Goal: Information Seeking & Learning: Find specific fact

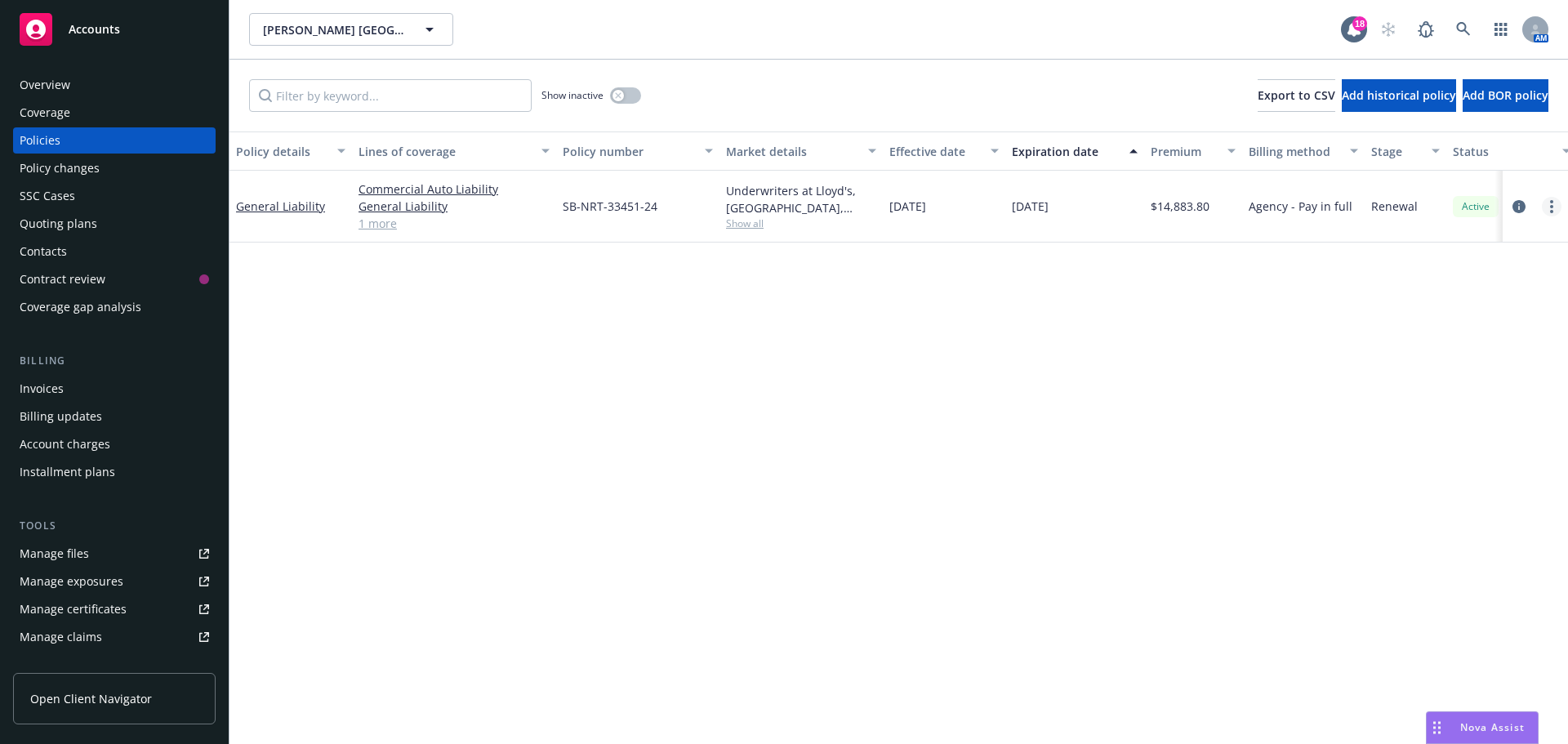
click at [1554, 206] on link "more" at bounding box center [1552, 206] width 20 height 20
drag, startPoint x: 1470, startPoint y: 429, endPoint x: 1470, endPoint y: 401, distance: 28.0
click at [1470, 429] on link "Copy logging email" at bounding box center [1465, 436] width 192 height 33
click at [99, 76] on div "Overview" at bounding box center [114, 85] width 189 height 26
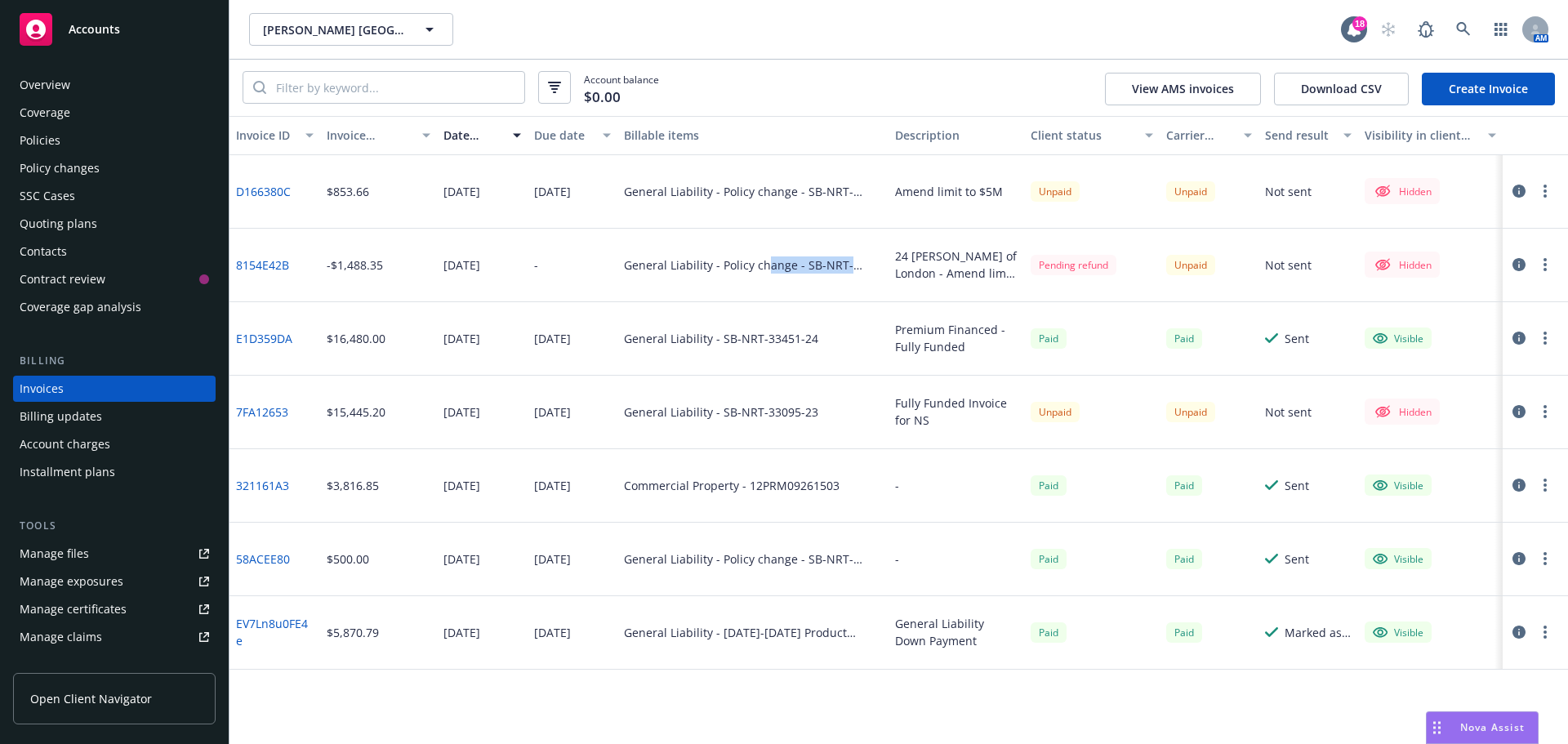
drag, startPoint x: 766, startPoint y: 266, endPoint x: 885, endPoint y: 269, distance: 119.0
click at [885, 269] on div "General Liability - Policy change - SB-NRT-33451-24" at bounding box center [752, 265] width 271 height 74
click at [923, 266] on div "24 GL Lloyd's of London - Amend limit to $2M" at bounding box center [956, 265] width 122 height 34
drag, startPoint x: 724, startPoint y: 193, endPoint x: 910, endPoint y: 193, distance: 186.0
click at [910, 193] on div "D166380C $853.66 08/17/2025 09/02/2025 General Liability - Policy change - SB-N…" at bounding box center [898, 192] width 1338 height 74
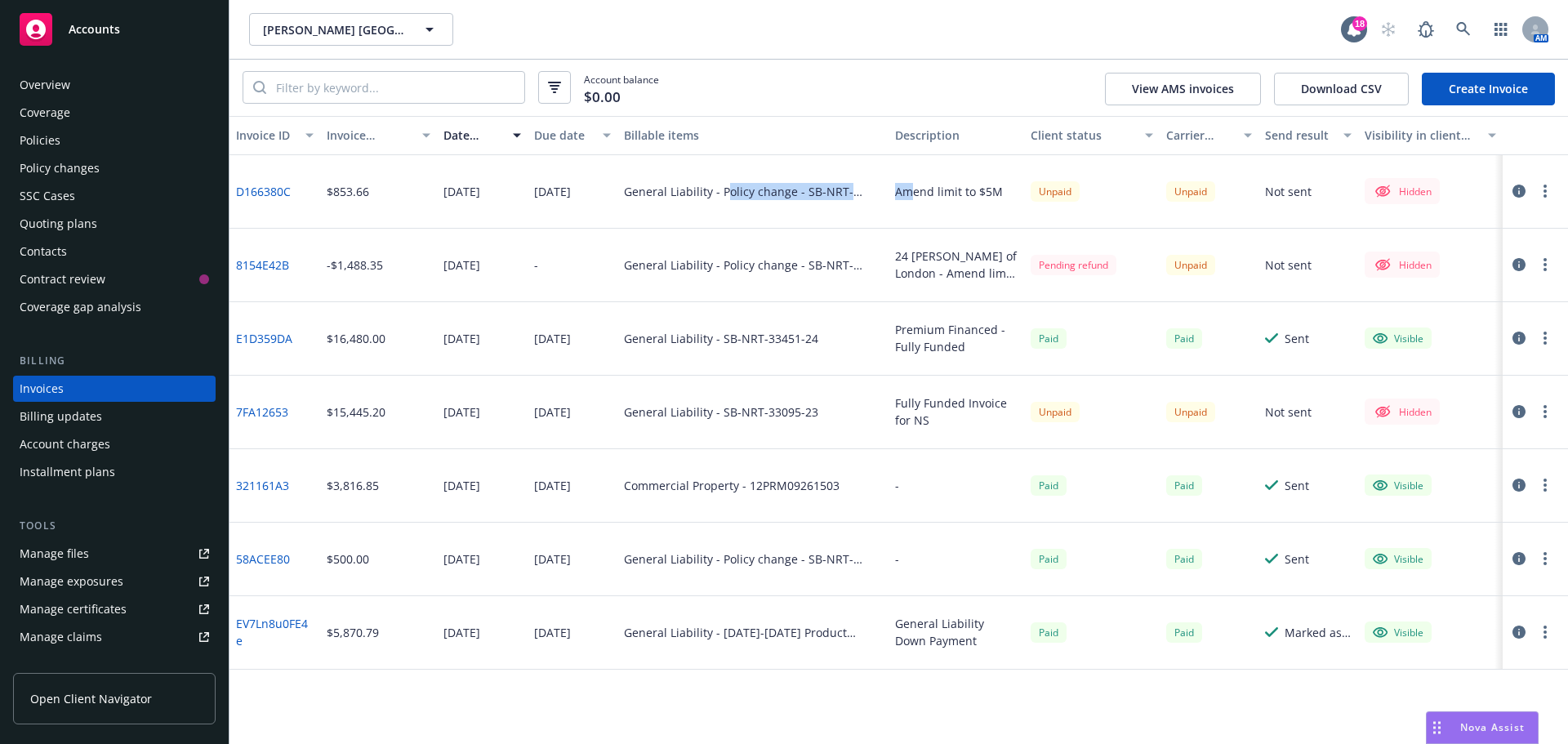
click at [910, 193] on div "Amend limit to $5M" at bounding box center [948, 191] width 107 height 17
click at [1551, 192] on button "button" at bounding box center [1545, 191] width 20 height 20
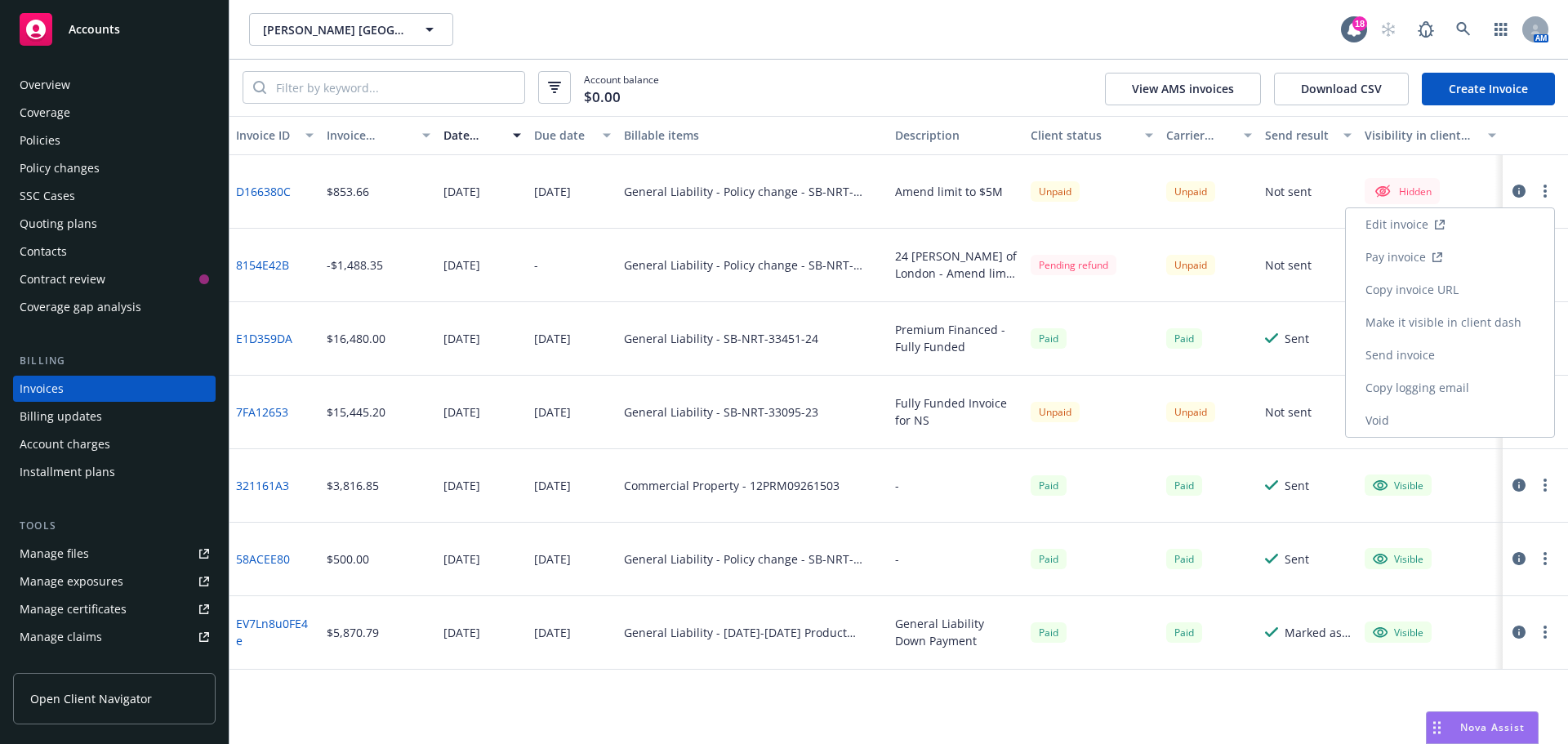
click at [1521, 320] on link "Make it visible in client dash" at bounding box center [1450, 323] width 208 height 33
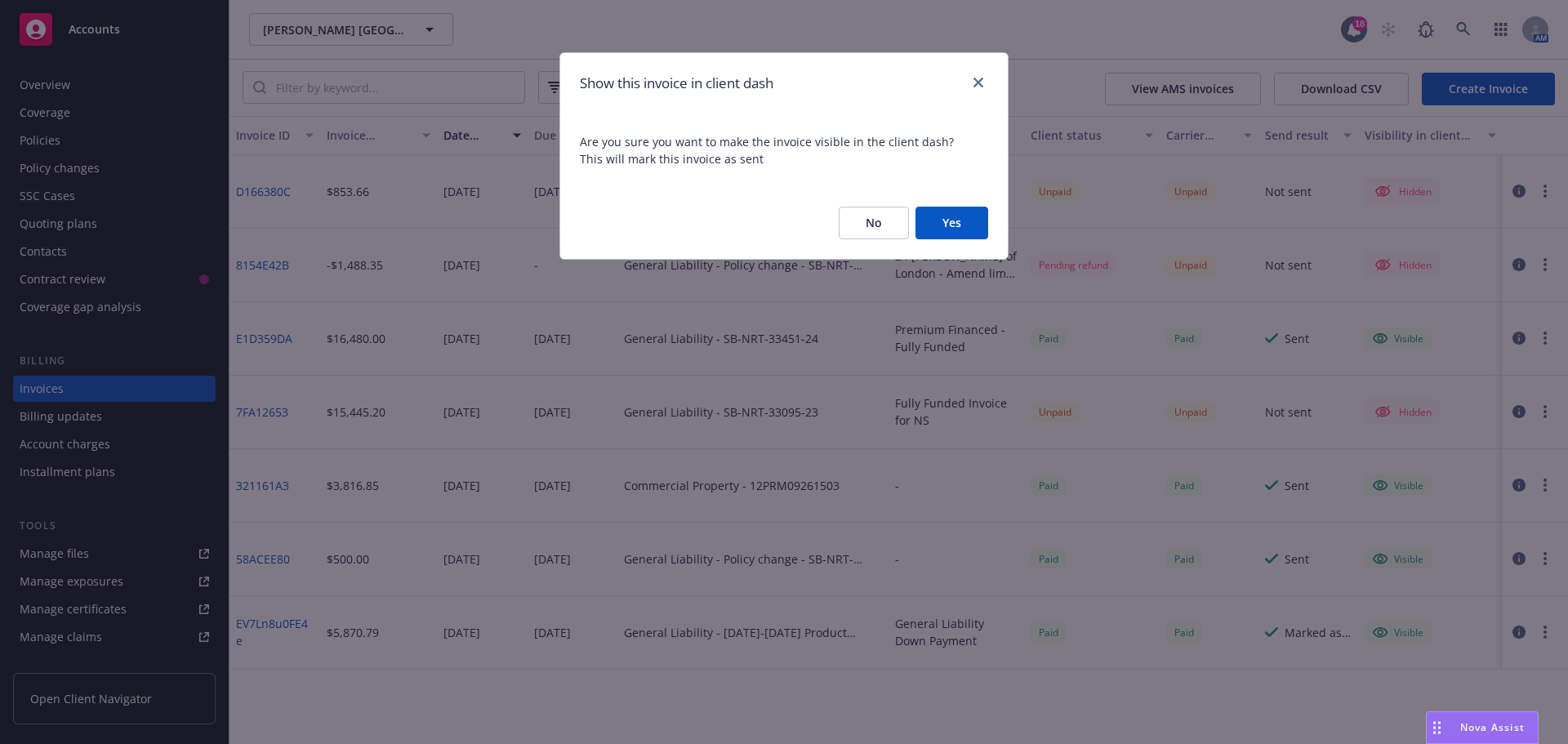
click at [961, 227] on button "Yes" at bounding box center [952, 223] width 73 height 33
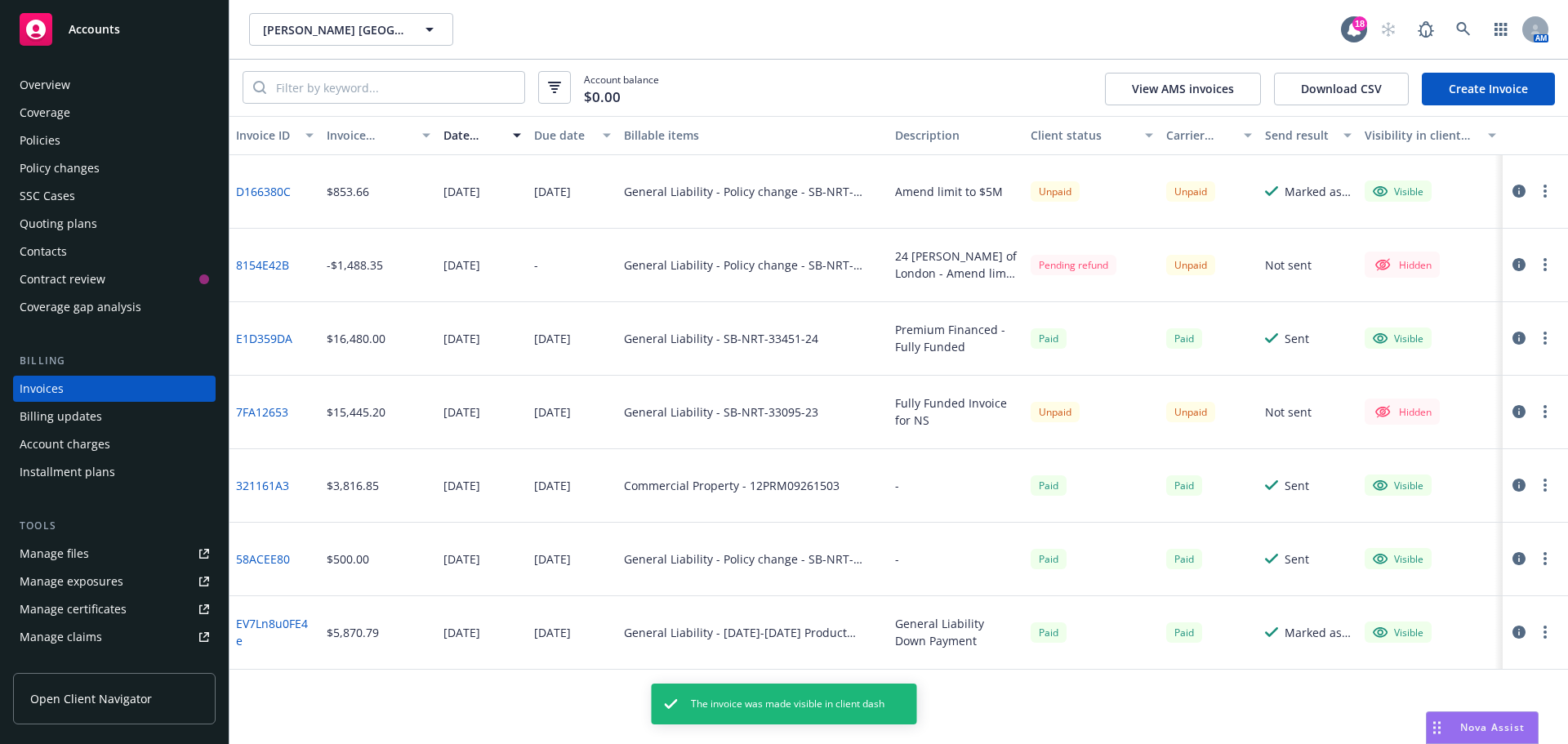
click at [1543, 193] on icon "button" at bounding box center [1545, 191] width 3 height 13
click at [1452, 282] on link "Copy invoice URL" at bounding box center [1450, 290] width 208 height 33
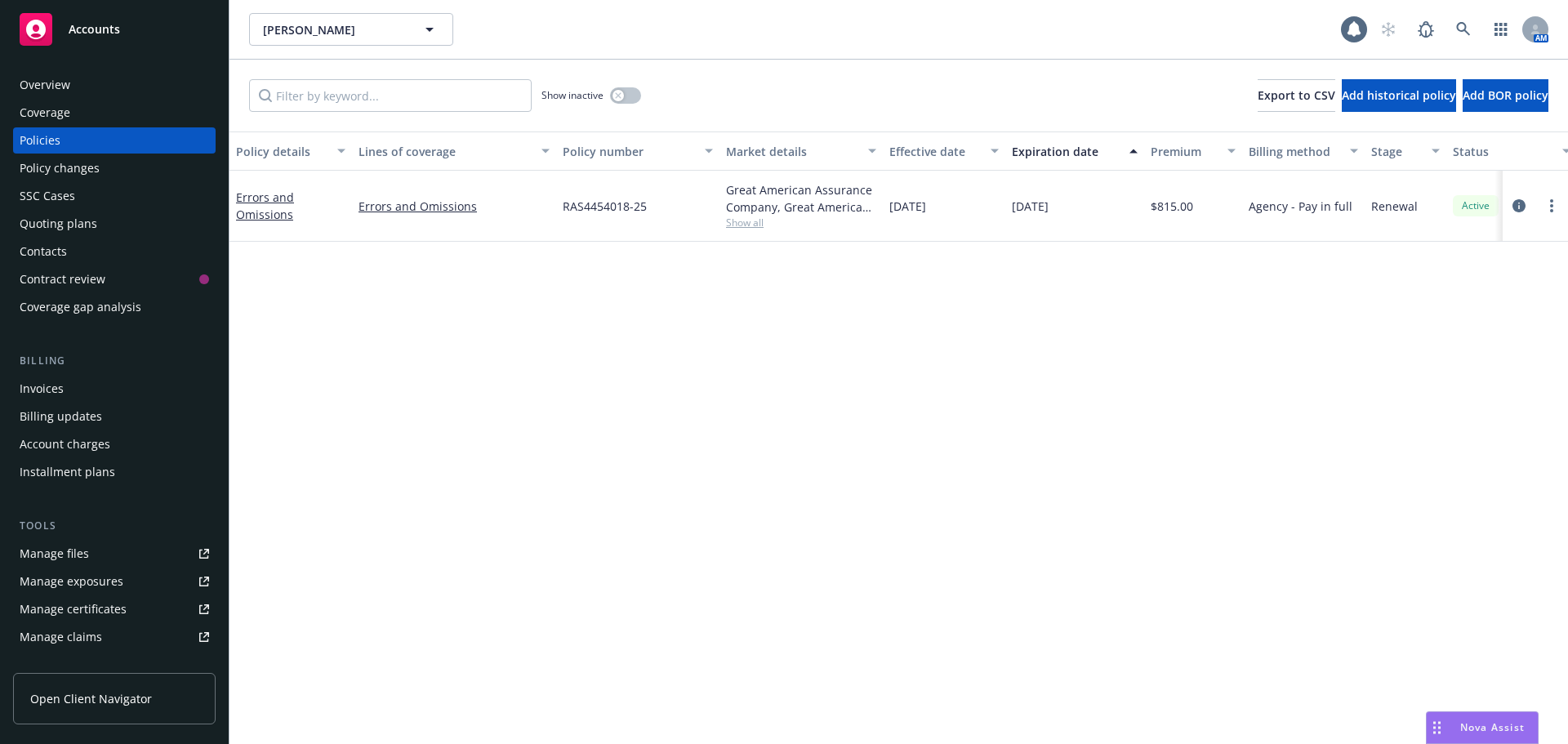
click at [93, 388] on div "Invoices" at bounding box center [114, 388] width 189 height 26
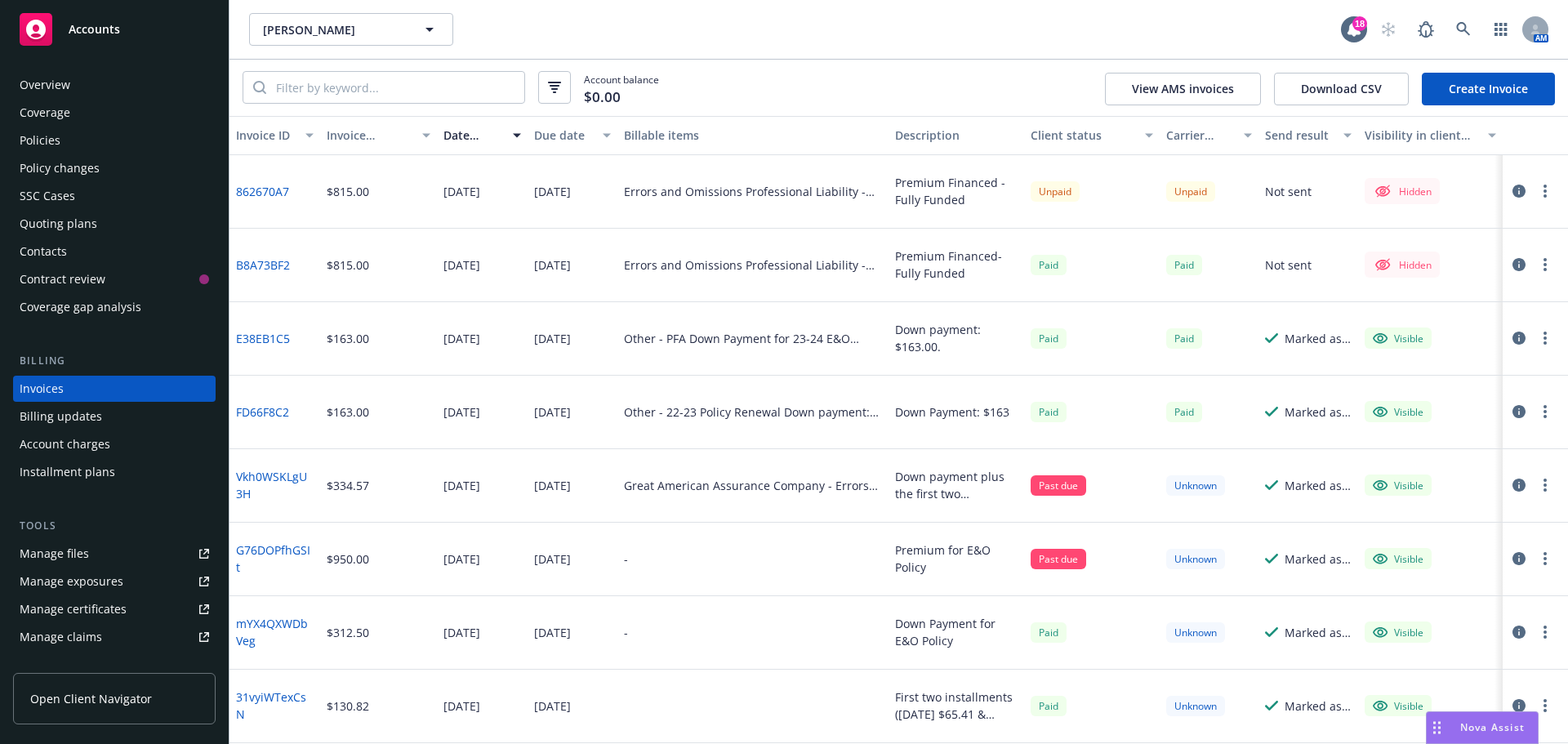
drag, startPoint x: 284, startPoint y: 197, endPoint x: 517, endPoint y: 188, distance: 233.2
click at [681, 187] on div "Errors and Omissions Professional Liability - RAS4454018-25" at bounding box center [752, 191] width 258 height 17
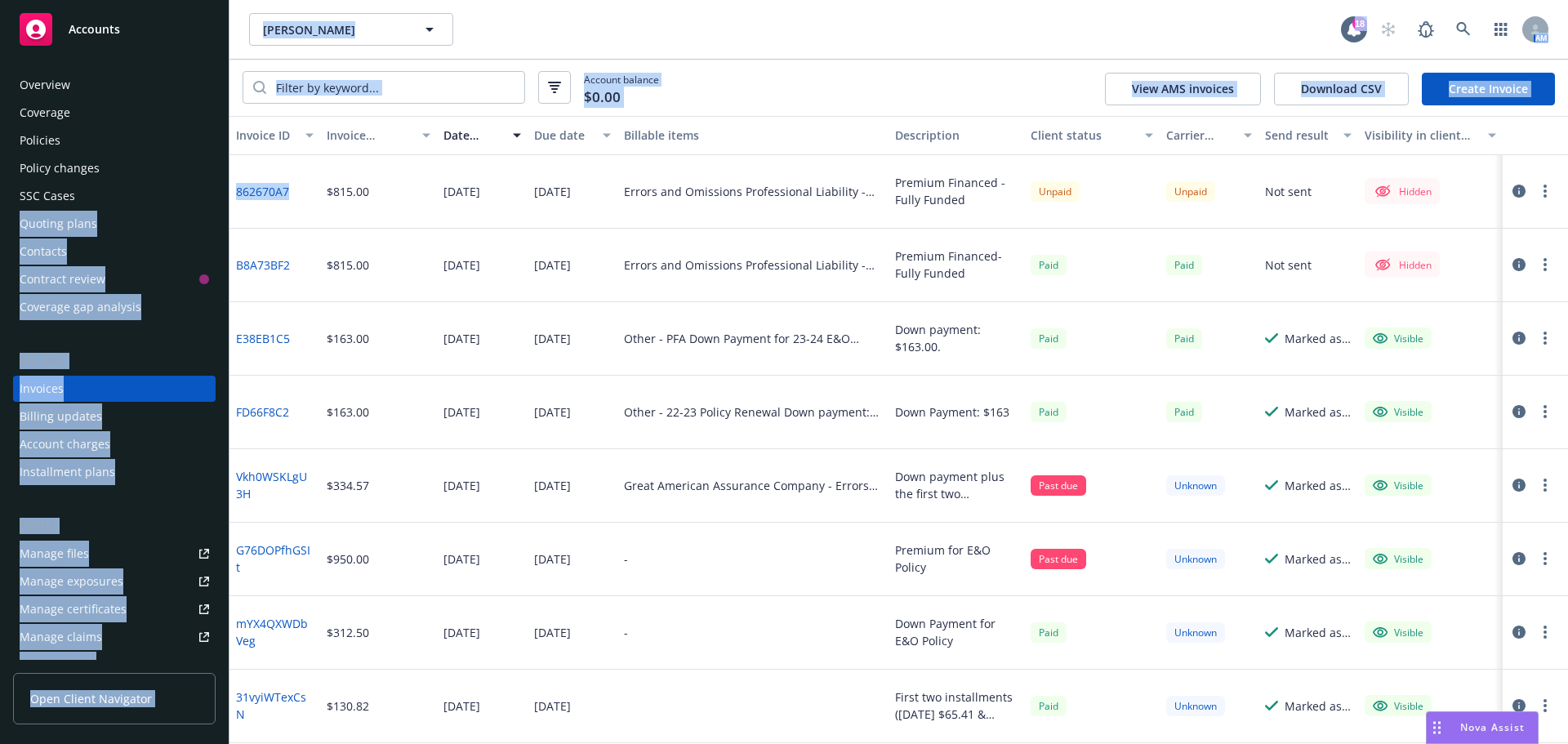
drag, startPoint x: 295, startPoint y: 192, endPoint x: 223, endPoint y: 184, distance: 72.4
click at [223, 184] on div "Accounts Overview Coverage Policies Policy changes SSC Cases Quoting plans Cont…" at bounding box center [784, 372] width 1568 height 744
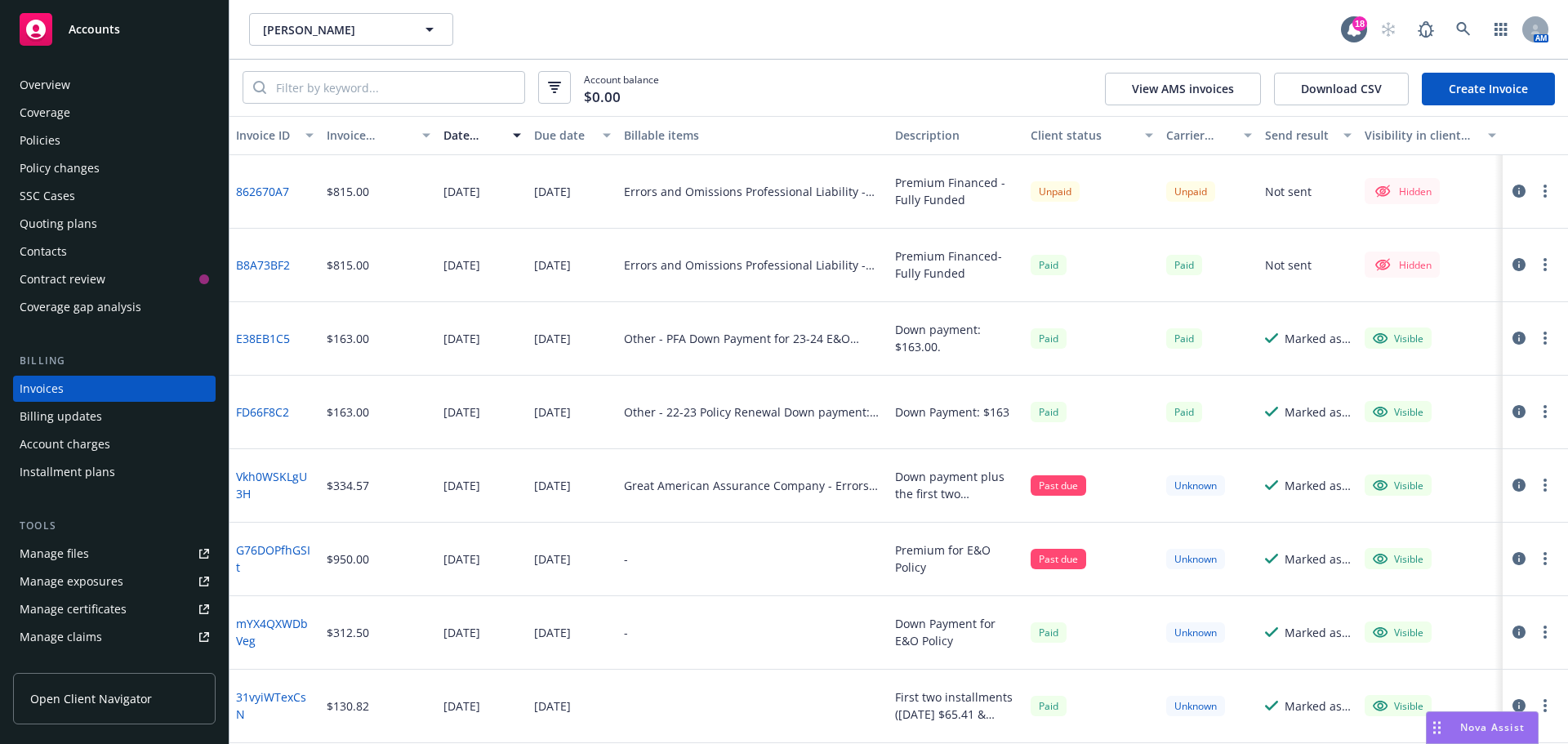
click at [350, 187] on div "$815.00" at bounding box center [348, 191] width 43 height 17
drag, startPoint x: 304, startPoint y: 194, endPoint x: 238, endPoint y: 197, distance: 66.1
click at [238, 197] on div "862670A7" at bounding box center [275, 192] width 91 height 74
copy link "862670A7"
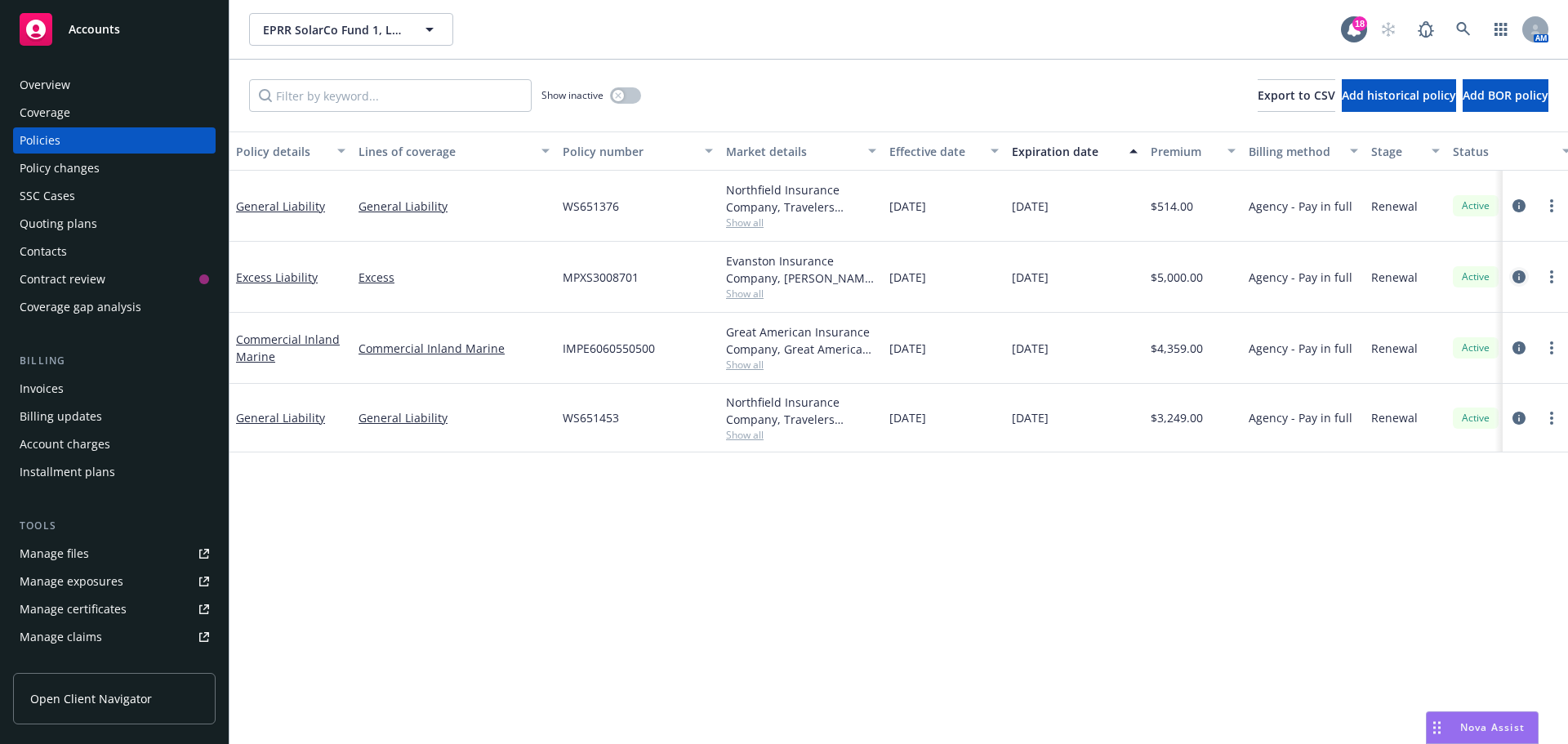
click at [1518, 277] on icon "circleInformation" at bounding box center [1519, 277] width 13 height 13
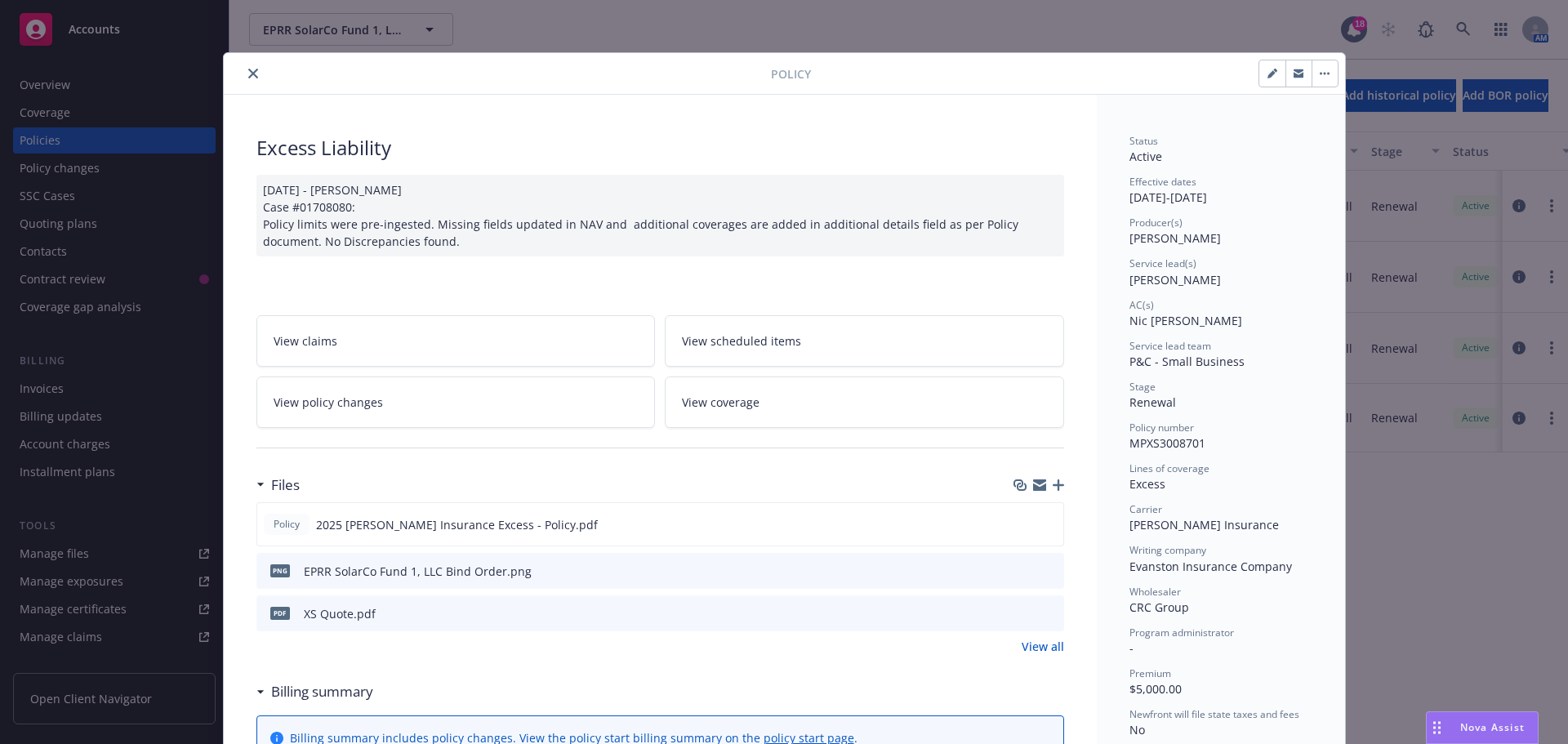
click at [236, 79] on div at bounding box center [500, 74] width 540 height 20
click at [248, 77] on icon "close" at bounding box center [253, 74] width 10 height 10
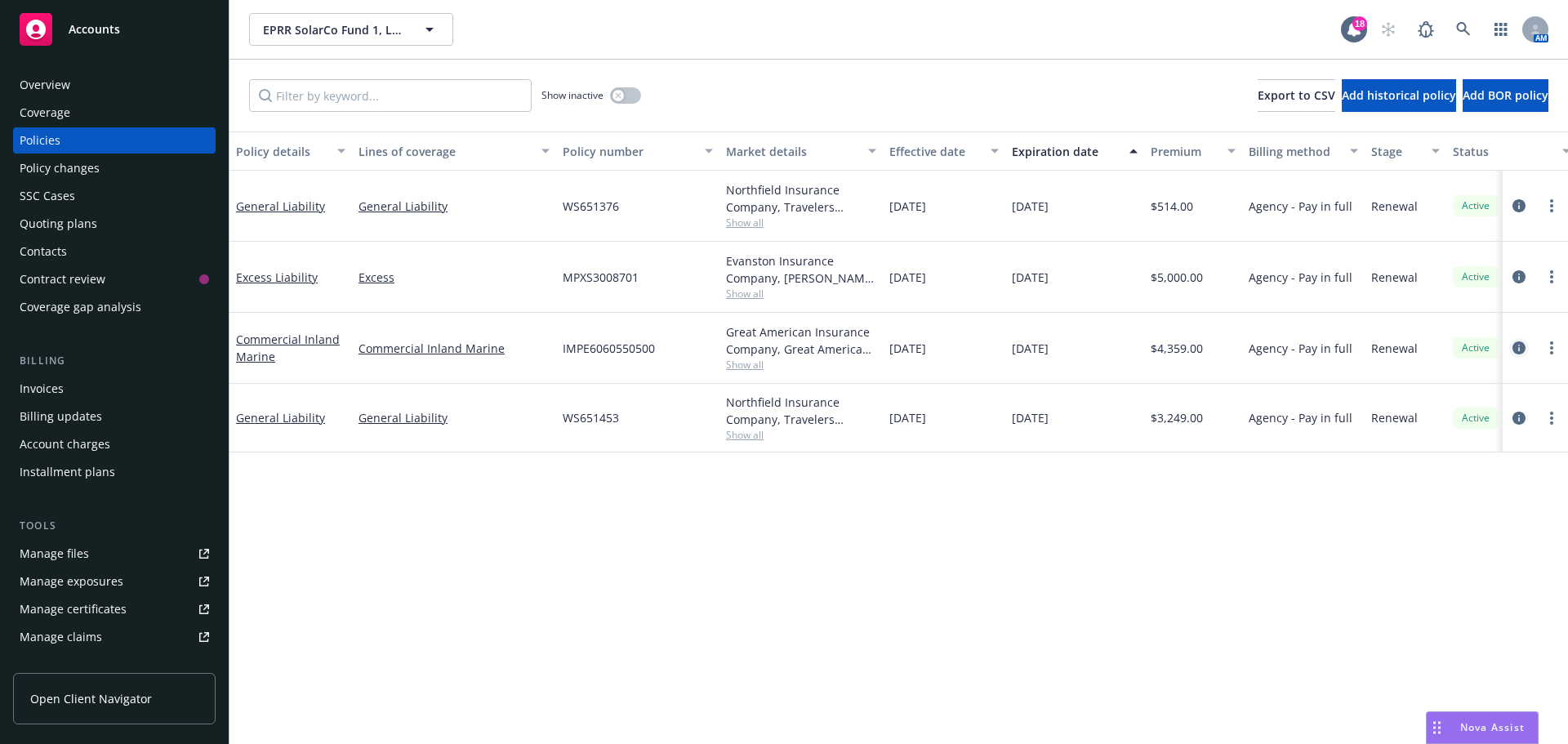
click at [1519, 346] on icon "circleInformation" at bounding box center [1519, 347] width 13 height 13
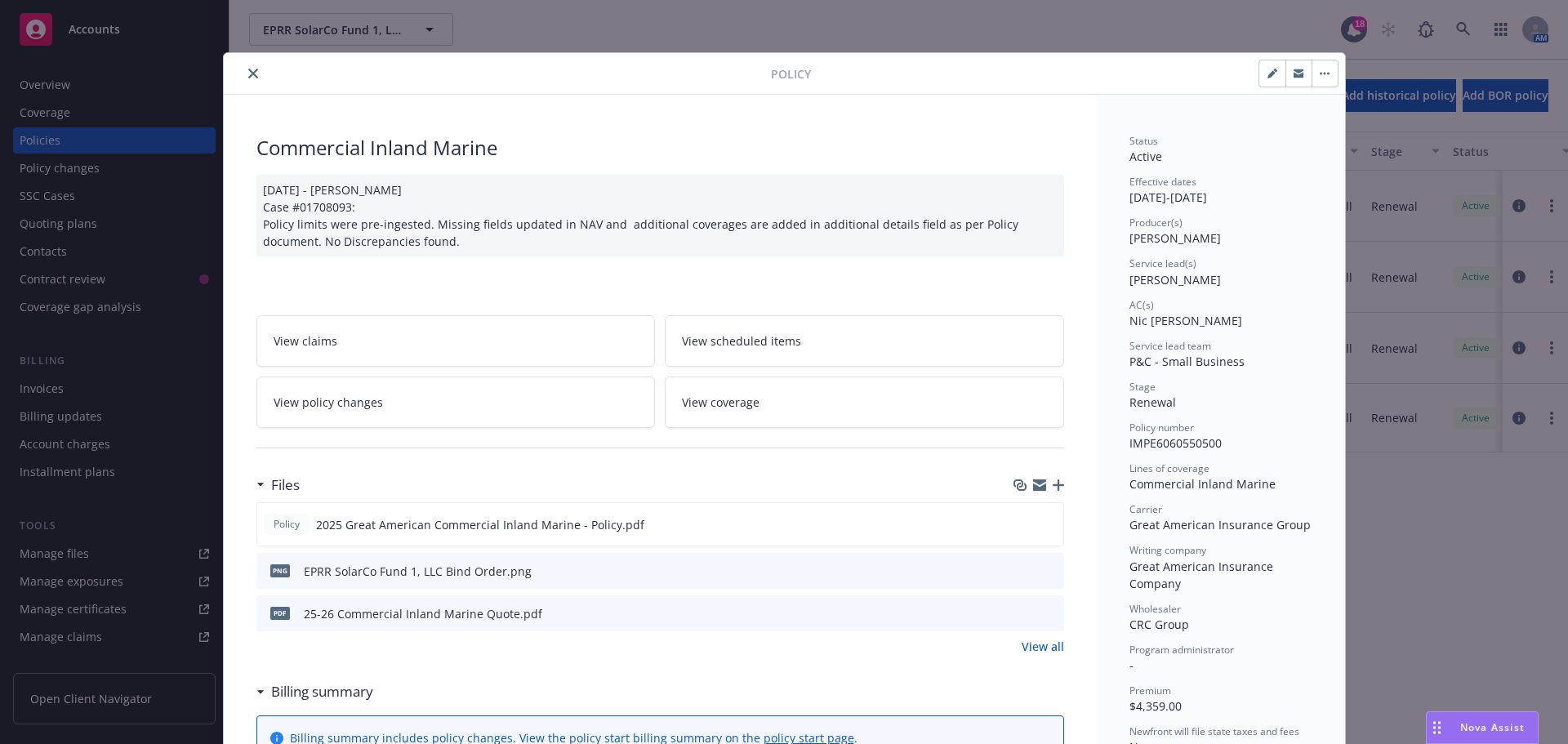
click at [247, 79] on button "close" at bounding box center [253, 74] width 20 height 20
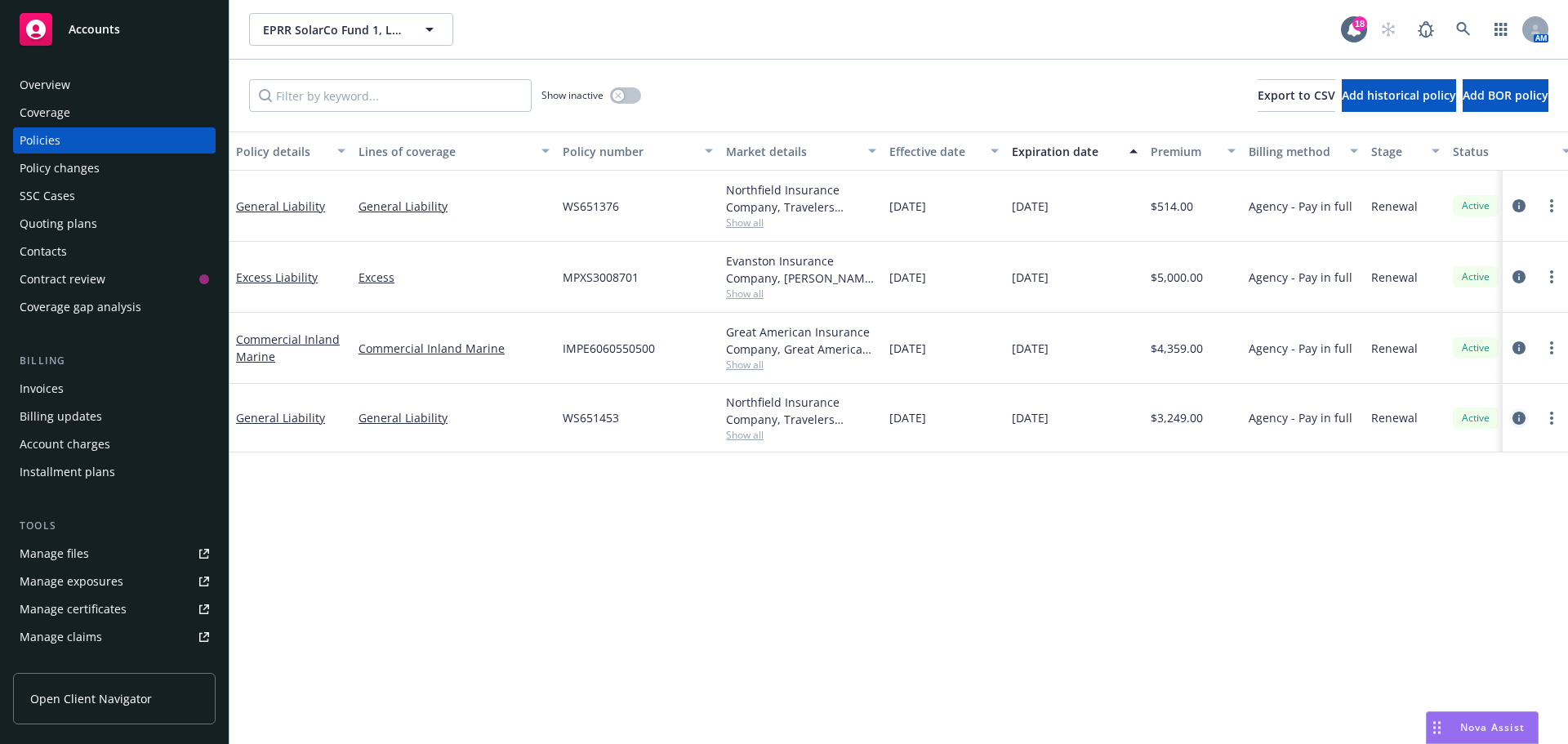
click at [1511, 418] on link "circleInformation" at bounding box center [1519, 418] width 20 height 20
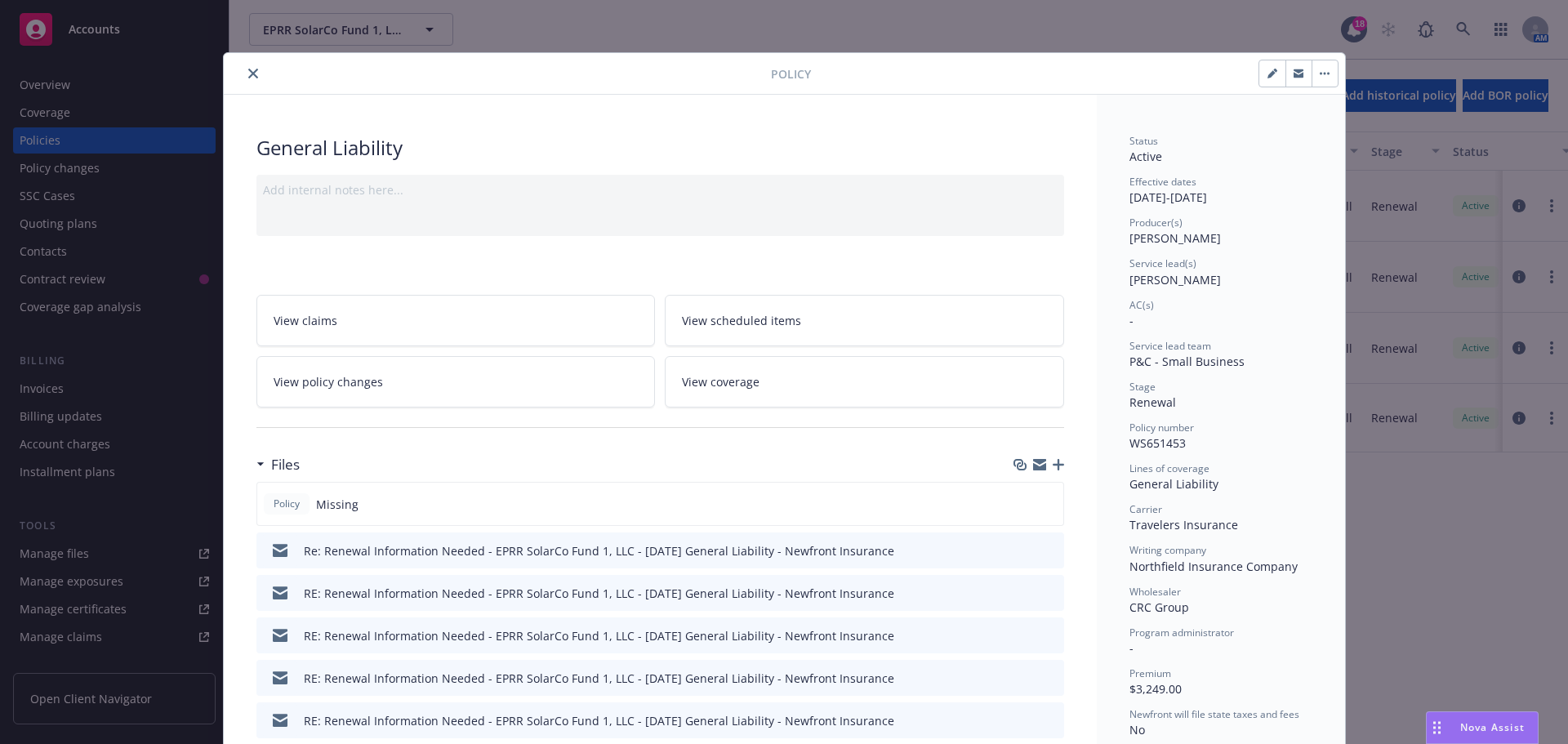
click at [248, 77] on icon "close" at bounding box center [253, 74] width 10 height 10
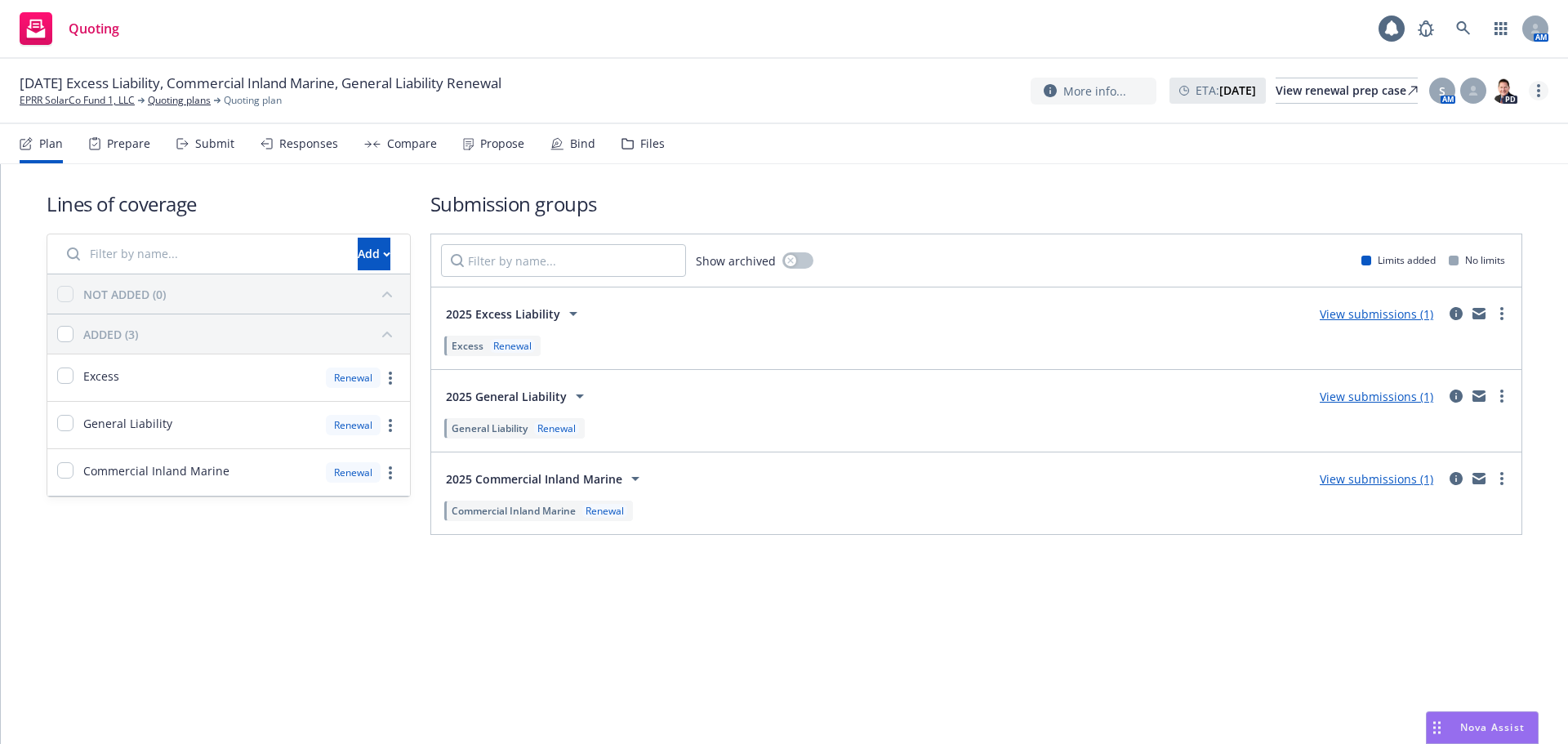
click at [1538, 84] on link "more" at bounding box center [1538, 91] width 20 height 20
drag, startPoint x: 1485, startPoint y: 124, endPoint x: 1290, endPoint y: 133, distance: 195.2
click at [1485, 124] on link "Copy logging email" at bounding box center [1457, 125] width 182 height 33
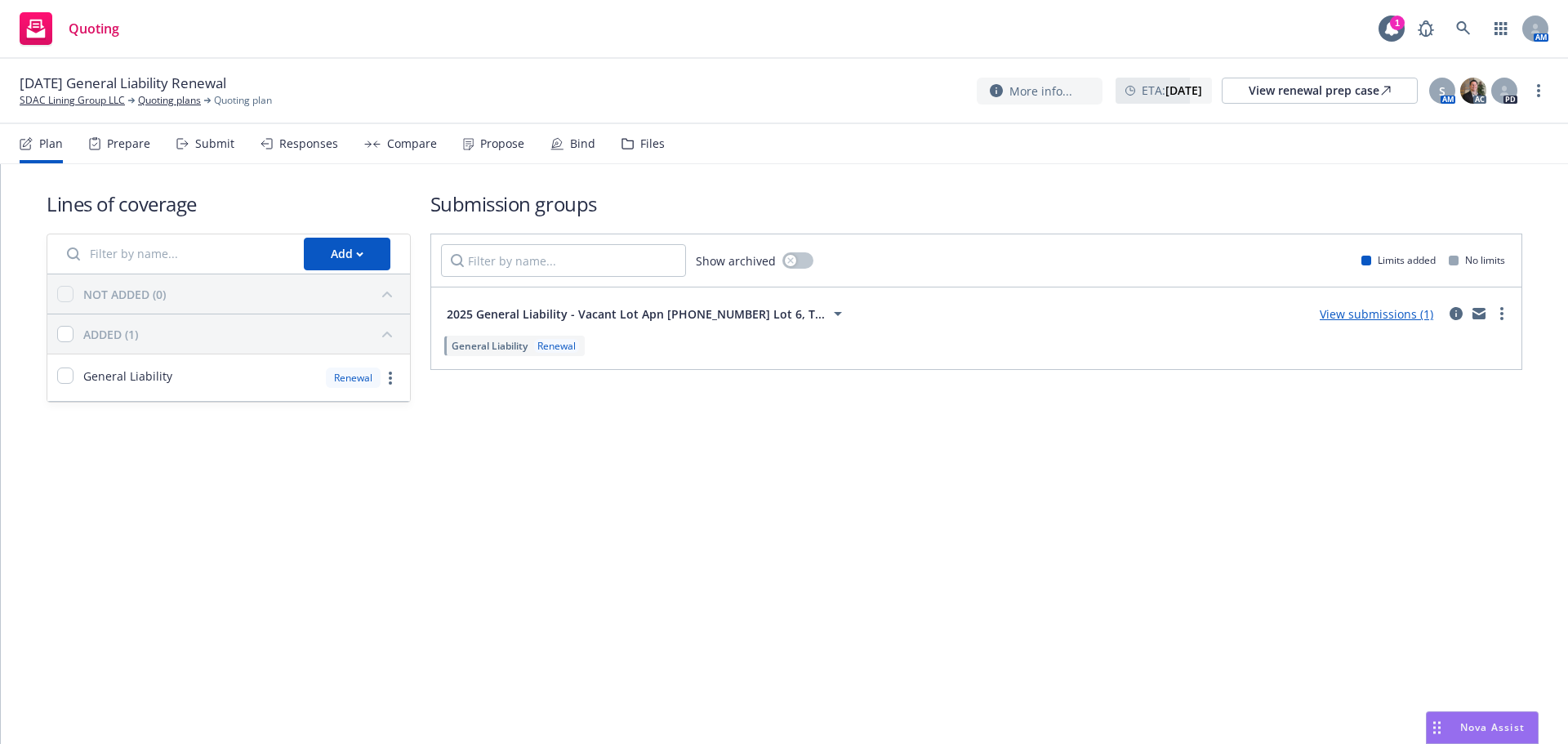
click at [470, 147] on div "Propose" at bounding box center [493, 143] width 61 height 39
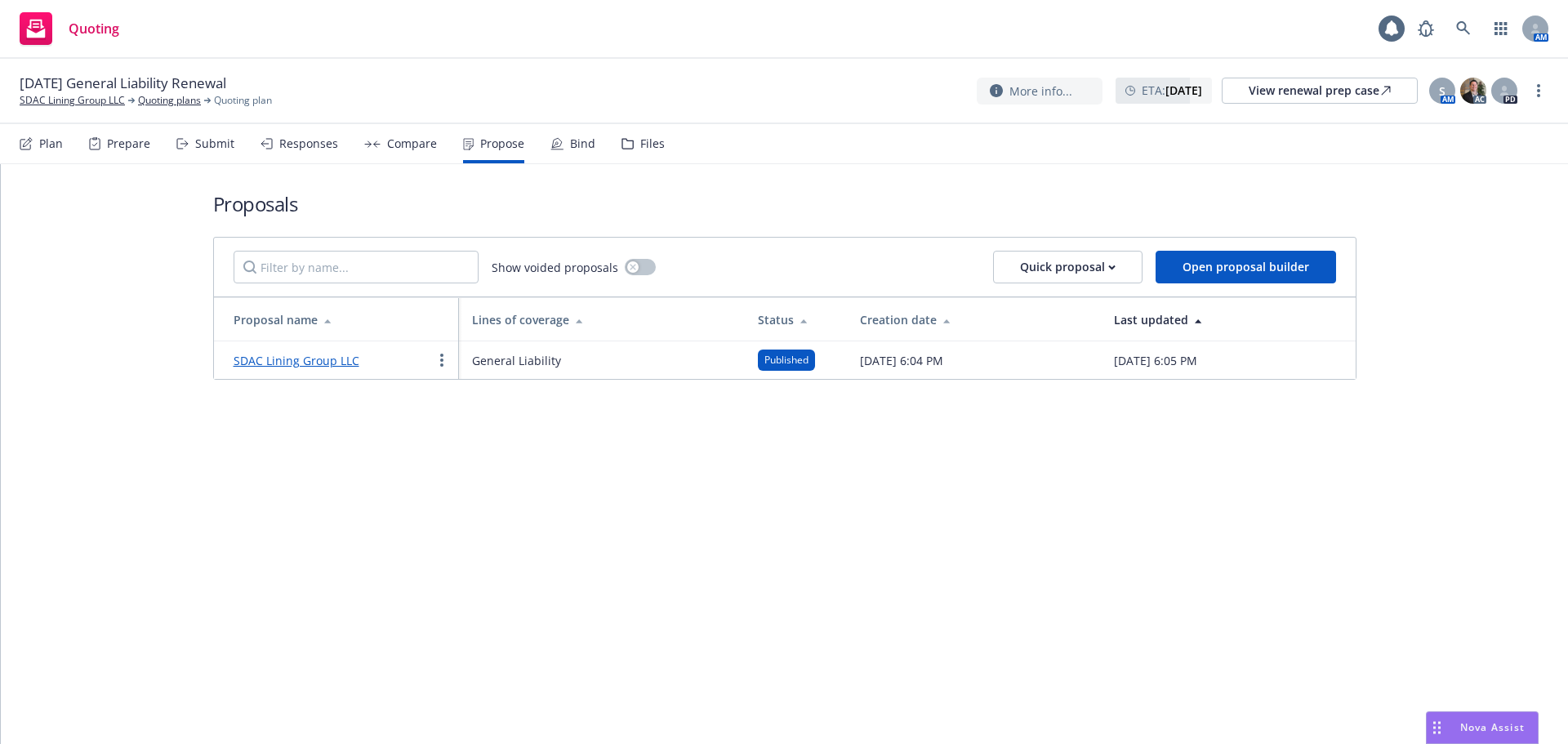
click at [320, 361] on link "SDAC Lining Group LLC" at bounding box center [296, 360] width 125 height 16
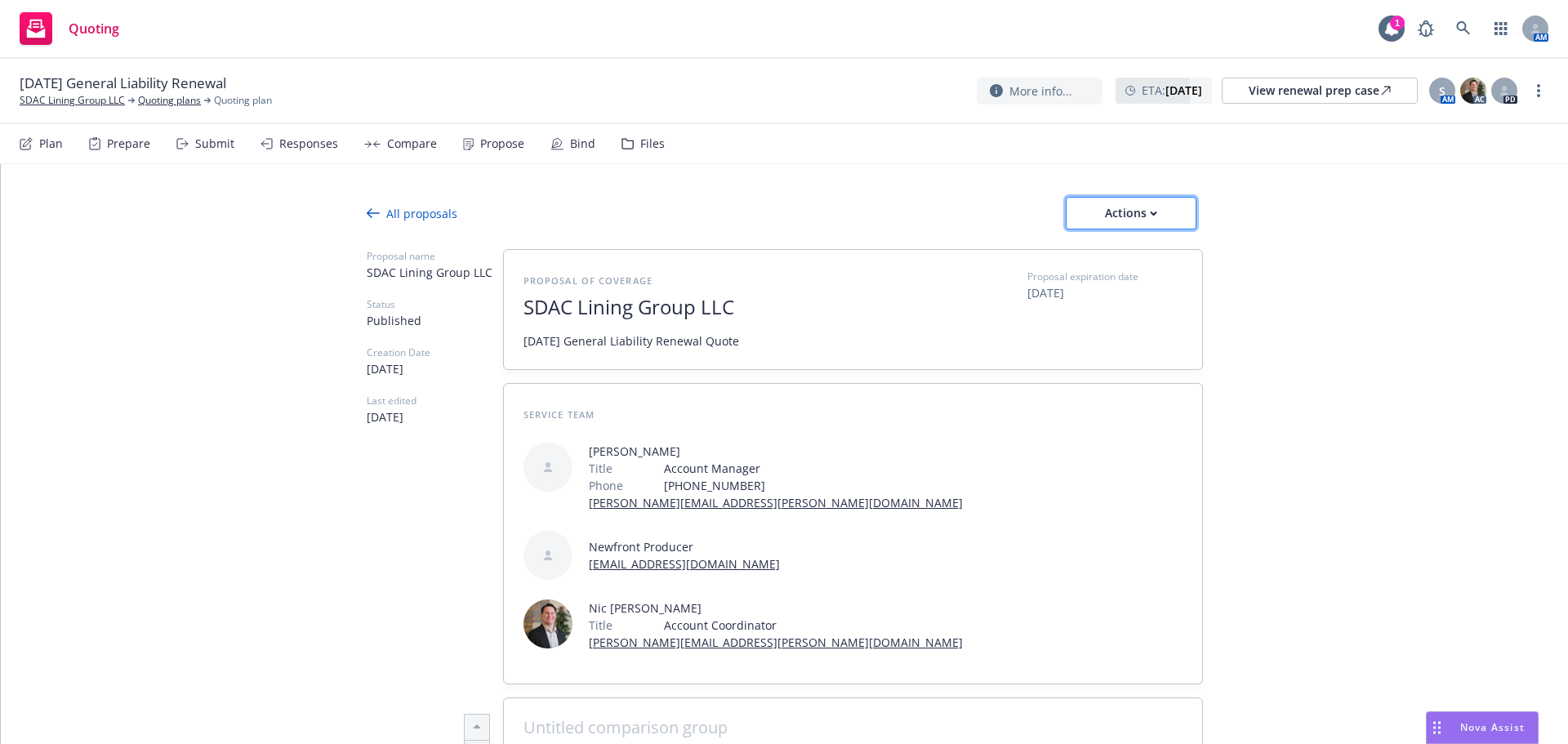
click at [1153, 221] on div "Actions" at bounding box center [1131, 213] width 77 height 31
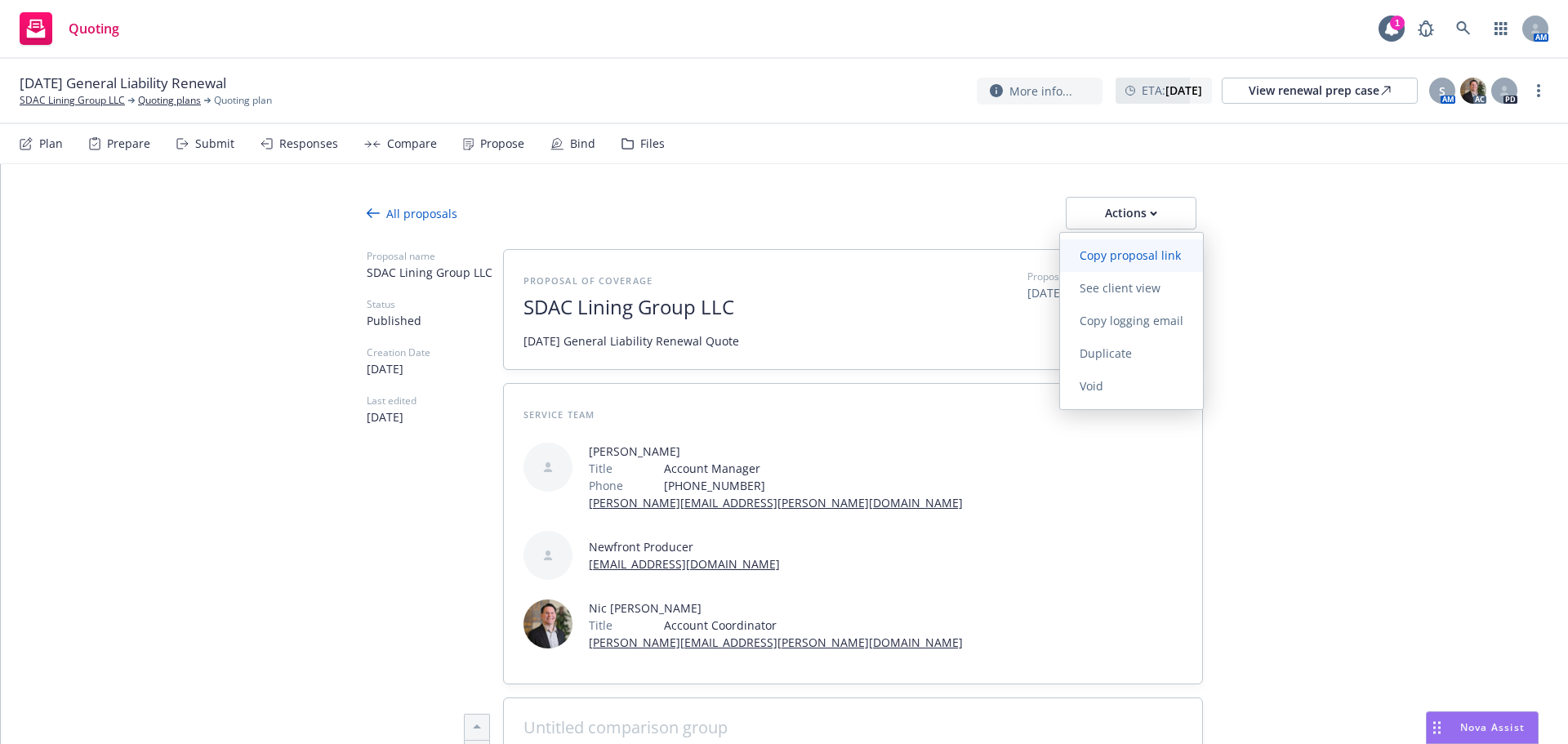
click at [1125, 252] on span "Copy proposal link" at bounding box center [1129, 255] width 140 height 16
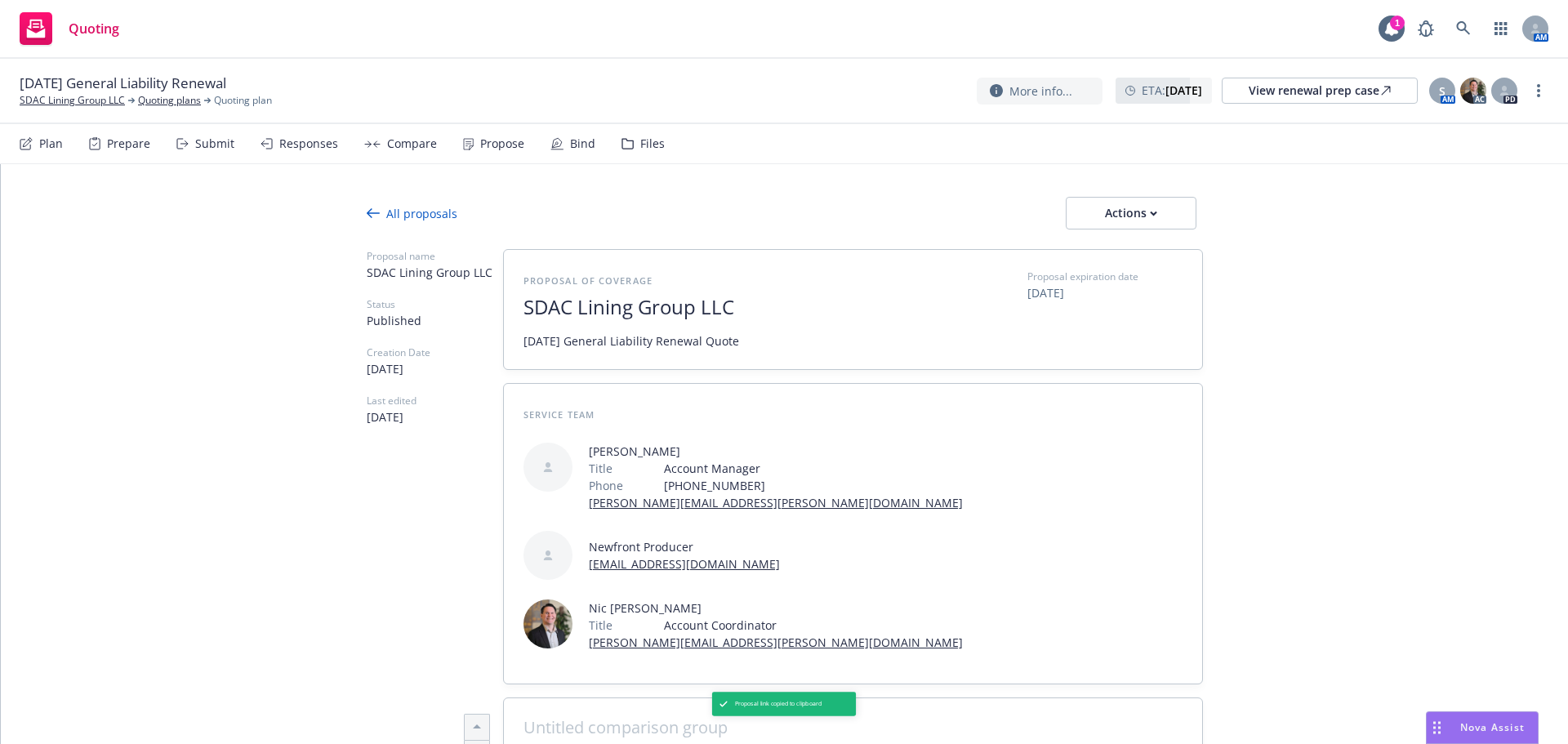
type textarea "x"
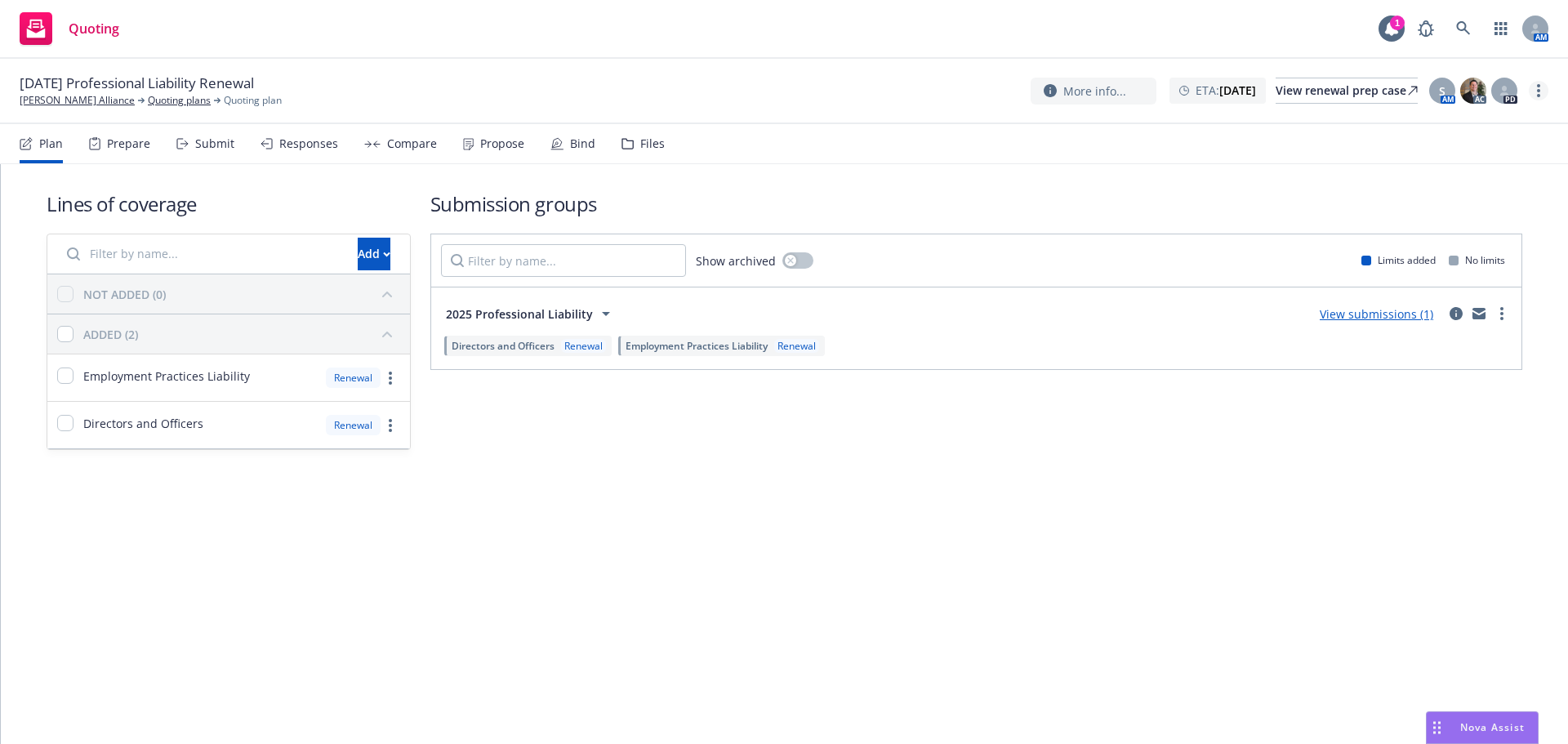
click at [1542, 88] on link "more" at bounding box center [1538, 91] width 20 height 20
click at [1457, 128] on link "Copy logging email" at bounding box center [1457, 124] width 182 height 33
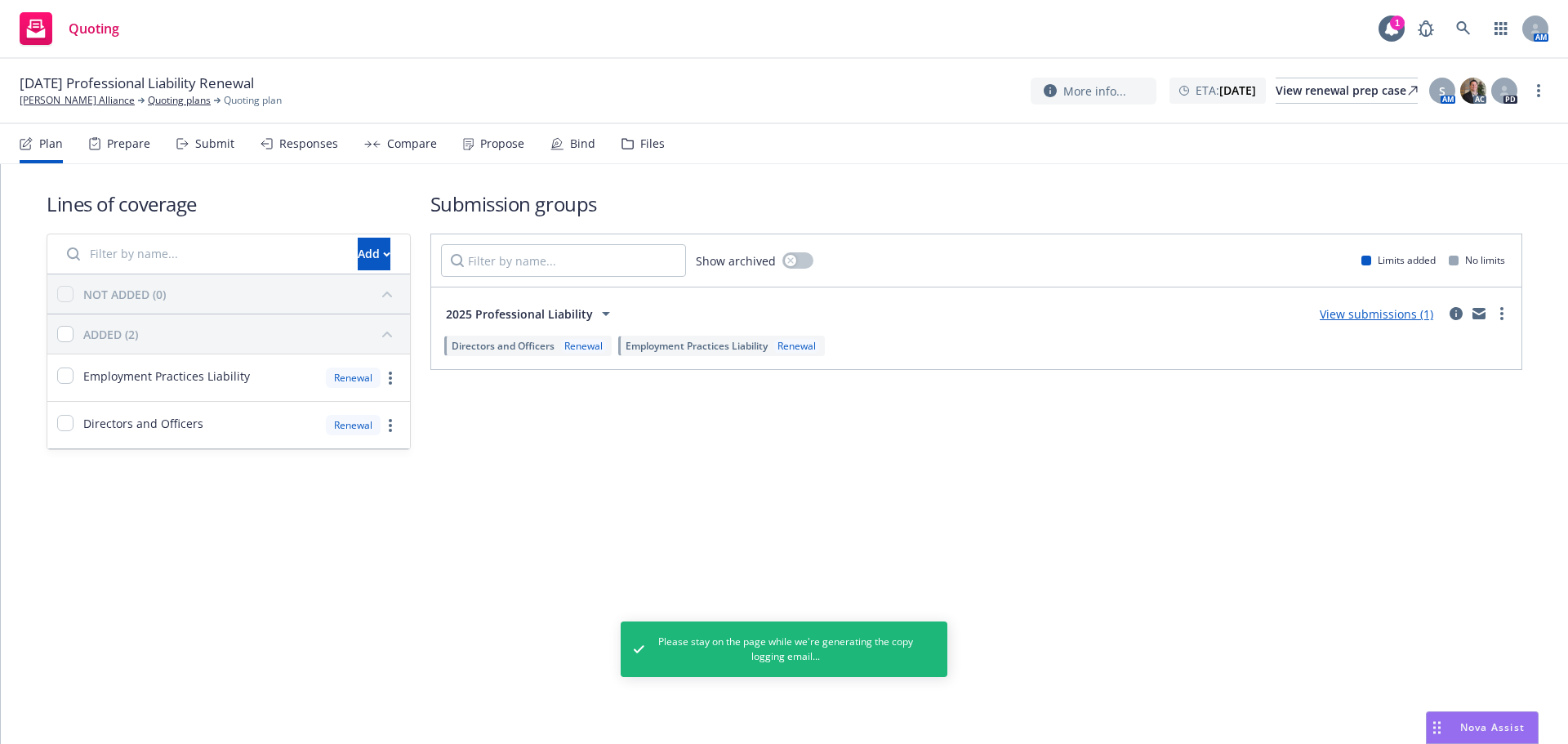
click at [481, 133] on div "Propose" at bounding box center [493, 143] width 61 height 39
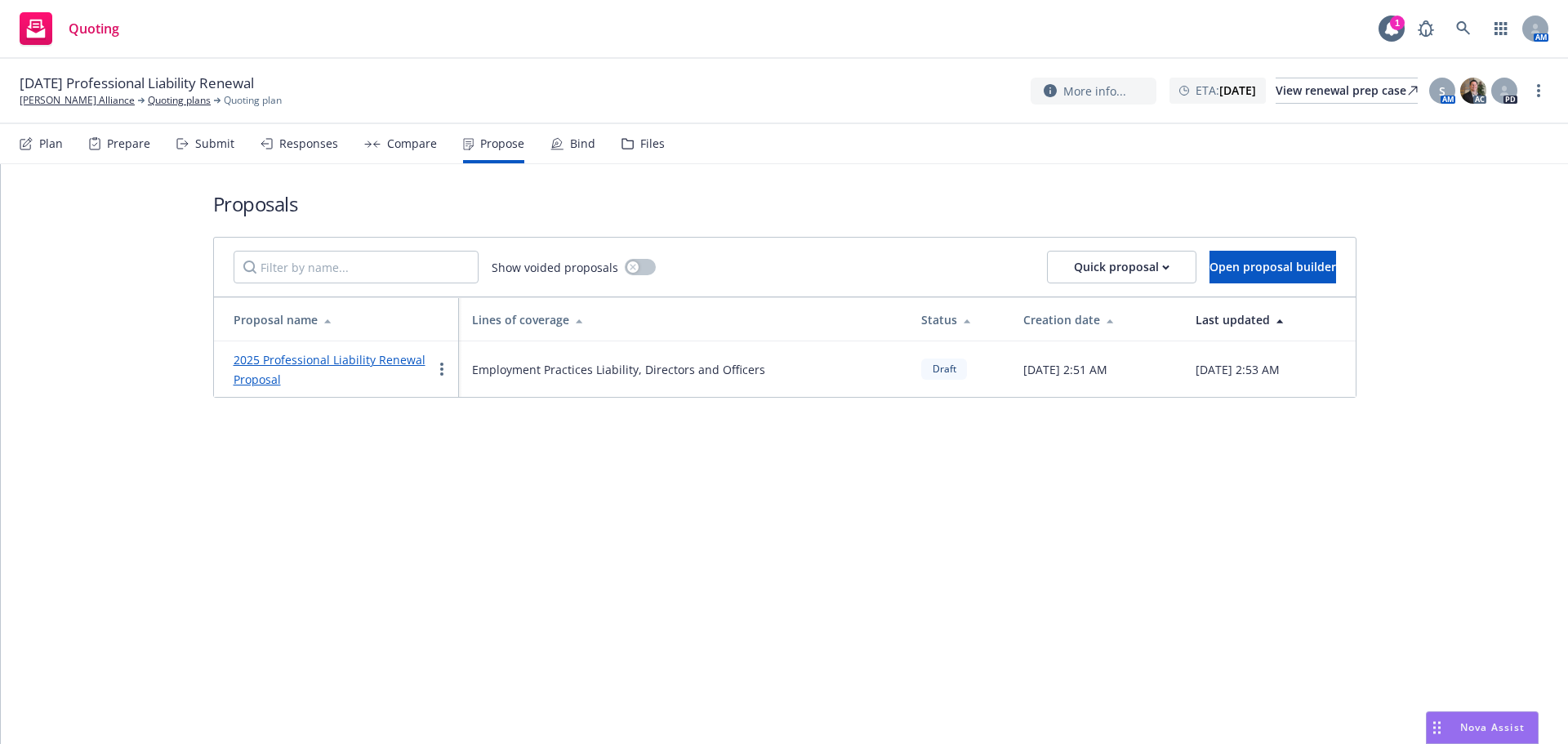
click at [403, 356] on link "2025 Professional Liability Renewal Proposal" at bounding box center [330, 369] width 192 height 35
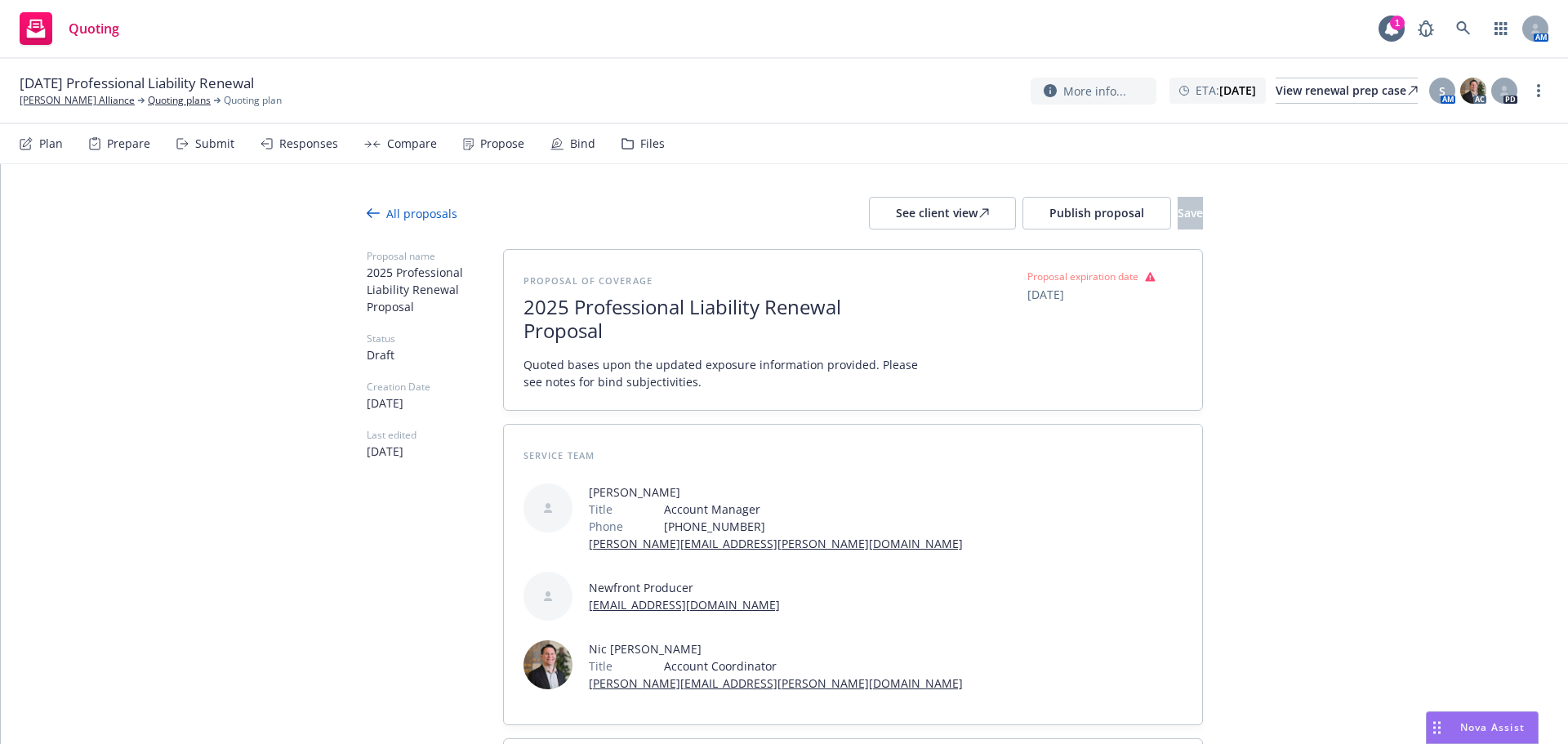
click at [1060, 300] on span "10/25/2025" at bounding box center [1045, 294] width 37 height 17
select select "October"
select select "2025"
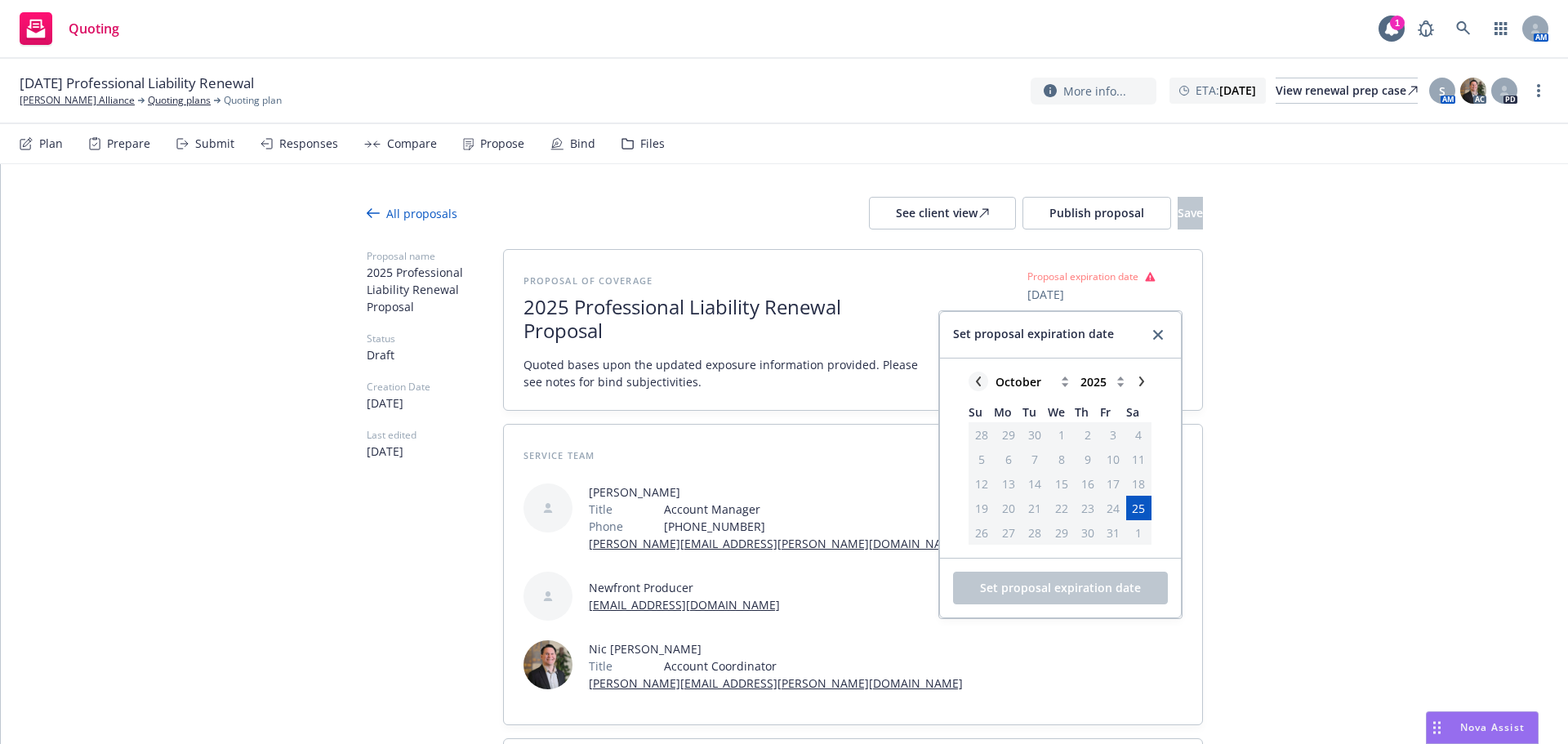
click at [977, 379] on icon "chevronLeft" at bounding box center [978, 381] width 10 height 10
select select "September"
click at [1084, 512] on span "25" at bounding box center [1088, 508] width 13 height 17
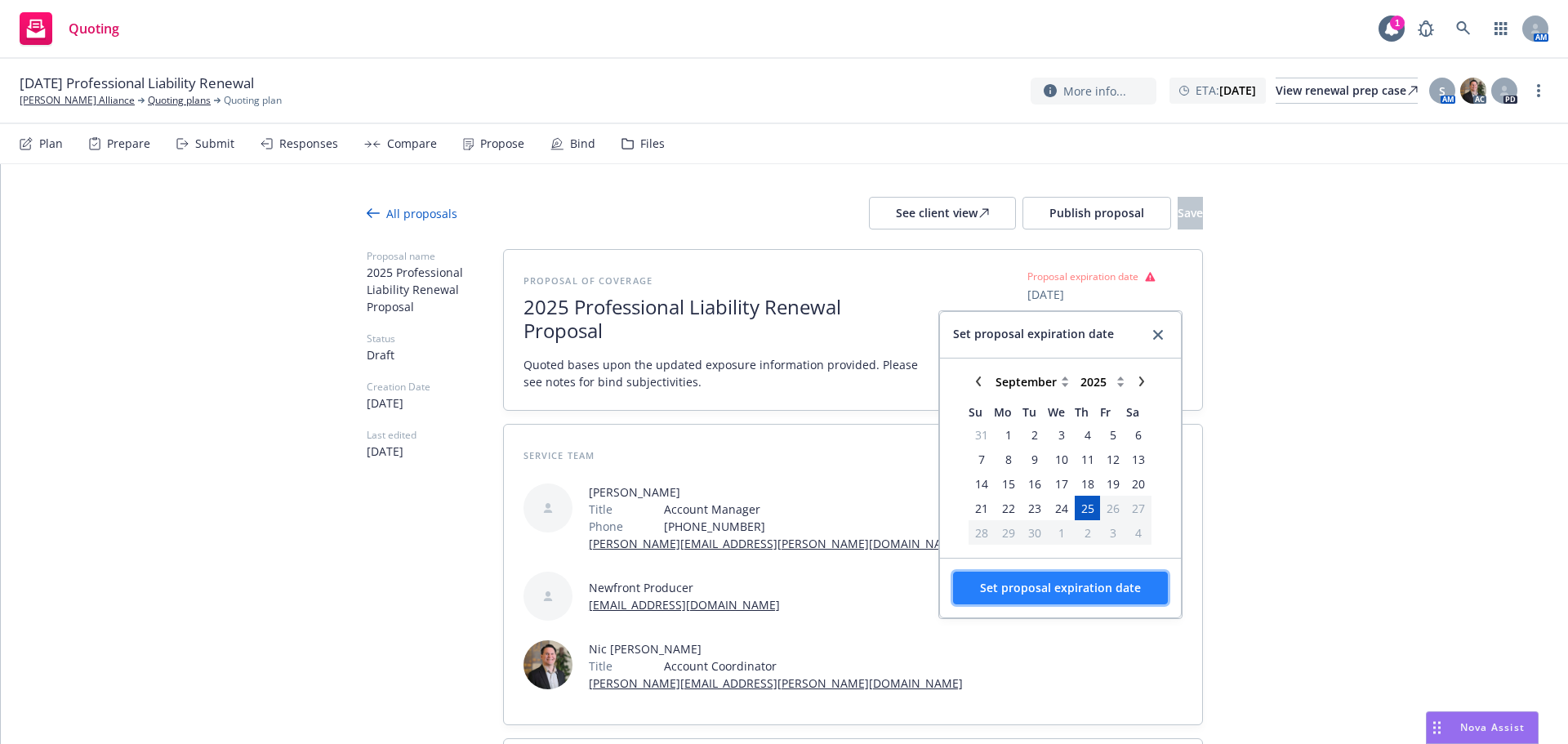
click at [1116, 587] on span "Set proposal expiration date" at bounding box center [1060, 587] width 161 height 16
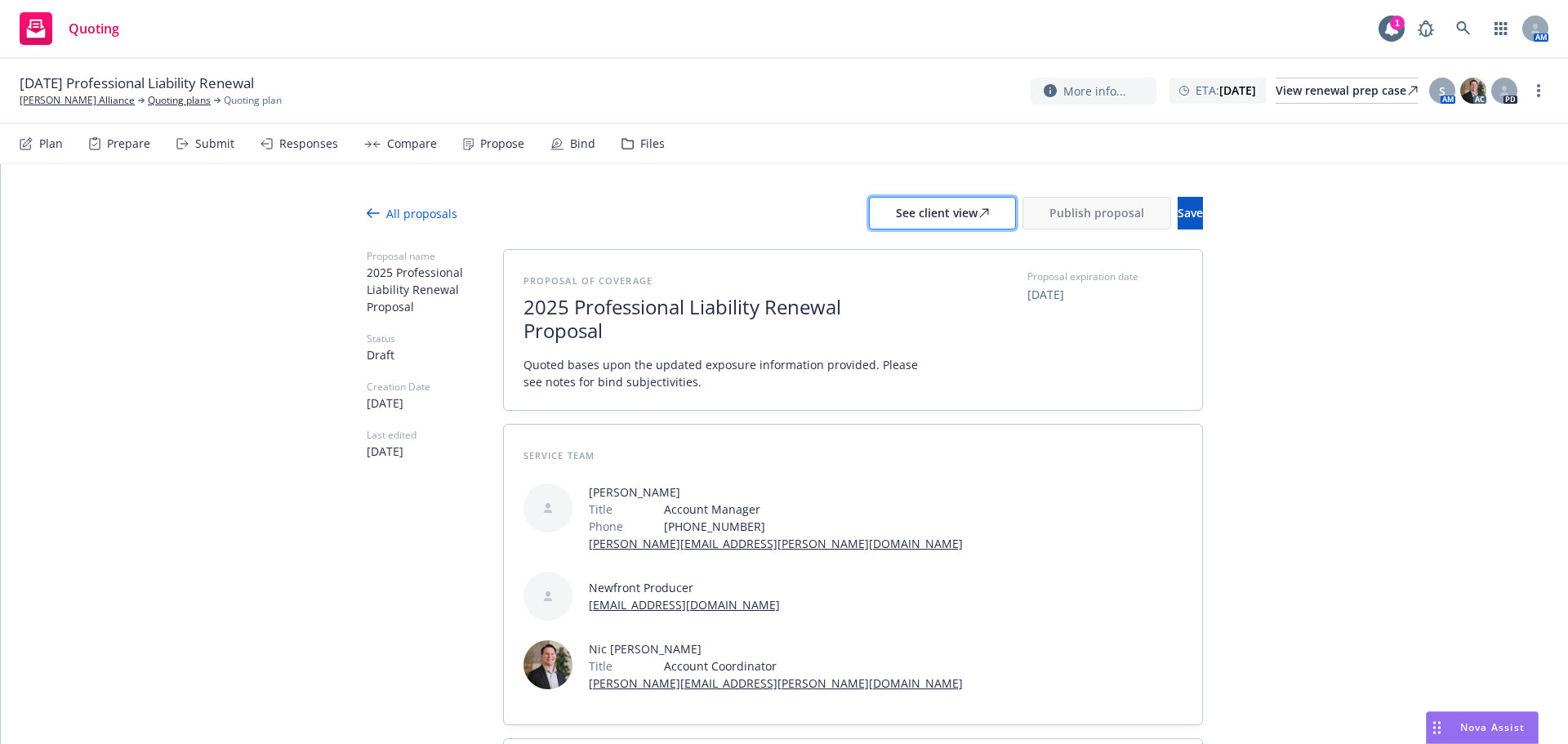
click at [926, 218] on div "See client view" at bounding box center [943, 213] width 93 height 31
click at [1049, 215] on span "Publish proposal" at bounding box center [1097, 212] width 95 height 16
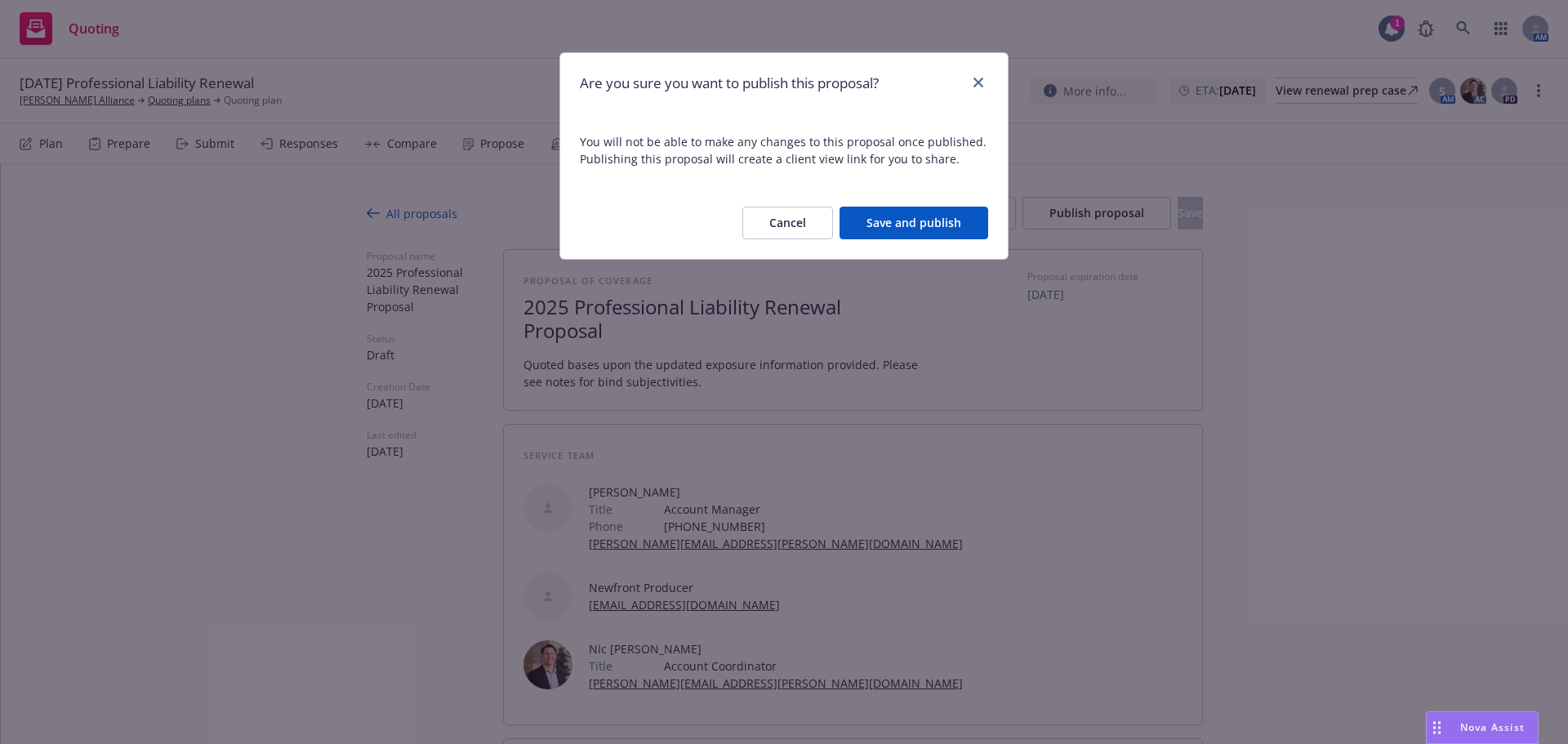
click at [911, 230] on button "Save and publish" at bounding box center [913, 223] width 148 height 33
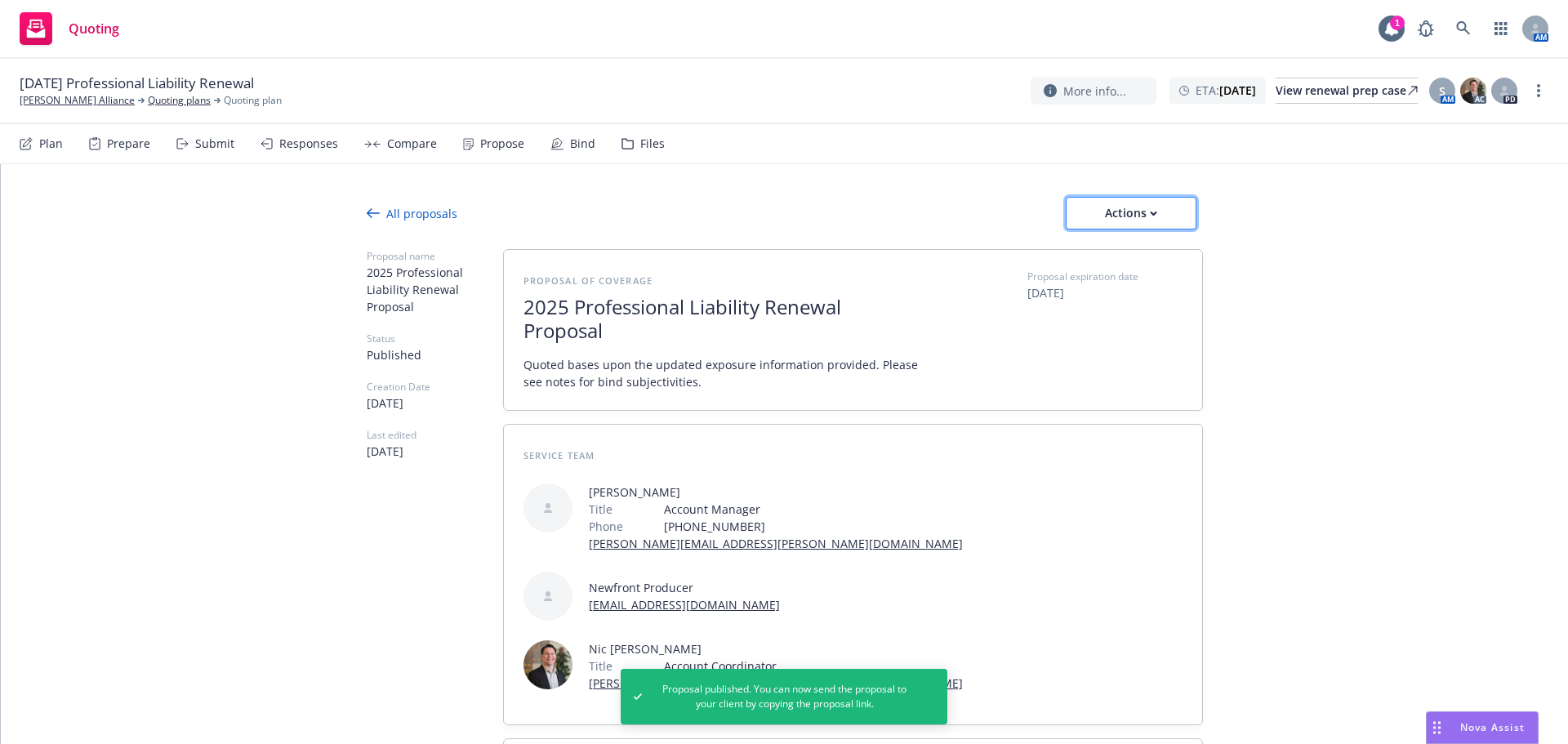
click at [1150, 214] on icon "button" at bounding box center [1153, 213] width 7 height 6
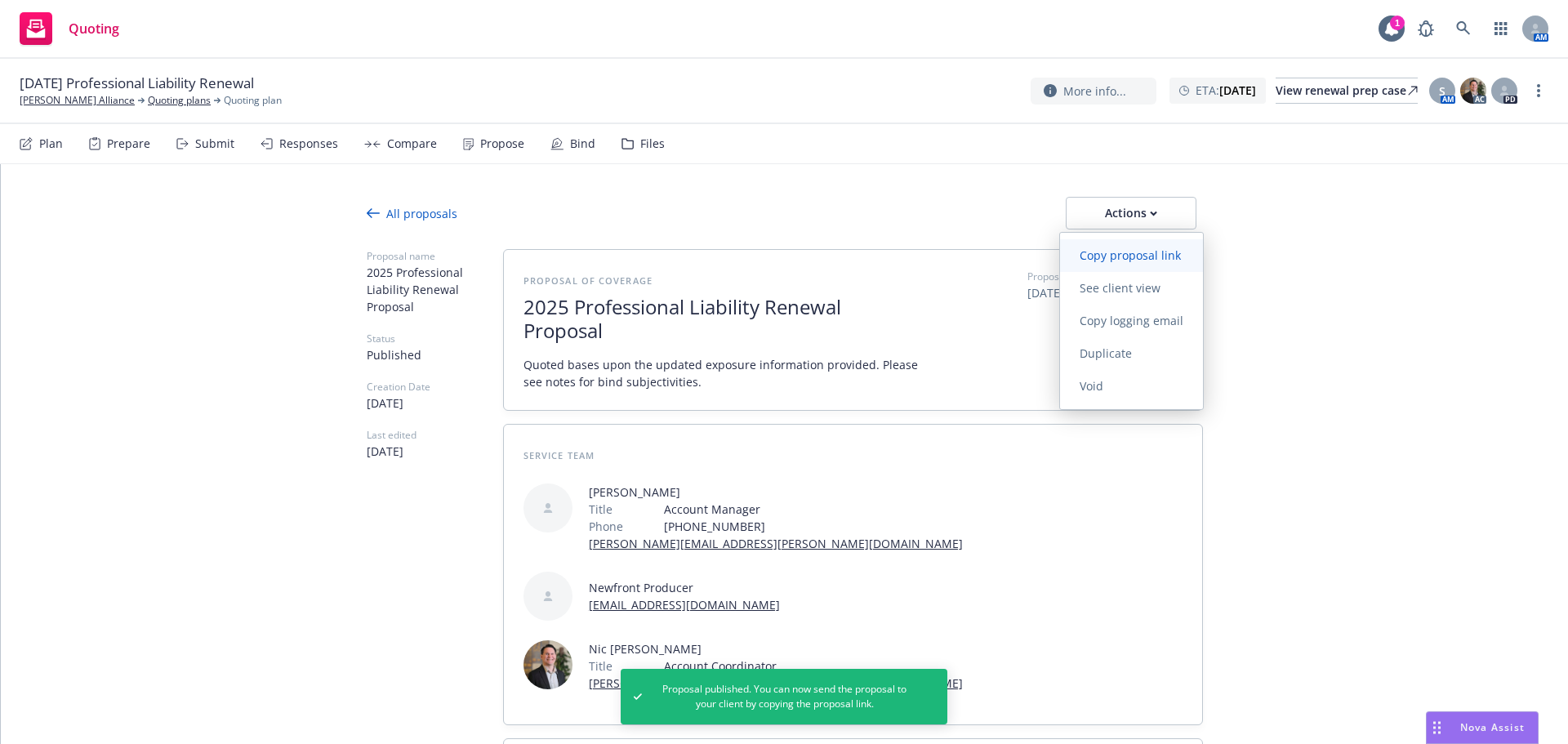
click at [1134, 262] on span "Copy proposal link" at bounding box center [1129, 255] width 140 height 16
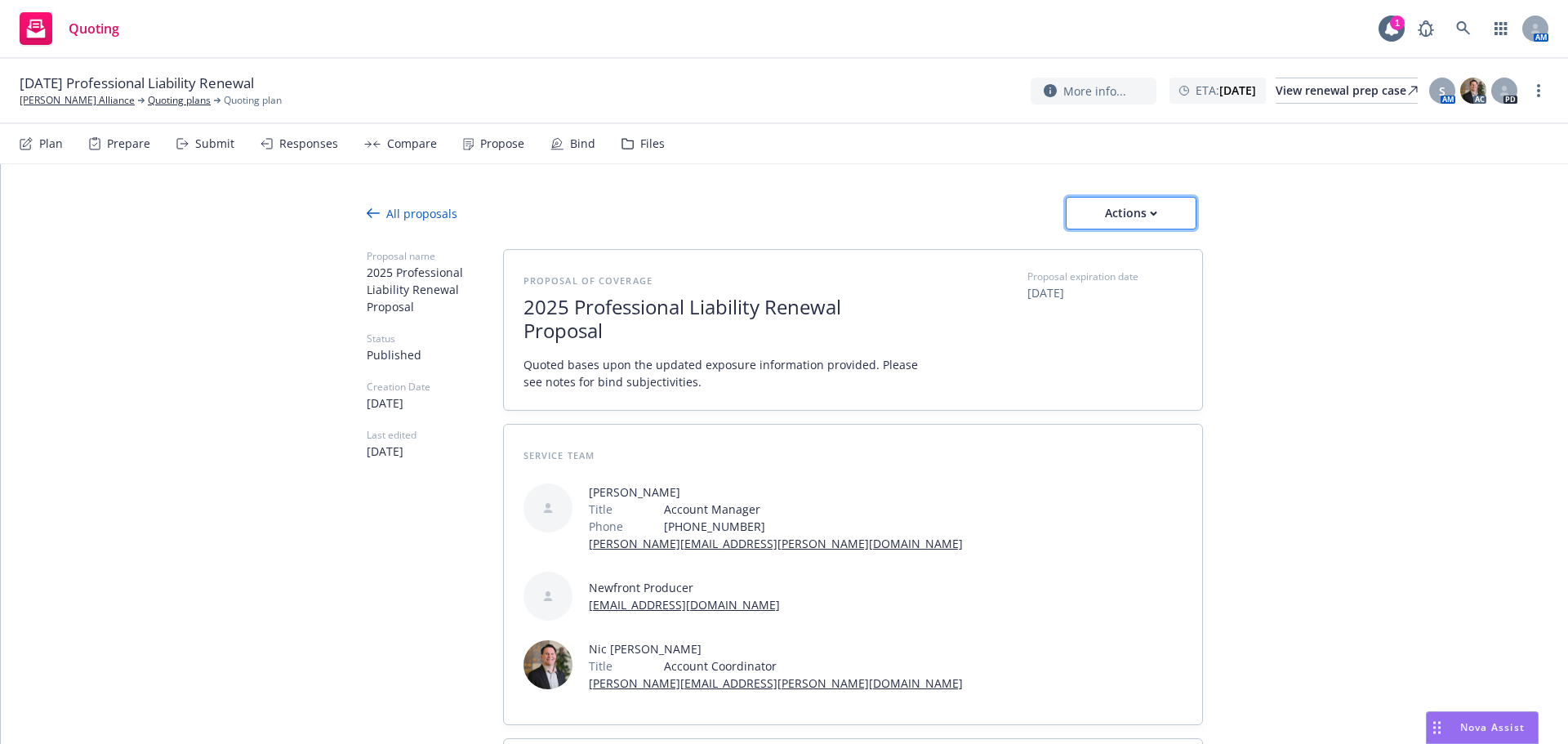
click at [1144, 228] on div "Actions" at bounding box center [1131, 213] width 77 height 31
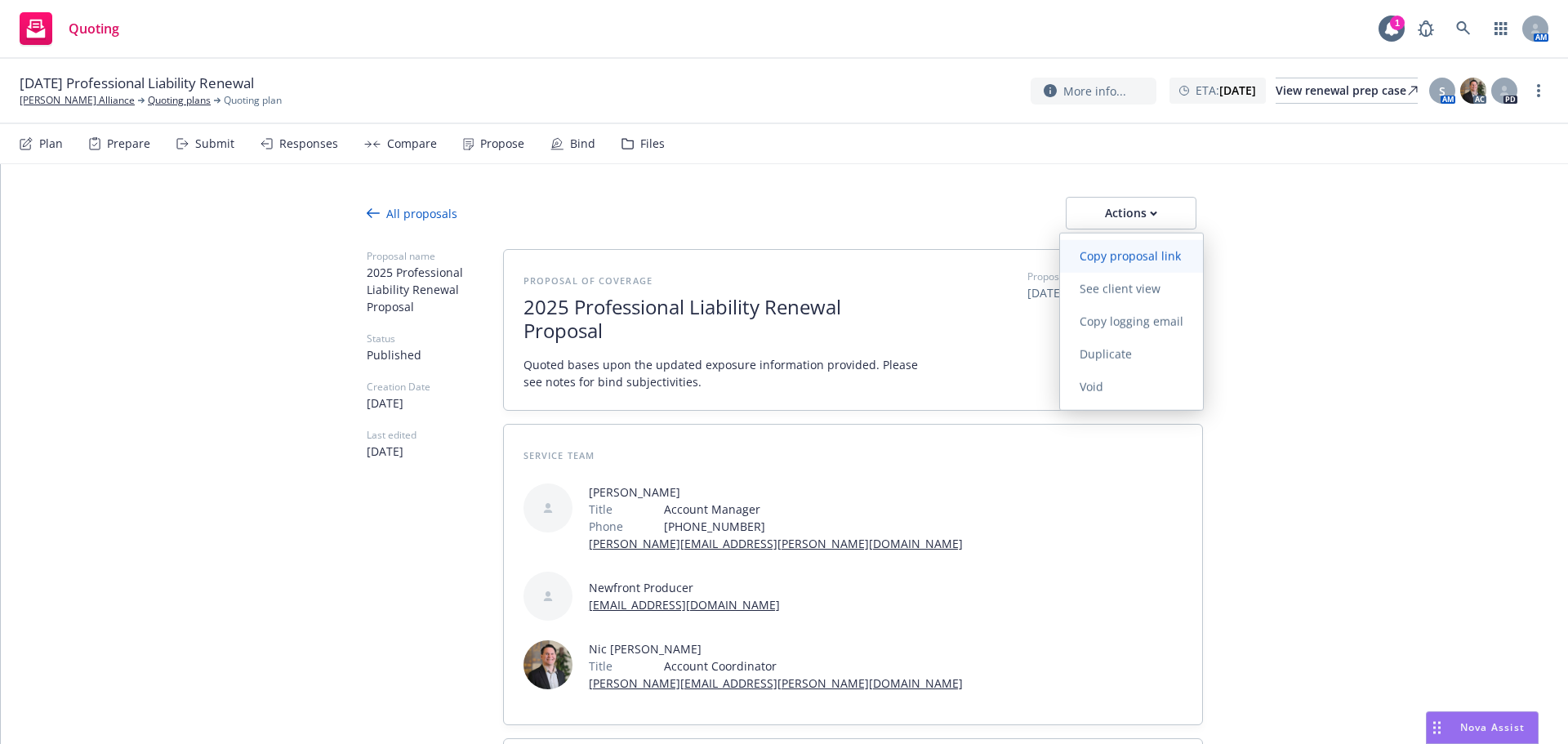
click at [1132, 264] on link "Copy proposal link" at bounding box center [1131, 256] width 143 height 33
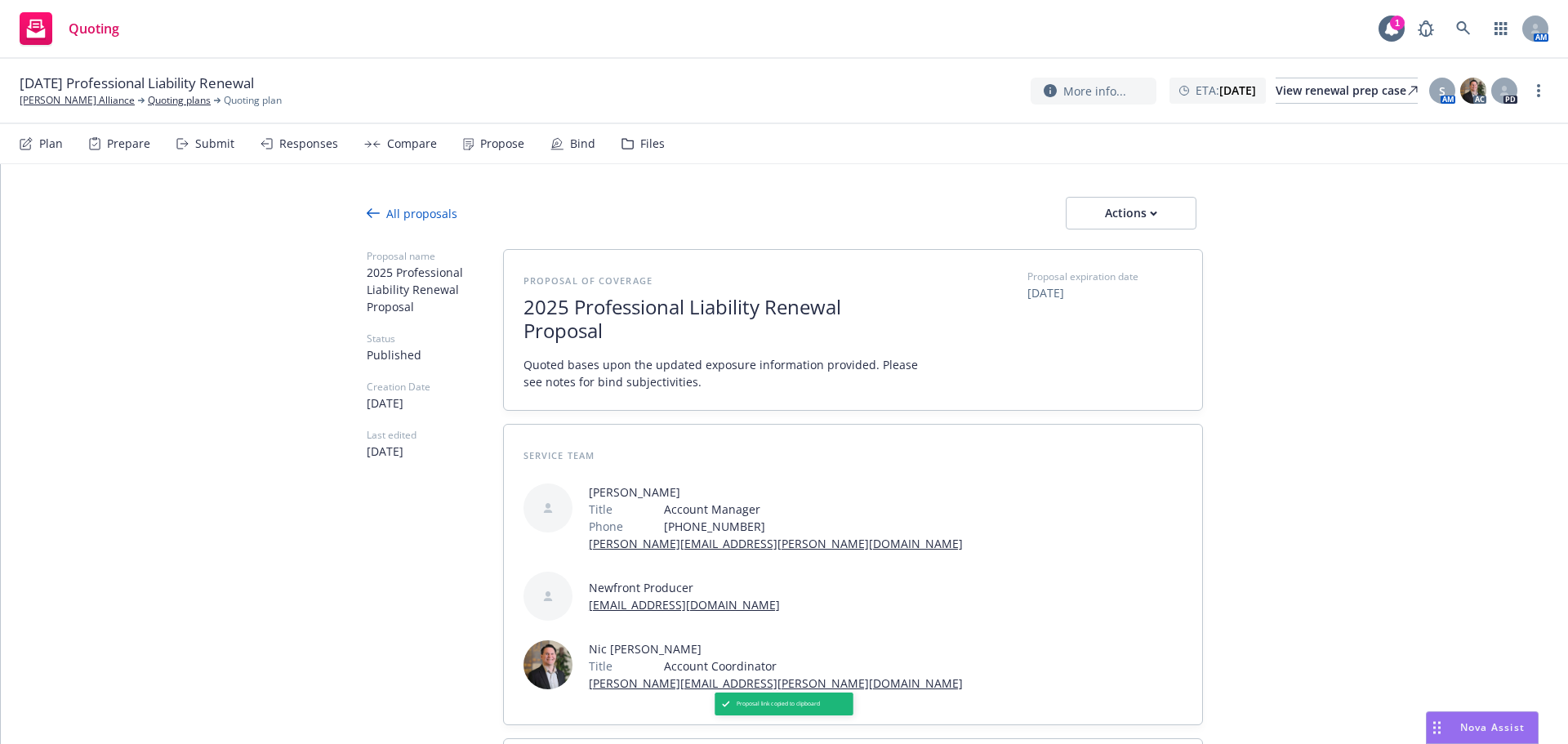
type textarea "x"
drag, startPoint x: 94, startPoint y: 102, endPoint x: 154, endPoint y: 103, distance: 60.0
click at [93, 102] on link "Sylvia Earle Alliance" at bounding box center [77, 101] width 115 height 15
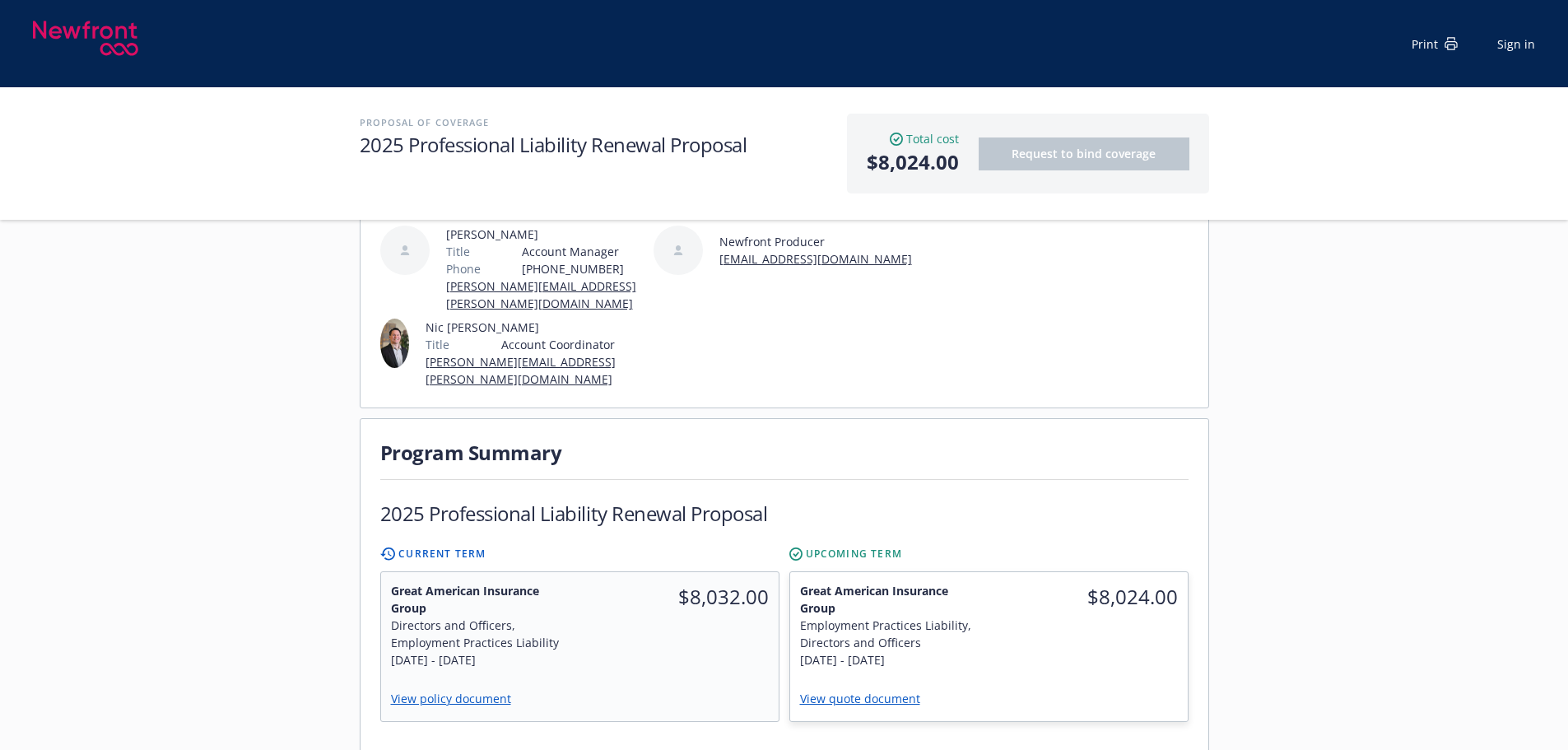
scroll to position [164, 0]
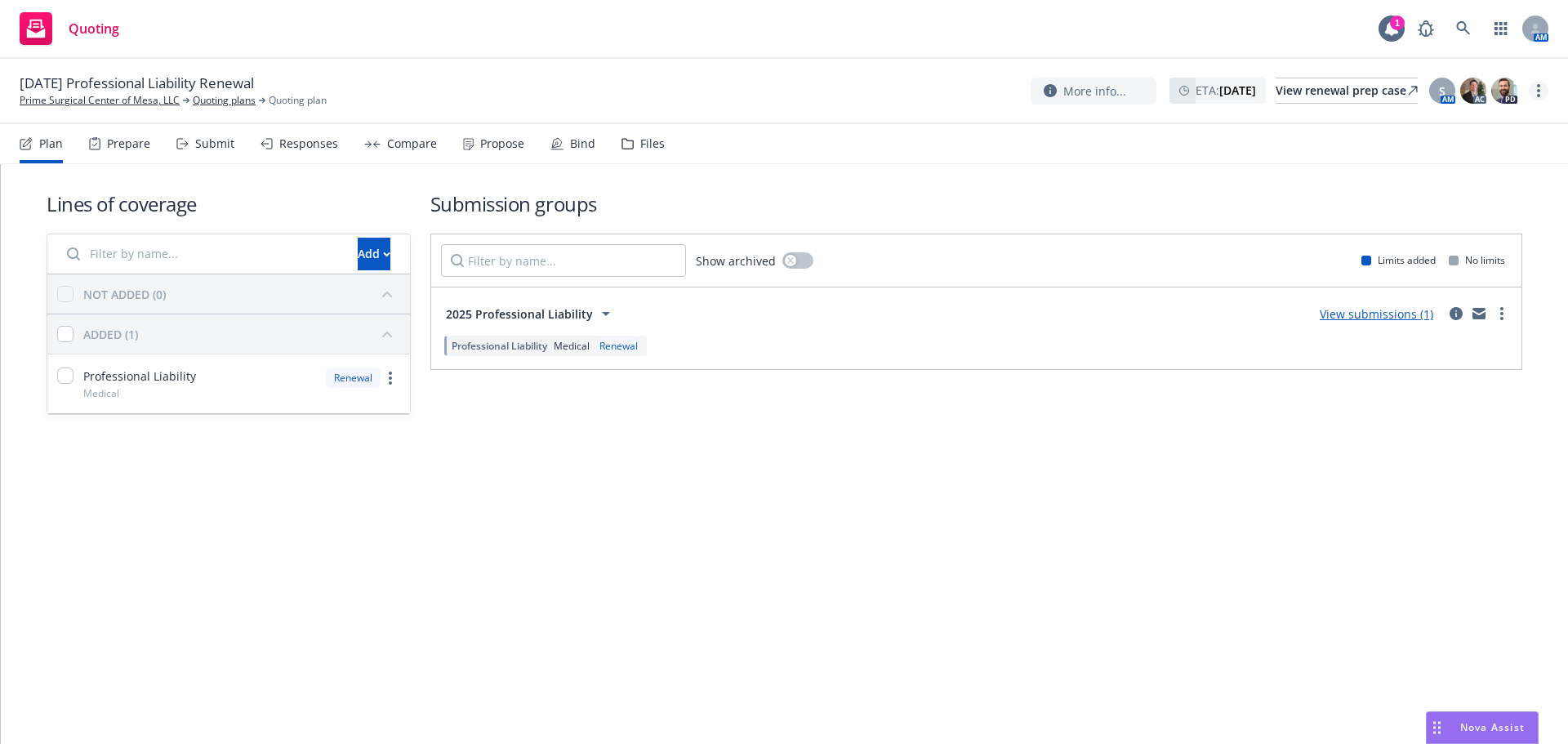
click at [1542, 90] on link "more" at bounding box center [1538, 91] width 20 height 20
click at [1491, 113] on link "Copy logging email" at bounding box center [1457, 124] width 182 height 33
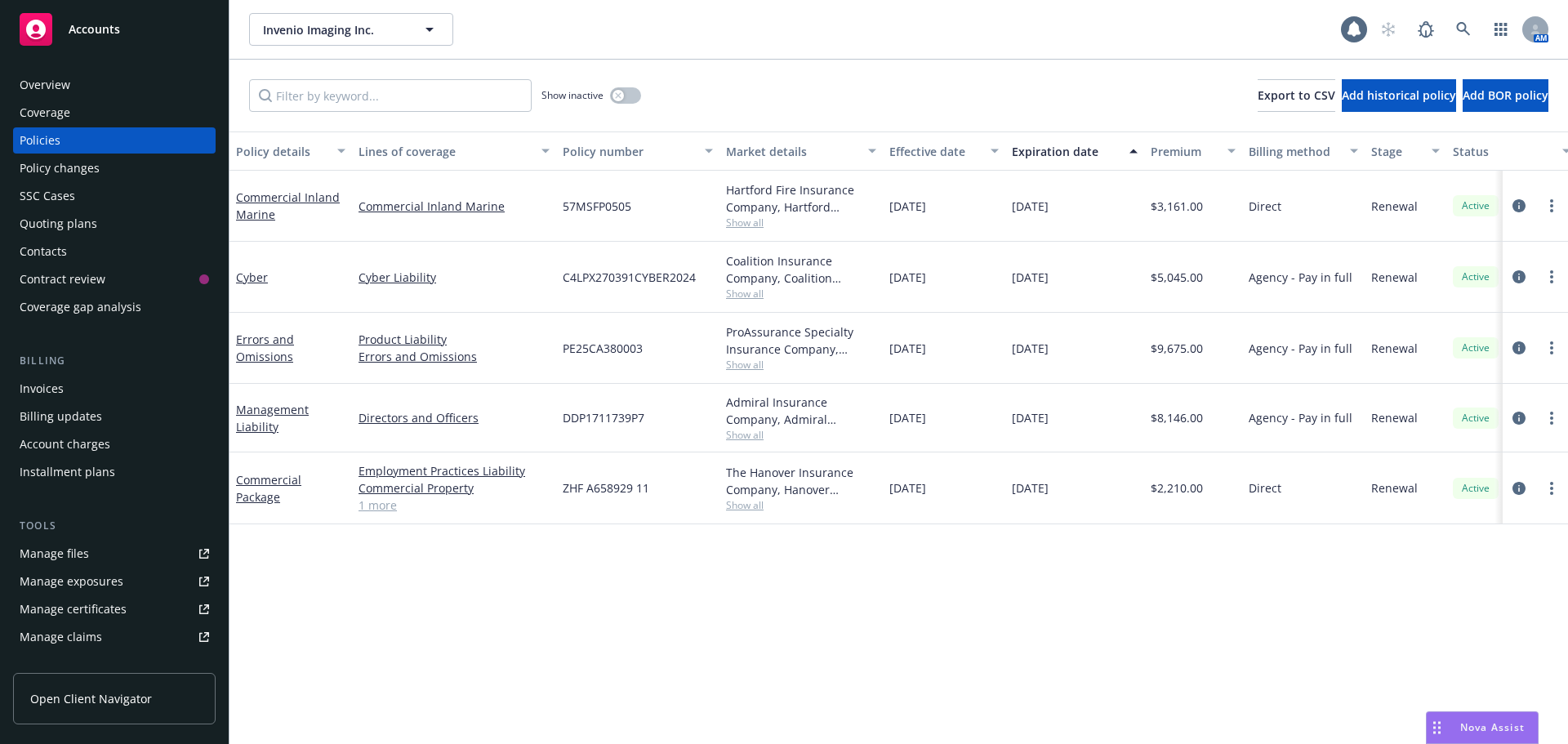
click at [111, 85] on div "Overview" at bounding box center [114, 85] width 189 height 26
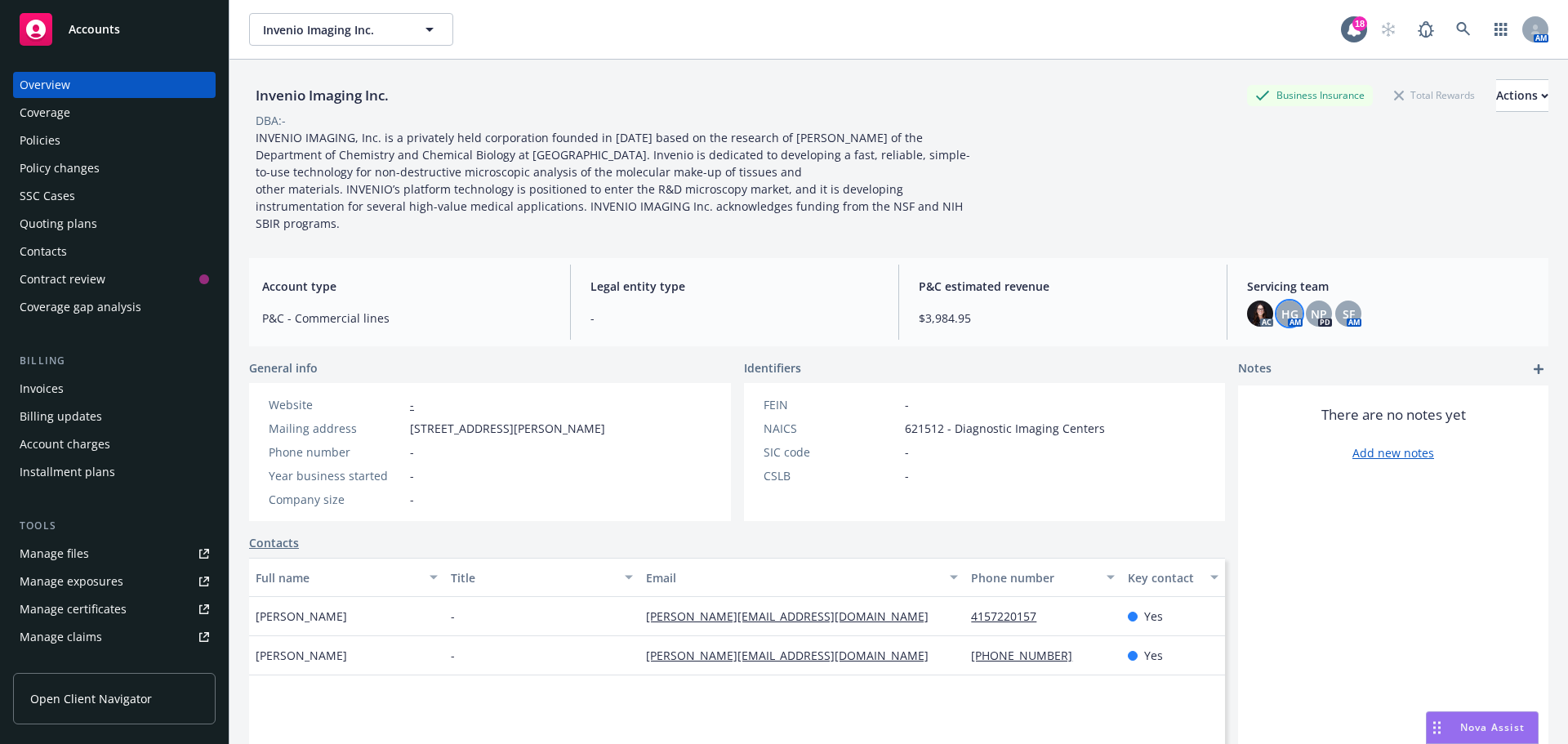
click at [1286, 306] on span "HG" at bounding box center [1289, 314] width 17 height 17
click at [1438, 325] on div "Account type P&C - Commercial lines Legal entity type - P&C estimated revenue $…" at bounding box center [898, 302] width 1299 height 88
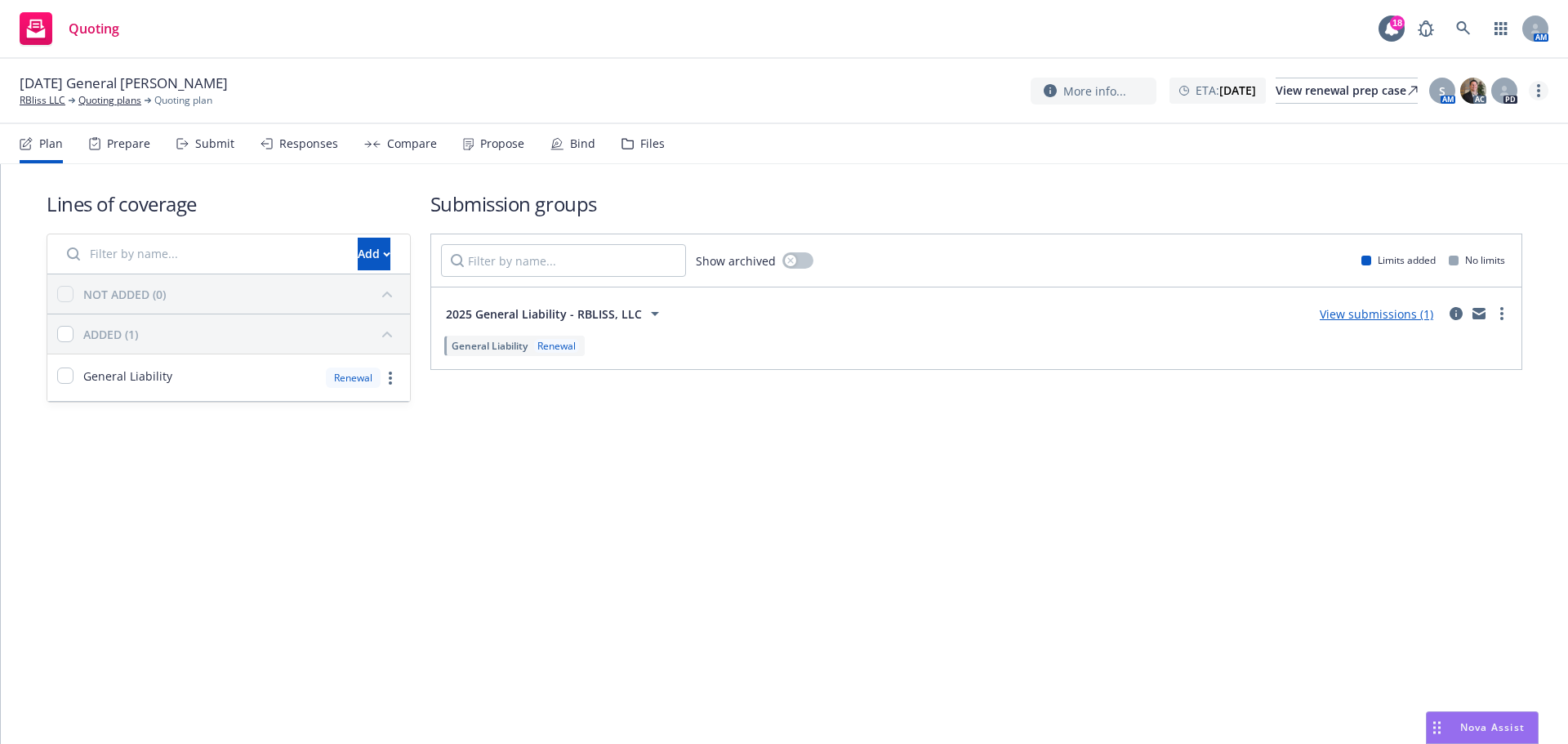
click at [1541, 92] on link "more" at bounding box center [1538, 91] width 20 height 20
click at [1110, 184] on div "Lines of coverage Add NOT ADDED (0) ADDED (1) General Liability Renewal Submiss…" at bounding box center [784, 296] width 1475 height 265
click at [1455, 311] on icon "circleInformation" at bounding box center [1456, 314] width 13 height 13
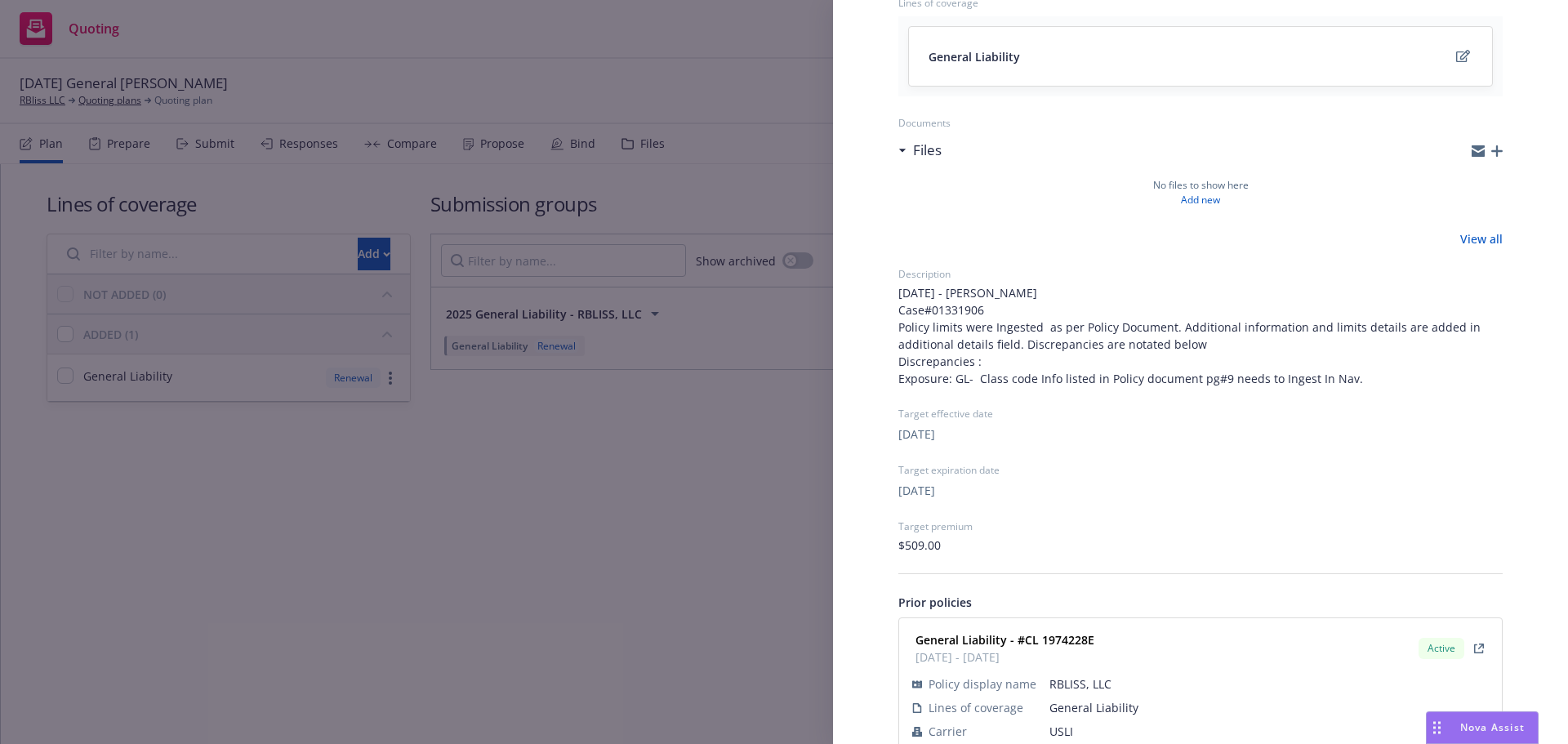
scroll to position [243, 0]
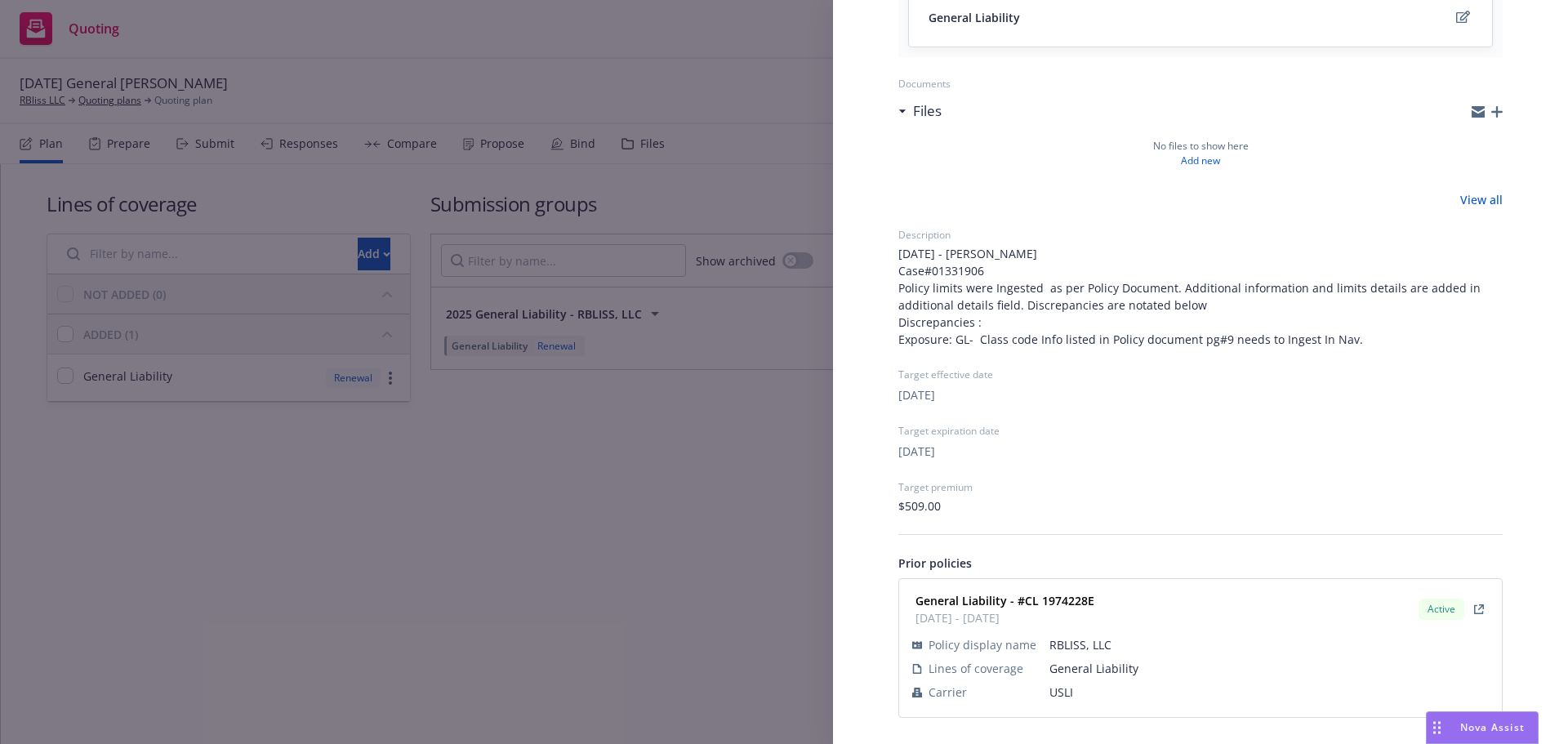
click at [1051, 691] on span "USLI" at bounding box center [1269, 692] width 439 height 17
copy span "USLI"
drag, startPoint x: 1089, startPoint y: 600, endPoint x: 1021, endPoint y: 601, distance: 68.0
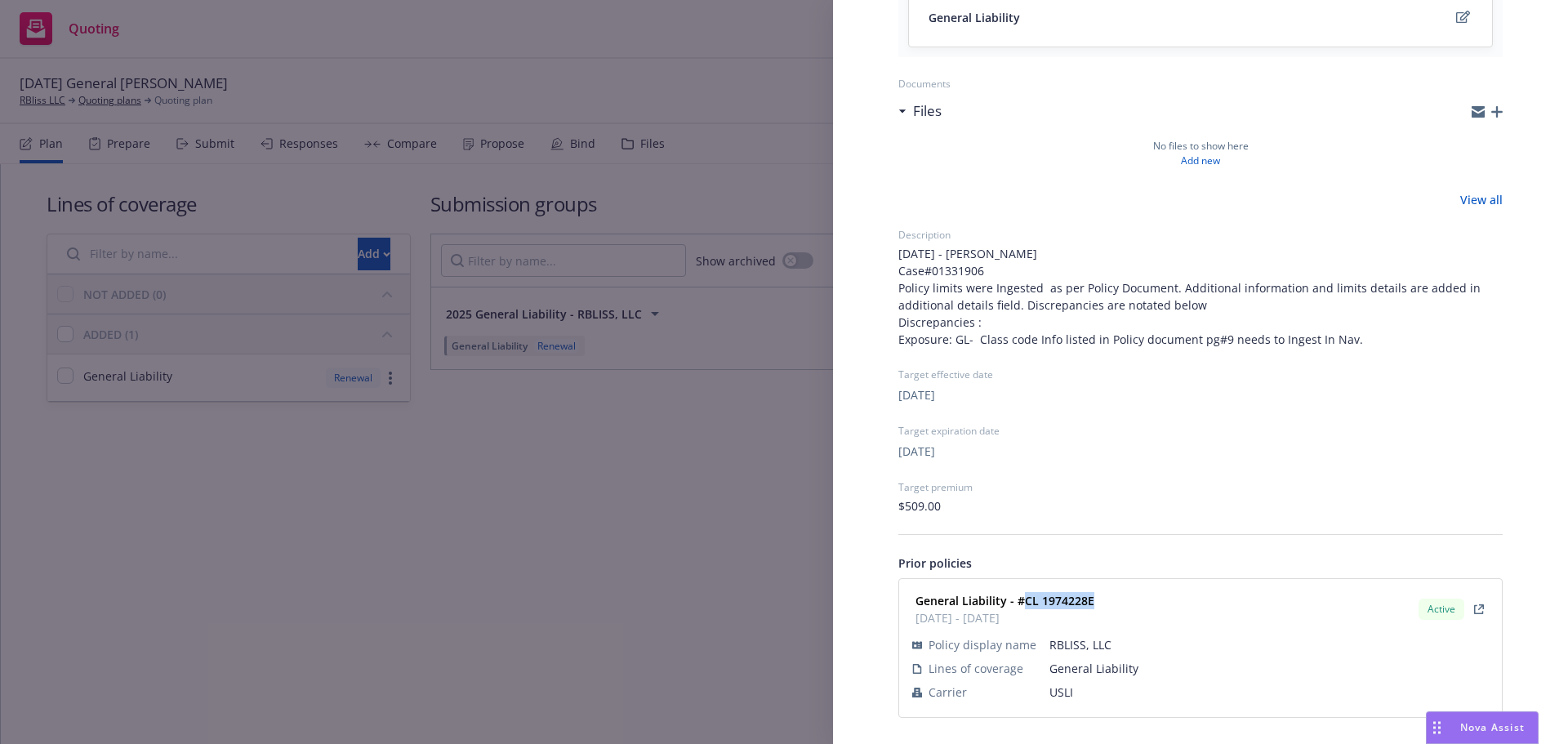
click at [1021, 601] on div "General Liability - #CL 1974228E 12/14/2024 - 12/14/2025" at bounding box center [1003, 609] width 189 height 41
copy strong "CL 1974228E"
drag, startPoint x: 635, startPoint y: 534, endPoint x: 620, endPoint y: 524, distance: 18.0
click at [634, 534] on div "Submission group 2025 General Liability - RBLISS, LLC Last updated Friday, Augu…" at bounding box center [784, 372] width 1568 height 744
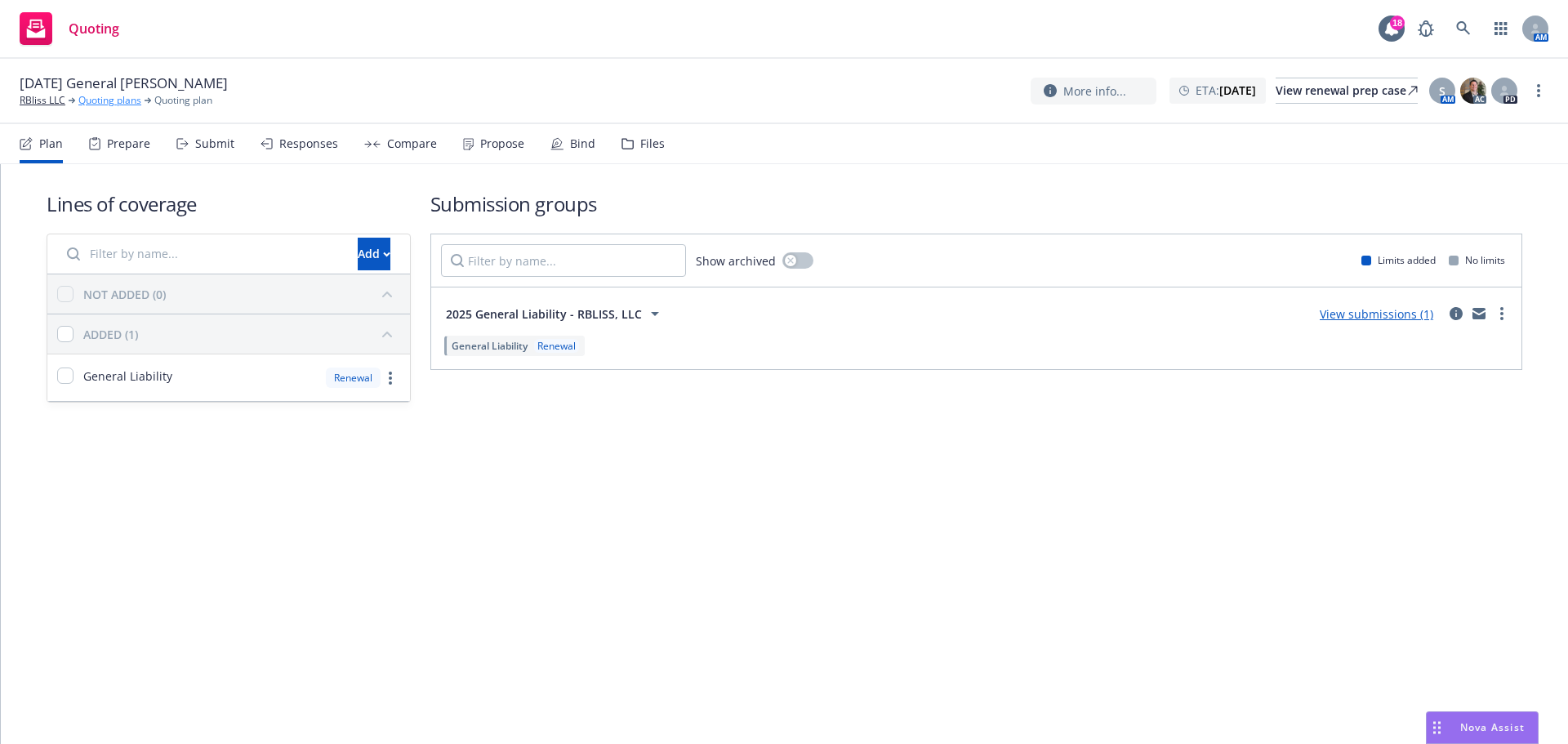
click at [97, 100] on link "Quoting plans" at bounding box center [110, 101] width 63 height 15
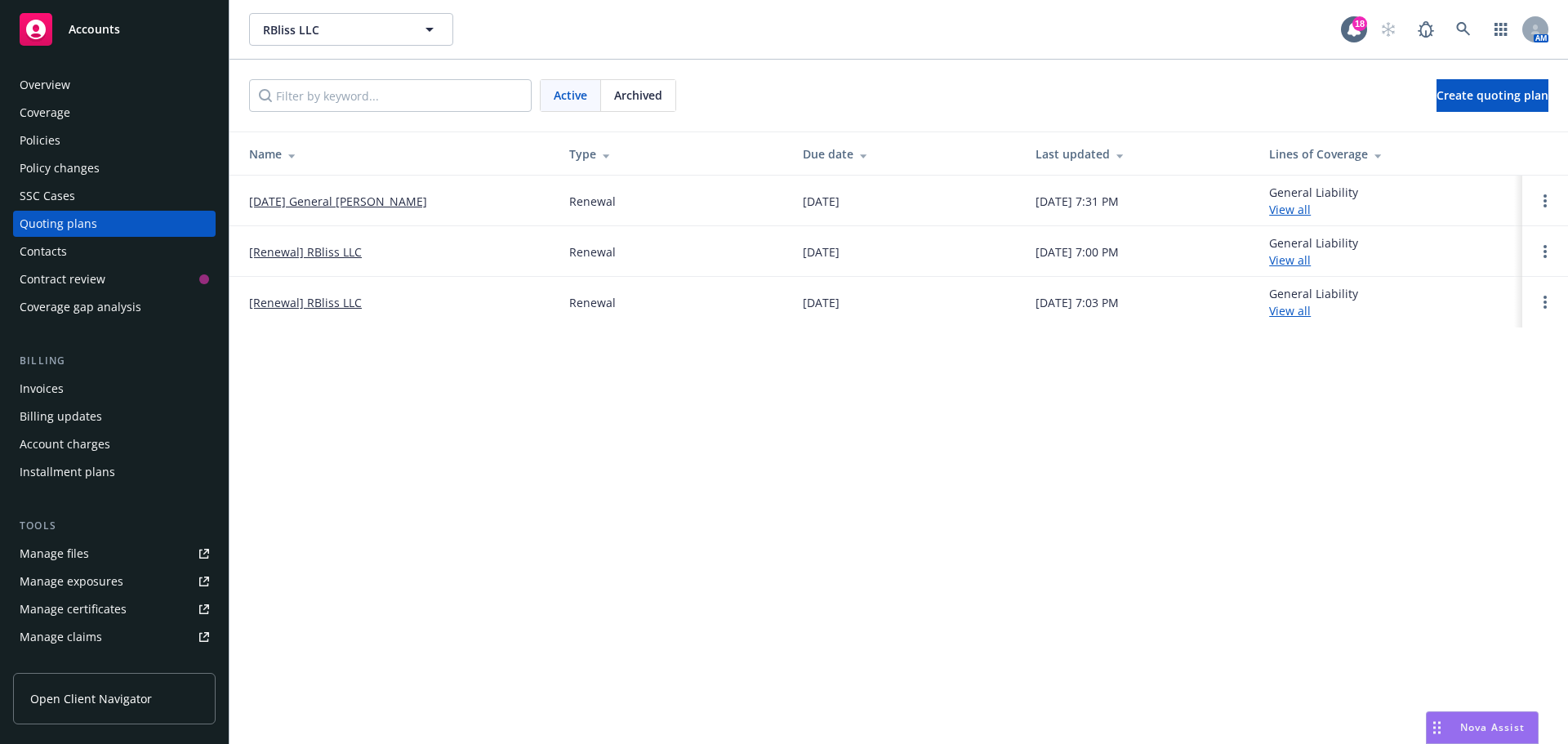
click at [644, 120] on div "Active Archived Create quoting plan" at bounding box center [898, 96] width 1338 height 72
click at [643, 112] on div "Active Archived Create quoting plan" at bounding box center [898, 96] width 1338 height 72
click at [631, 98] on span "Archived" at bounding box center [638, 95] width 48 height 17
click at [570, 93] on span "Active" at bounding box center [570, 95] width 34 height 17
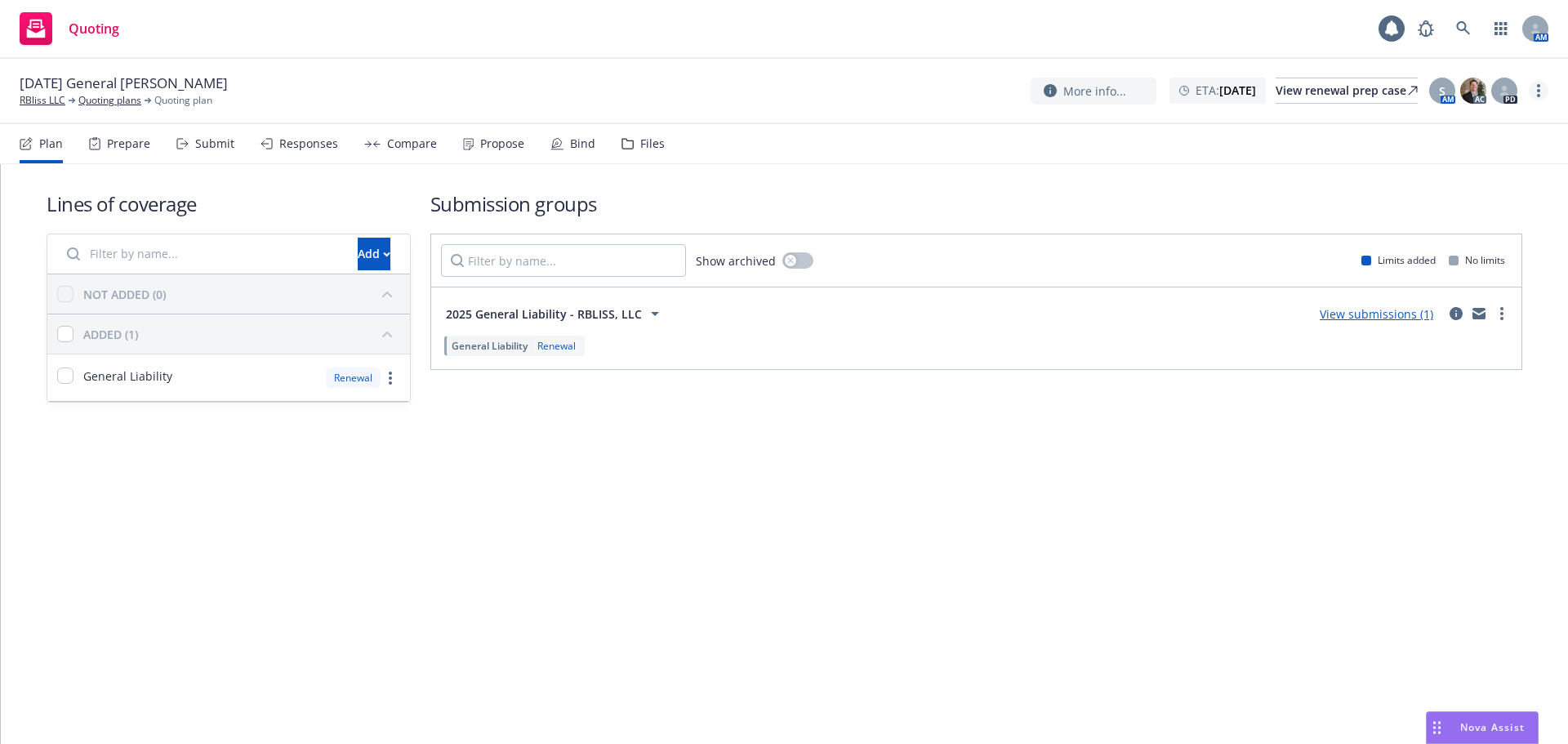
click at [1535, 92] on link "more" at bounding box center [1538, 91] width 20 height 20
click at [1448, 219] on link "Archive quoting plan" at bounding box center [1457, 222] width 182 height 33
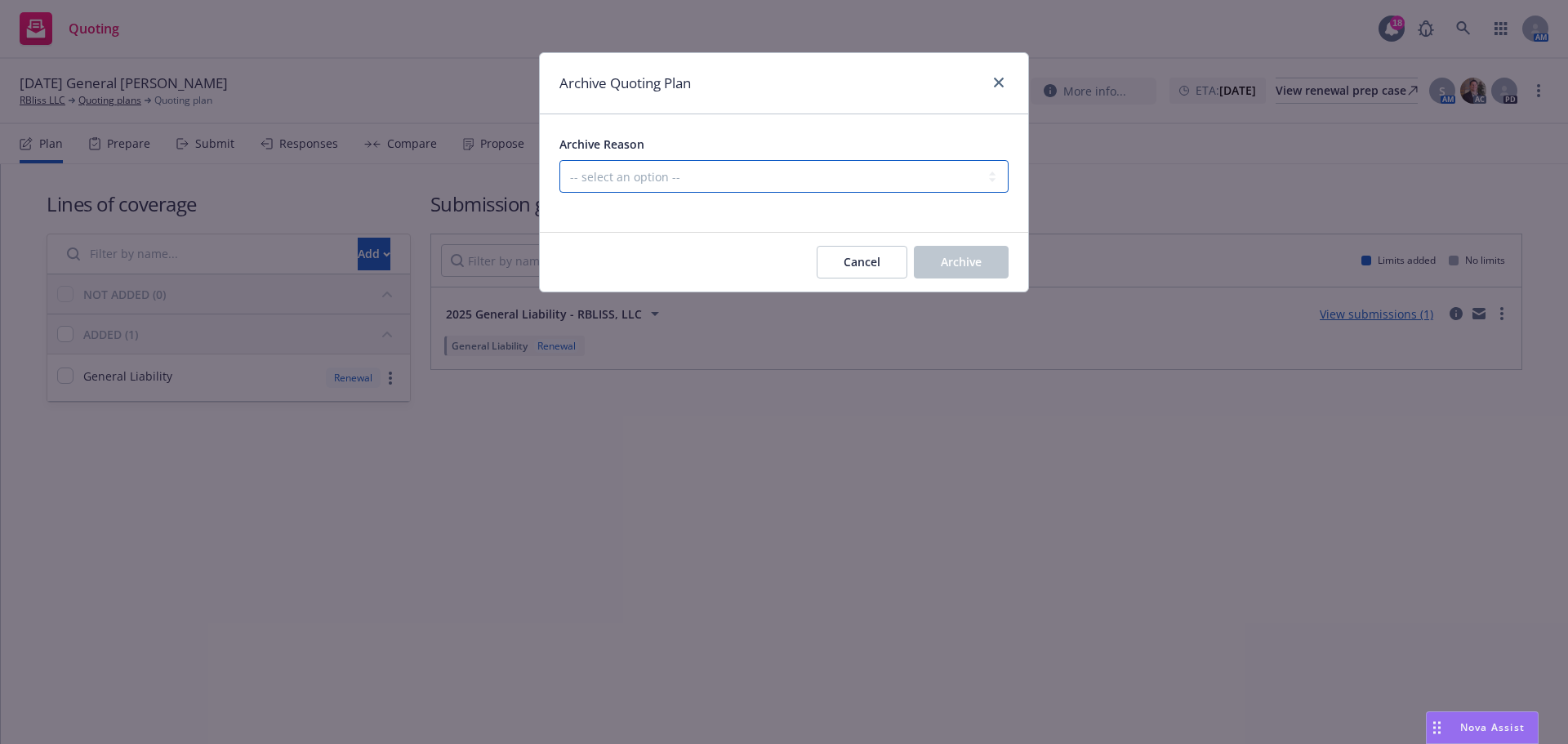
click at [882, 175] on select "-- select an option -- All policies in this renewal plan are auto-renewed Creat…" at bounding box center [784, 176] width 449 height 33
select select "ARCHIVED_RENEWAL_POLICY_AUTO_RENEWED"
click at [559, 160] on select "-- select an option -- All policies in this renewal plan are auto-renewed Creat…" at bounding box center [784, 176] width 449 height 33
click at [914, 256] on button "Archive" at bounding box center [961, 262] width 95 height 33
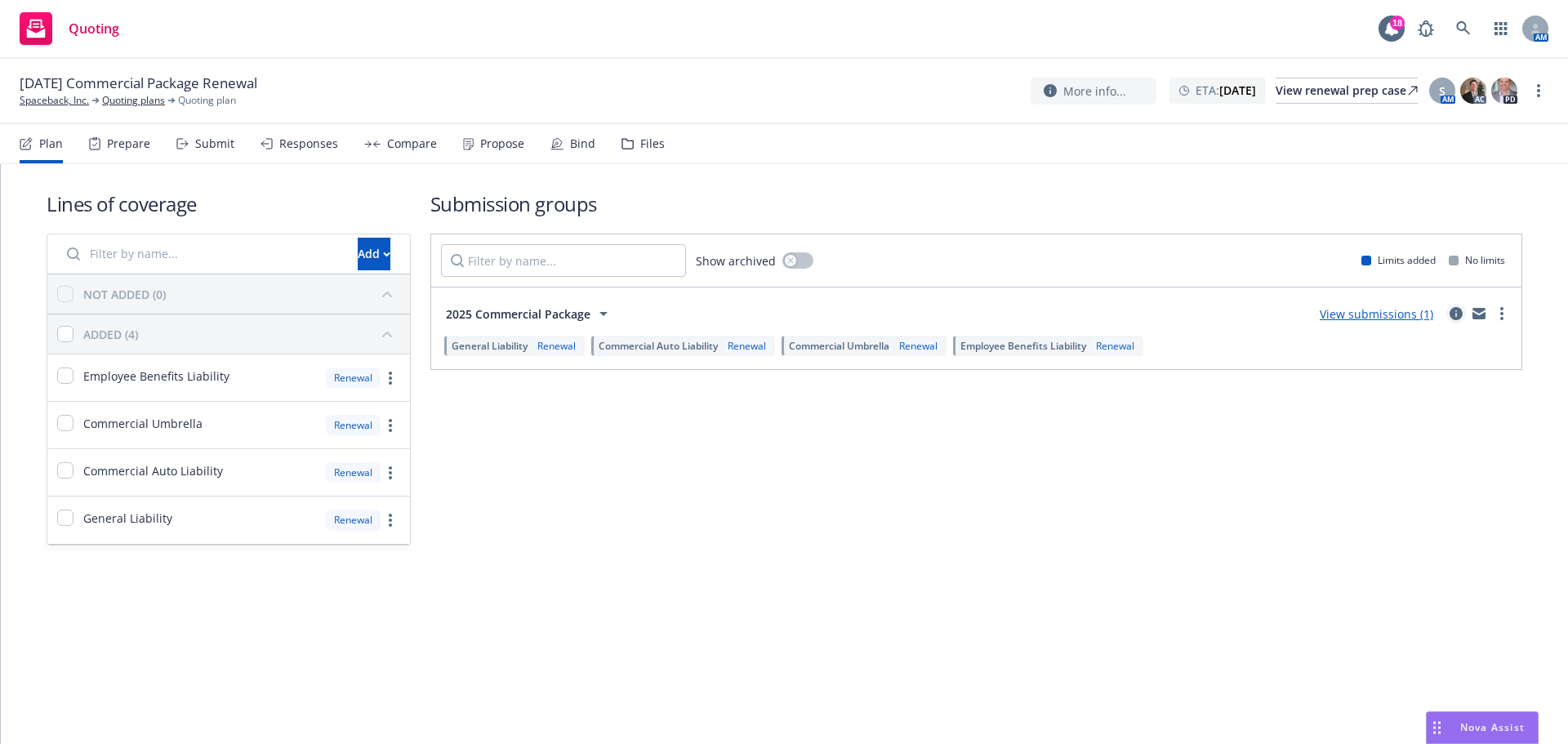
click at [1459, 312] on icon "circleInformation" at bounding box center [1456, 314] width 13 height 13
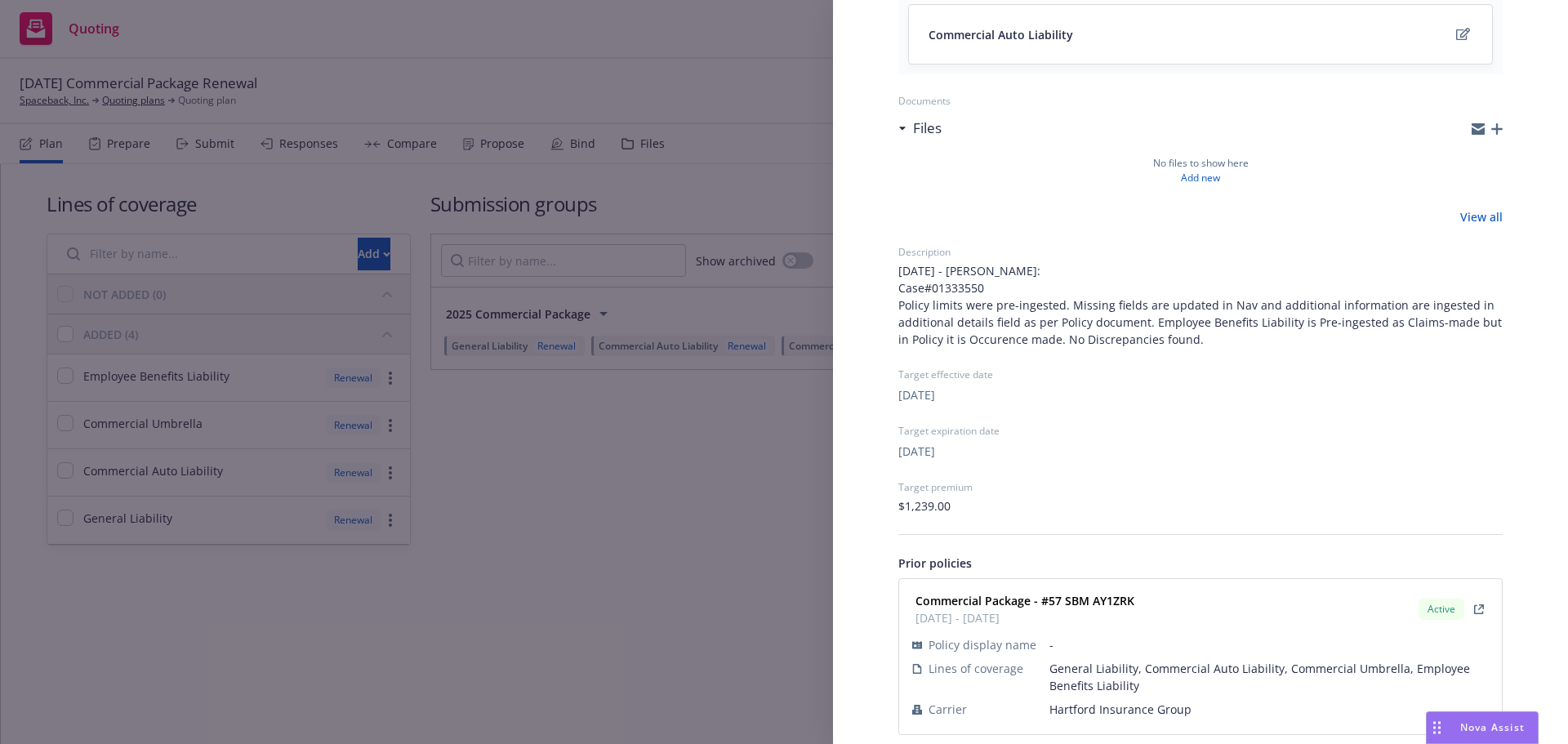
scroll to position [483, 0]
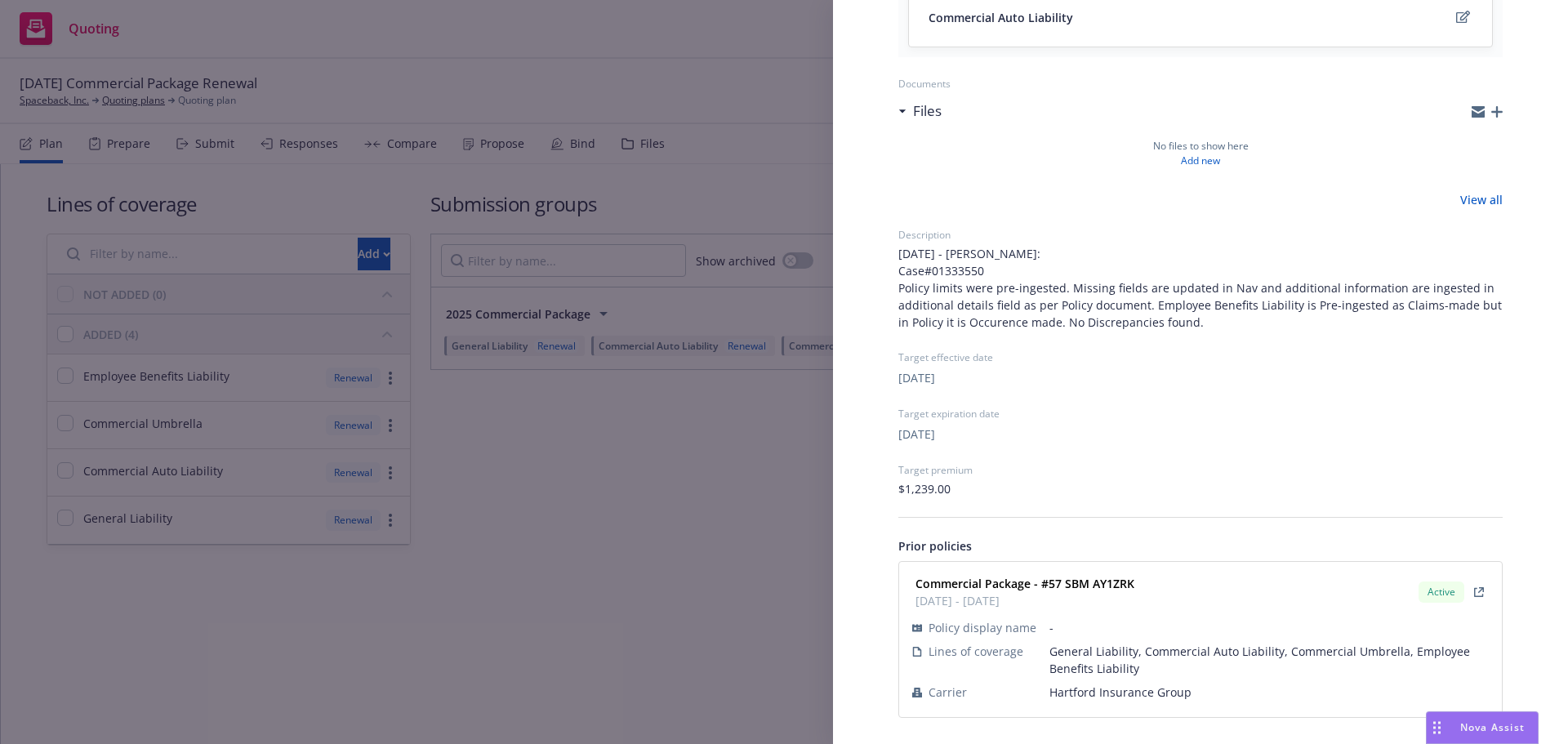
click at [1106, 698] on span "Hartford Insurance Group" at bounding box center [1269, 692] width 439 height 17
copy span "Hartford Insurance Group"
drag, startPoint x: 1138, startPoint y: 587, endPoint x: 1046, endPoint y: 583, distance: 92.1
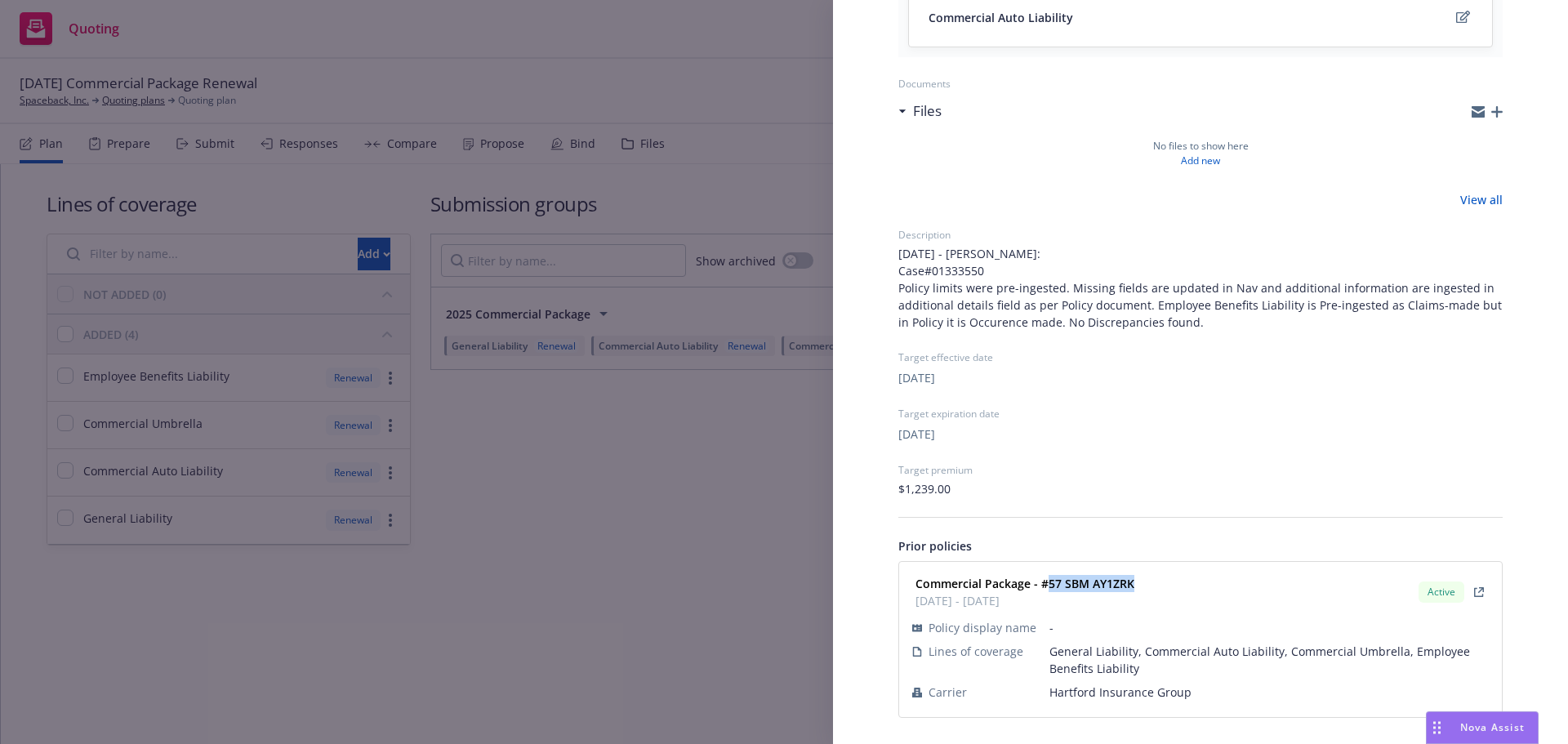
click at [1046, 583] on div "Commercial Package - #57 SBM AY1ZRK [DATE] - [DATE] Active" at bounding box center [1200, 592] width 583 height 41
copy strong "57 SBM AY1ZRK"
drag, startPoint x: 579, startPoint y: 465, endPoint x: 1348, endPoint y: 199, distance: 813.7
click at [579, 465] on div "Submission group 2025 Commercial Package Last updated [DATE] 7:30 PM Lines of c…" at bounding box center [784, 372] width 1568 height 744
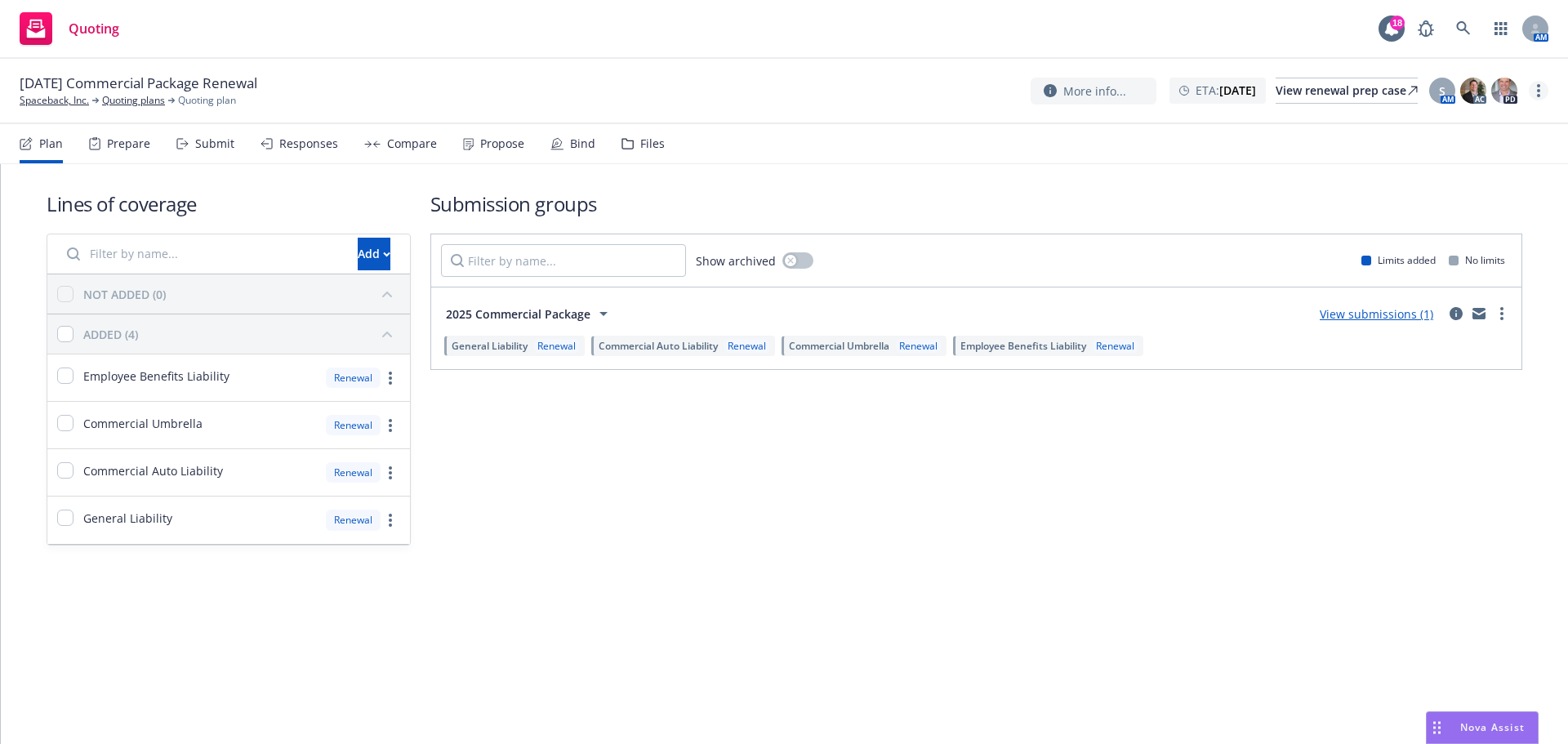
drag, startPoint x: 1543, startPoint y: 99, endPoint x: 1543, endPoint y: 83, distance: 16.0
click at [1543, 98] on link "more" at bounding box center [1538, 91] width 20 height 20
click at [1477, 251] on link "Archive quoting plan" at bounding box center [1457, 255] width 182 height 33
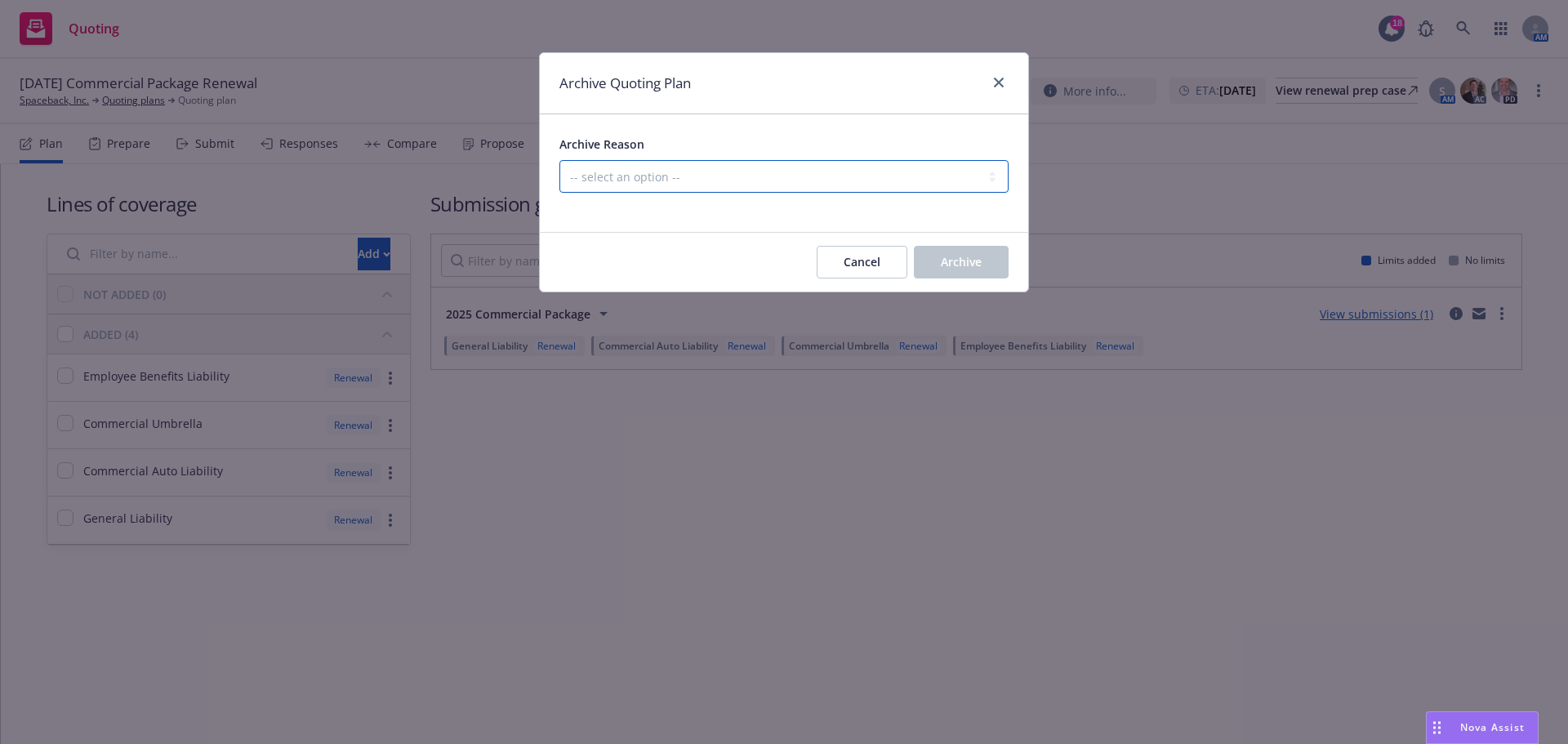
click at [955, 186] on select "-- select an option -- All policies in this renewal plan are auto-renewed Creat…" at bounding box center [784, 176] width 449 height 33
select select "ARCHIVED_RENEWAL_POLICY_AUTO_RENEWED"
click at [559, 160] on select "-- select an option -- All policies in this renewal plan are auto-renewed Creat…" at bounding box center [784, 176] width 449 height 33
click at [977, 251] on button "Archive" at bounding box center [961, 262] width 95 height 33
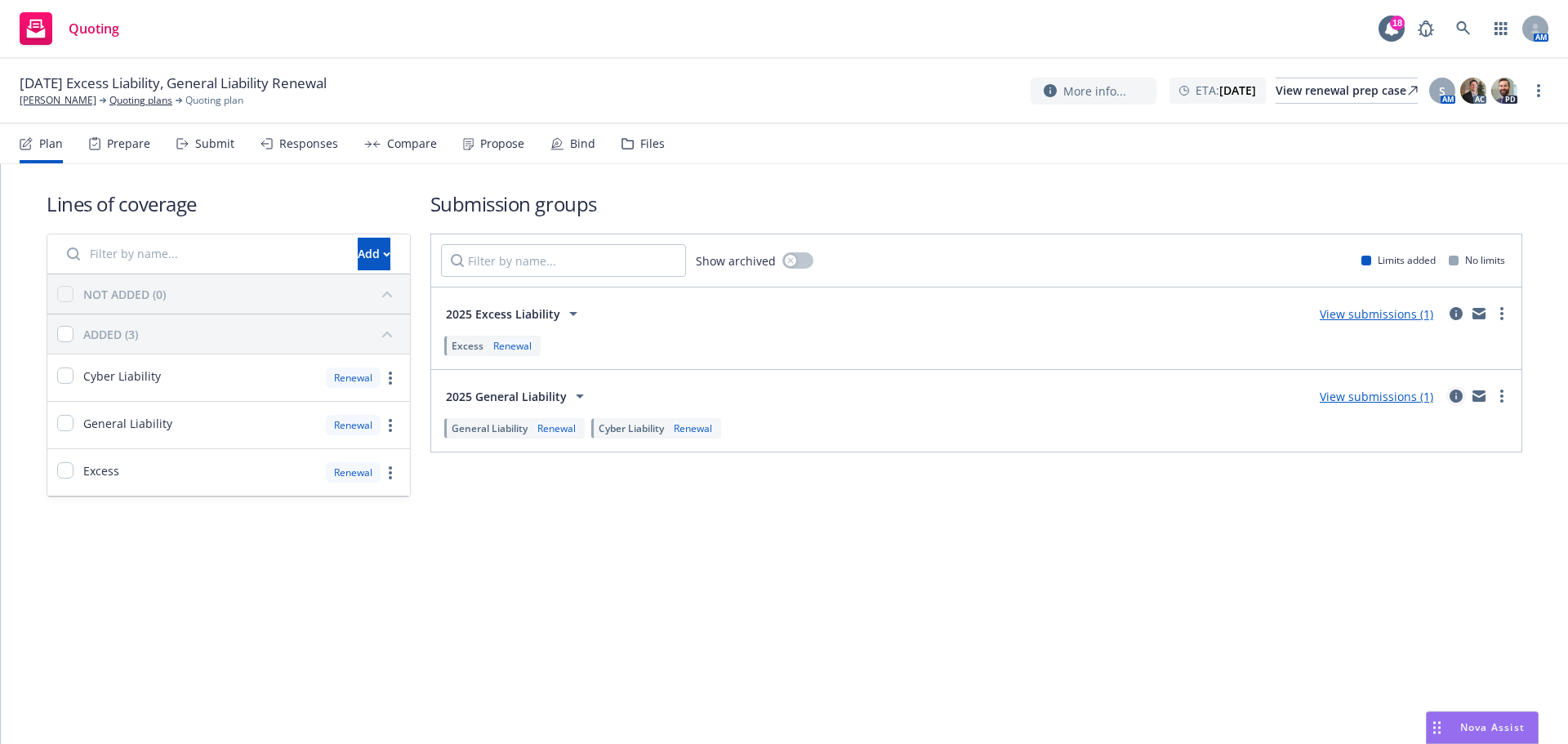
click at [1452, 396] on icon "circleInformation" at bounding box center [1456, 396] width 13 height 13
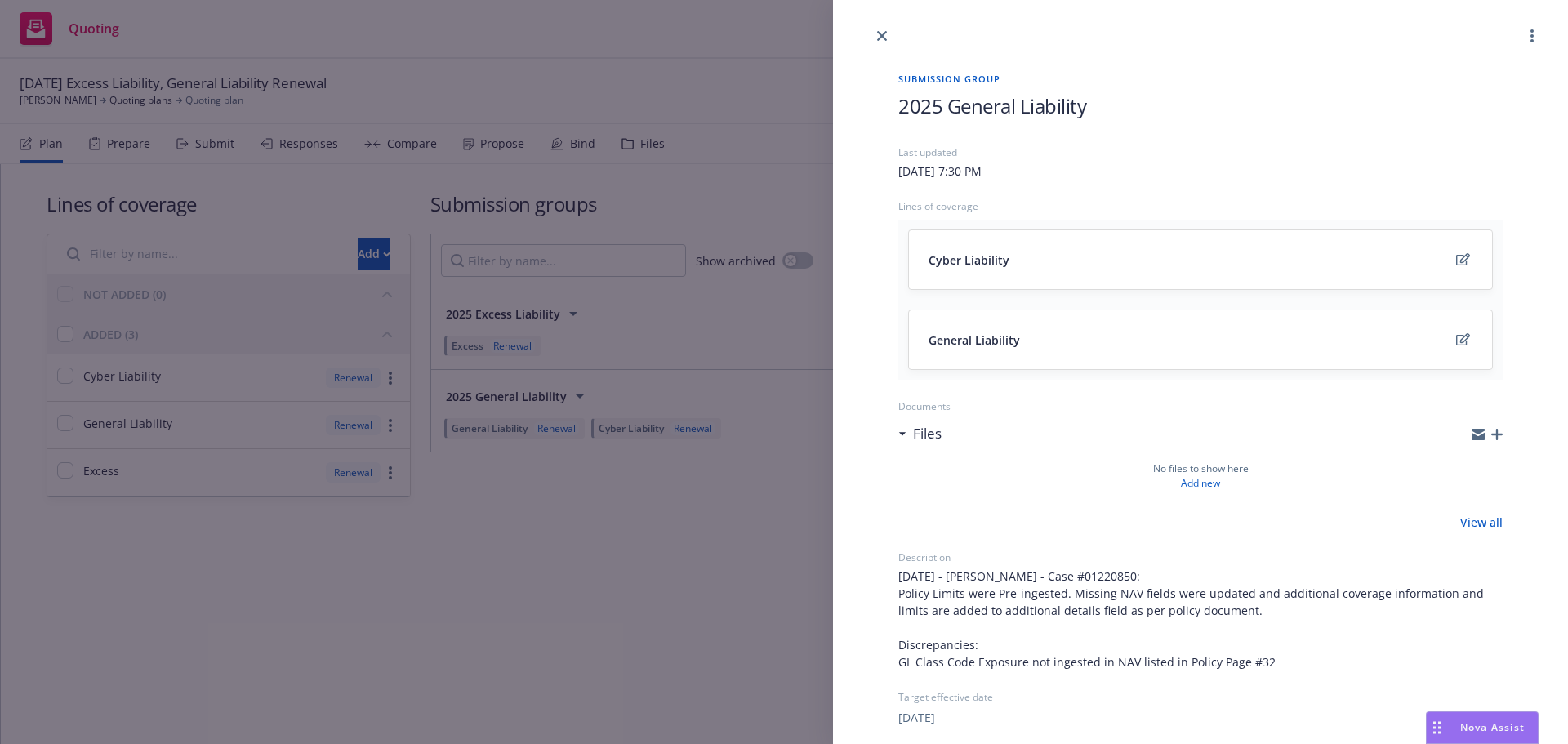
scroll to position [322, 0]
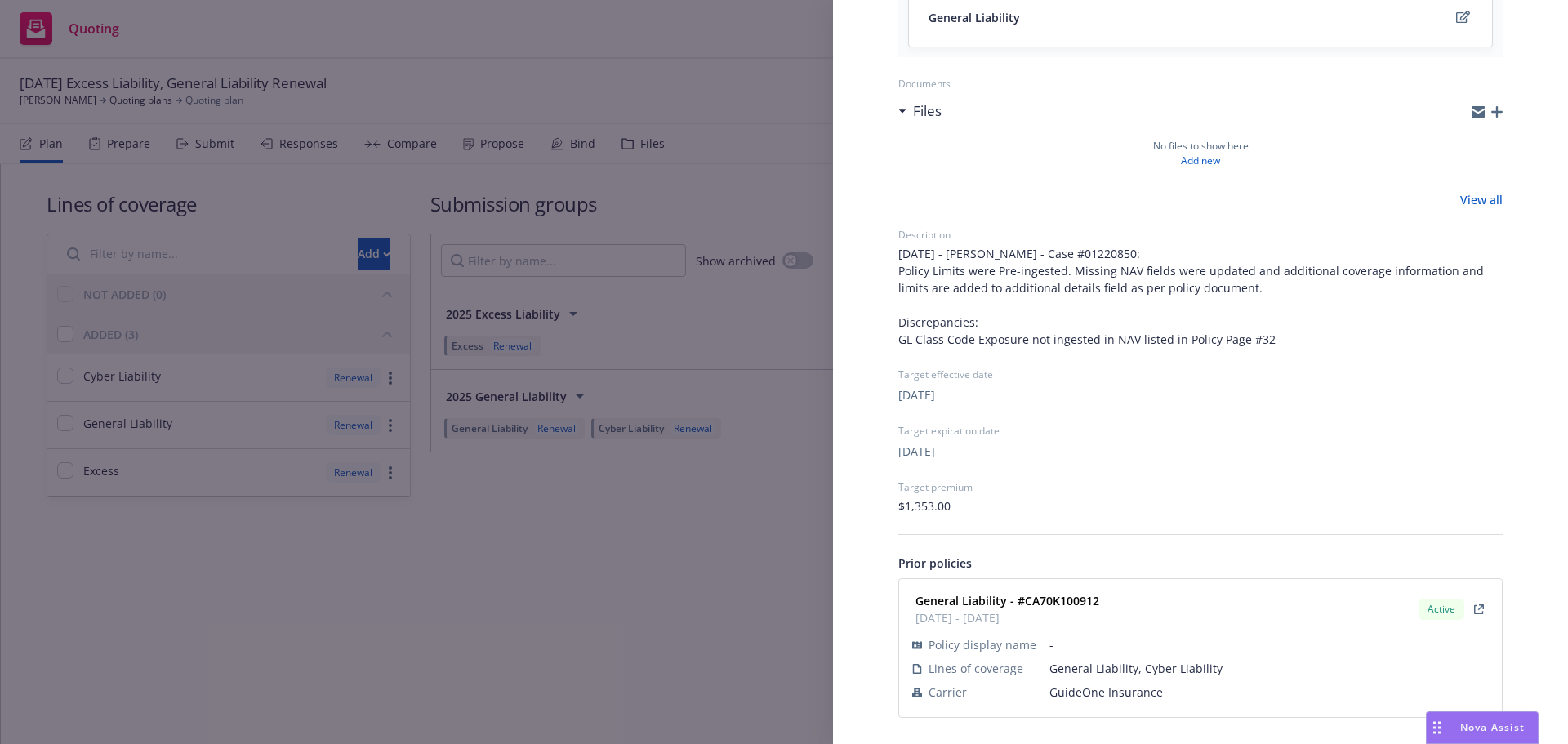
click at [1120, 697] on span "GuideOne Insurance" at bounding box center [1269, 692] width 439 height 17
click at [1120, 697] on span "GuideOne Insurance" at bounding box center [1269, 692] width 439 height 17
copy span "GuideOne Insurance"
drag, startPoint x: 1130, startPoint y: 607, endPoint x: 1029, endPoint y: 601, distance: 101.2
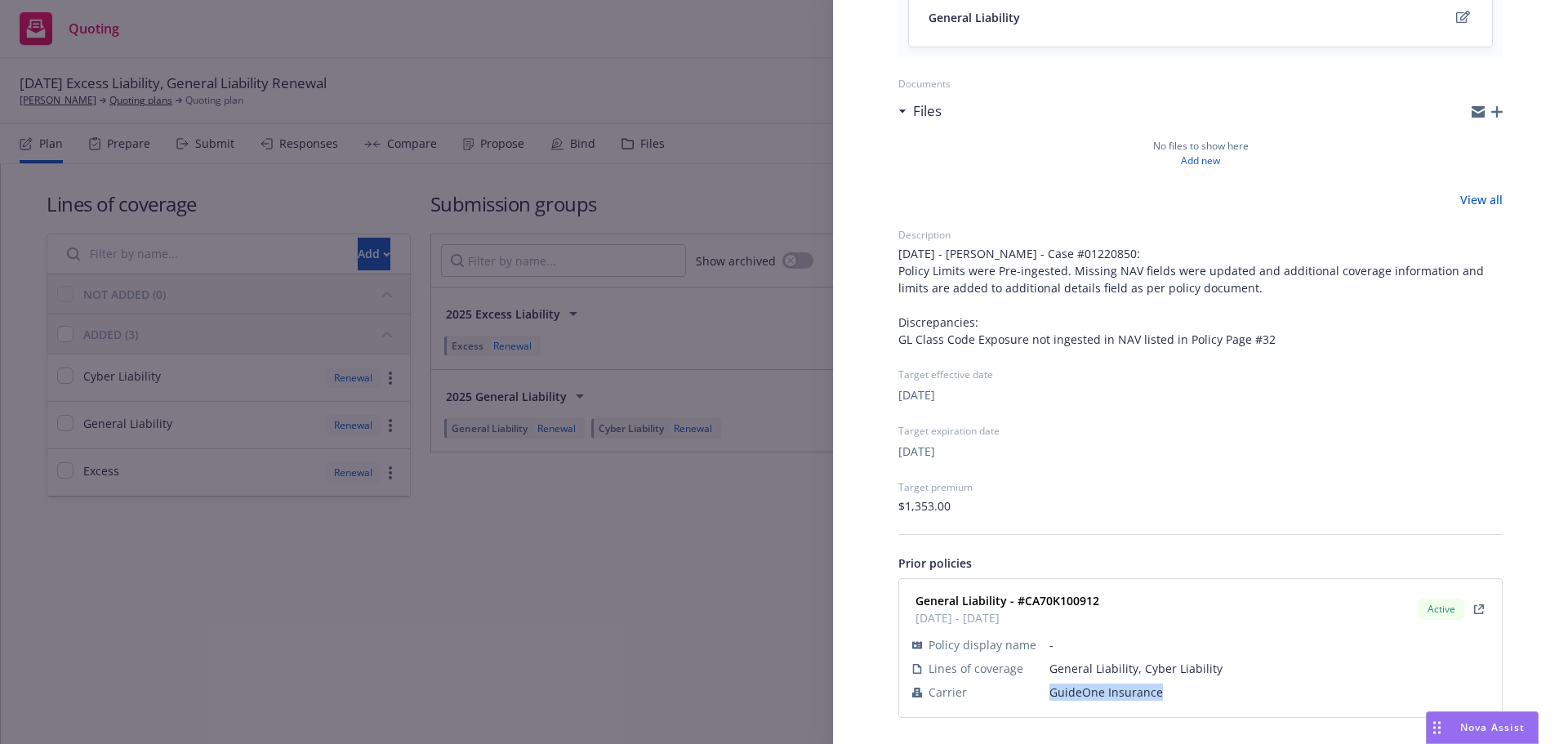
click at [1029, 601] on div "General Liability - #CA70K100912 12/15/2024 - 12/15/2025 Active" at bounding box center [1200, 609] width 583 height 41
click at [1029, 601] on strong "General Liability - #CA70K100912" at bounding box center [1007, 600] width 184 height 16
drag, startPoint x: 496, startPoint y: 329, endPoint x: 1301, endPoint y: 393, distance: 807.5
click at [497, 329] on div "Submission group 2025 General Liability Last updated Saturday, August 16, 2025 …" at bounding box center [784, 372] width 1568 height 744
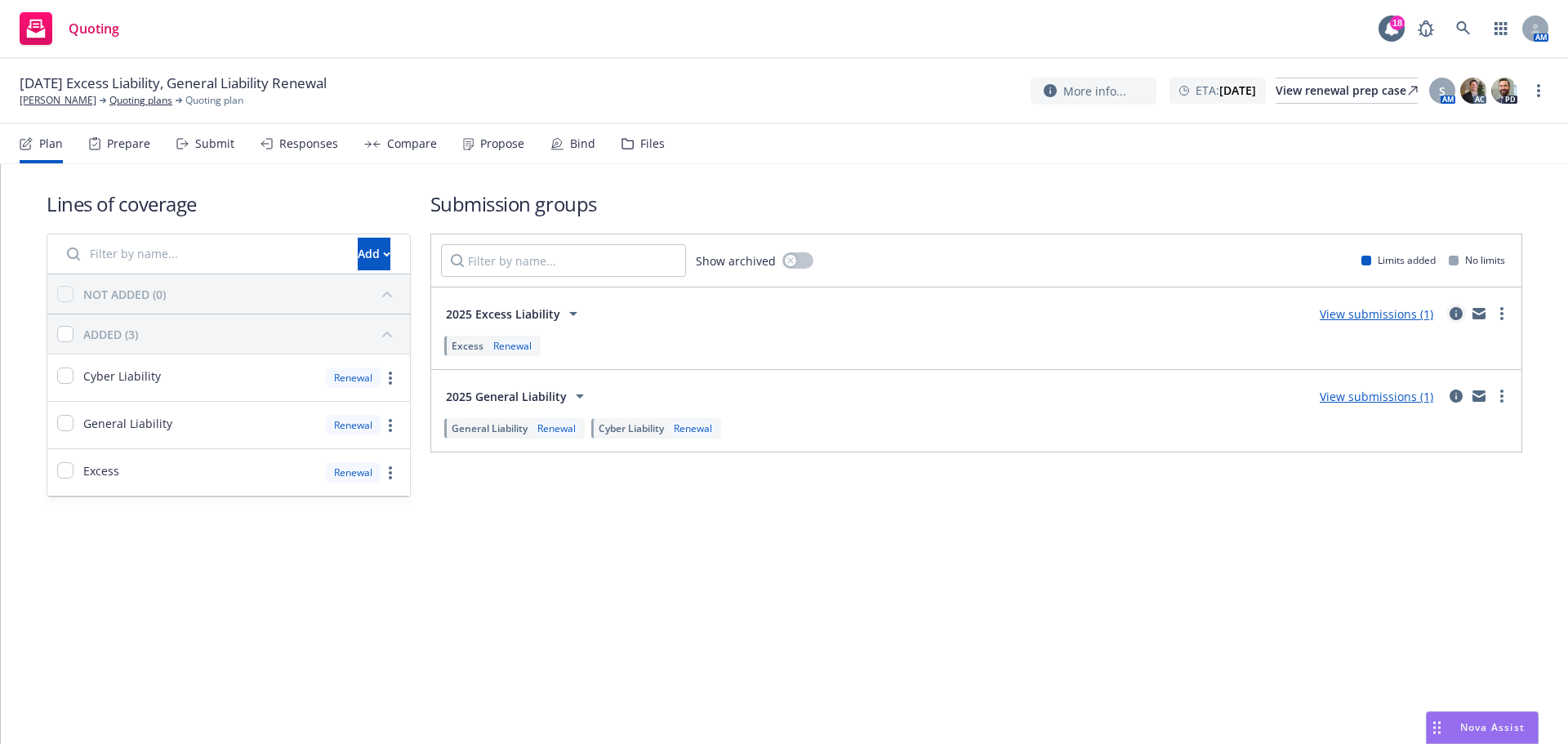
click at [1454, 315] on icon "circleInformation" at bounding box center [1456, 314] width 13 height 13
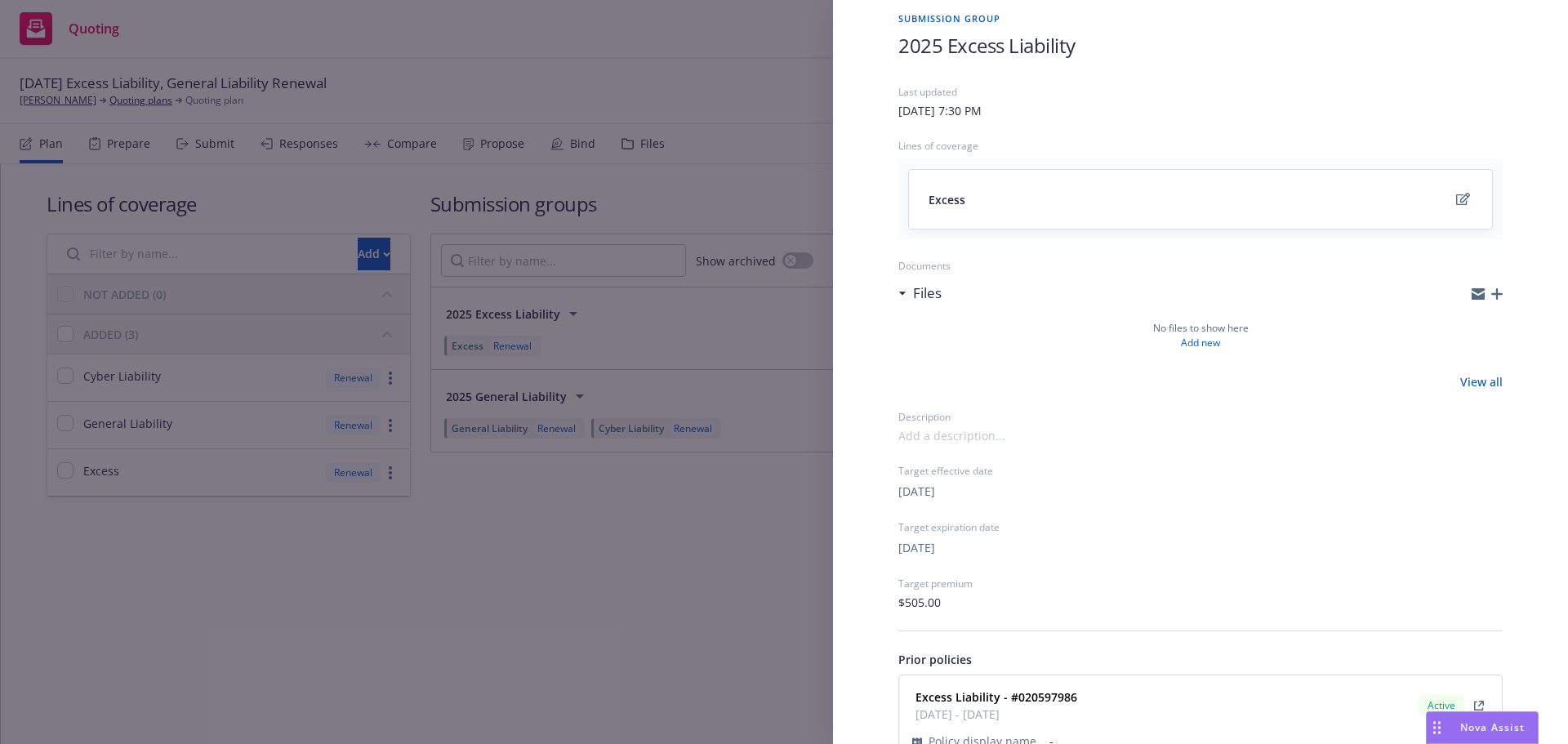
scroll to position [157, 0]
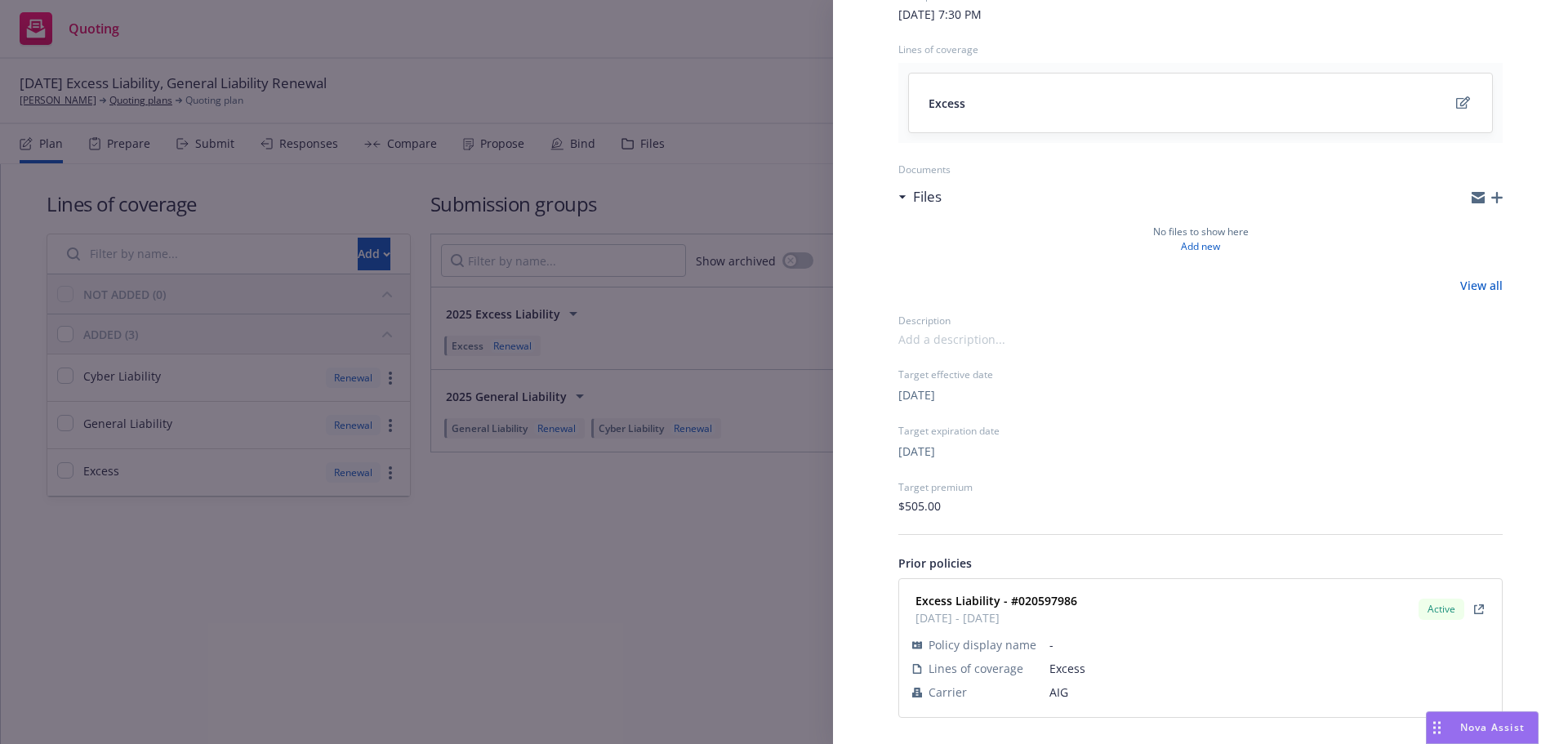
click at [1057, 687] on span "AIG" at bounding box center [1269, 692] width 439 height 17
copy span "AIG"
click at [1063, 599] on strong "Excess Liability - #020597986" at bounding box center [996, 600] width 161 height 16
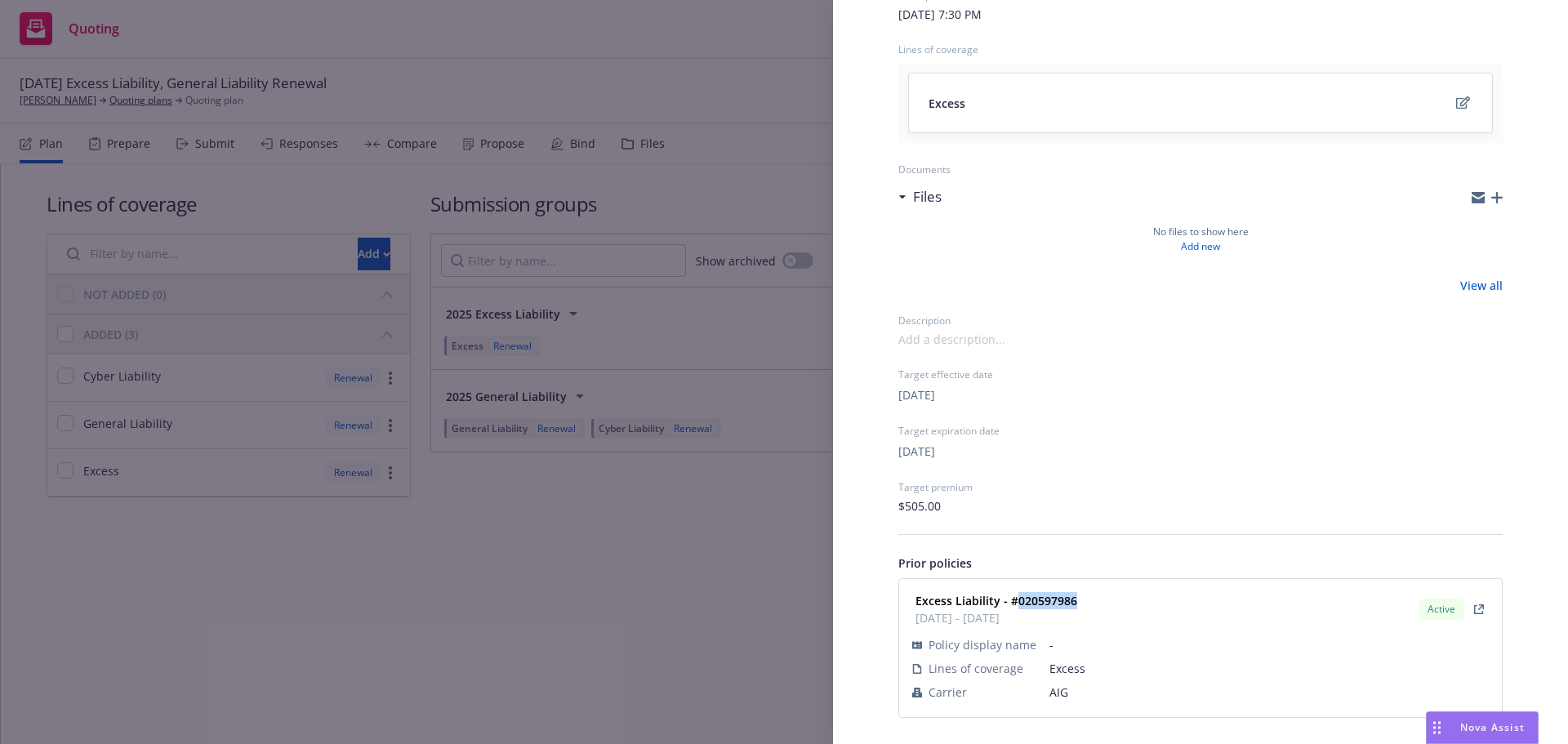
copy strong "020597986"
click at [714, 551] on div "Submission group 2025 Excess Liability Last updated Saturday, August 16, 2025 a…" at bounding box center [784, 372] width 1568 height 744
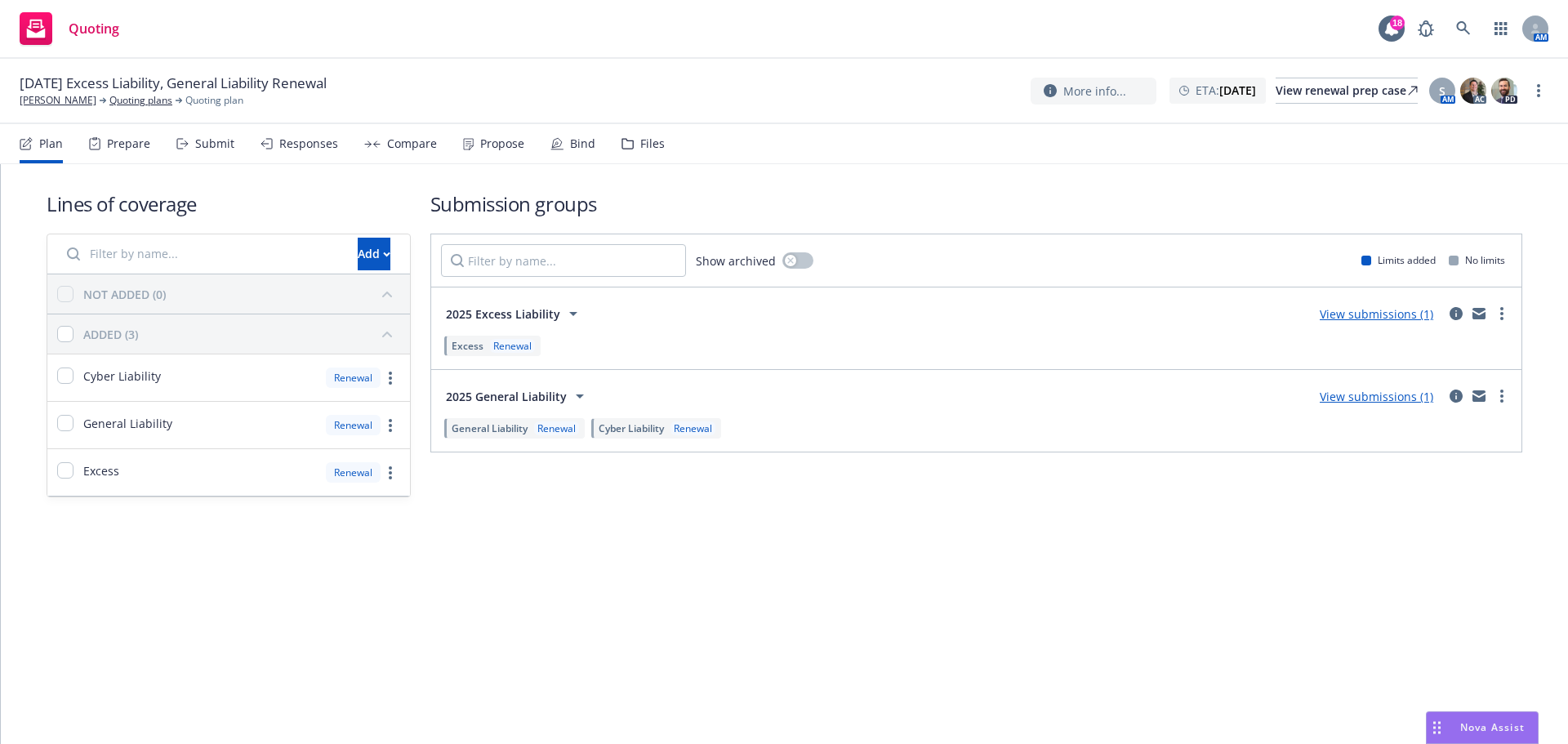
click at [189, 134] on div "Submit" at bounding box center [205, 143] width 58 height 39
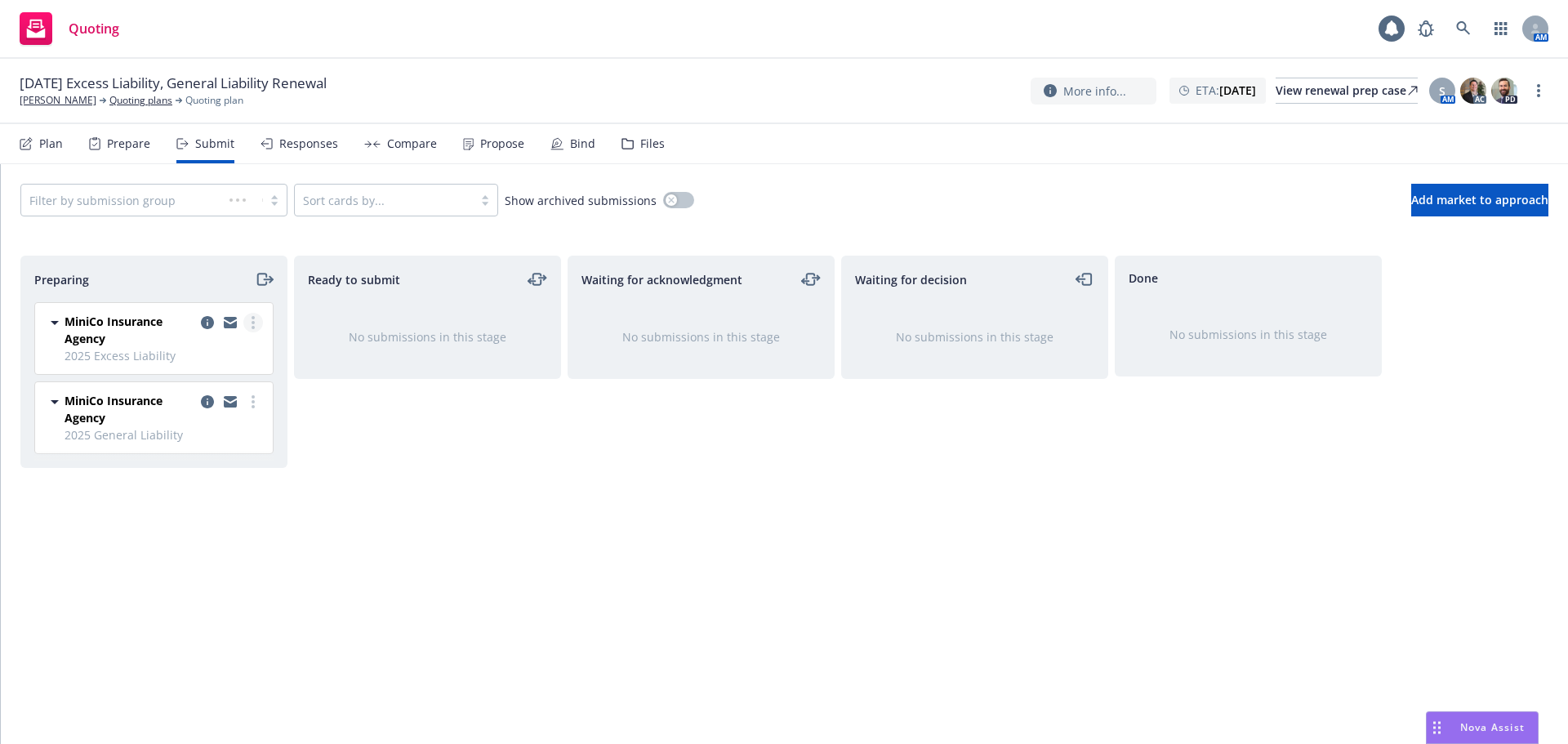
click at [255, 313] on link "more" at bounding box center [253, 323] width 20 height 20
click at [235, 346] on link "Complete preparation" at bounding box center [180, 356] width 163 height 33
click at [257, 397] on link "more" at bounding box center [253, 401] width 20 height 20
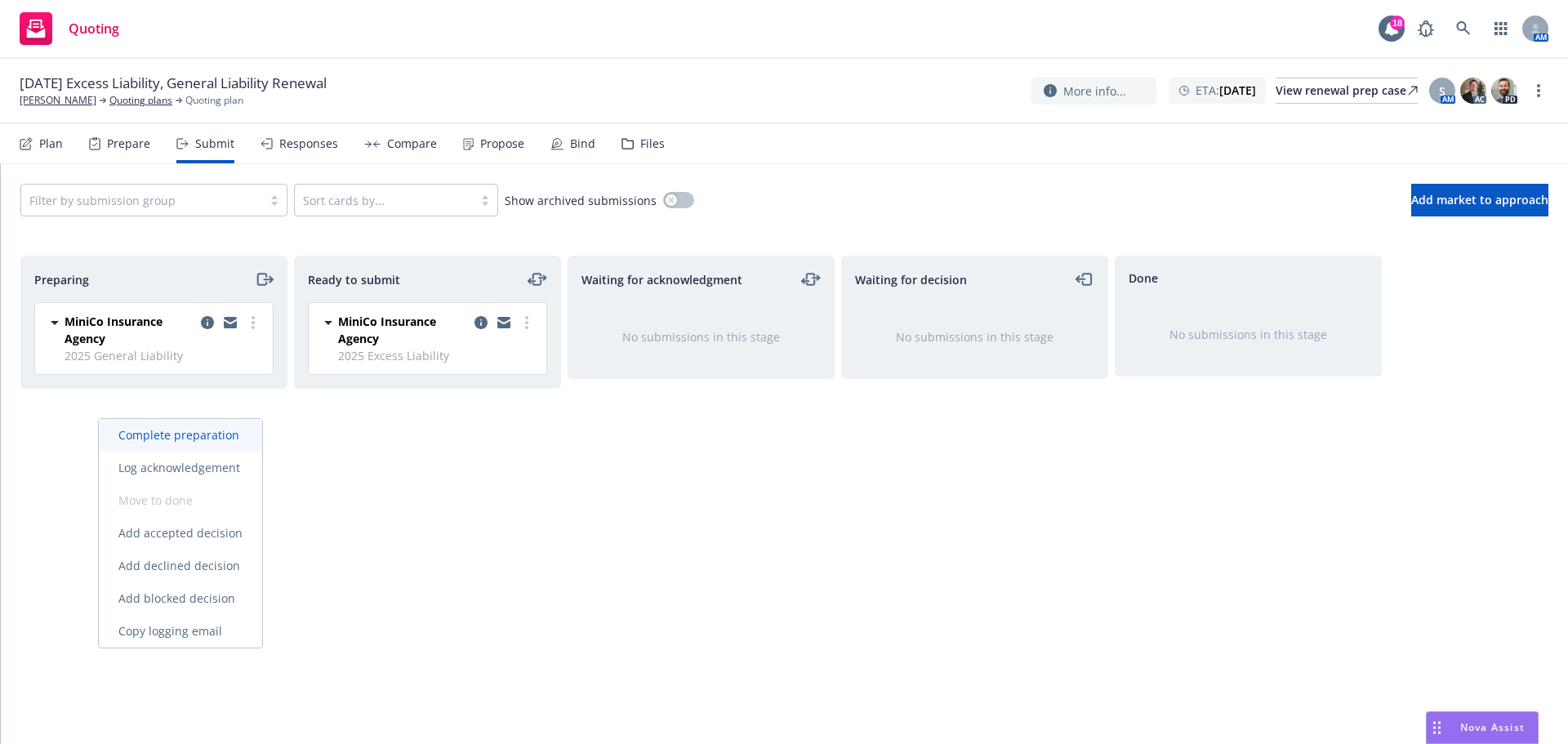
click at [232, 429] on span "Complete preparation" at bounding box center [179, 434] width 160 height 16
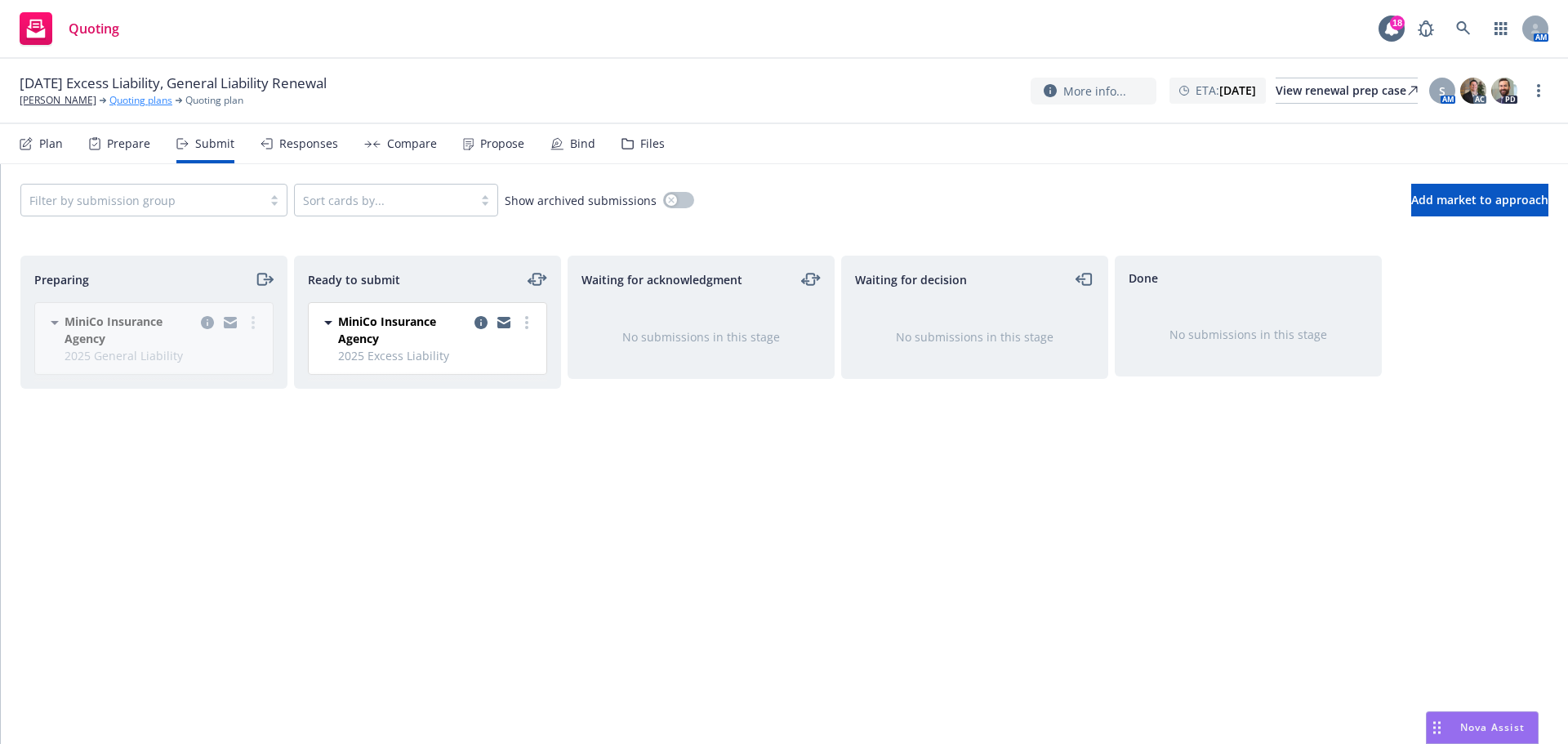
click at [151, 102] on link "Quoting plans" at bounding box center [140, 101] width 63 height 15
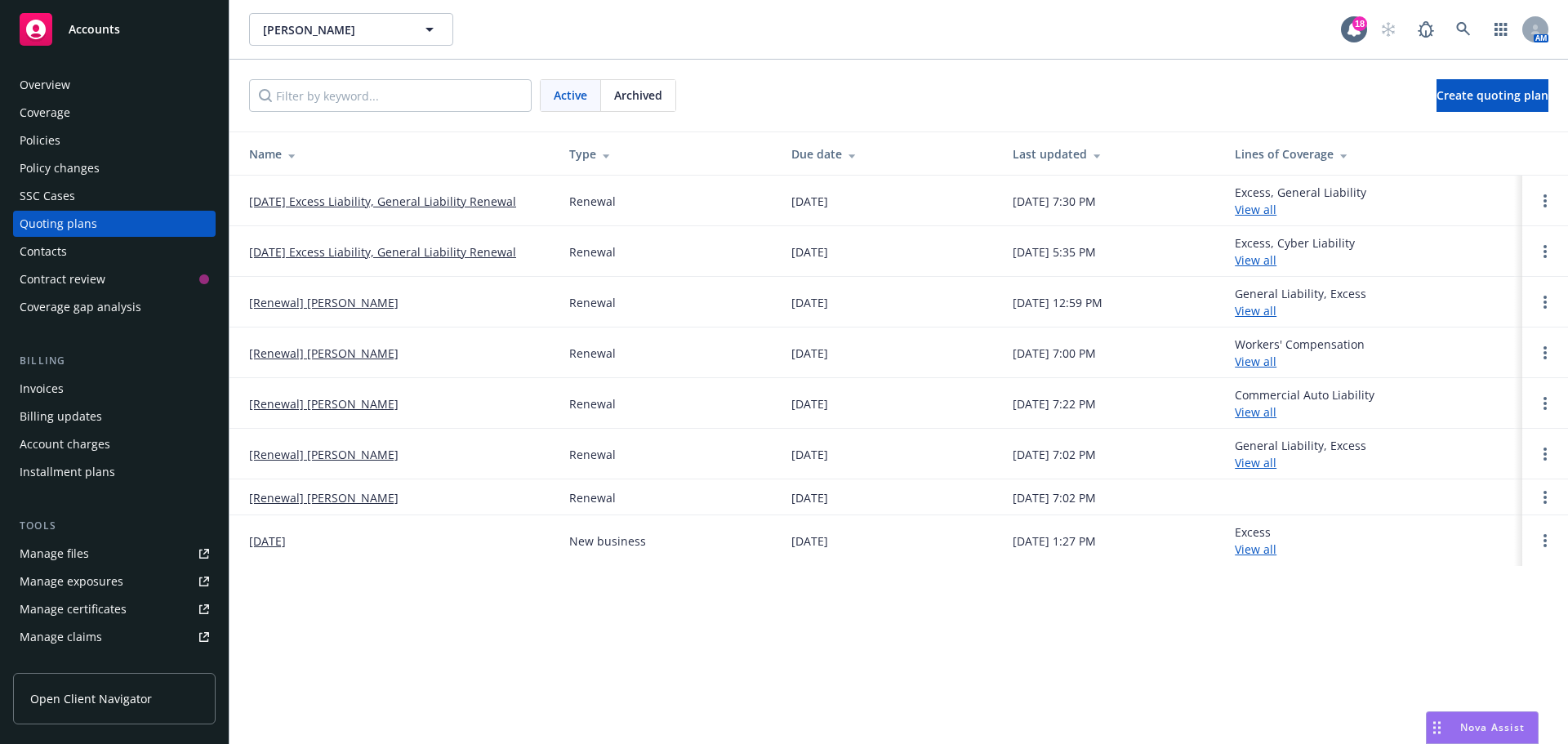
click at [313, 256] on link "[DATE] Excess Liability, General Liability Renewal" at bounding box center [383, 252] width 267 height 17
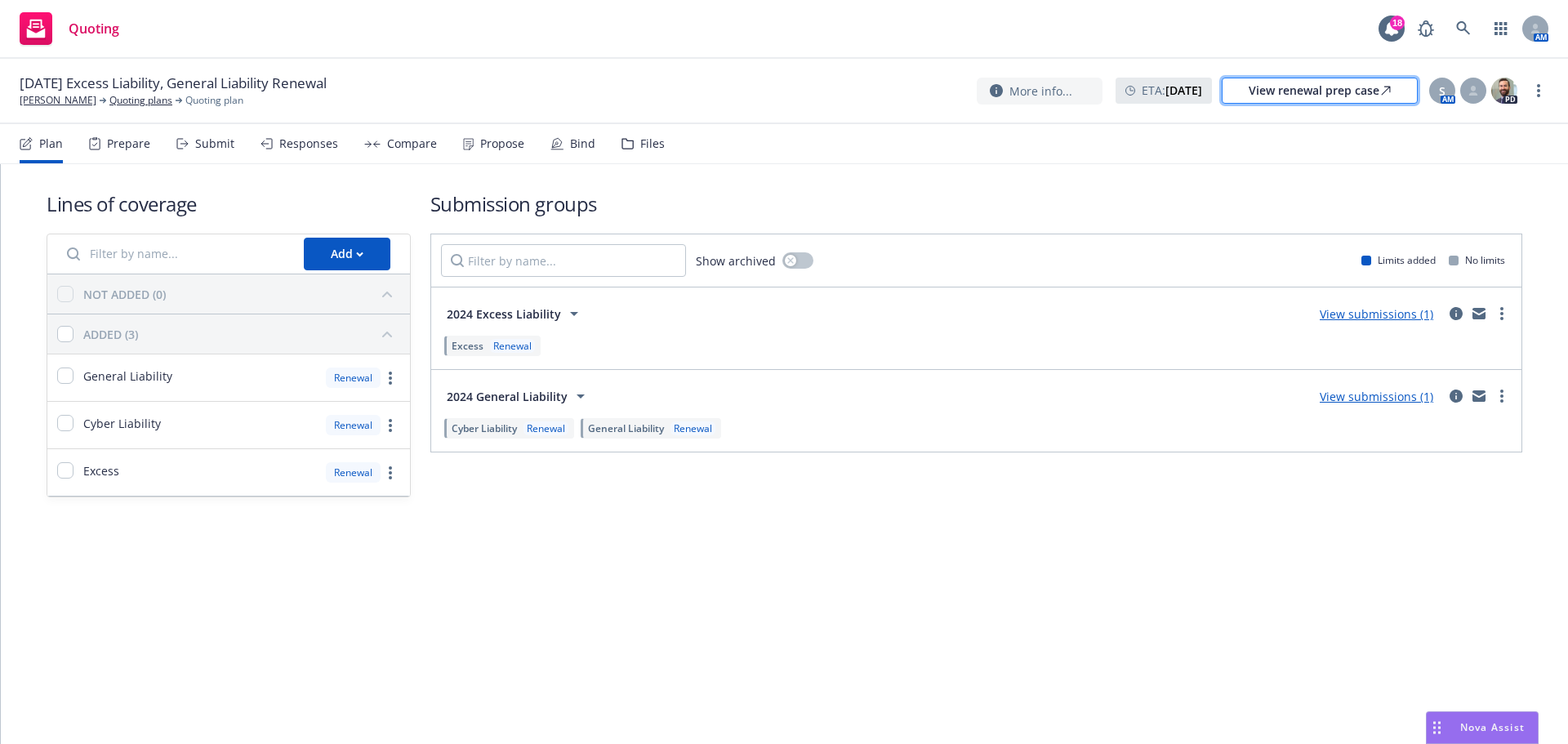
click at [1302, 86] on div "View renewal prep case" at bounding box center [1319, 91] width 142 height 25
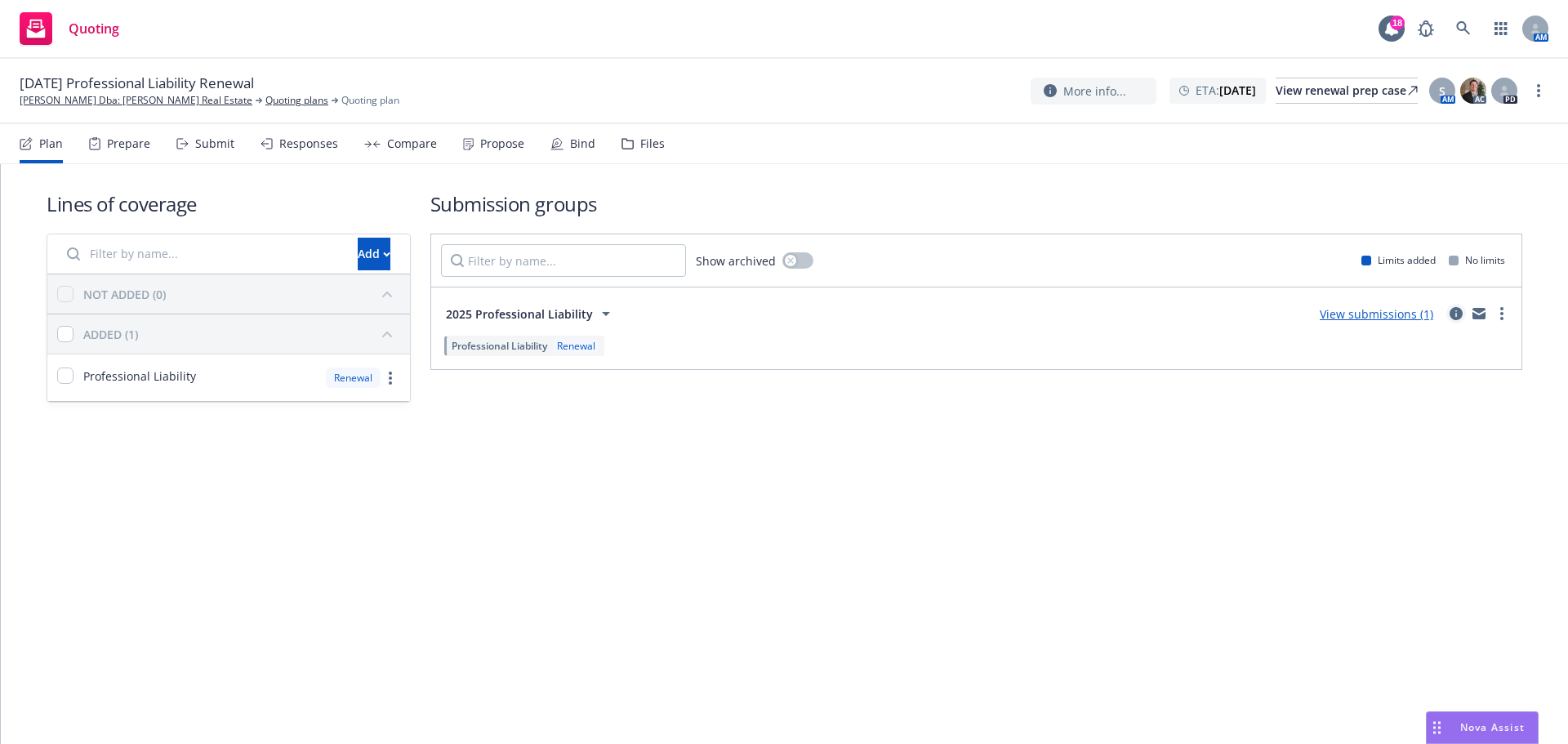
click at [1455, 311] on icon "circleInformation" at bounding box center [1456, 314] width 13 height 13
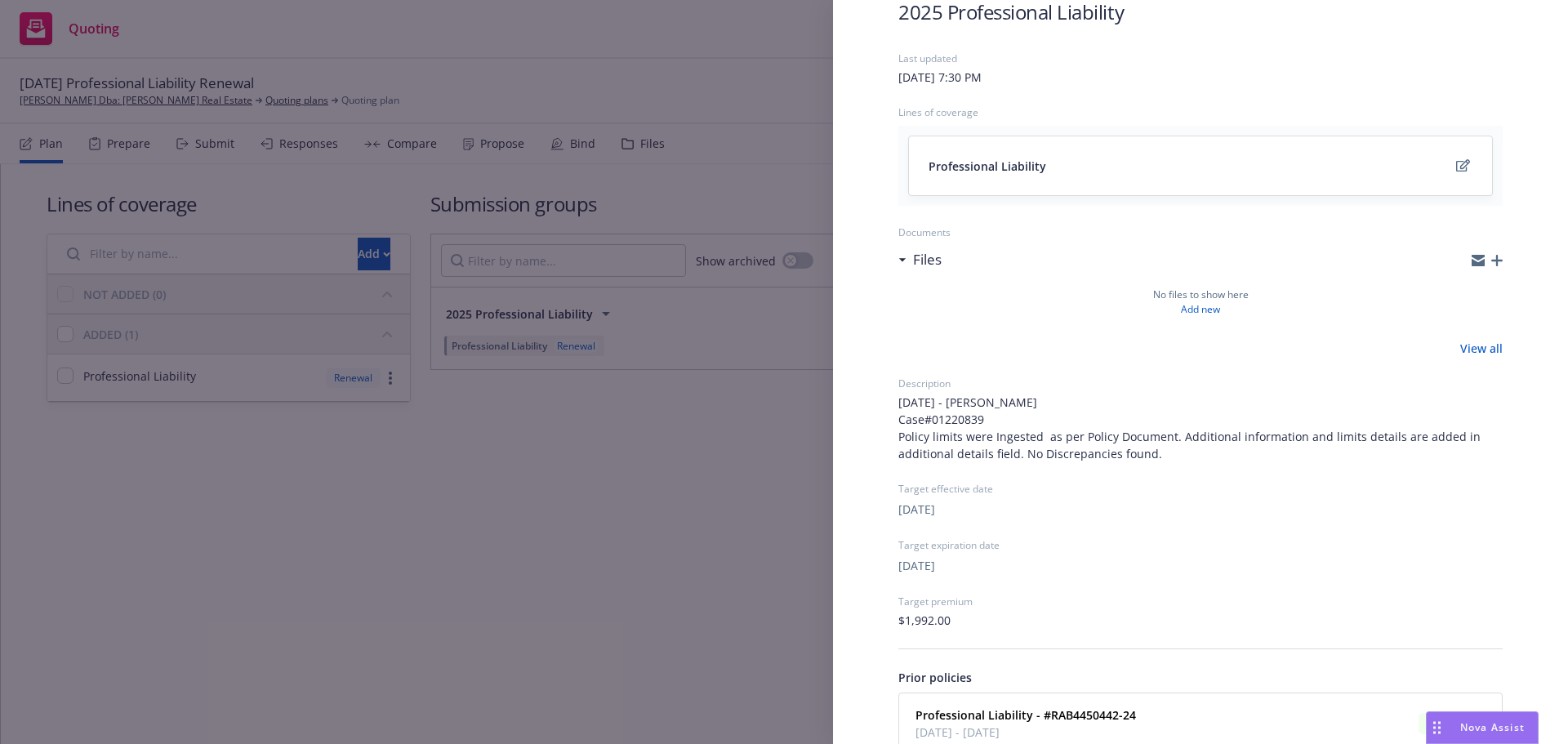
scroll to position [208, 0]
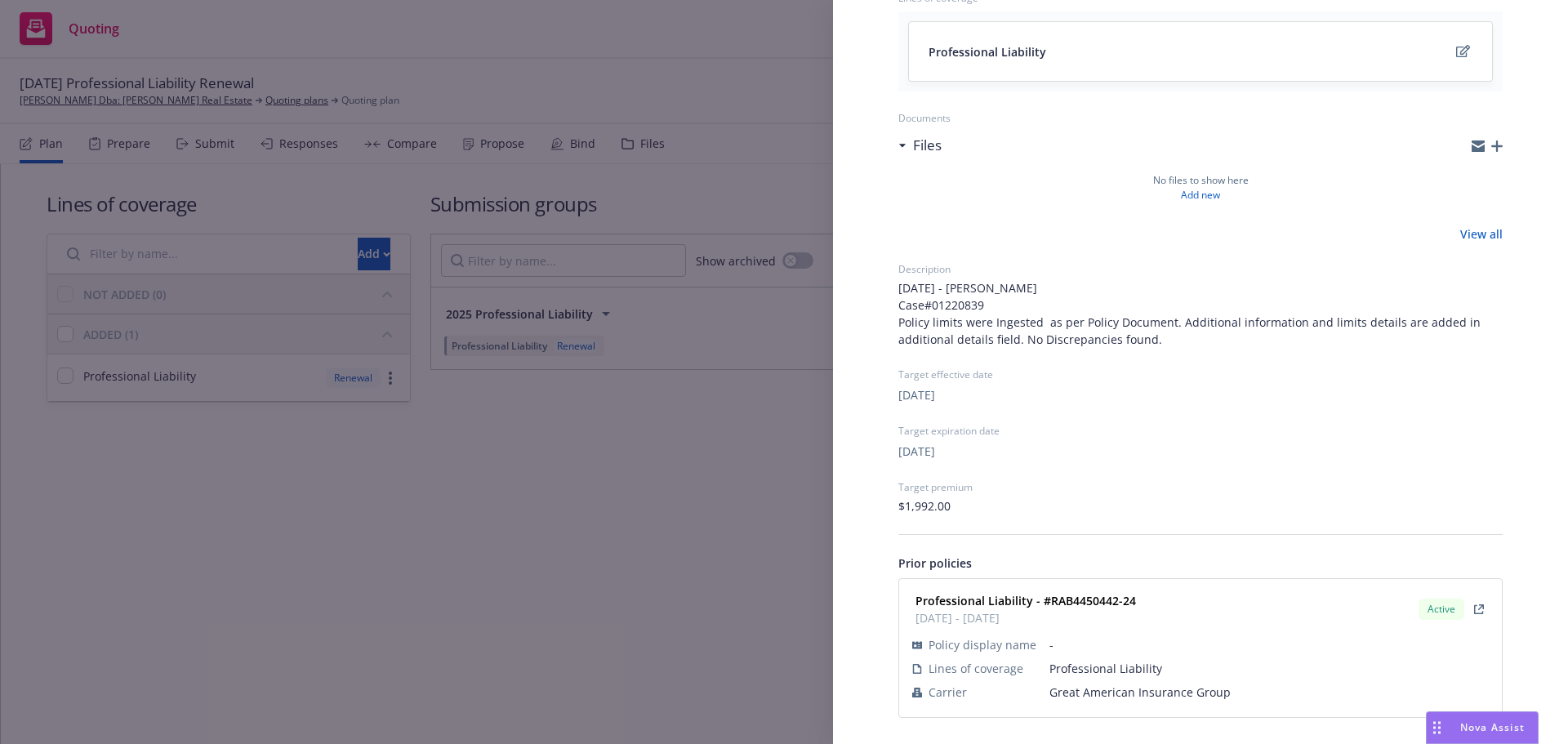
click at [1169, 694] on span "Great American Insurance Group" at bounding box center [1269, 692] width 439 height 17
copy span "Great American Insurance Group"
drag, startPoint x: 1129, startPoint y: 602, endPoint x: 1048, endPoint y: 605, distance: 81.1
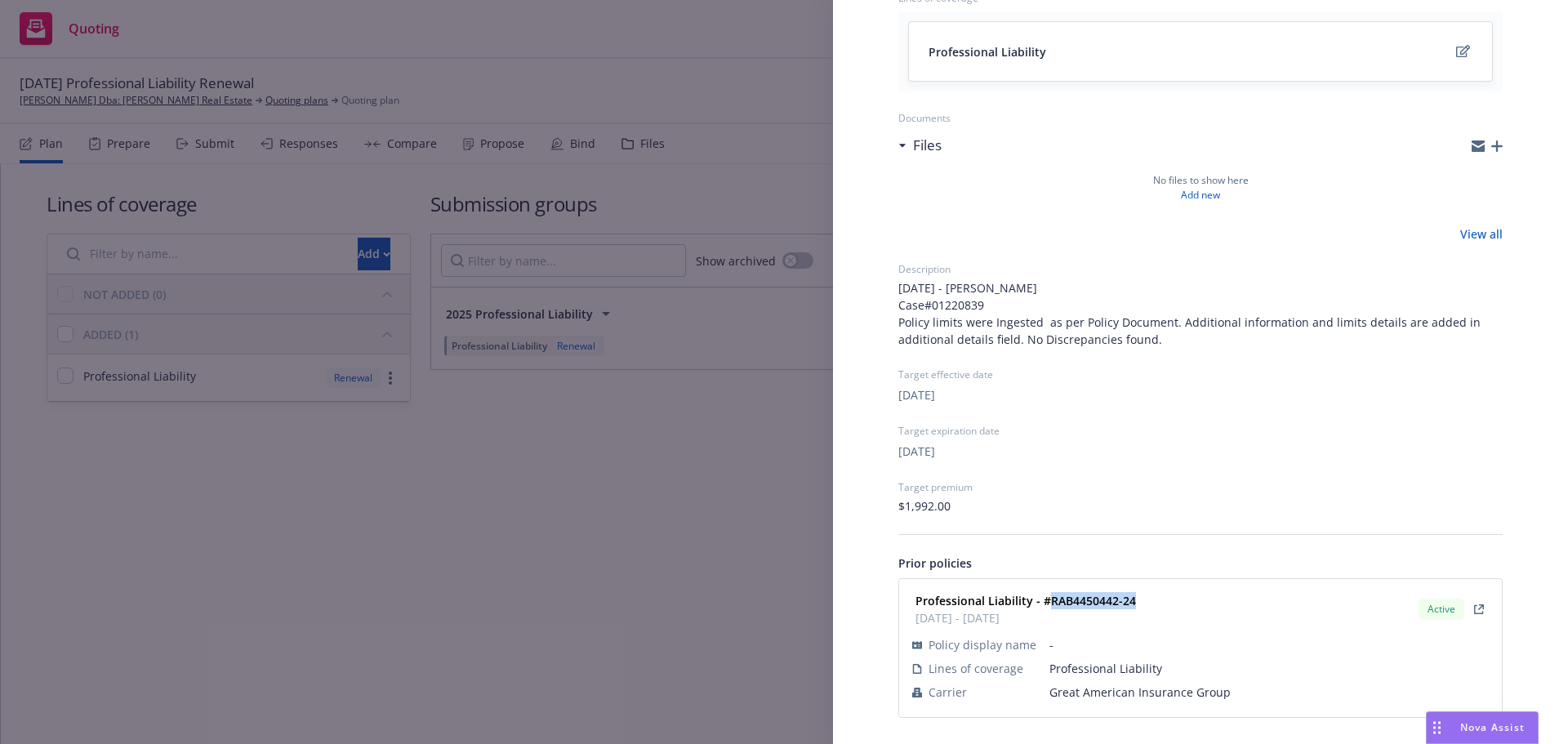
click at [1048, 605] on strong "Professional Liability - #RAB4450442-24" at bounding box center [1025, 600] width 220 height 16
copy strong "RAB4450442-24"
click at [700, 490] on div "Submission group 2025 Professional Liability Last updated [DATE] 7:30 PM Lines …" at bounding box center [784, 372] width 1568 height 744
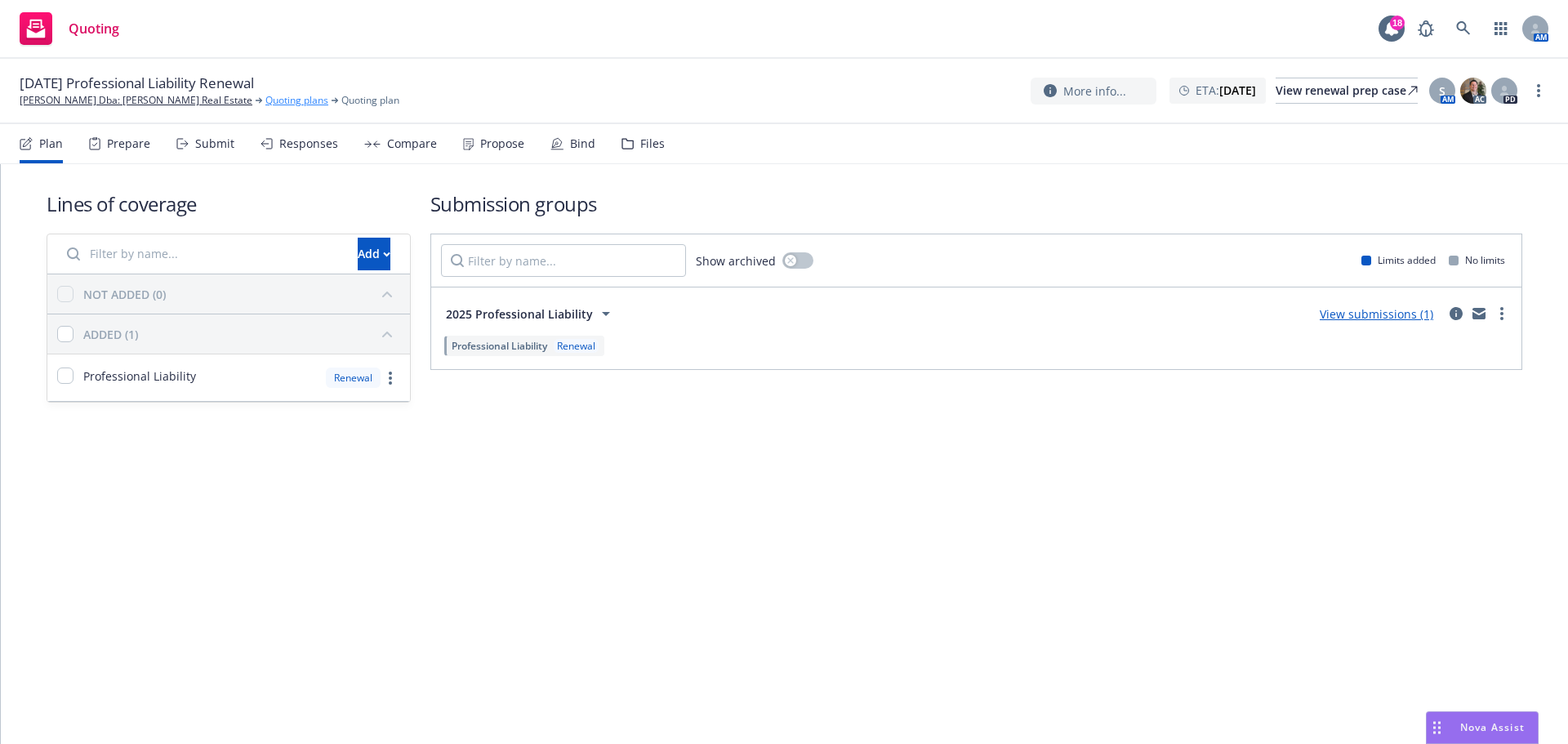
click at [266, 97] on link "Quoting plans" at bounding box center [297, 101] width 63 height 15
click at [190, 138] on div "Submit" at bounding box center [205, 143] width 58 height 39
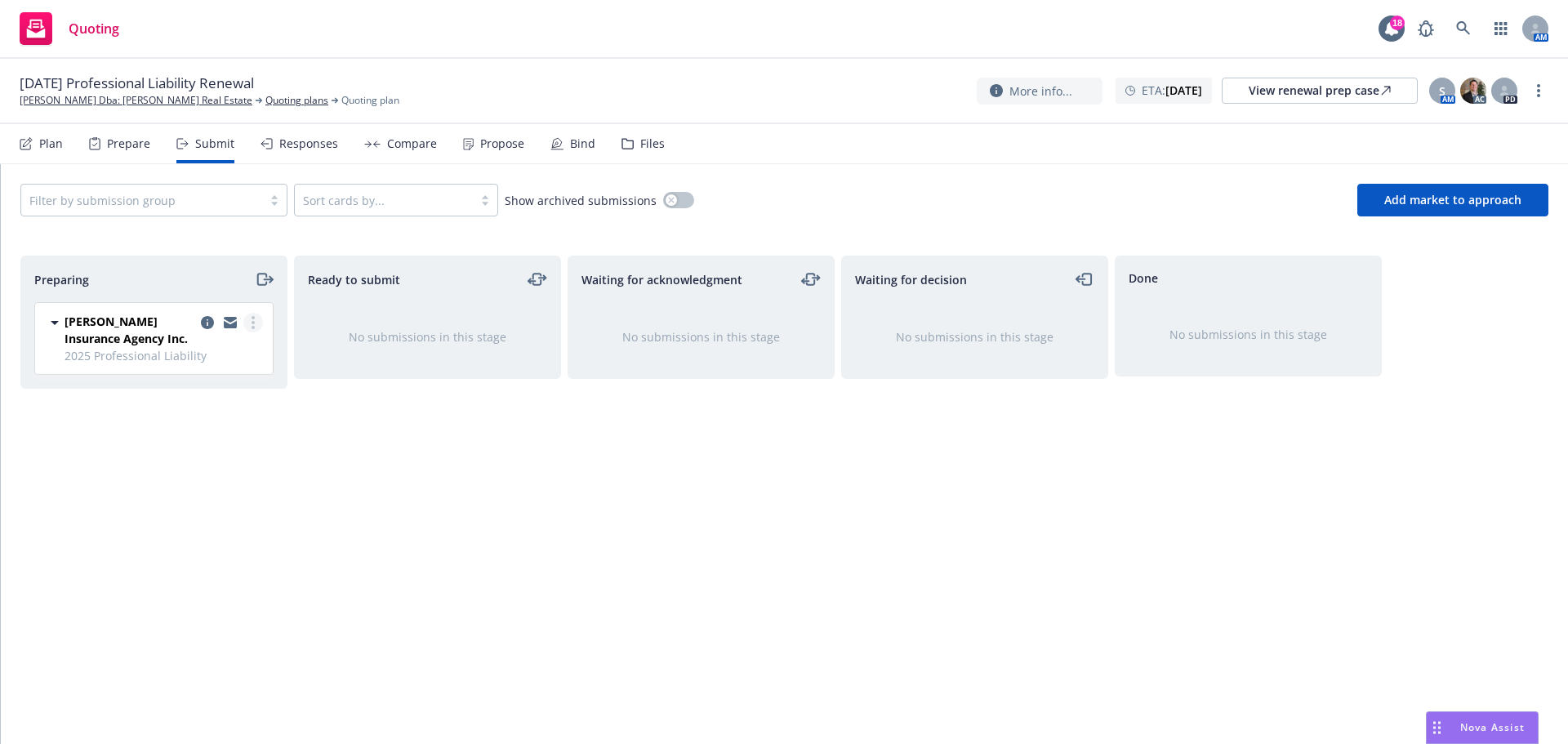
click at [252, 320] on icon "more" at bounding box center [253, 323] width 3 height 13
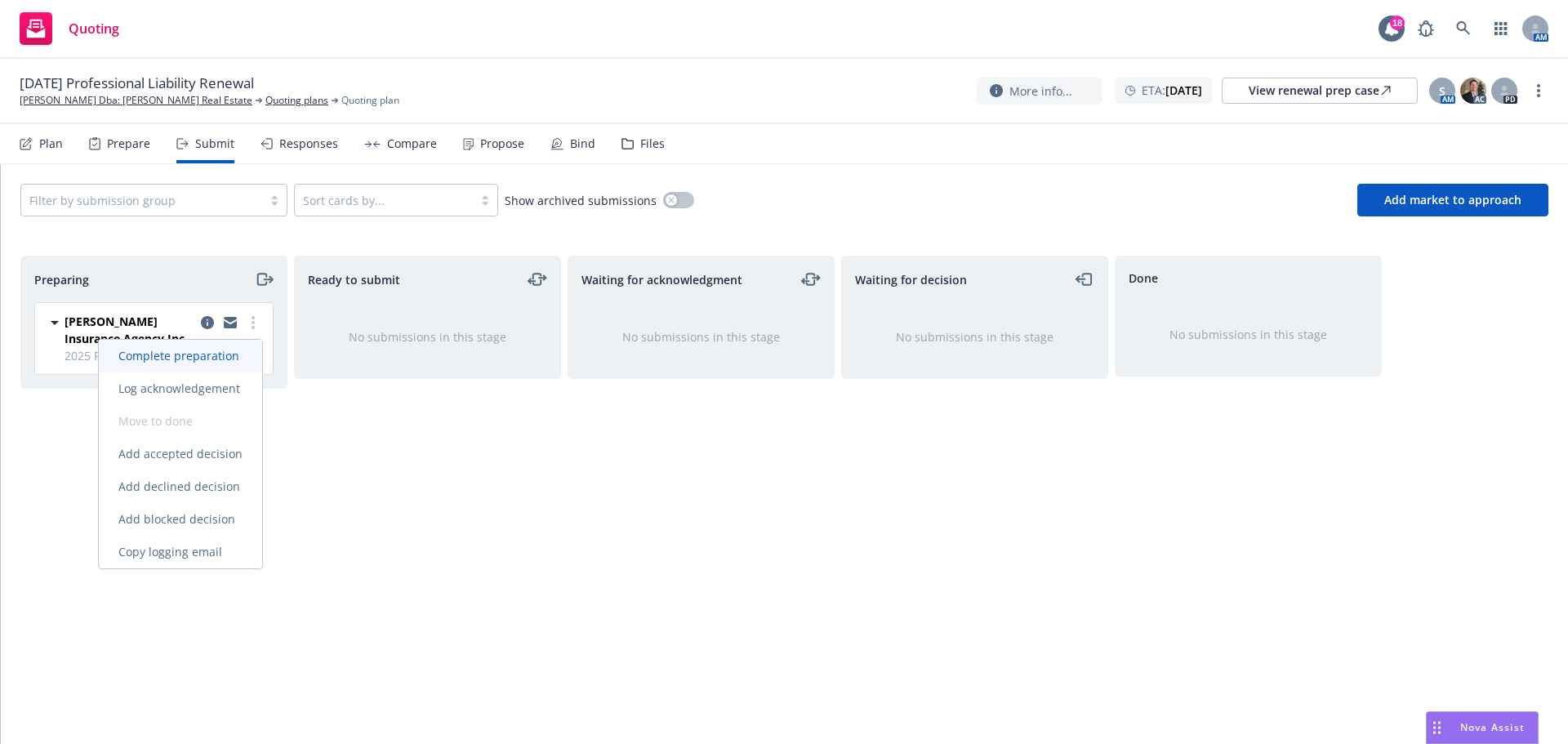
click at [220, 352] on span "Complete preparation" at bounding box center [179, 355] width 160 height 16
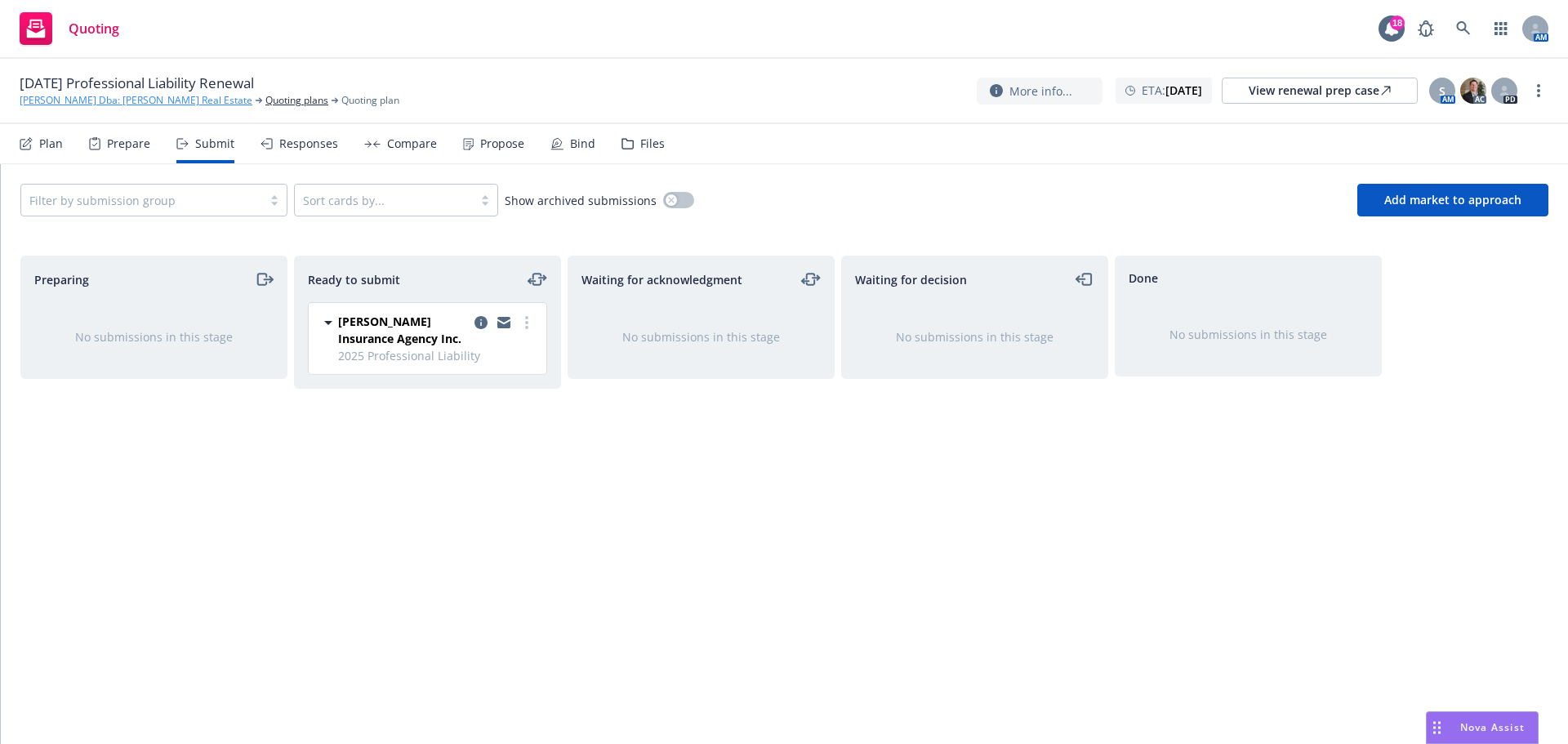
click at [114, 96] on link "Craig Ragg Dba: Craig Ragg Real Estate" at bounding box center [136, 101] width 233 height 15
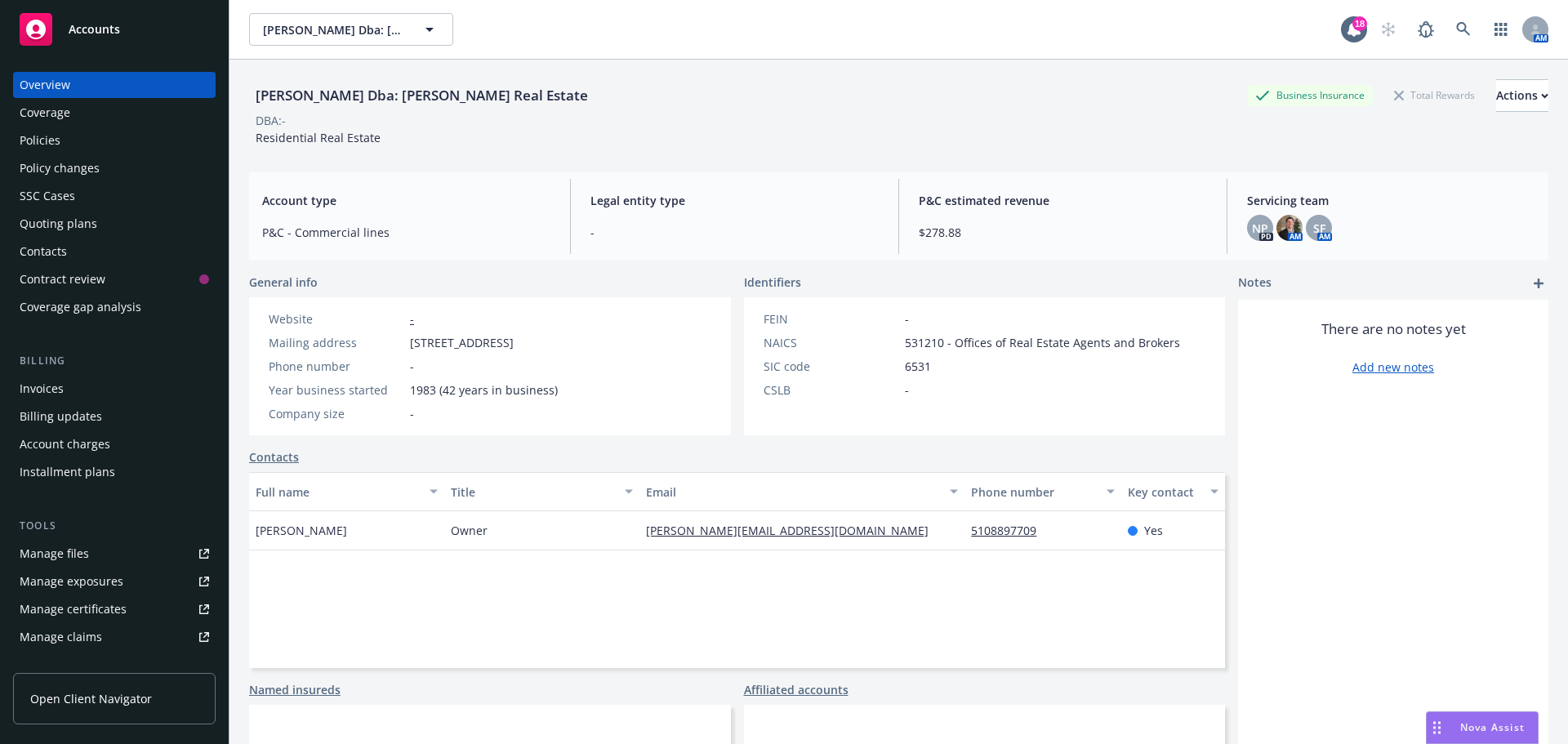
click at [97, 220] on div "Quoting plans" at bounding box center [114, 224] width 189 height 26
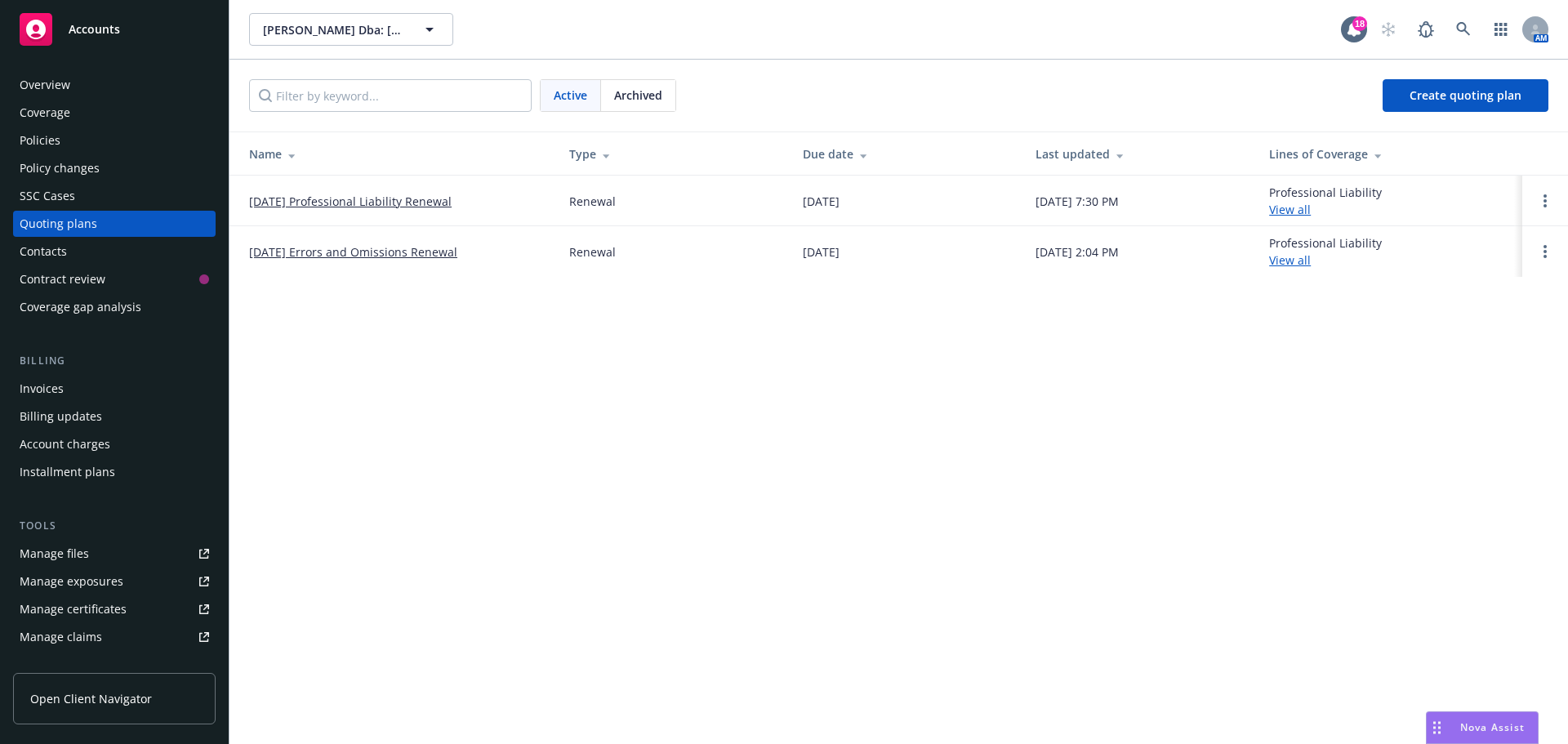
click at [321, 251] on link "[DATE] Errors and Omissions Renewal" at bounding box center [353, 252] width 208 height 17
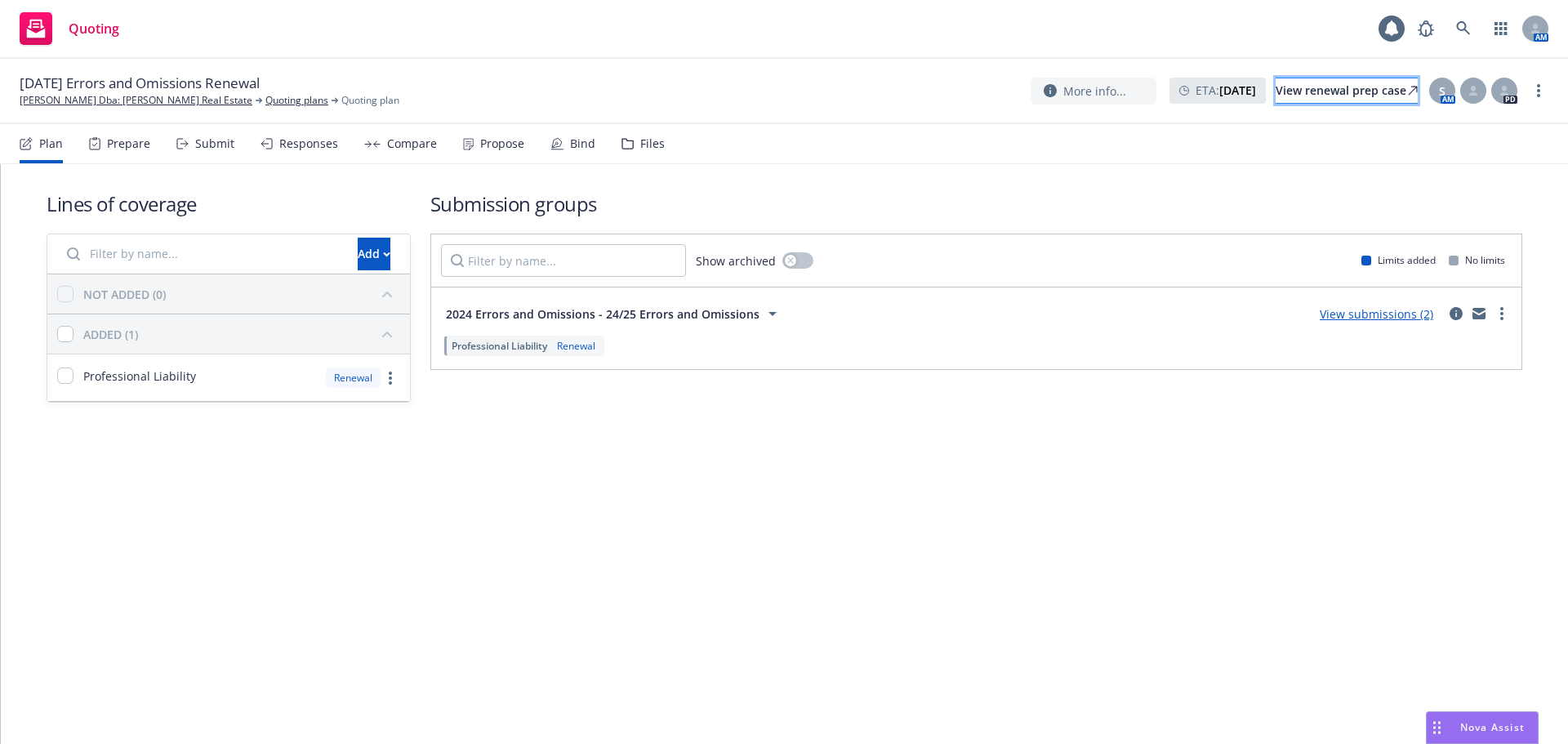
click at [1330, 85] on div "View renewal prep case" at bounding box center [1346, 91] width 142 height 25
click at [266, 104] on link "Quoting plans" at bounding box center [297, 101] width 63 height 15
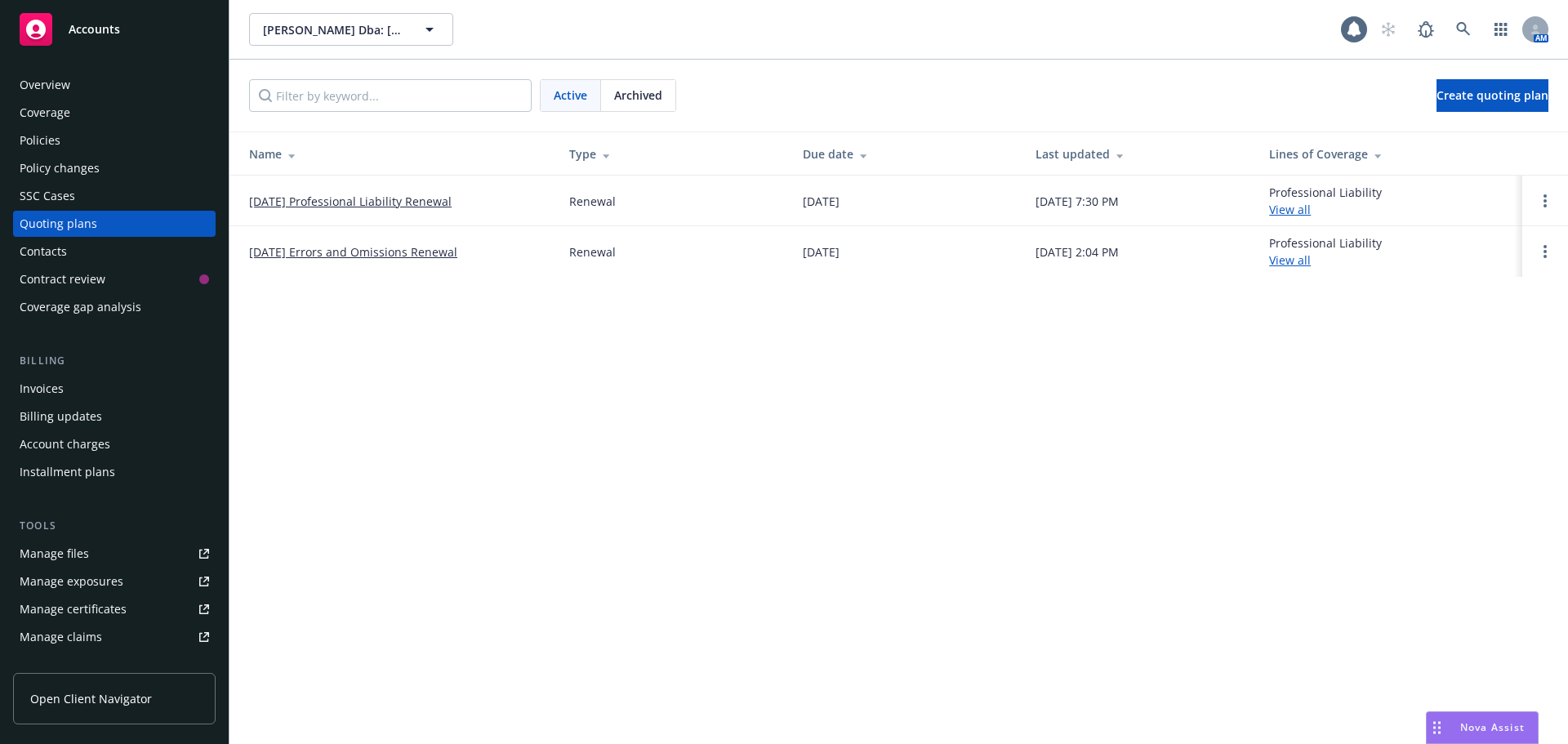
click at [371, 208] on link "[DATE] Professional Liability Renewal" at bounding box center [350, 201] width 202 height 17
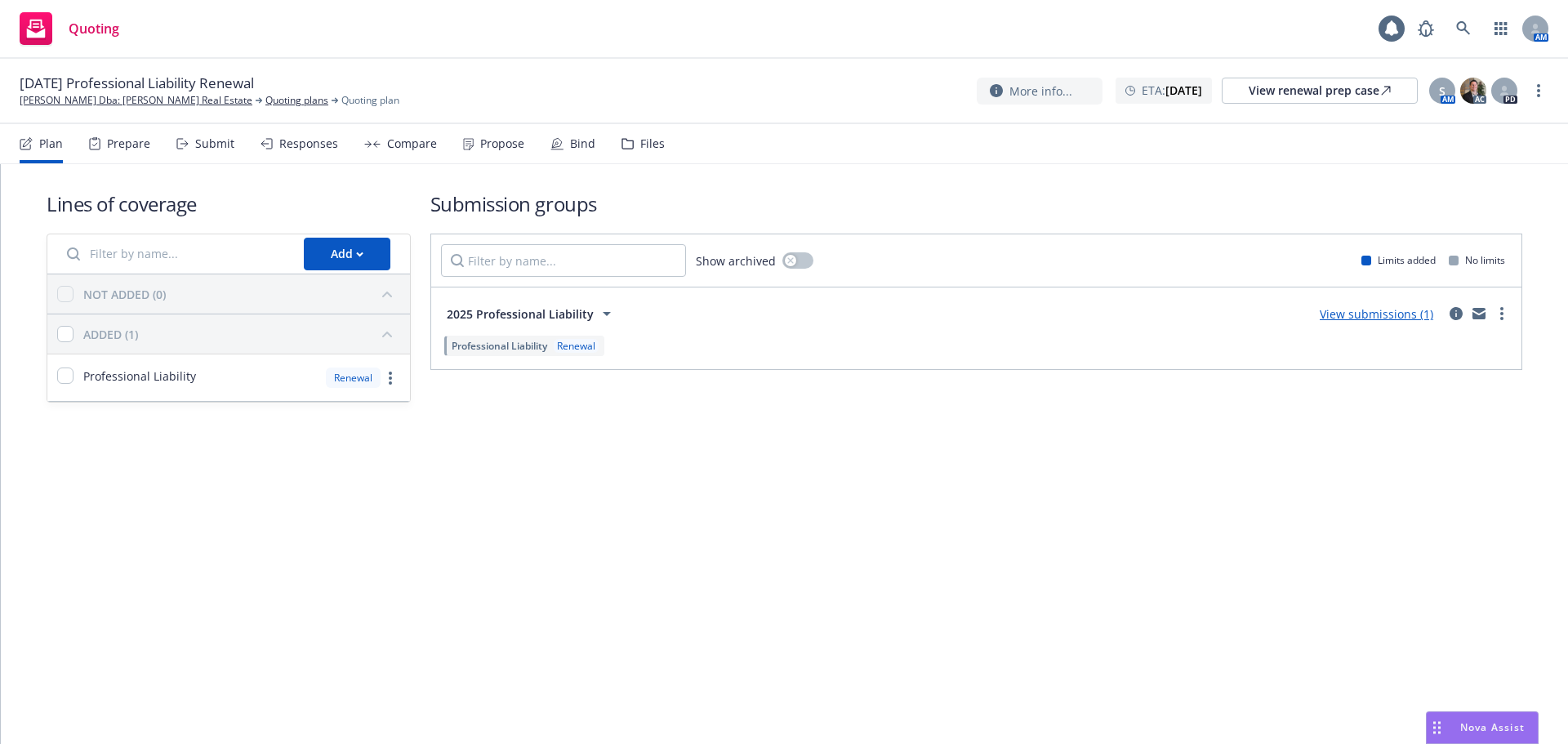
click at [193, 152] on div "Submit" at bounding box center [205, 143] width 58 height 39
click at [1462, 308] on link "circleInformation" at bounding box center [1456, 314] width 20 height 20
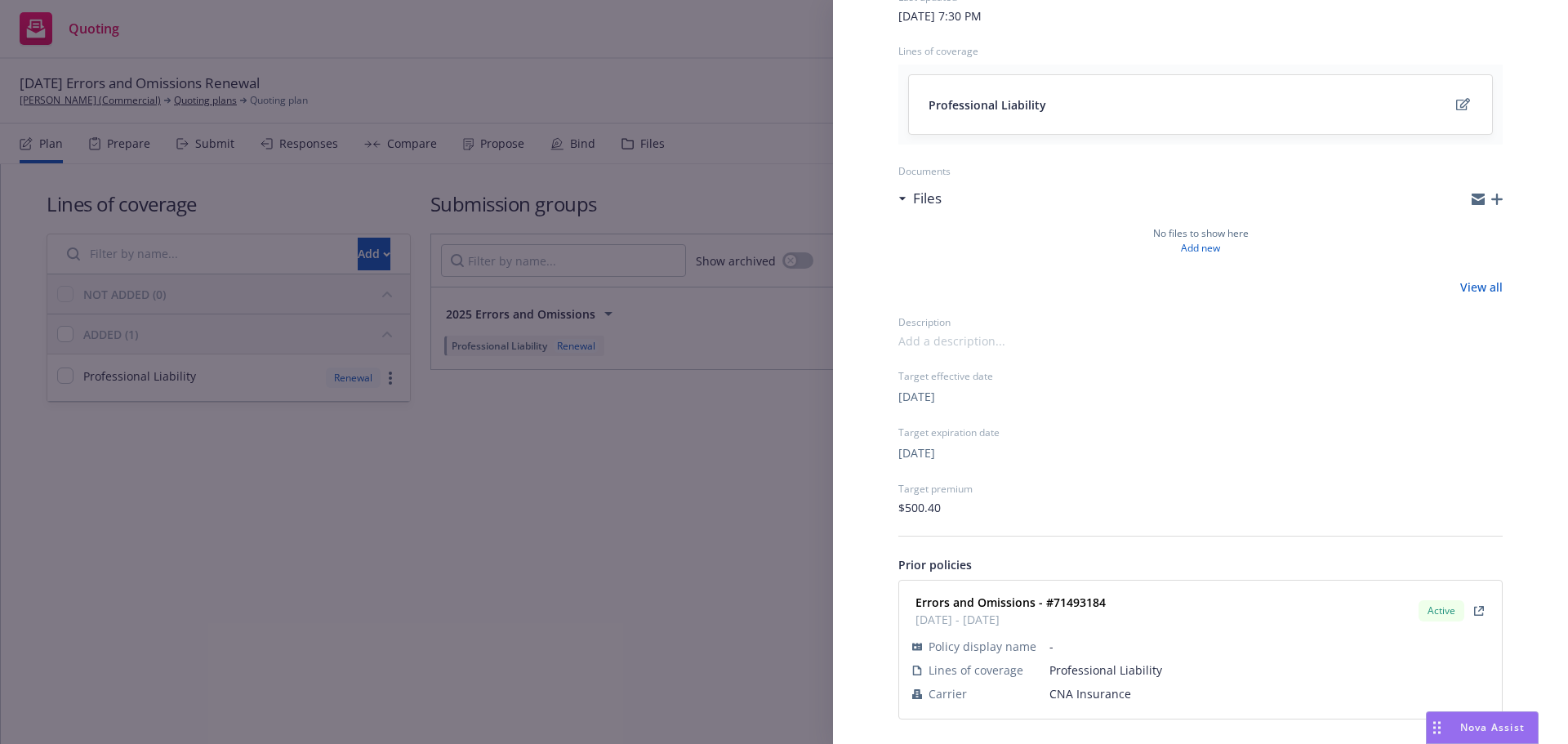
scroll to position [157, 0]
click at [1075, 689] on span "CNA Insurance" at bounding box center [1269, 692] width 439 height 17
copy span "CNA Insurance"
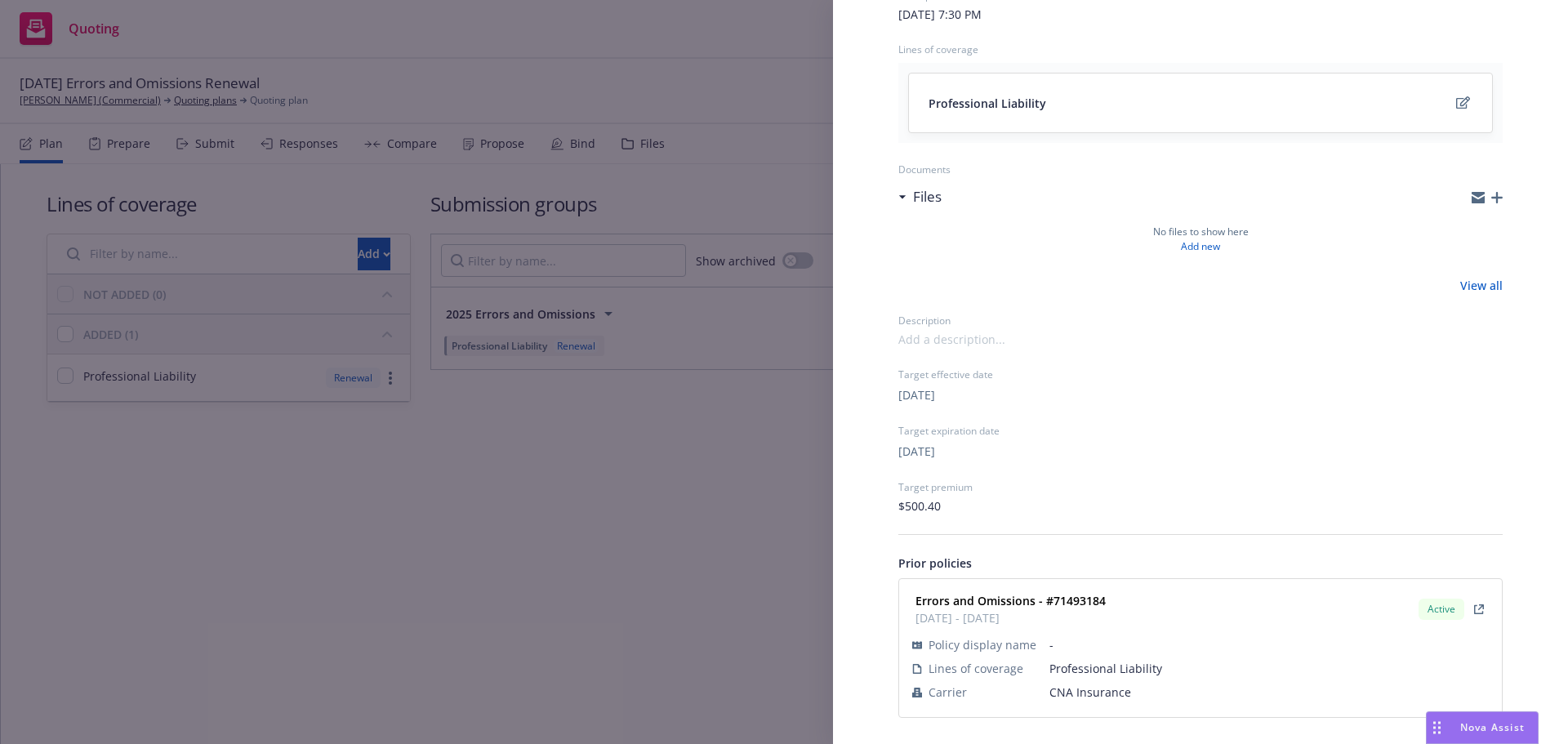
click at [1079, 602] on strong "Errors and Omissions - #71493184" at bounding box center [1011, 600] width 190 height 16
copy strong "71493184"
drag, startPoint x: 655, startPoint y: 567, endPoint x: 620, endPoint y: 537, distance: 46.1
click at [654, 566] on div "Submission group 2025 Errors and Omissions Last updated Saturday, August 16, 20…" at bounding box center [784, 372] width 1568 height 744
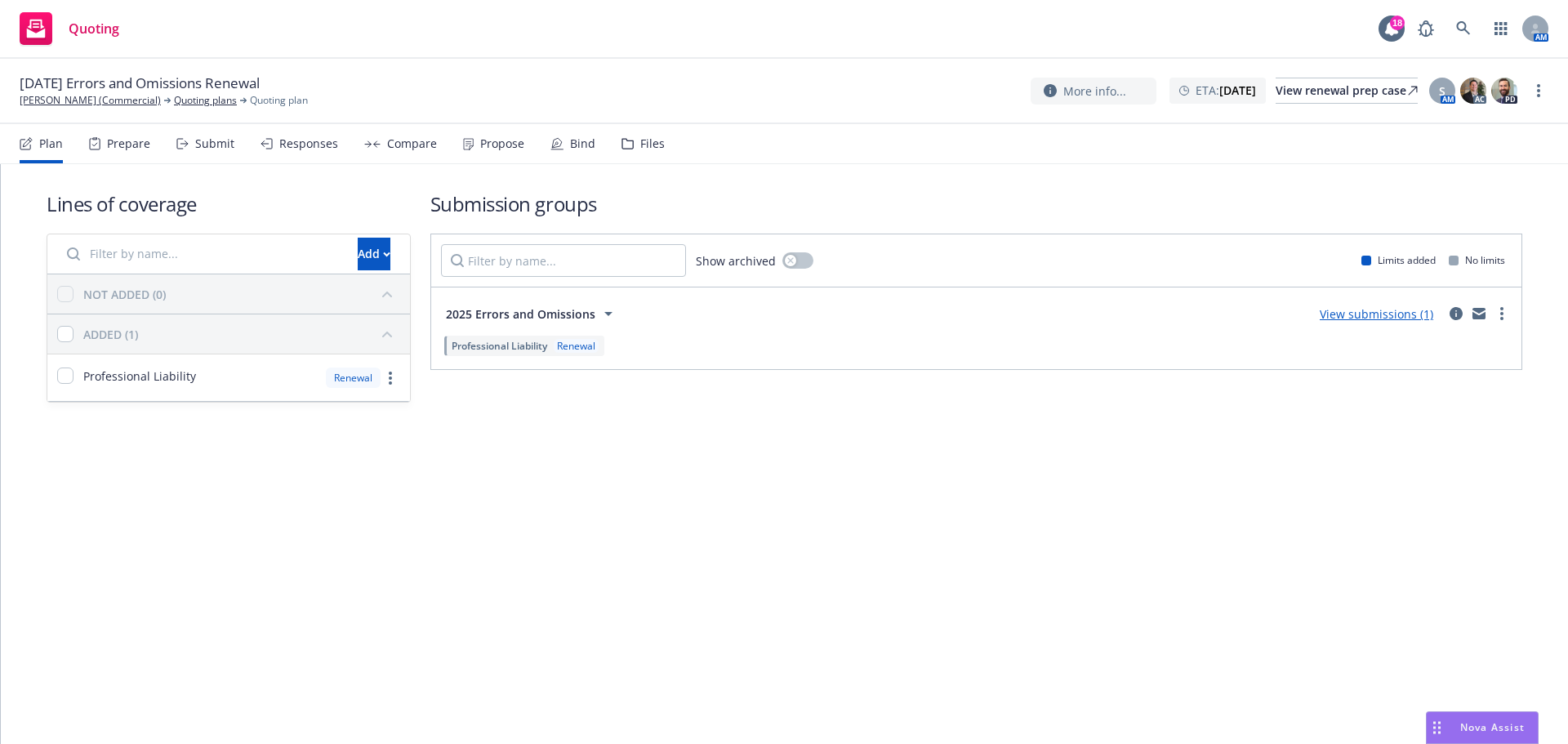
click at [187, 149] on div "Submit" at bounding box center [205, 143] width 58 height 39
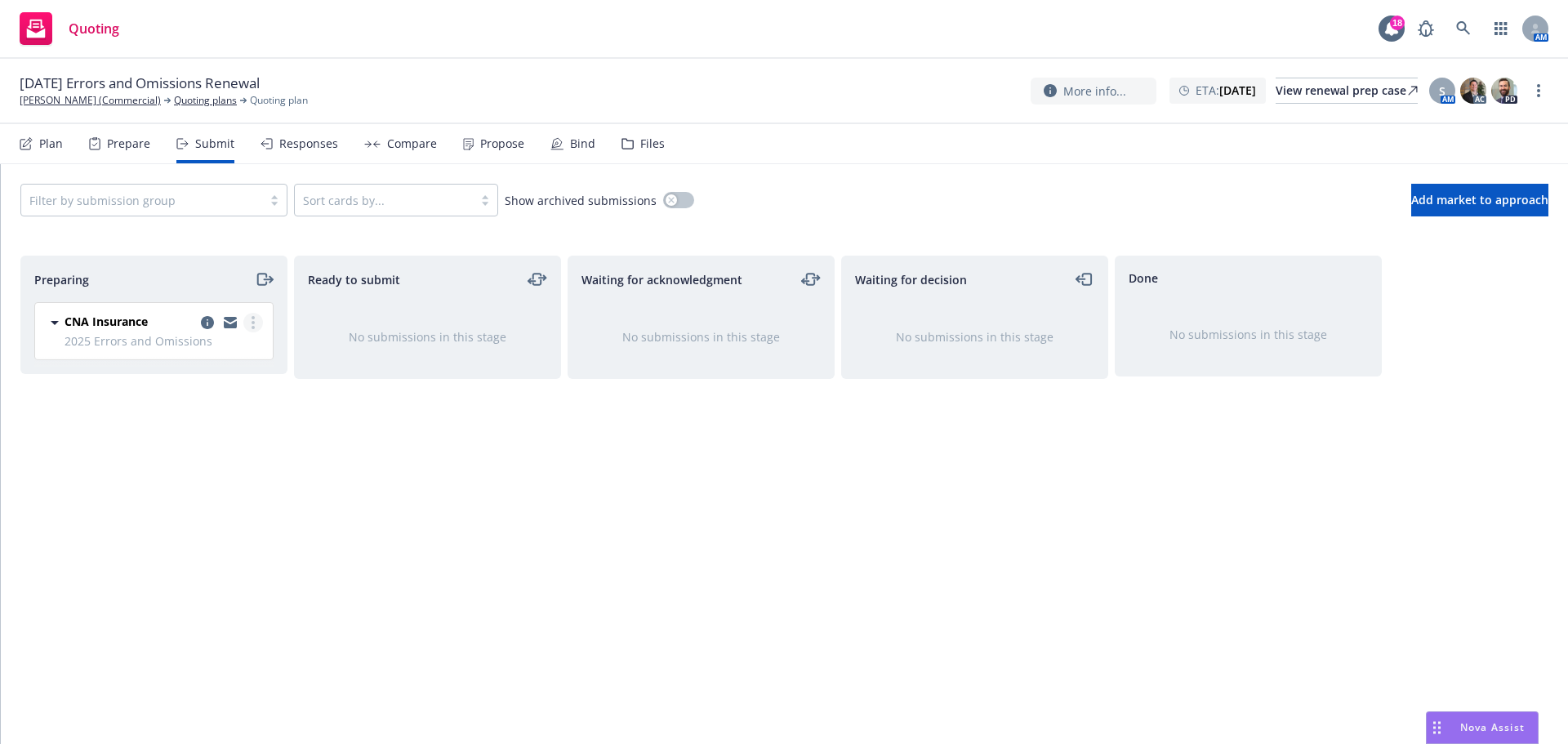
click at [256, 324] on link "more" at bounding box center [253, 323] width 20 height 20
click at [209, 348] on span "Complete preparation" at bounding box center [179, 356] width 160 height 16
click at [191, 96] on link "Quoting plans" at bounding box center [205, 101] width 63 height 15
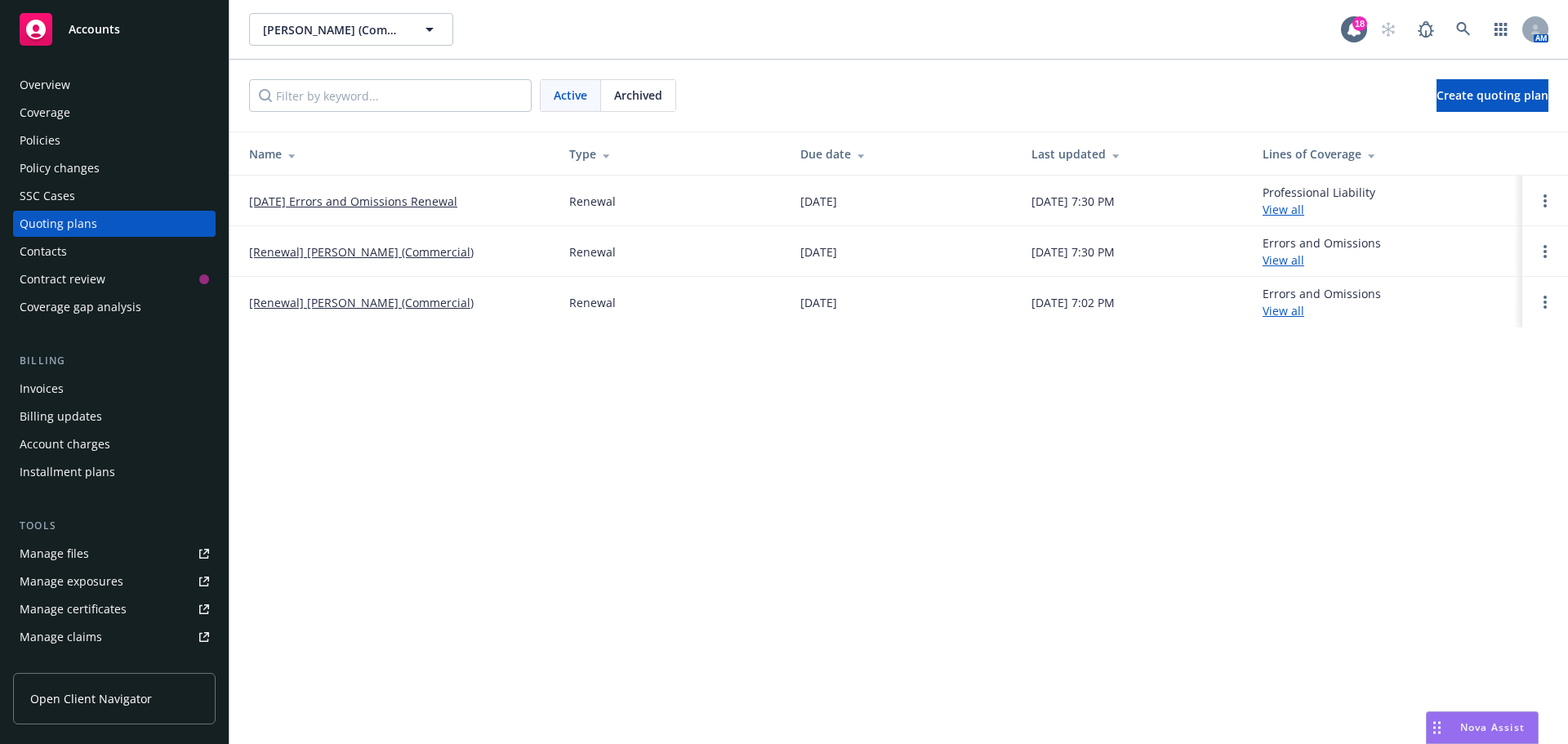
drag, startPoint x: 615, startPoint y: 84, endPoint x: 610, endPoint y: 94, distance: 11.2
click at [615, 85] on div "Archived" at bounding box center [638, 96] width 75 height 31
click at [350, 193] on link "[DATE] - [PERSON_NAME] (Commercial) - Surety Bond" at bounding box center [395, 201] width 292 height 17
click at [641, 88] on span "Archived" at bounding box center [638, 95] width 48 height 17
click at [570, 97] on span "Active" at bounding box center [570, 95] width 34 height 17
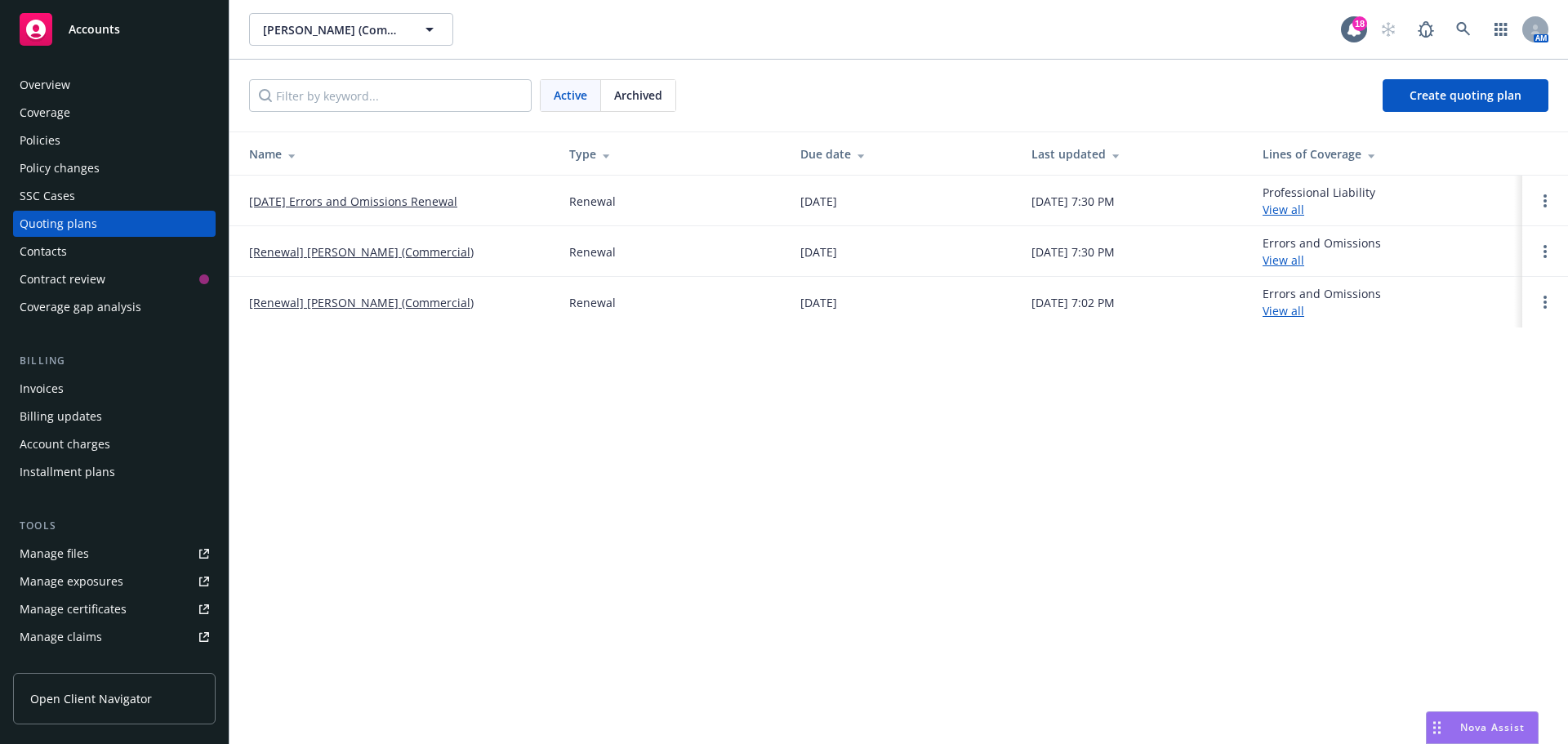
click at [146, 148] on div "Policies" at bounding box center [114, 140] width 189 height 26
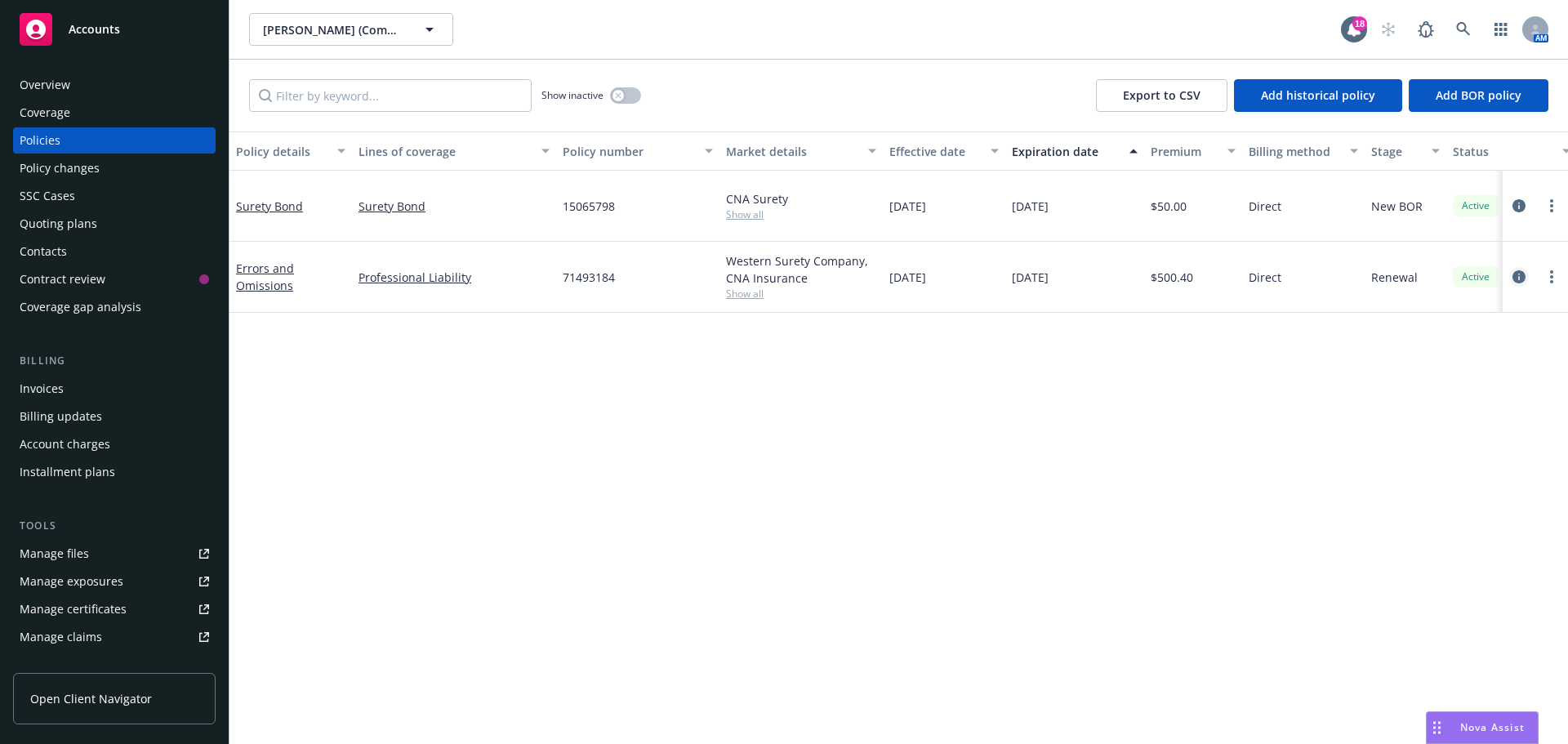
click at [1519, 277] on icon "circleInformation" at bounding box center [1519, 277] width 13 height 13
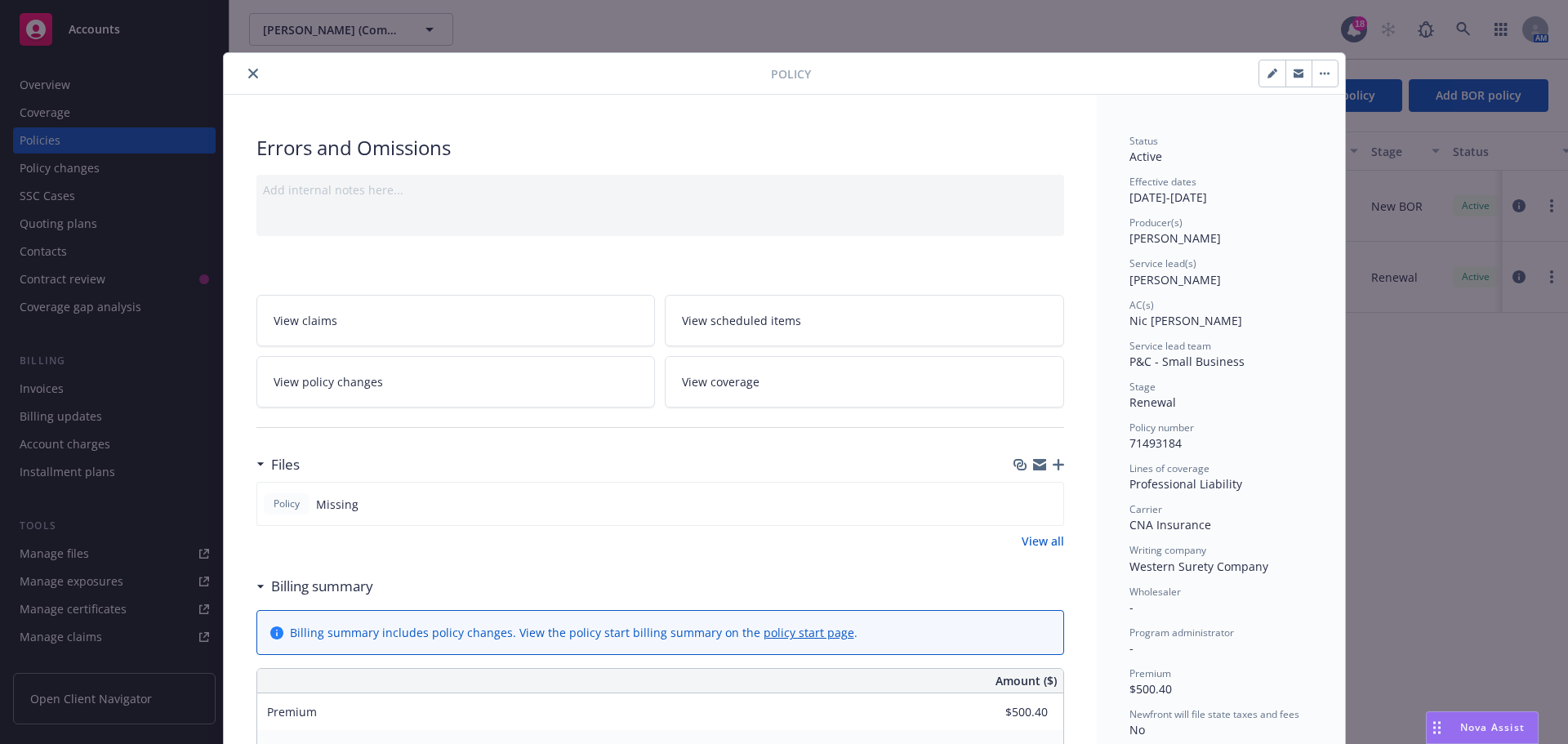
click at [240, 62] on div "Policy" at bounding box center [784, 74] width 1121 height 42
click at [247, 83] on button "close" at bounding box center [253, 74] width 20 height 20
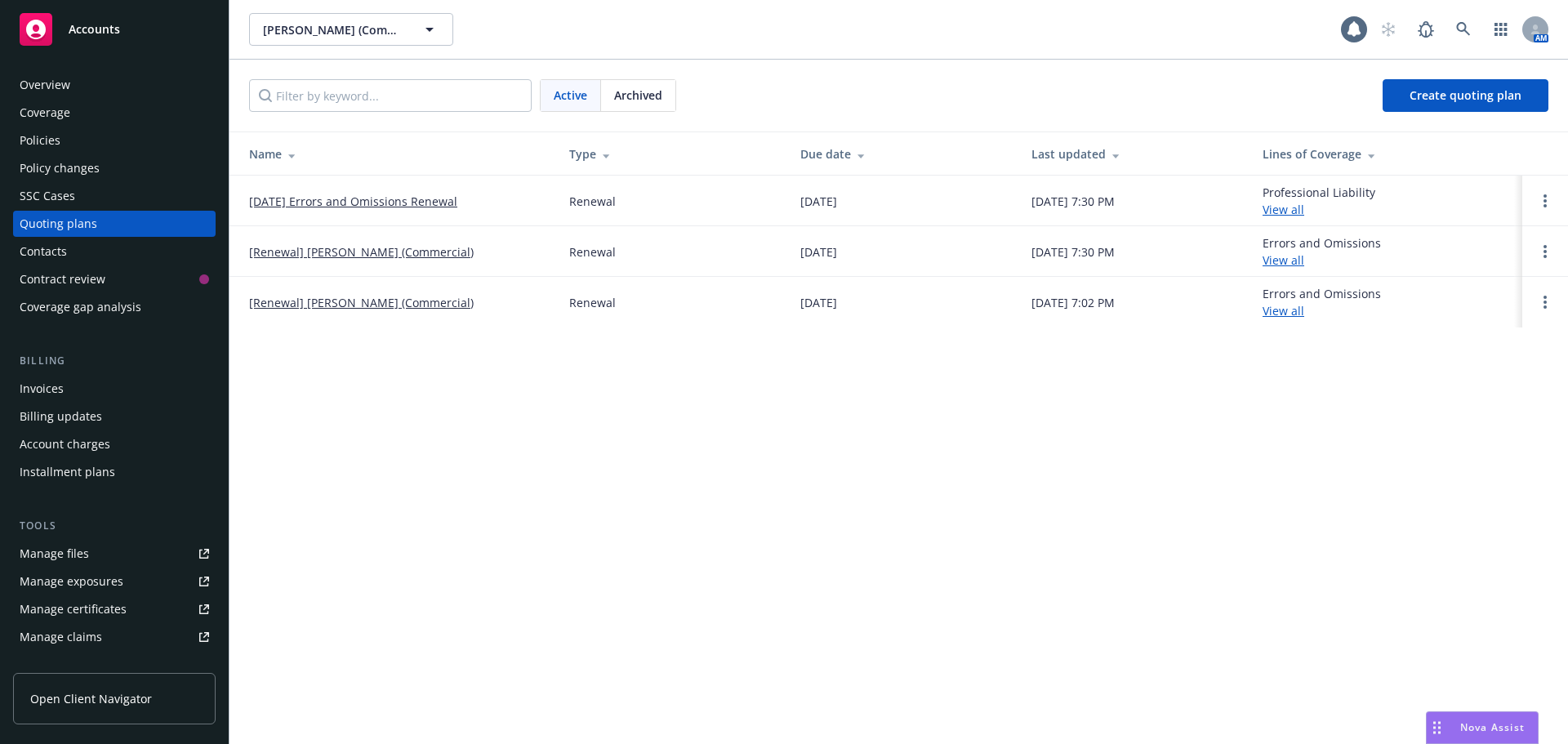
click at [329, 256] on link "[Renewal] Battistini, Keith (Commercial)" at bounding box center [361, 252] width 225 height 17
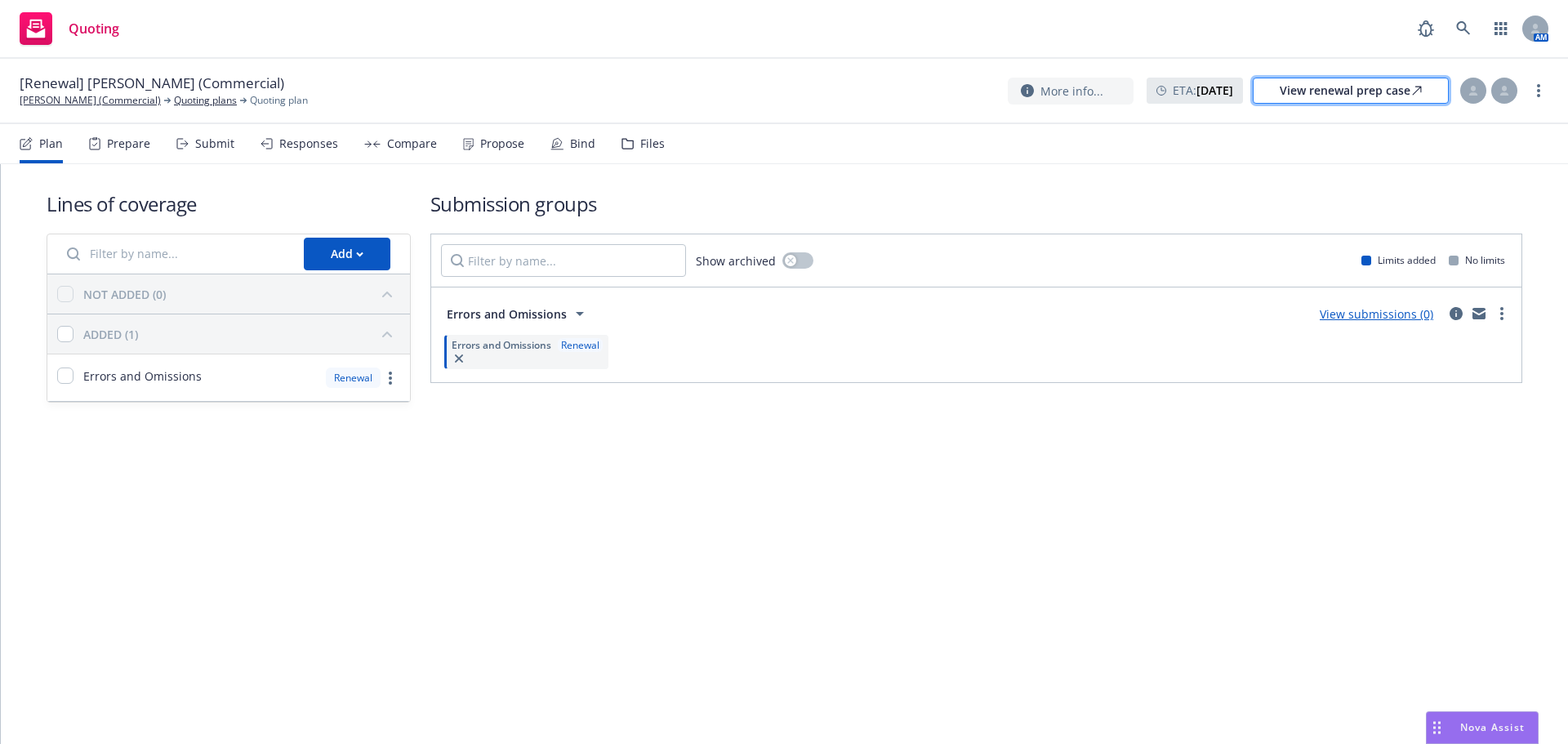
click at [1396, 95] on div "View renewal prep case" at bounding box center [1350, 91] width 142 height 25
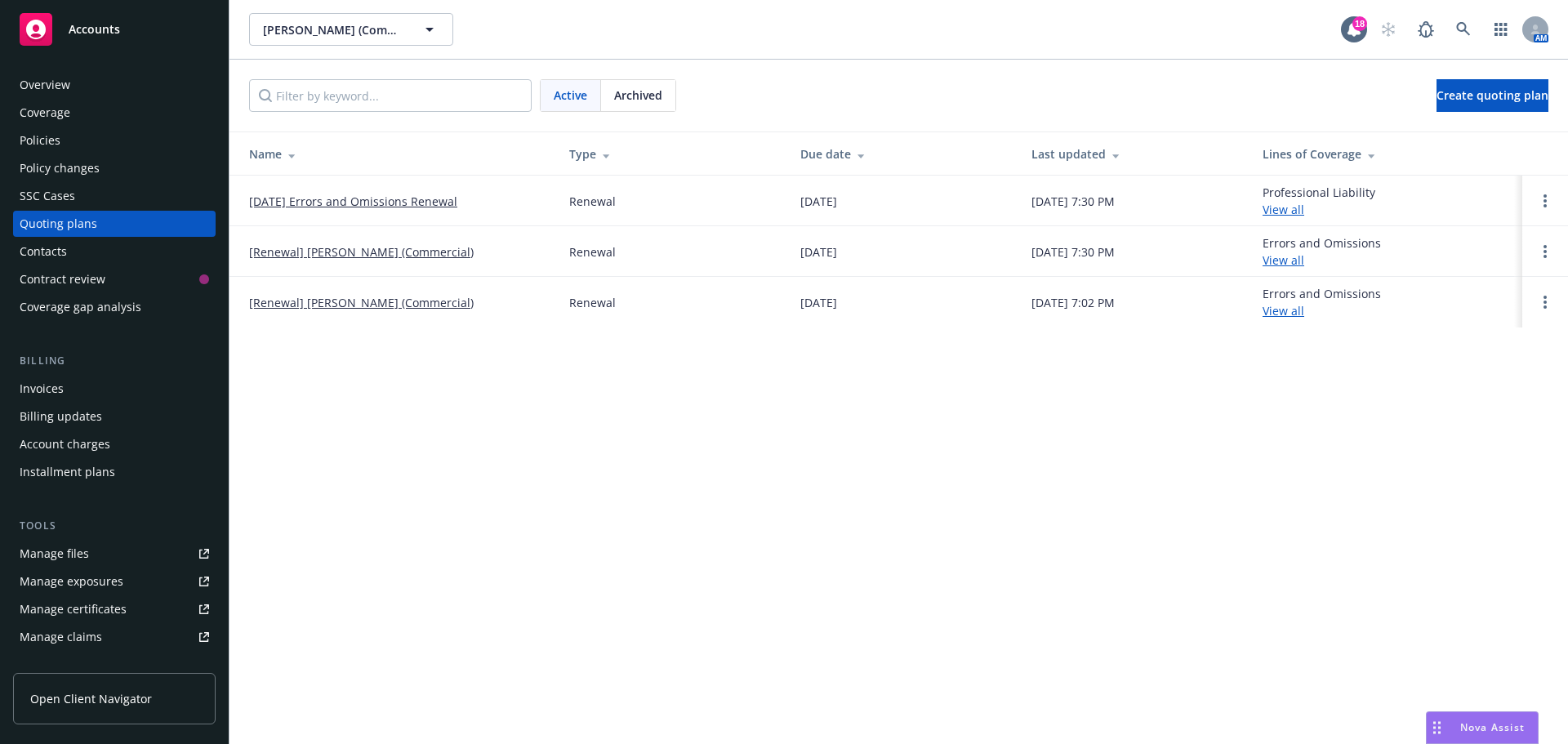
click at [641, 95] on span "Archived" at bounding box center [638, 95] width 48 height 17
click at [368, 197] on link "12/15/2025 - Battistini, Keith (Commercial) - Surety Bond" at bounding box center [395, 201] width 292 height 17
click at [415, 205] on link "[DATE] Errors and Omissions Renewal" at bounding box center [353, 201] width 208 height 17
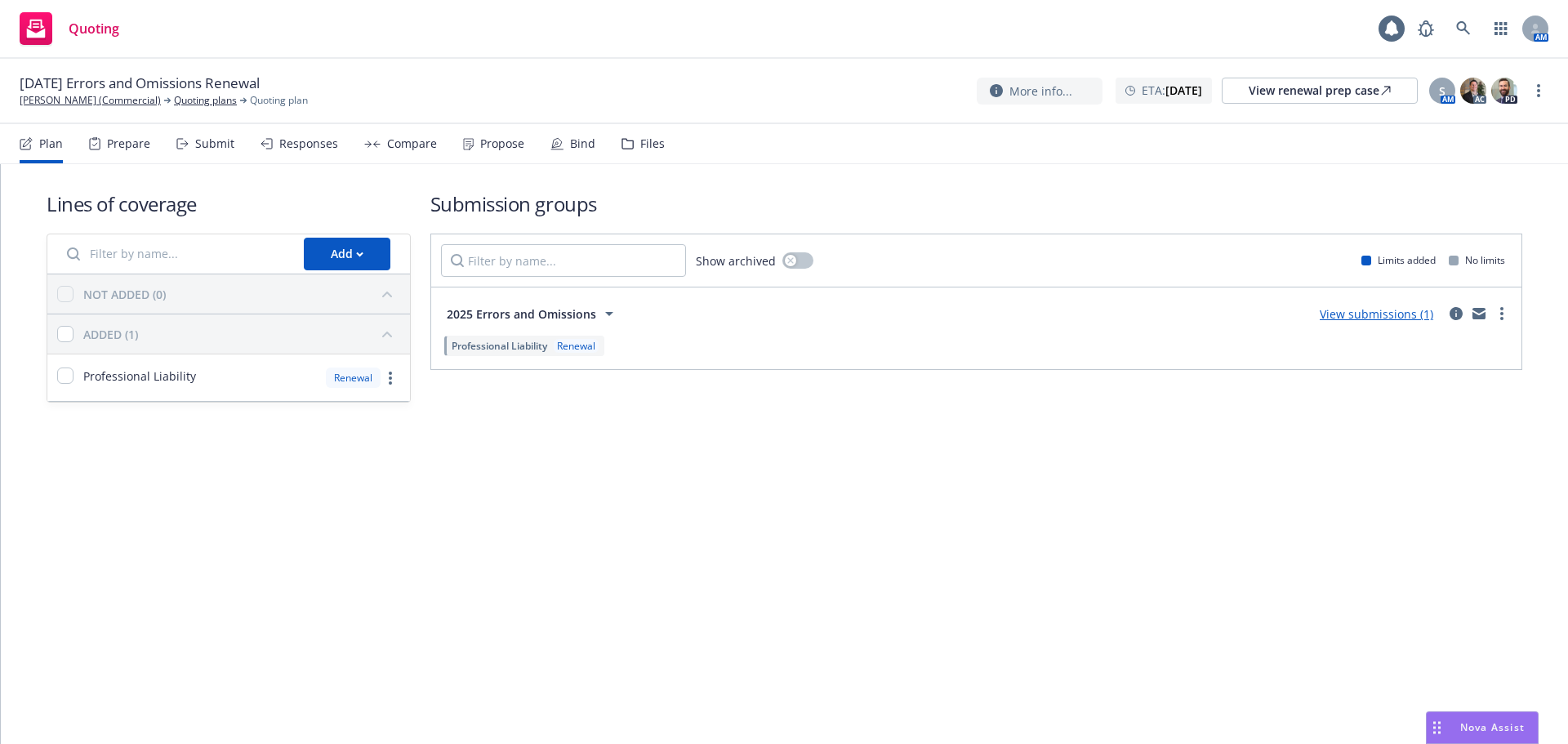
click at [205, 139] on div "Submit" at bounding box center [215, 143] width 39 height 13
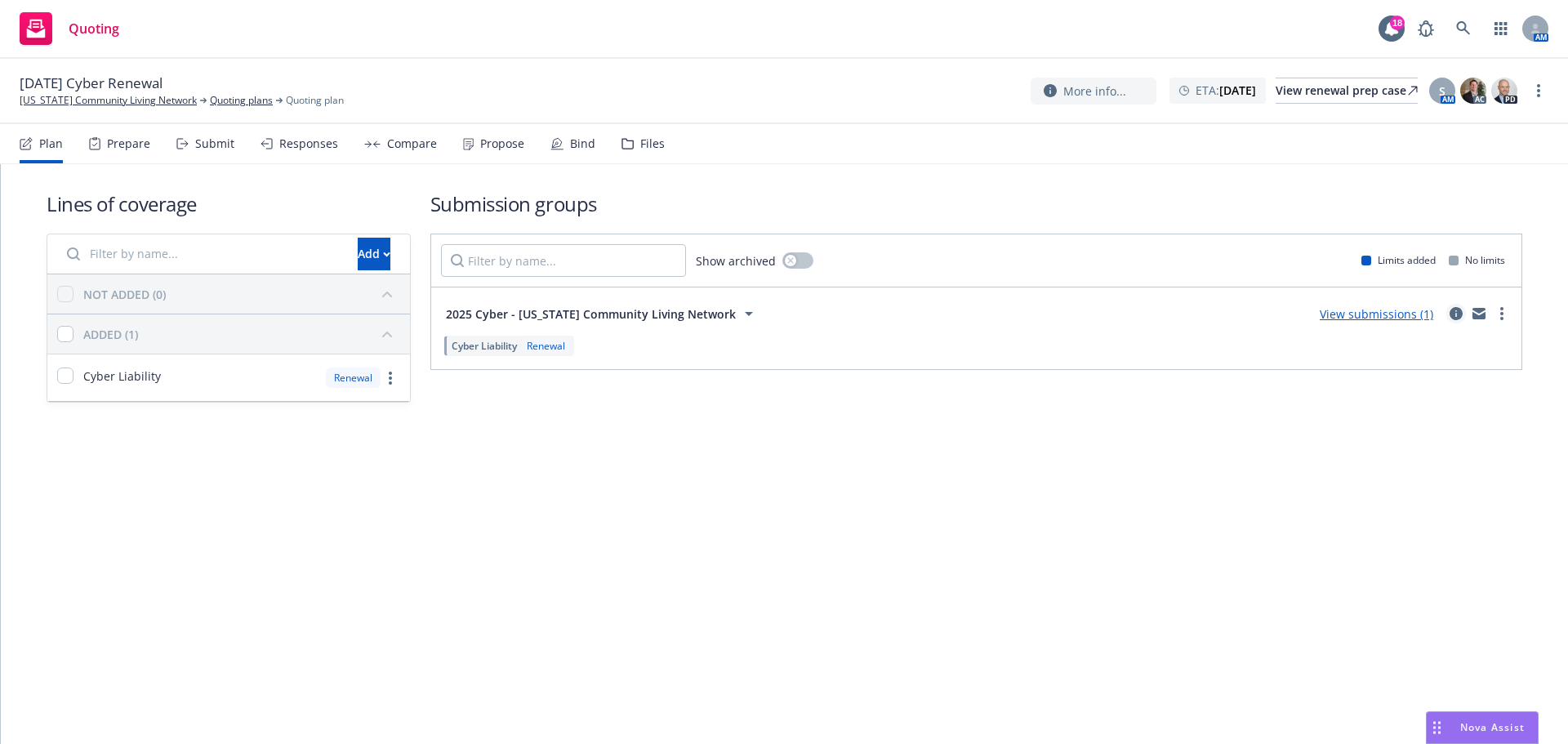
click at [1452, 314] on icon "circleInformation" at bounding box center [1456, 314] width 13 height 13
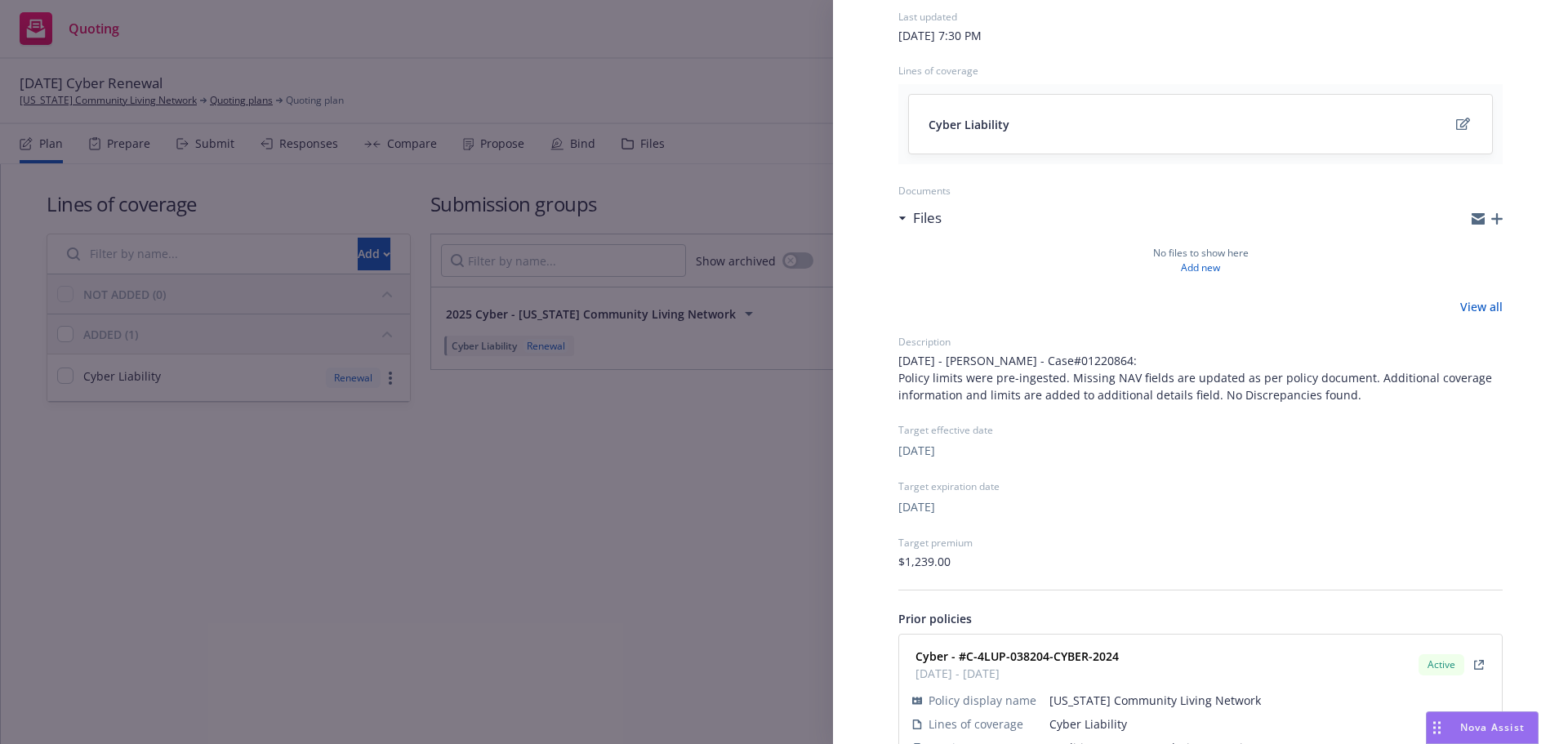
scroll to position [191, 0]
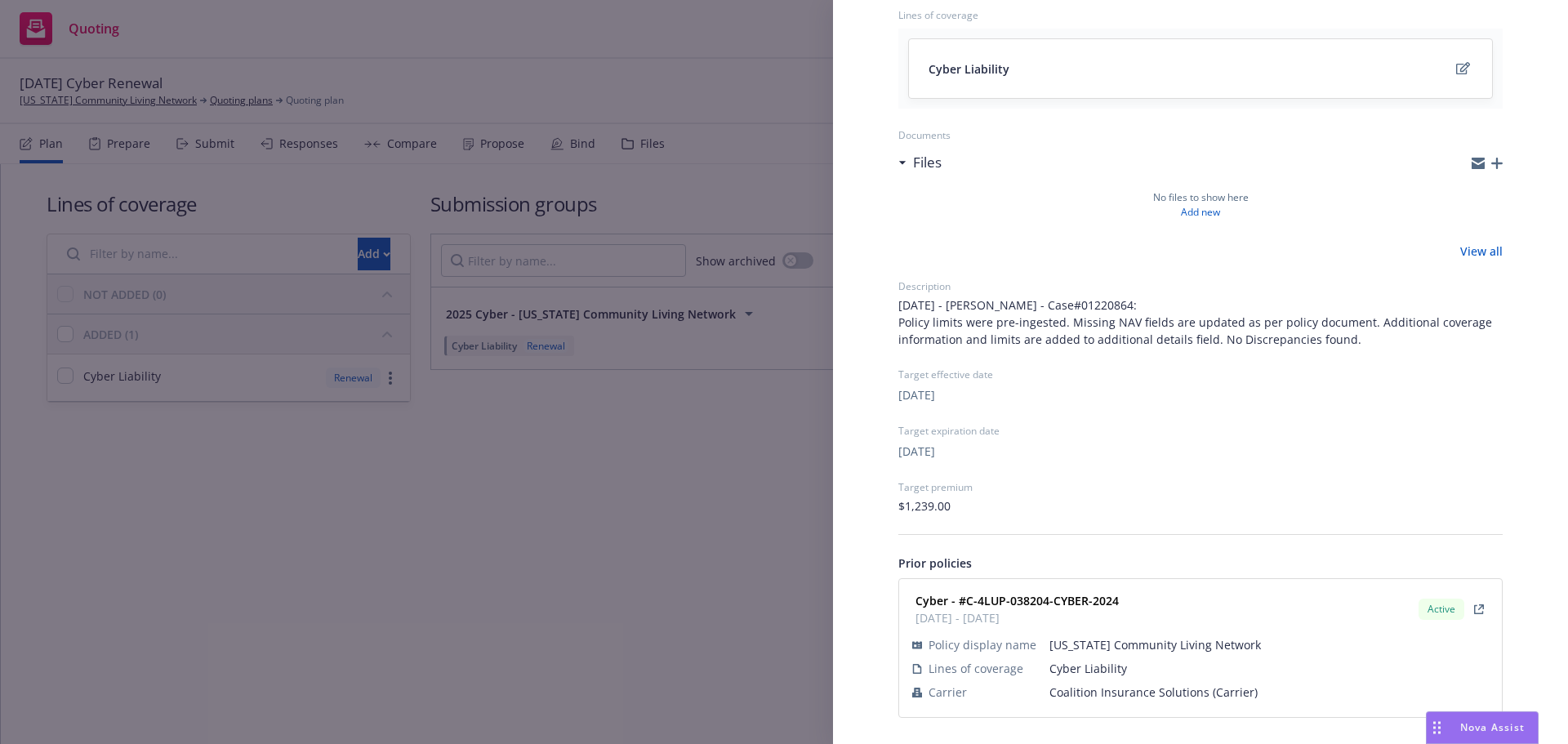
click at [1104, 688] on span "Coalition Insurance Solutions (Carrier)" at bounding box center [1269, 692] width 439 height 17
copy span "Coalition Insurance Solutions (Carrier)"
drag, startPoint x: 1125, startPoint y: 597, endPoint x: 965, endPoint y: 600, distance: 160.0
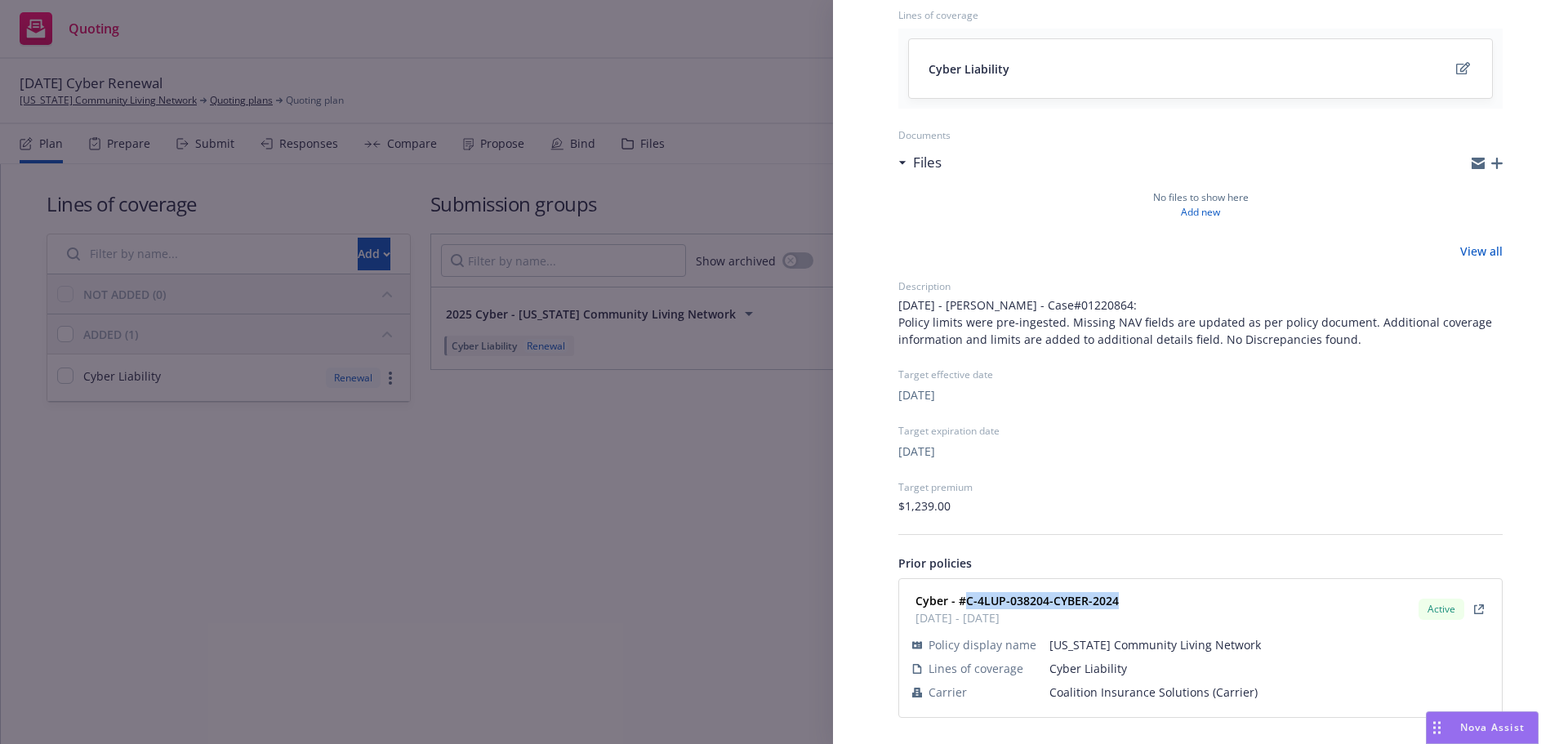
click at [965, 600] on div "Cyber - #C-4LUP-038204-CYBER-2024 12/15/2024 - 12/15/2025 Active" at bounding box center [1200, 609] width 583 height 41
copy strong "C-4LUP-038204-CYBER-2024"
click at [743, 497] on div "Submission group 2025 Cyber - California Community Living Network Last updated …" at bounding box center [784, 372] width 1568 height 744
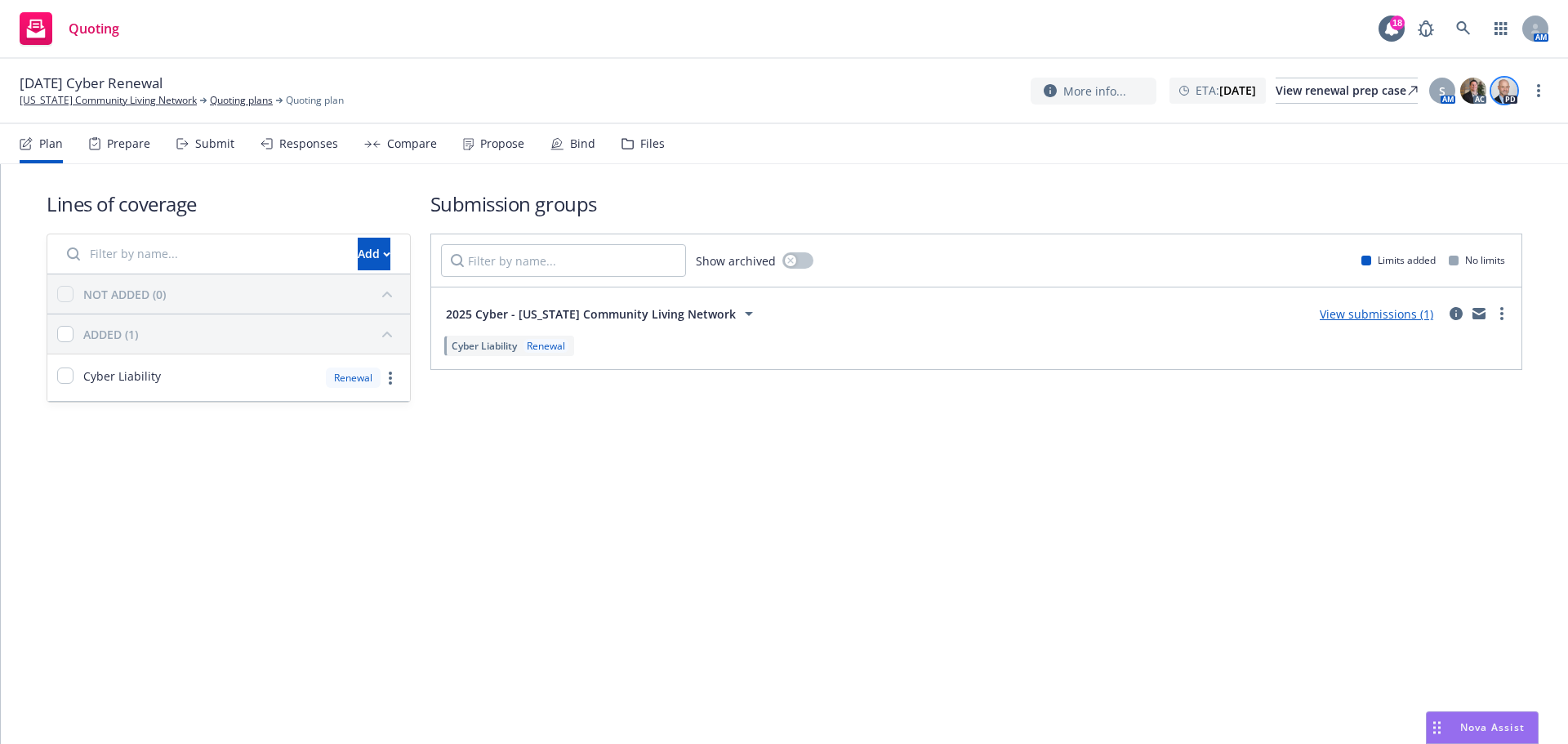
click at [1502, 94] on img at bounding box center [1504, 91] width 26 height 26
click at [205, 140] on div "Submit" at bounding box center [215, 143] width 39 height 13
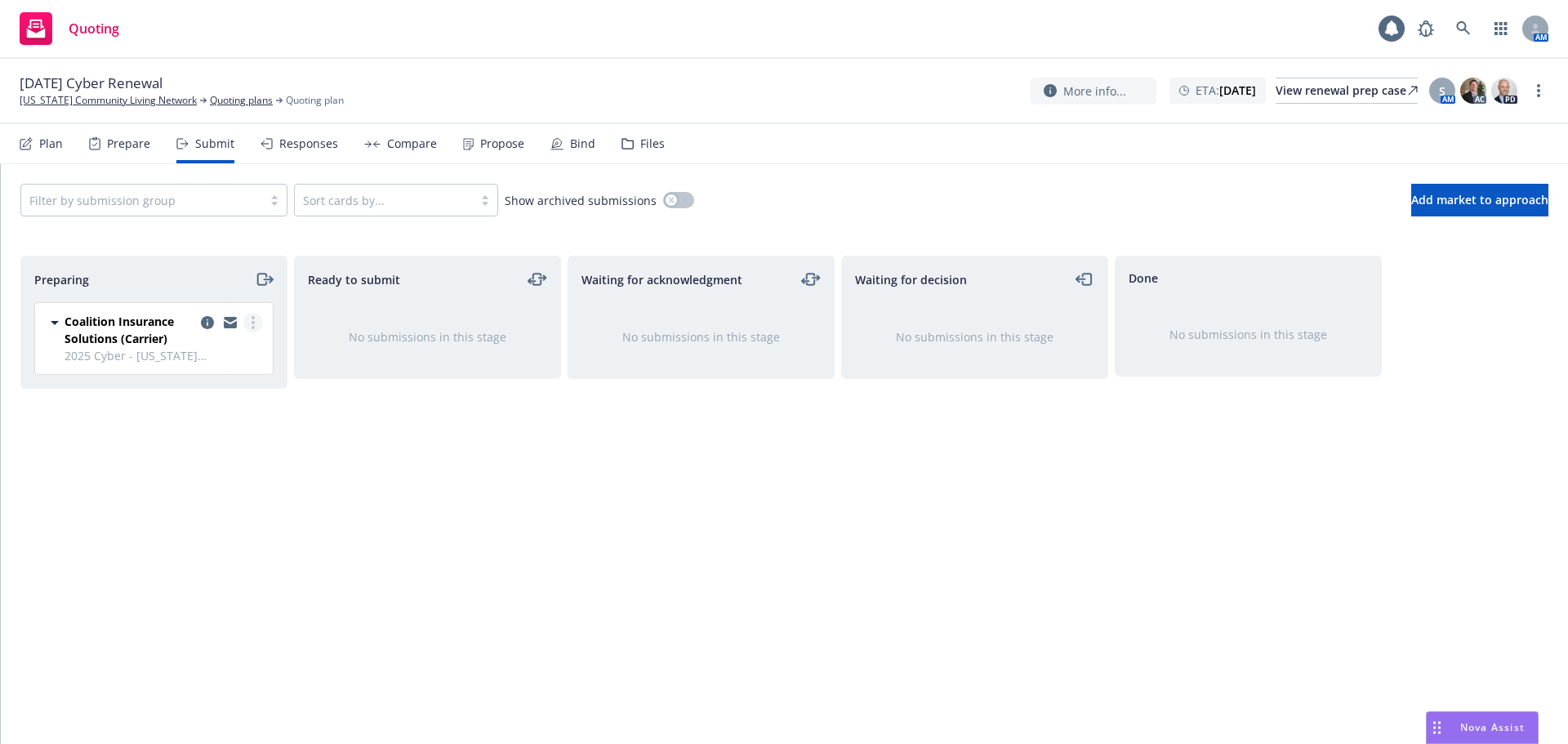
click at [250, 319] on link "more" at bounding box center [253, 323] width 20 height 20
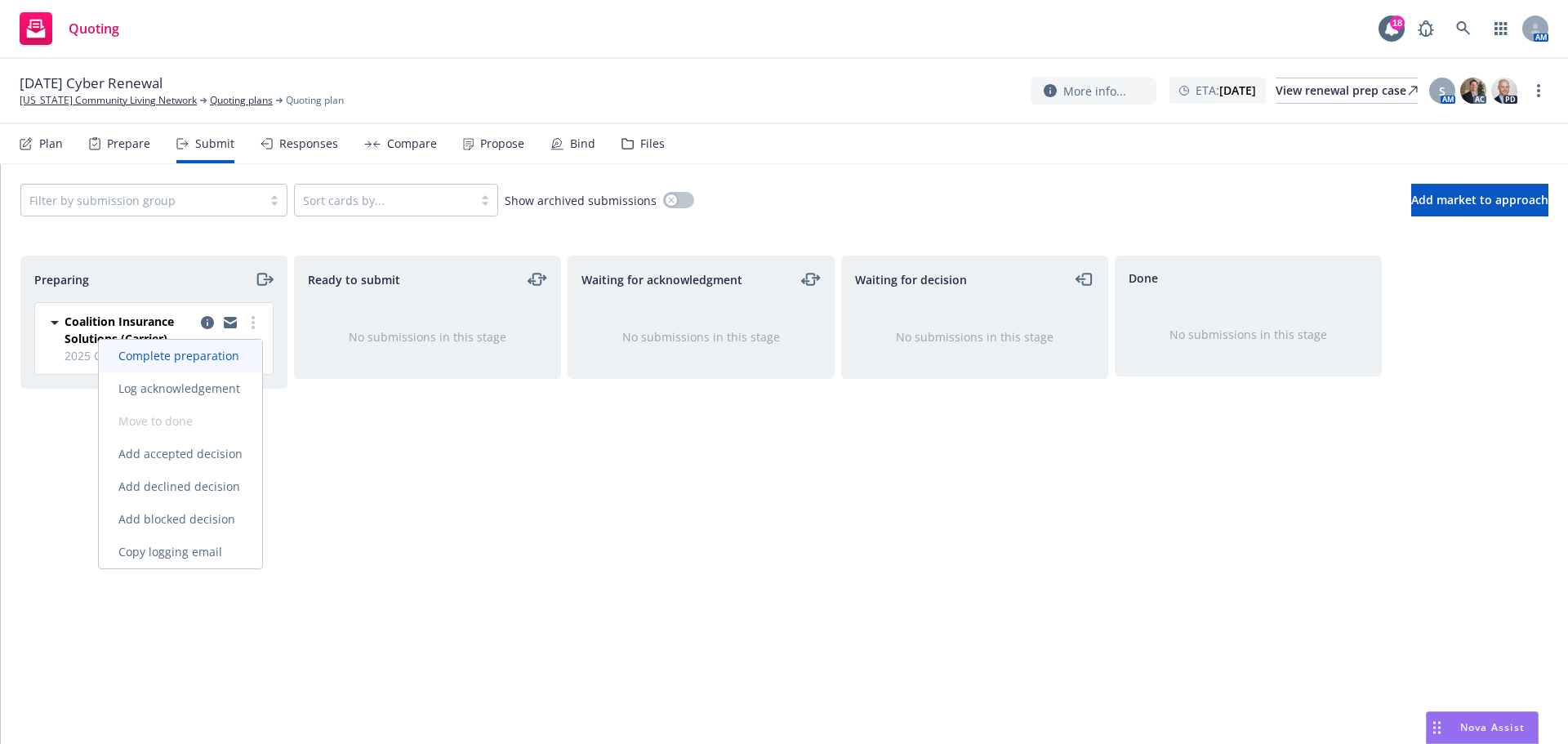
click at [220, 350] on span "Complete preparation" at bounding box center [179, 355] width 160 height 16
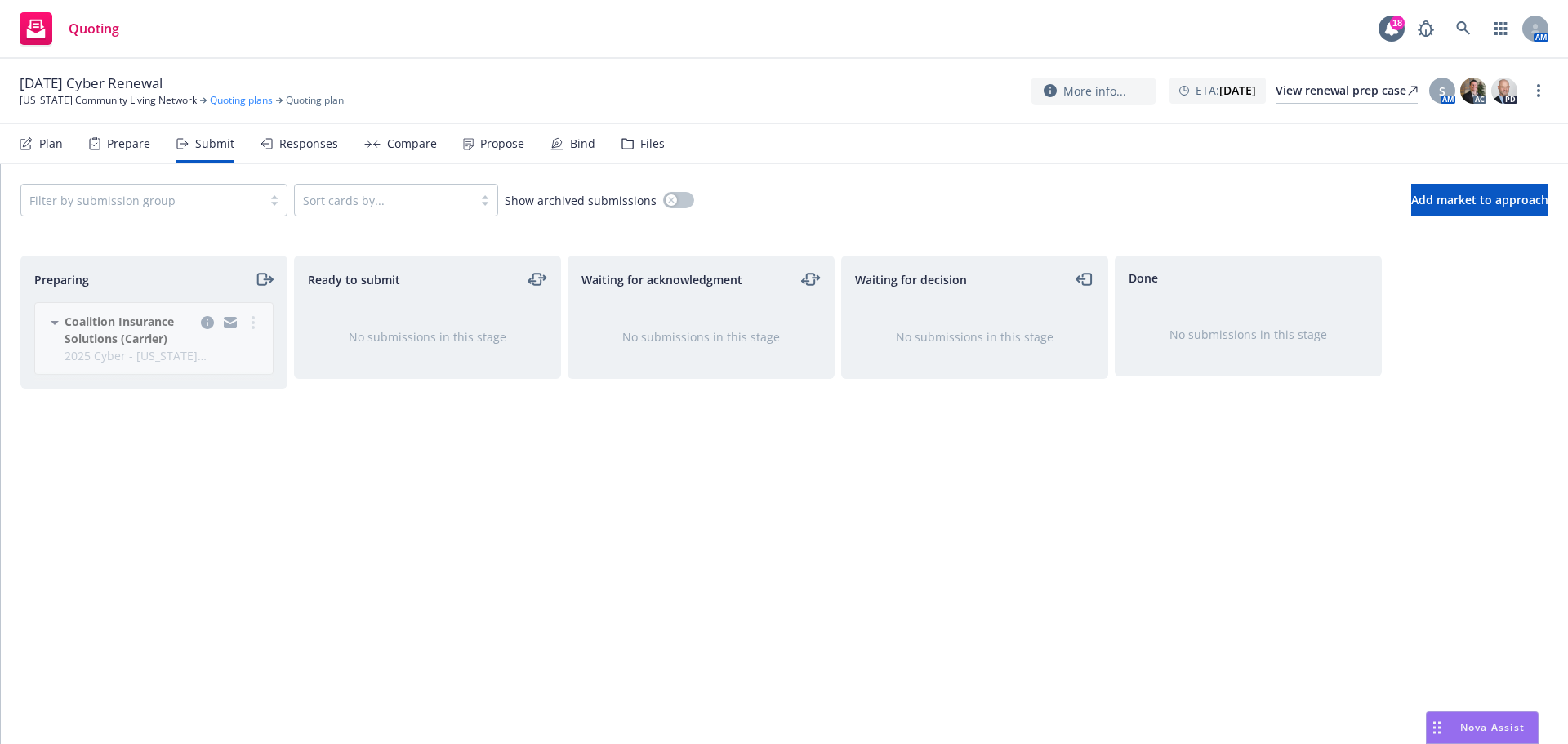
click at [216, 101] on link "Quoting plans" at bounding box center [241, 101] width 63 height 15
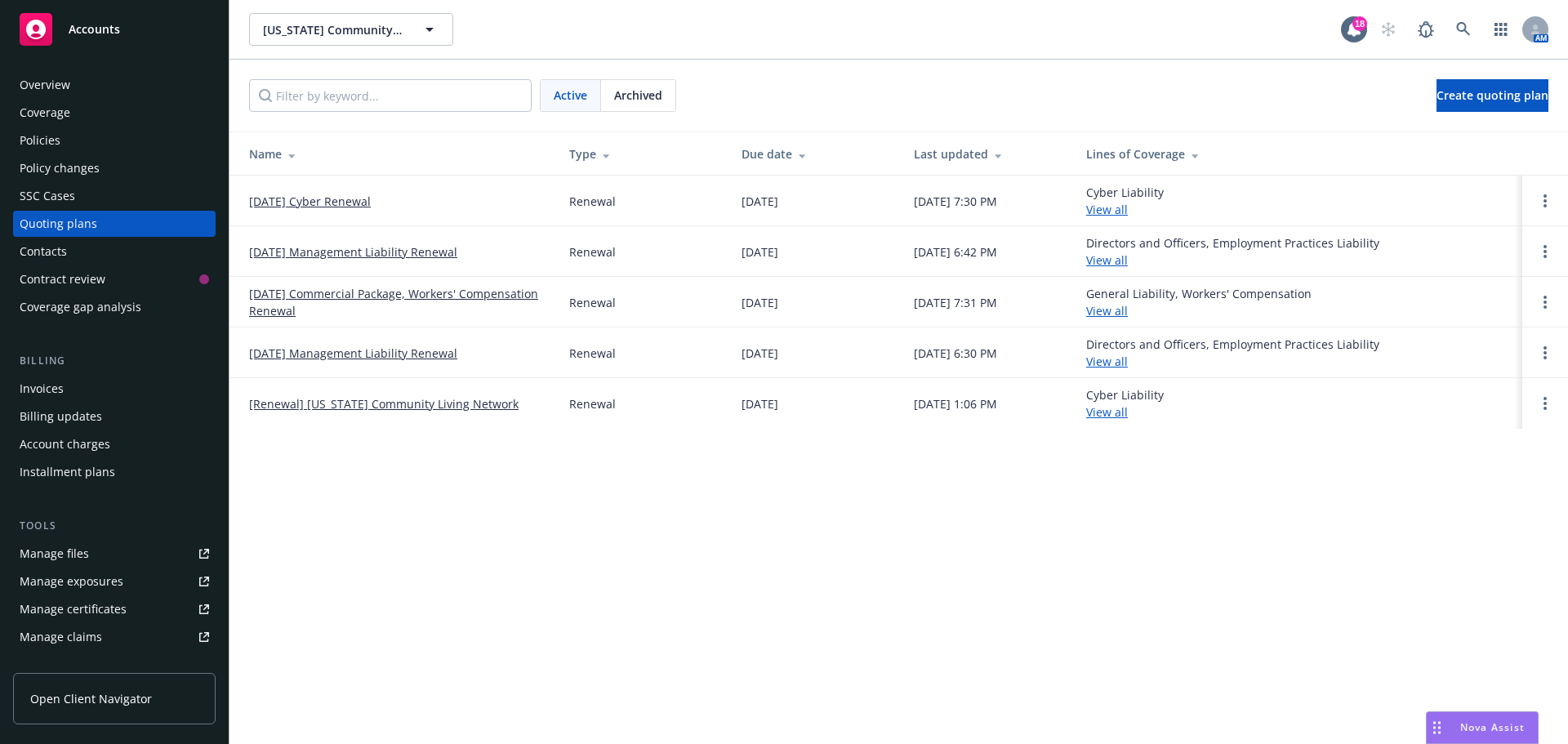
click at [667, 98] on div "Archived" at bounding box center [638, 96] width 75 height 31
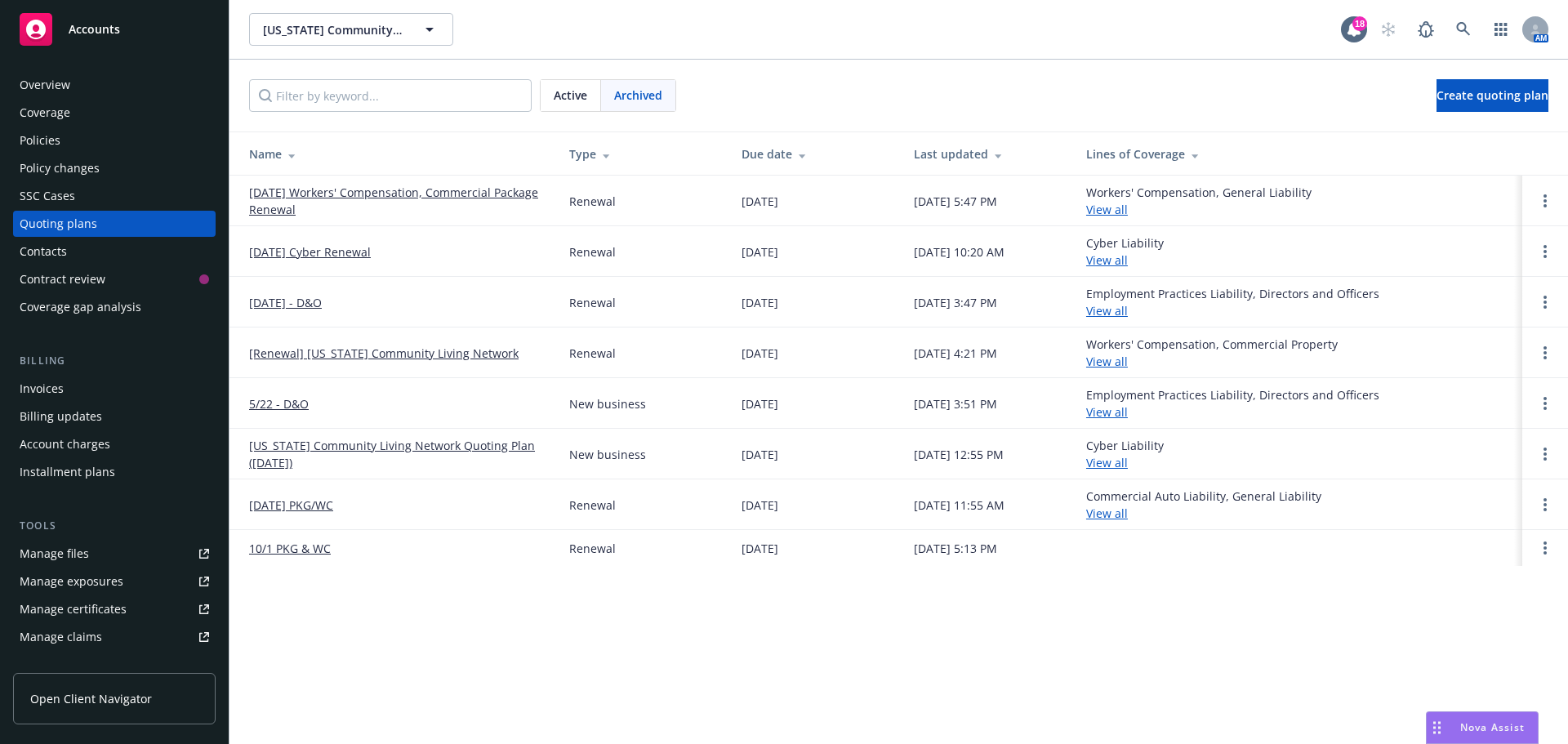
click at [354, 252] on link "[DATE] Cyber Renewal" at bounding box center [310, 252] width 121 height 17
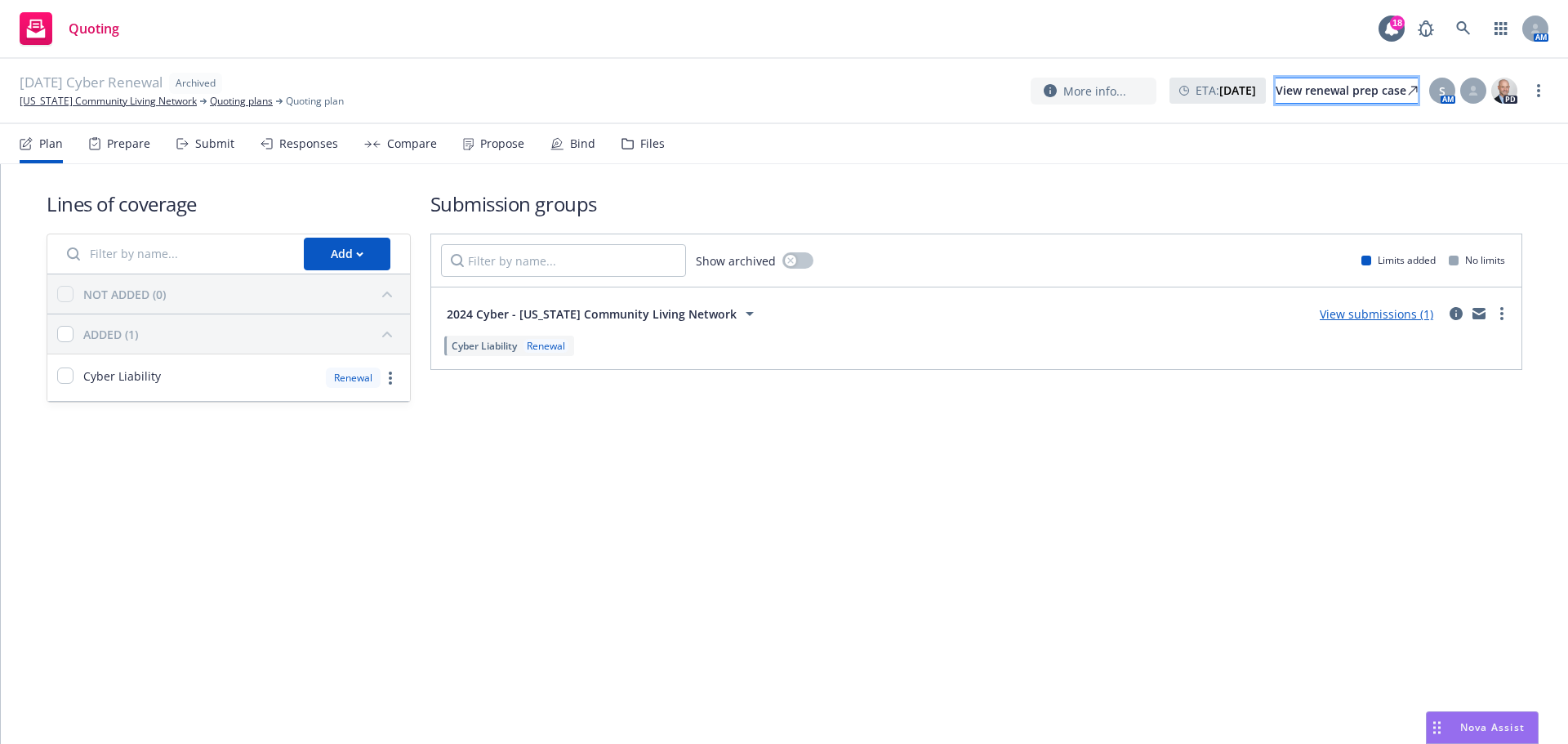
click at [1325, 92] on div "View renewal prep case" at bounding box center [1346, 91] width 142 height 25
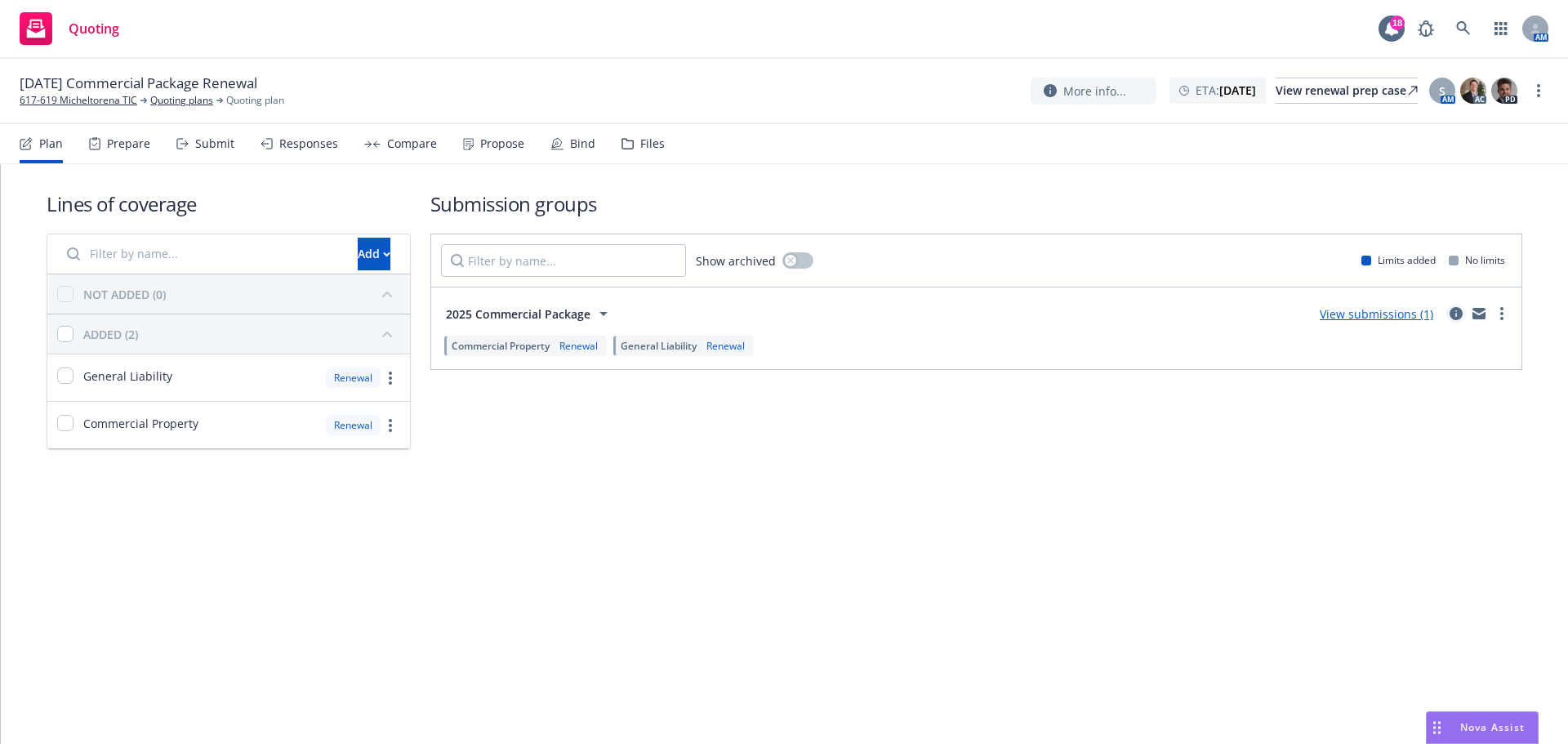
click at [1456, 316] on icon "circleInformation" at bounding box center [1456, 314] width 13 height 13
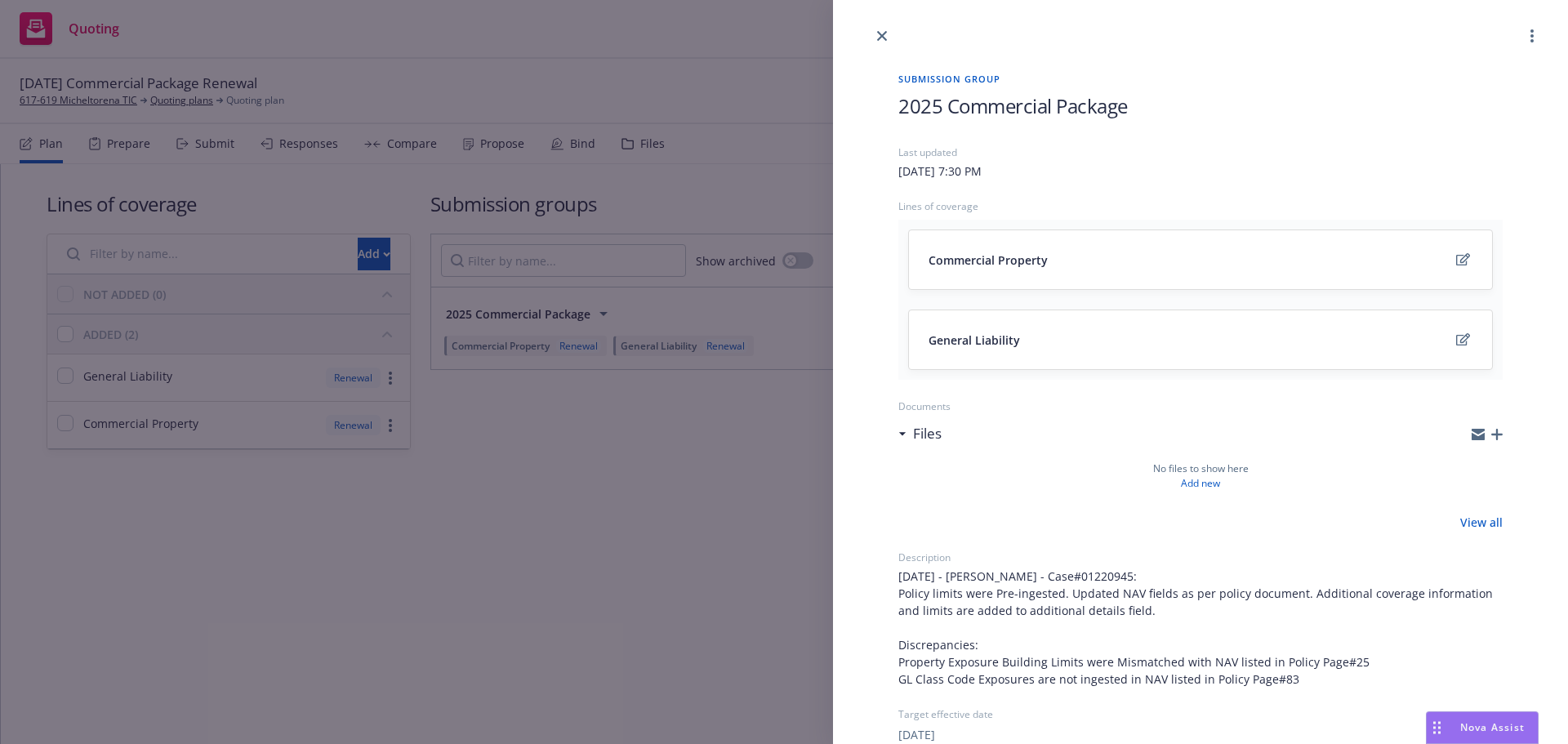
scroll to position [339, 0]
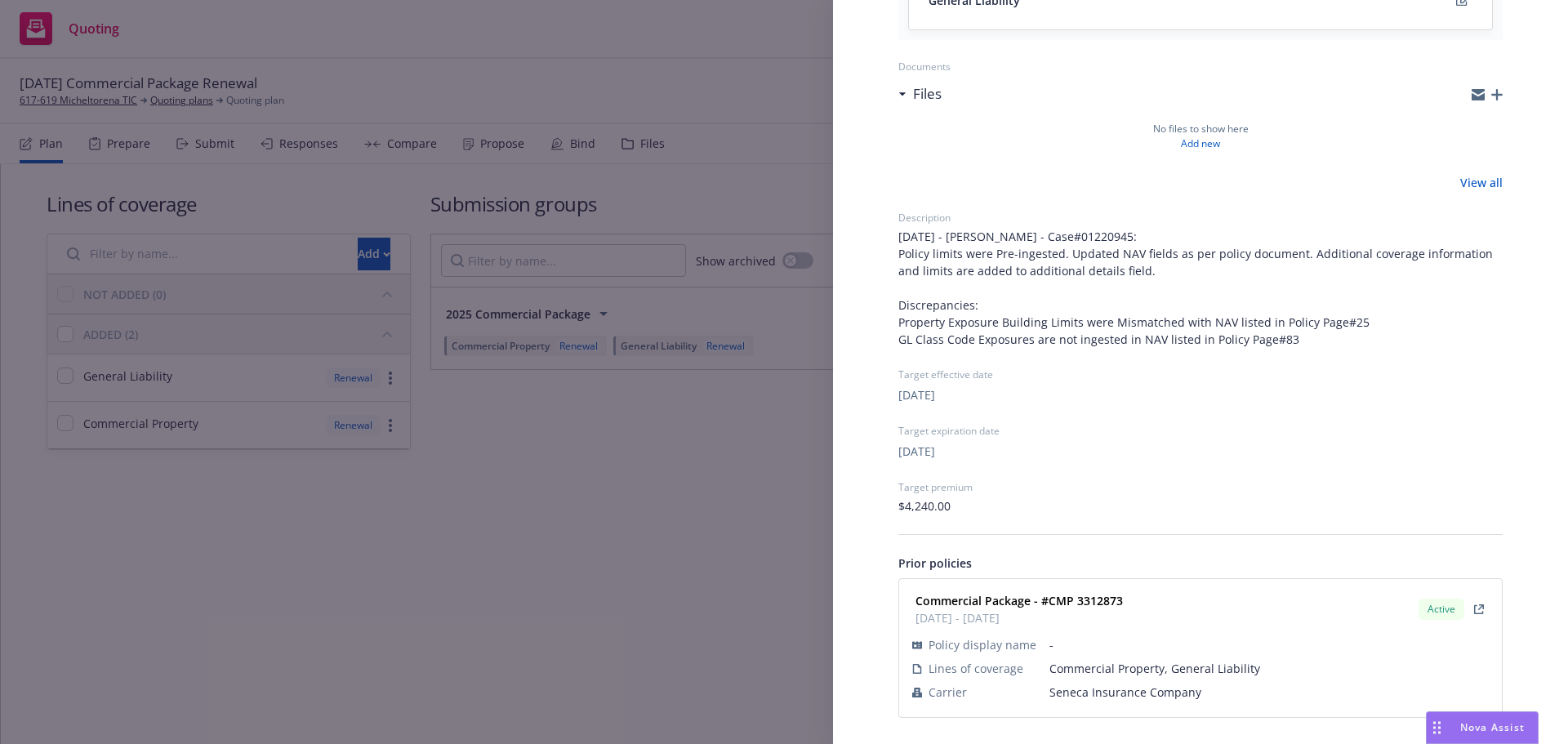
click at [1109, 687] on span "Seneca Insurance Company" at bounding box center [1269, 692] width 439 height 17
copy span "Seneca Insurance Company"
drag, startPoint x: 1068, startPoint y: 604, endPoint x: 1048, endPoint y: 604, distance: 20.0
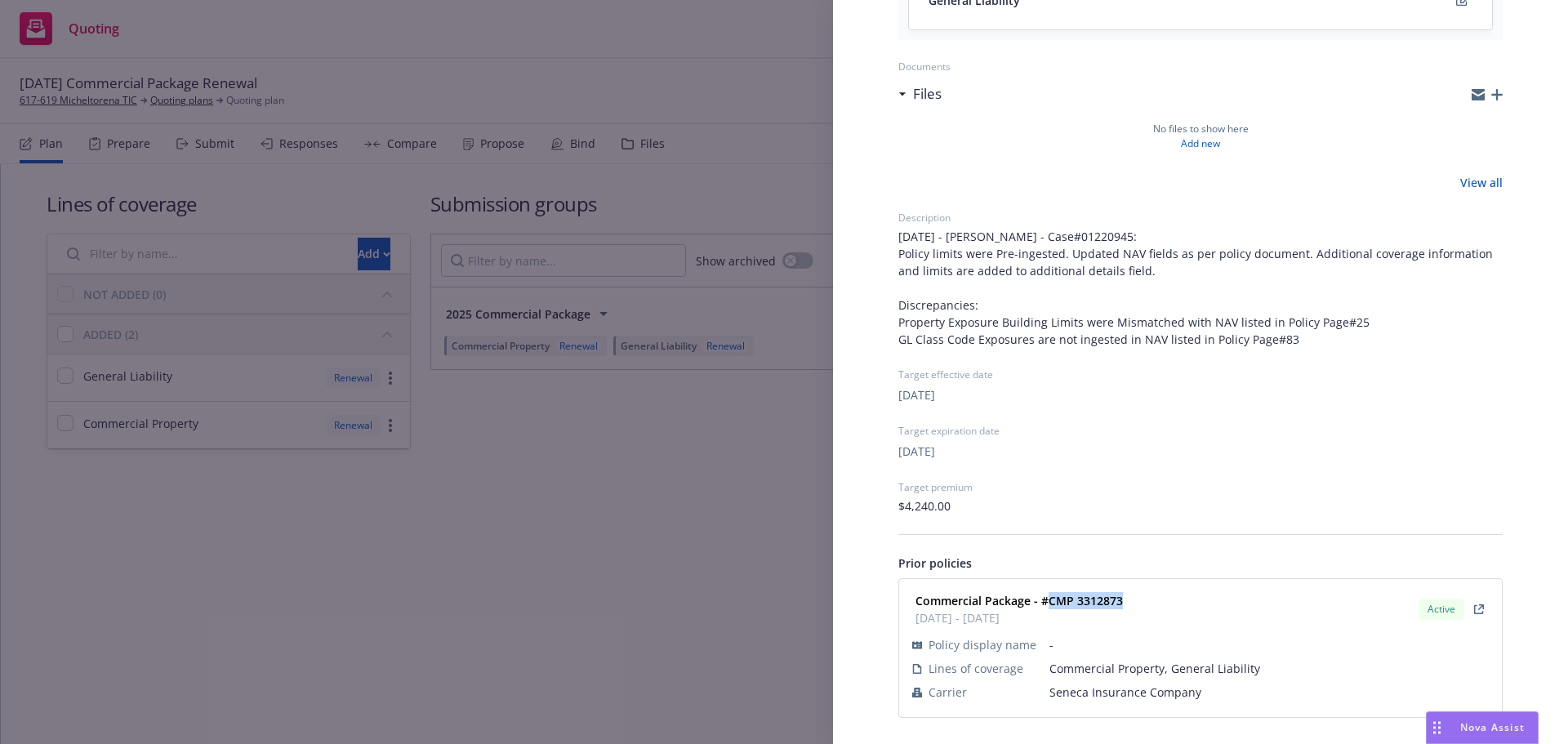
click at [1048, 604] on div "Commercial Package - #CMP 3312873 12/16/2024 - 12/16/2025 Active" at bounding box center [1200, 609] width 583 height 41
copy strong "CMP 3312873"
drag, startPoint x: 608, startPoint y: 488, endPoint x: 311, endPoint y: 205, distance: 410.2
click at [601, 487] on div "Submission group 2025 Commercial Package Last updated Sunday, August 17, 2025 a…" at bounding box center [784, 372] width 1568 height 744
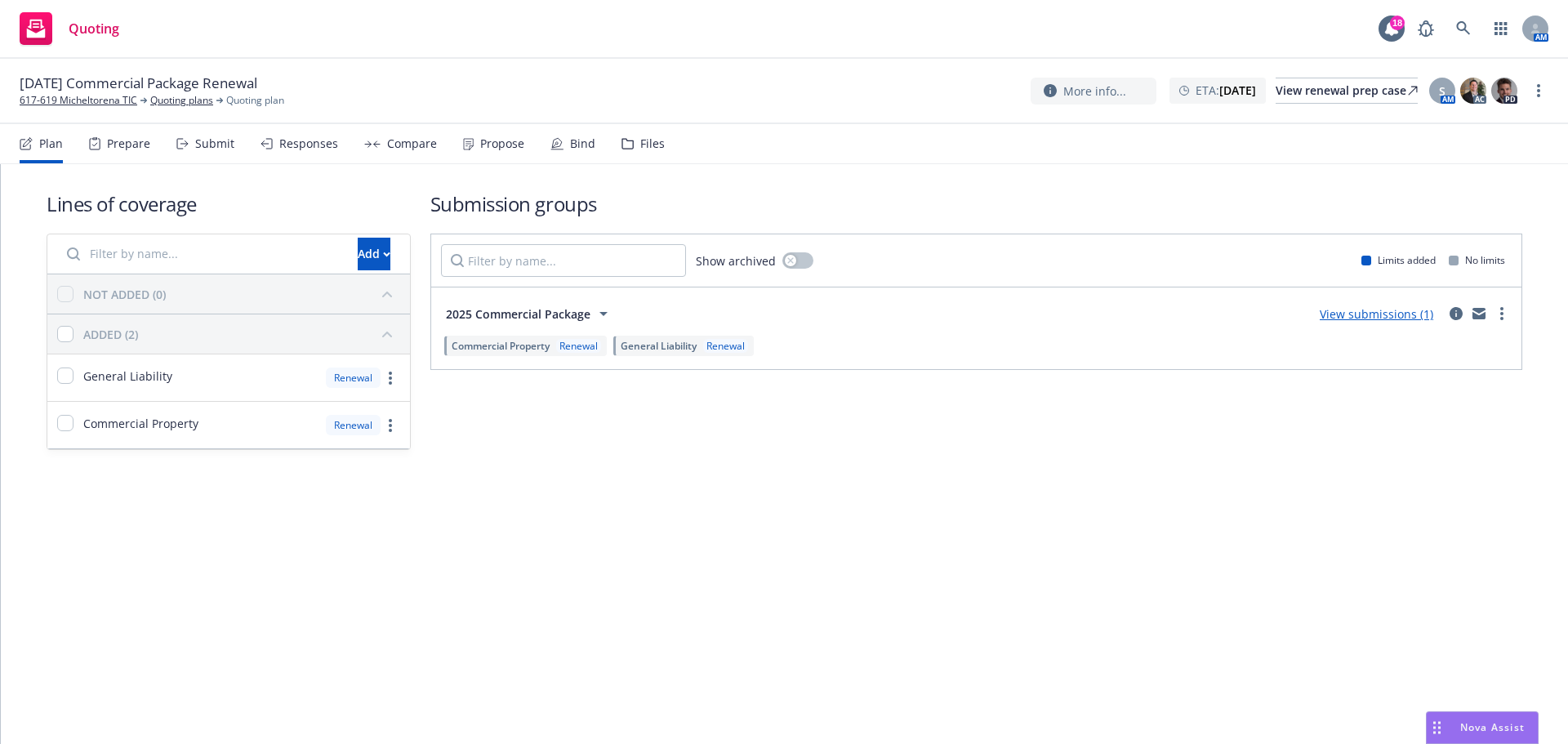
drag, startPoint x: 211, startPoint y: 138, endPoint x: 214, endPoint y: 147, distance: 9.5
click at [211, 138] on div "Submit" at bounding box center [215, 143] width 39 height 13
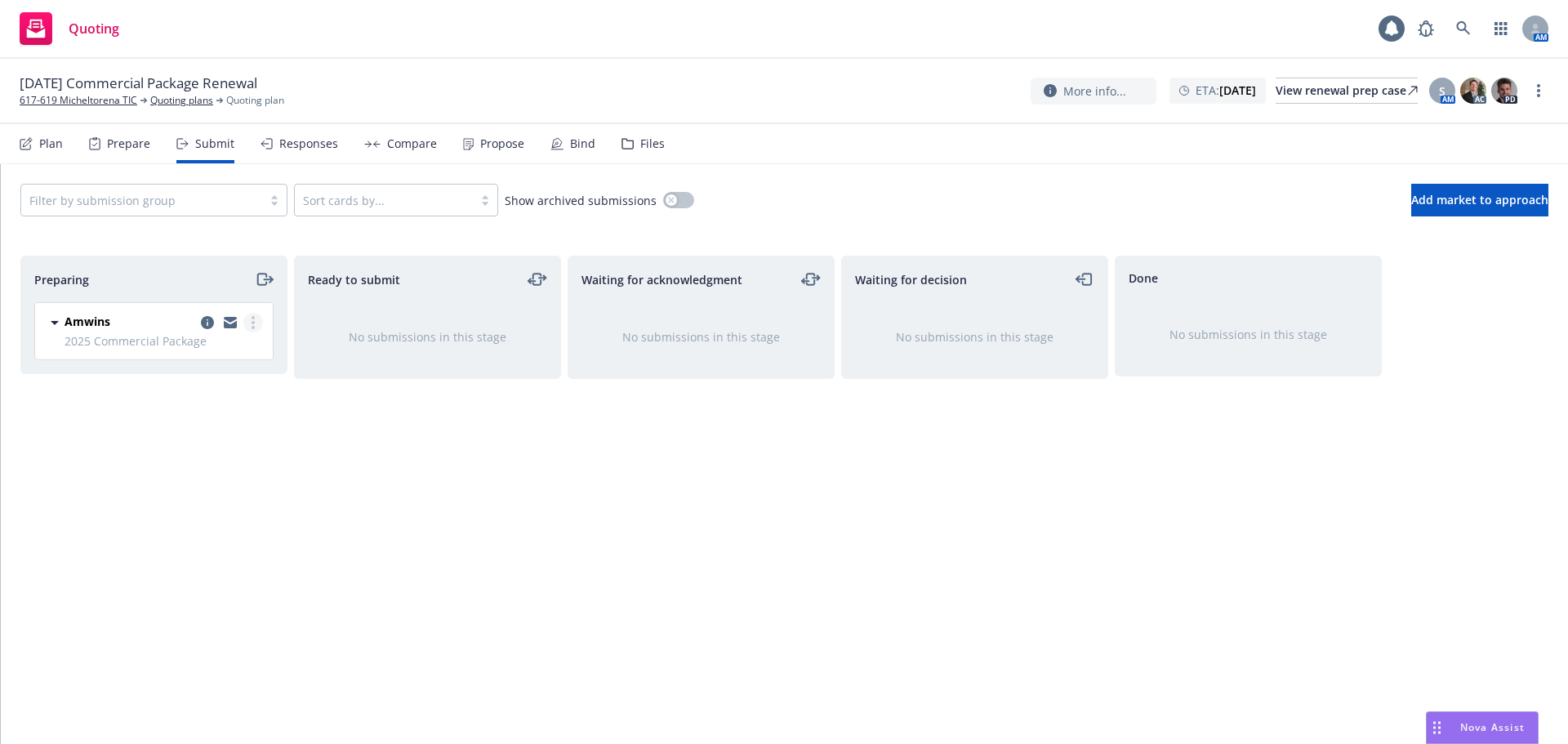
click at [256, 323] on link "more" at bounding box center [253, 323] width 20 height 20
click at [157, 354] on span "Complete preparation" at bounding box center [179, 356] width 160 height 16
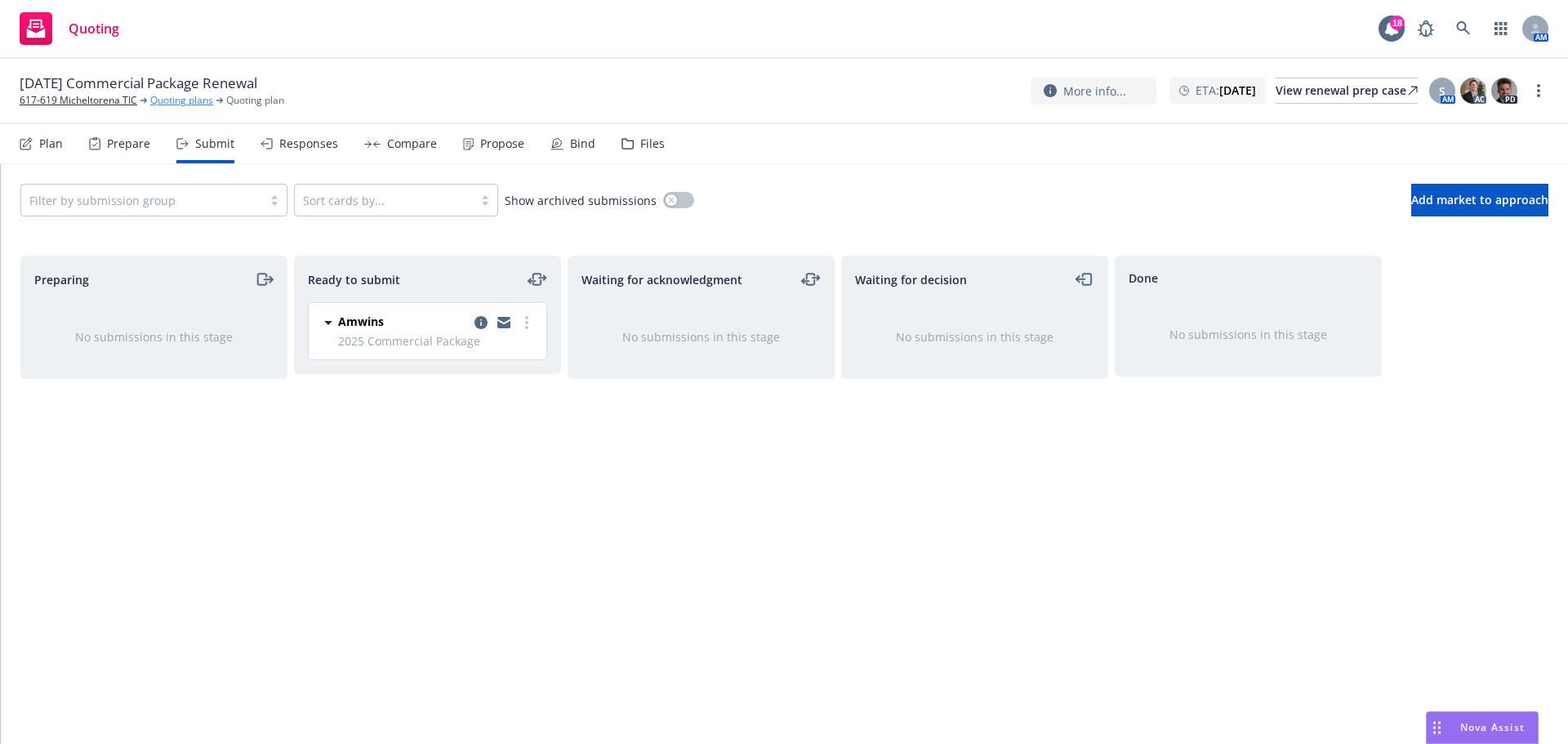
click at [181, 102] on link "Quoting plans" at bounding box center [181, 101] width 63 height 15
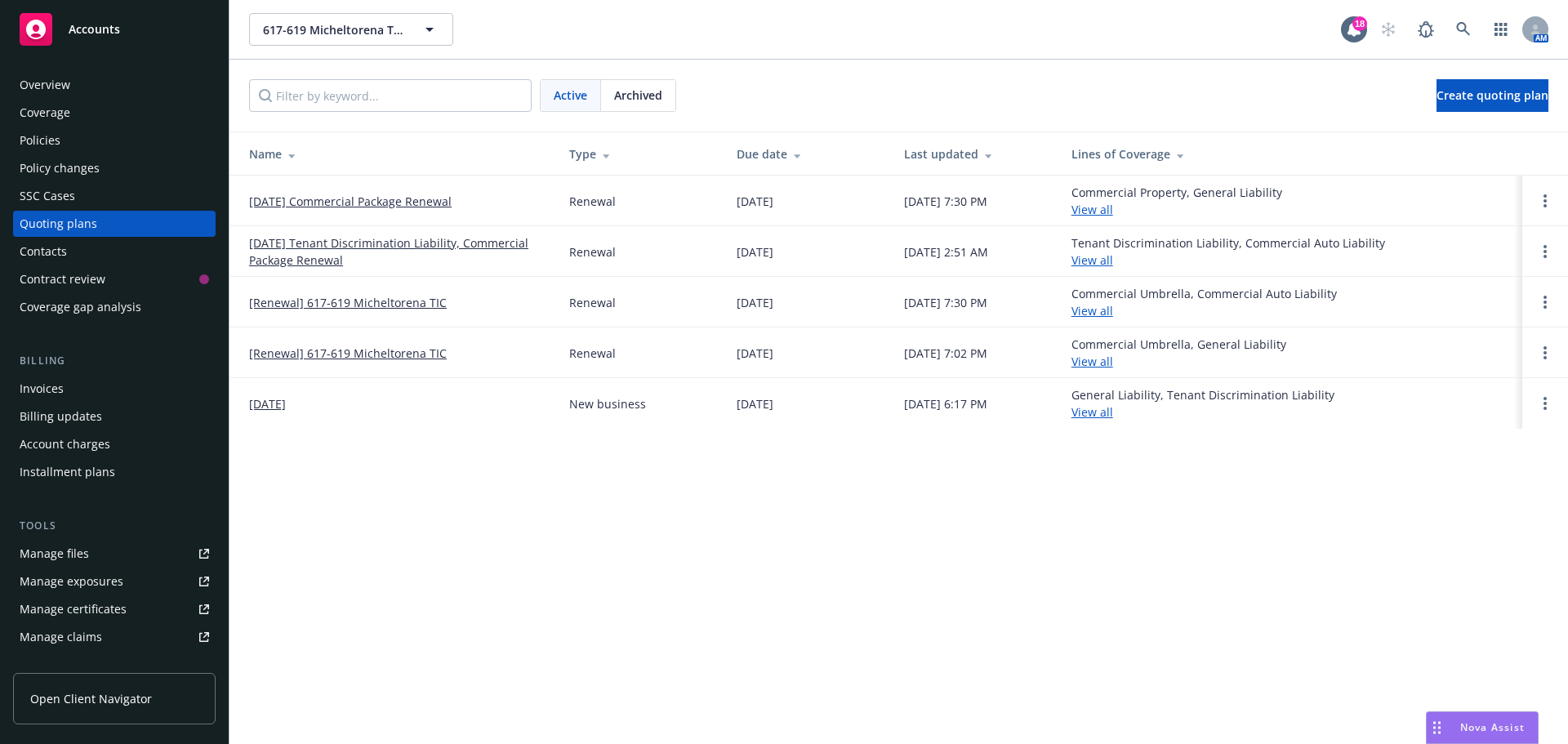
click at [366, 247] on link "[DATE] Tenant Discrimination Liability, Commercial Package Renewal" at bounding box center [396, 252] width 294 height 34
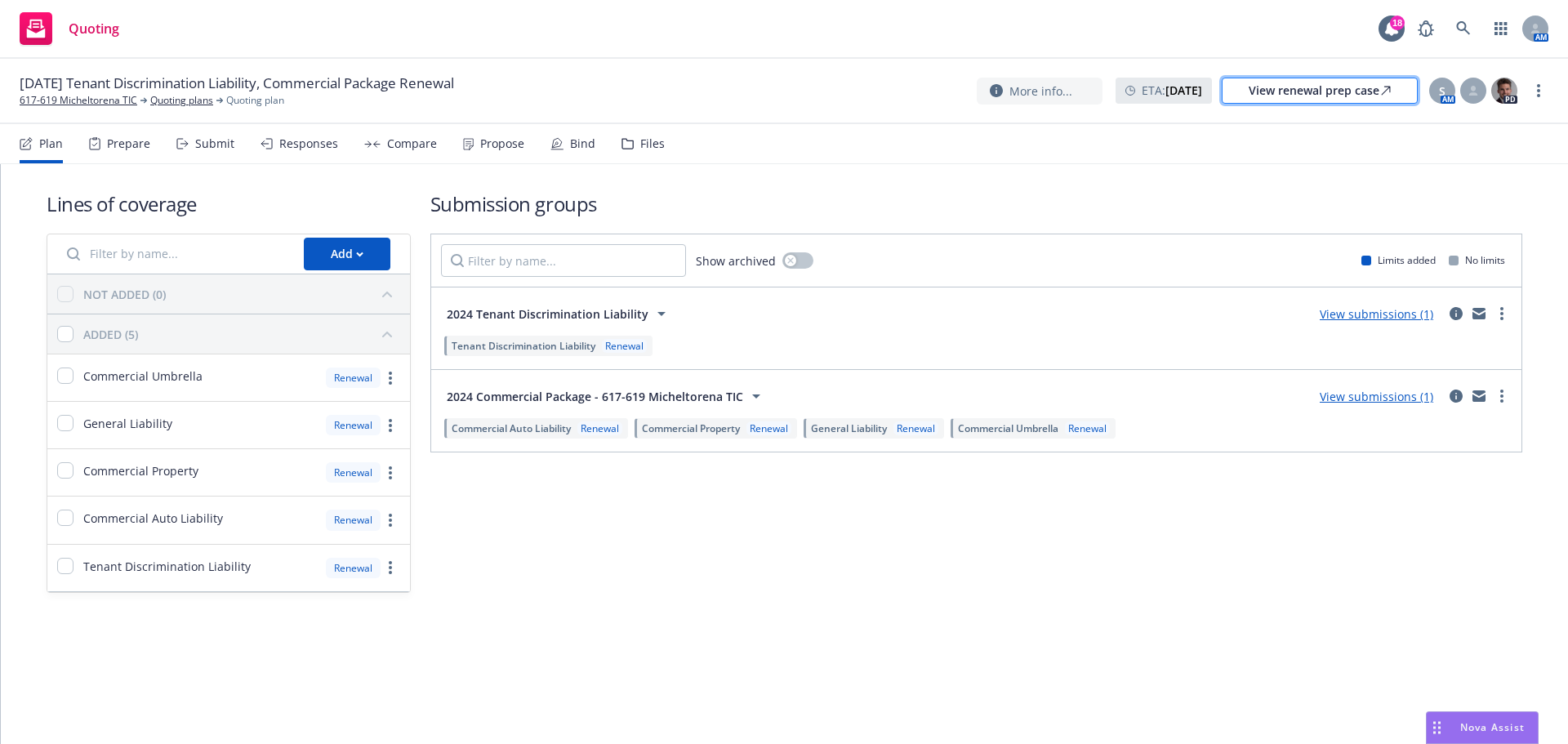
click at [1350, 83] on div "View renewal prep case" at bounding box center [1319, 91] width 142 height 25
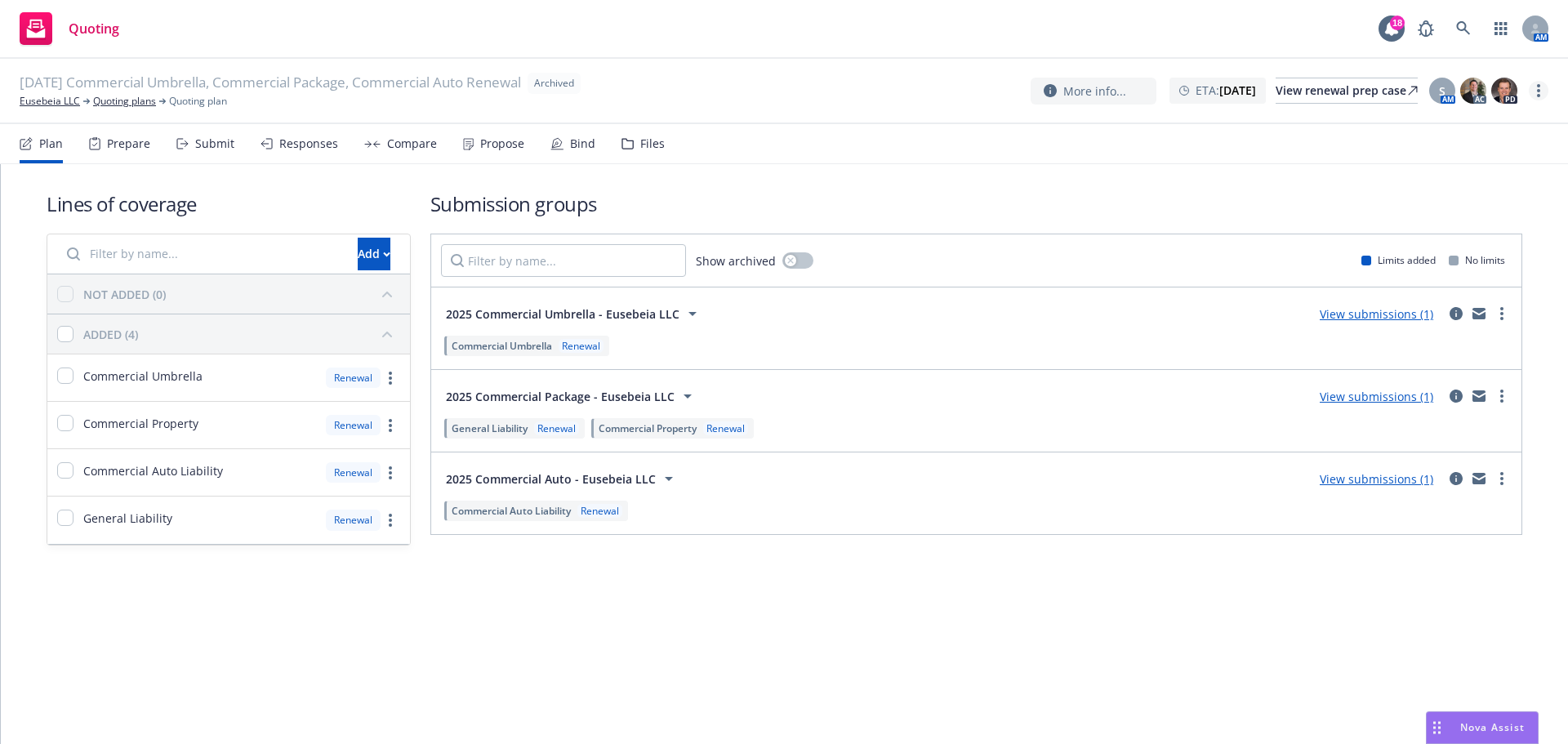
click at [1538, 94] on icon "more" at bounding box center [1538, 91] width 3 height 13
click at [1501, 117] on link "Copy logging email" at bounding box center [1457, 125] width 181 height 33
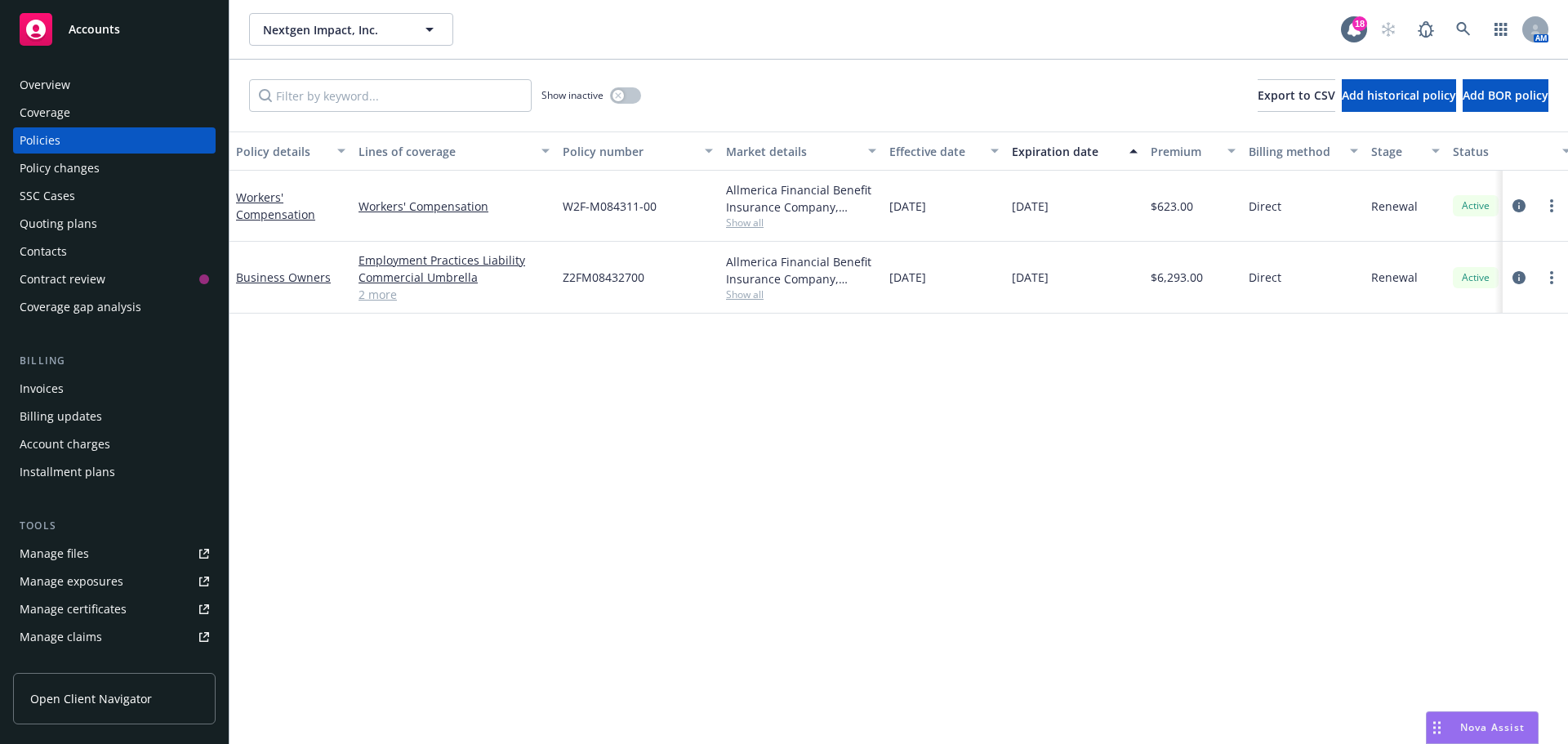
click at [757, 229] on span "Show all" at bounding box center [801, 222] width 150 height 14
click at [1020, 392] on div "Policy details Lines of coverage Policy number Market details Effective date Ex…" at bounding box center [898, 437] width 1338 height 612
click at [762, 297] on span "Show all" at bounding box center [801, 294] width 150 height 14
click at [1018, 431] on div "Policy details Lines of coverage Policy number Market details Effective date Ex…" at bounding box center [898, 437] width 1338 height 612
click at [642, 93] on div "Show inactive Export to CSV Add historical policy Add BOR policy" at bounding box center [898, 96] width 1338 height 72
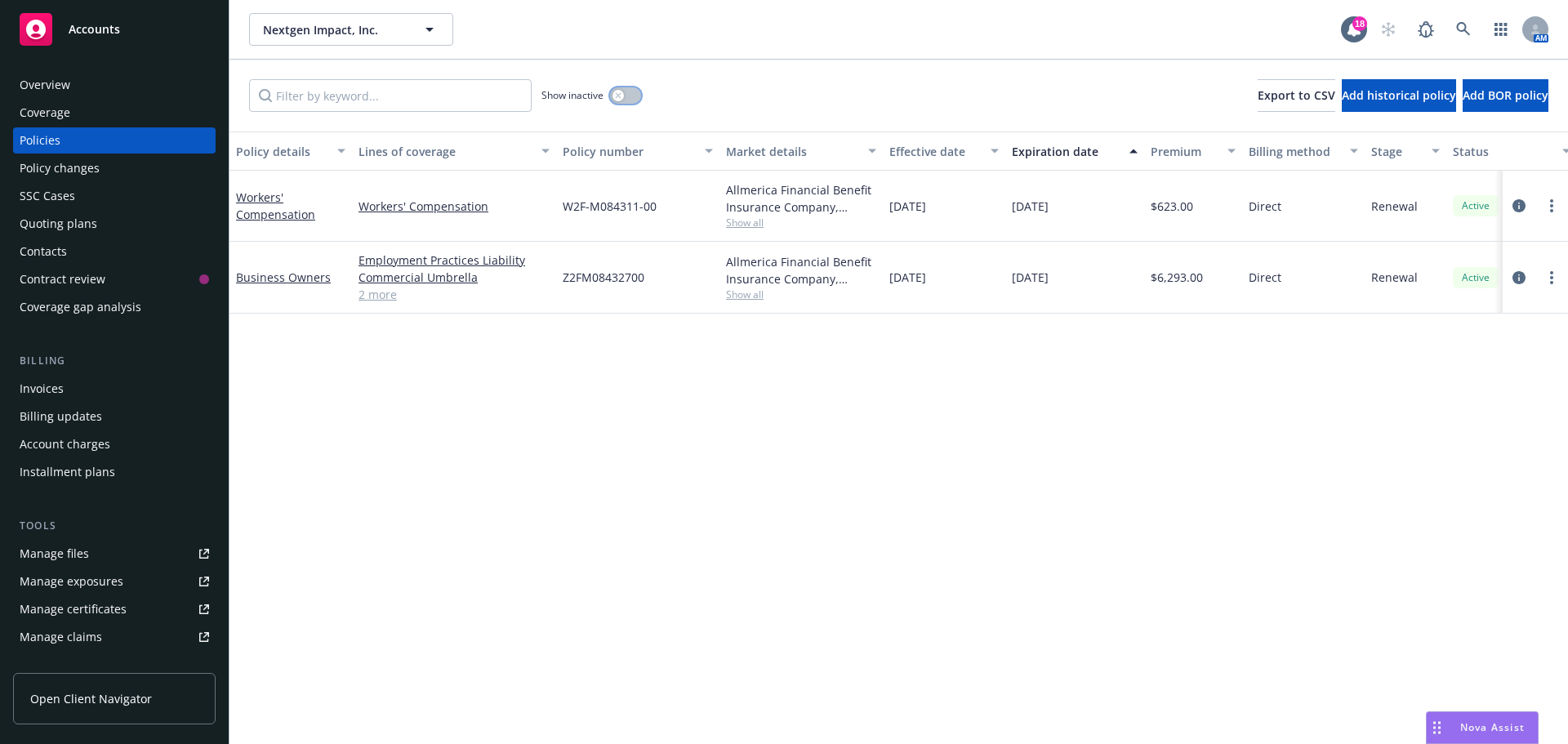
click at [632, 94] on button "button" at bounding box center [625, 96] width 31 height 16
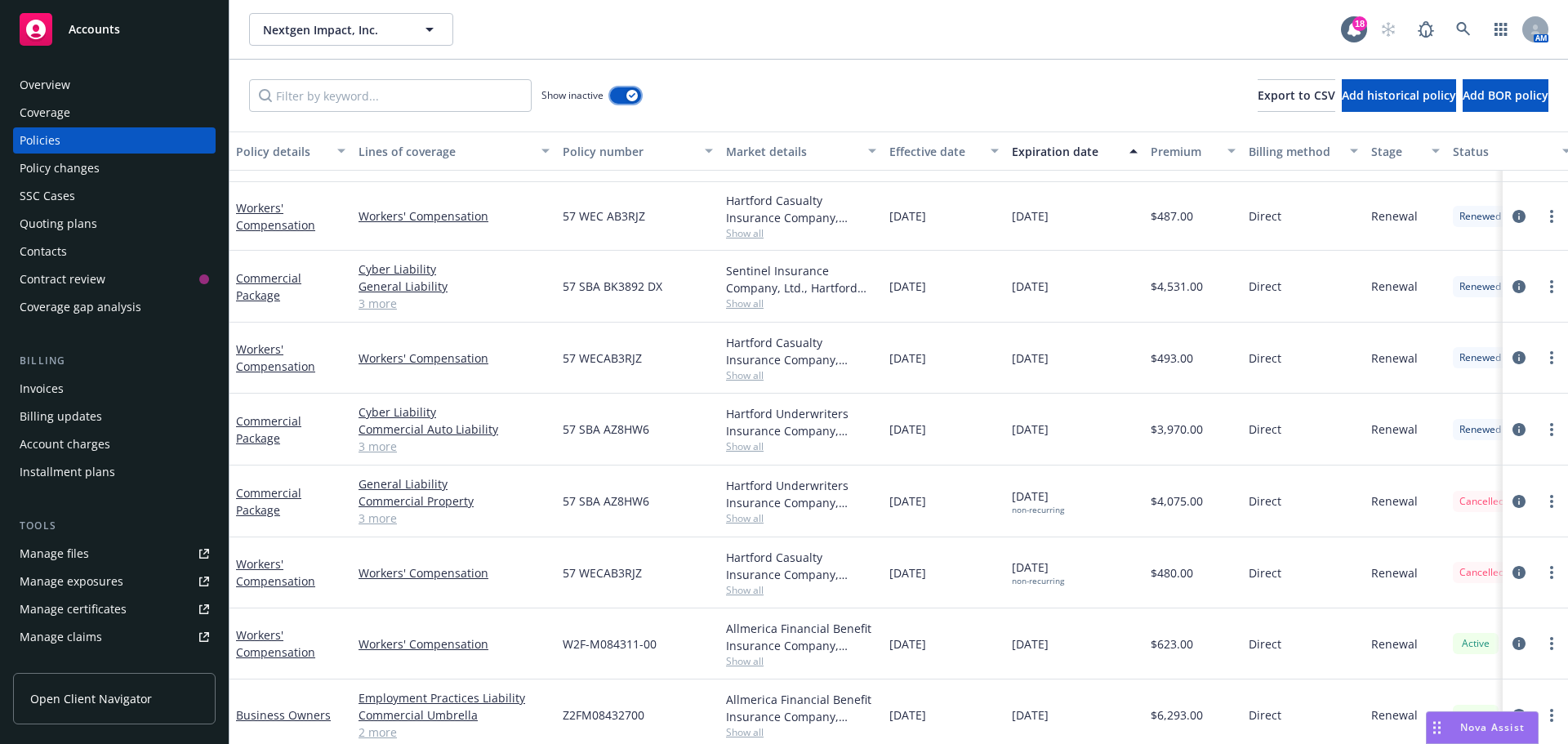
scroll to position [665, 0]
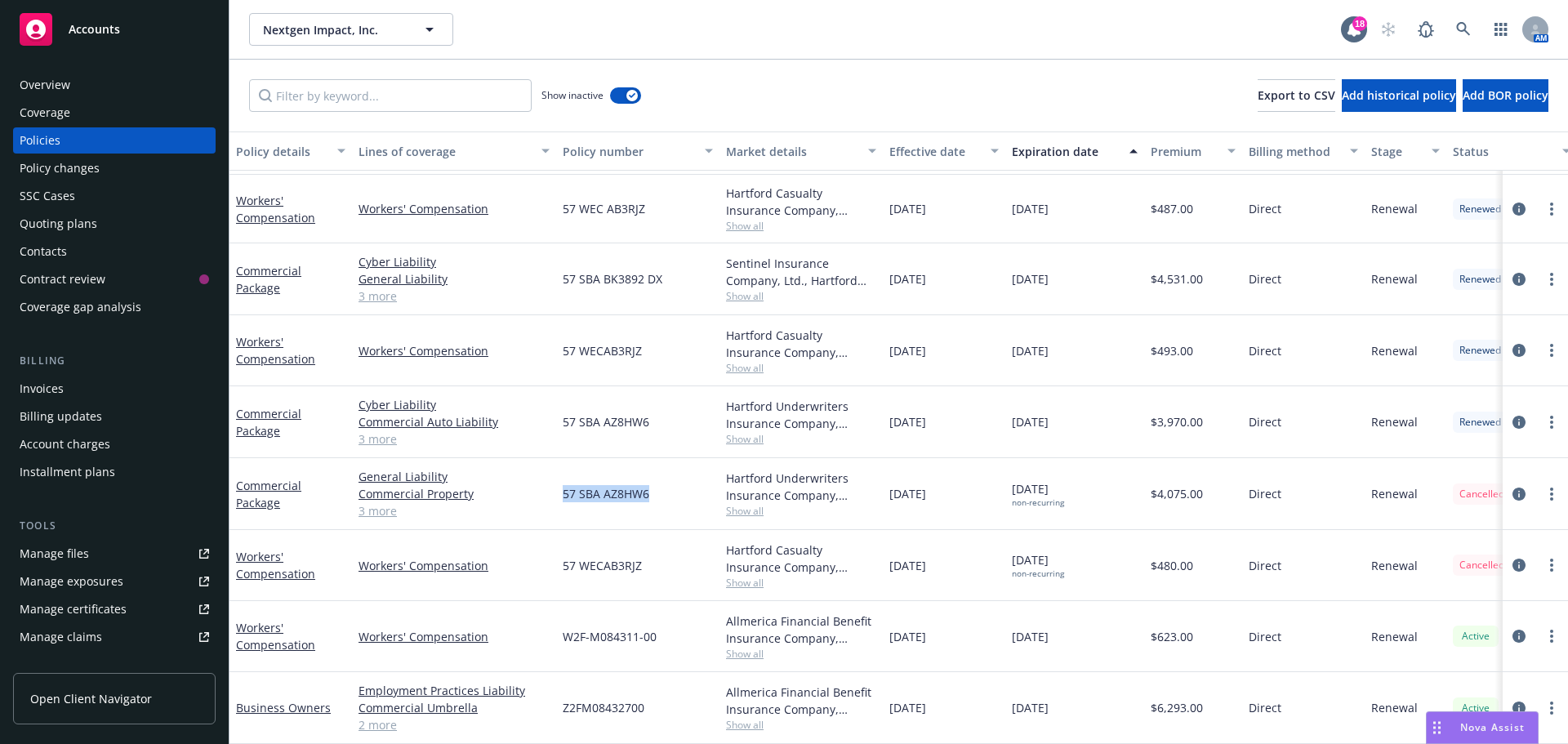
drag, startPoint x: 652, startPoint y: 474, endPoint x: 557, endPoint y: 477, distance: 95.0
click at [557, 477] on div "57 SBA AZ8HW6" at bounding box center [637, 494] width 163 height 72
copy span "57 SBA AZ8HW6"
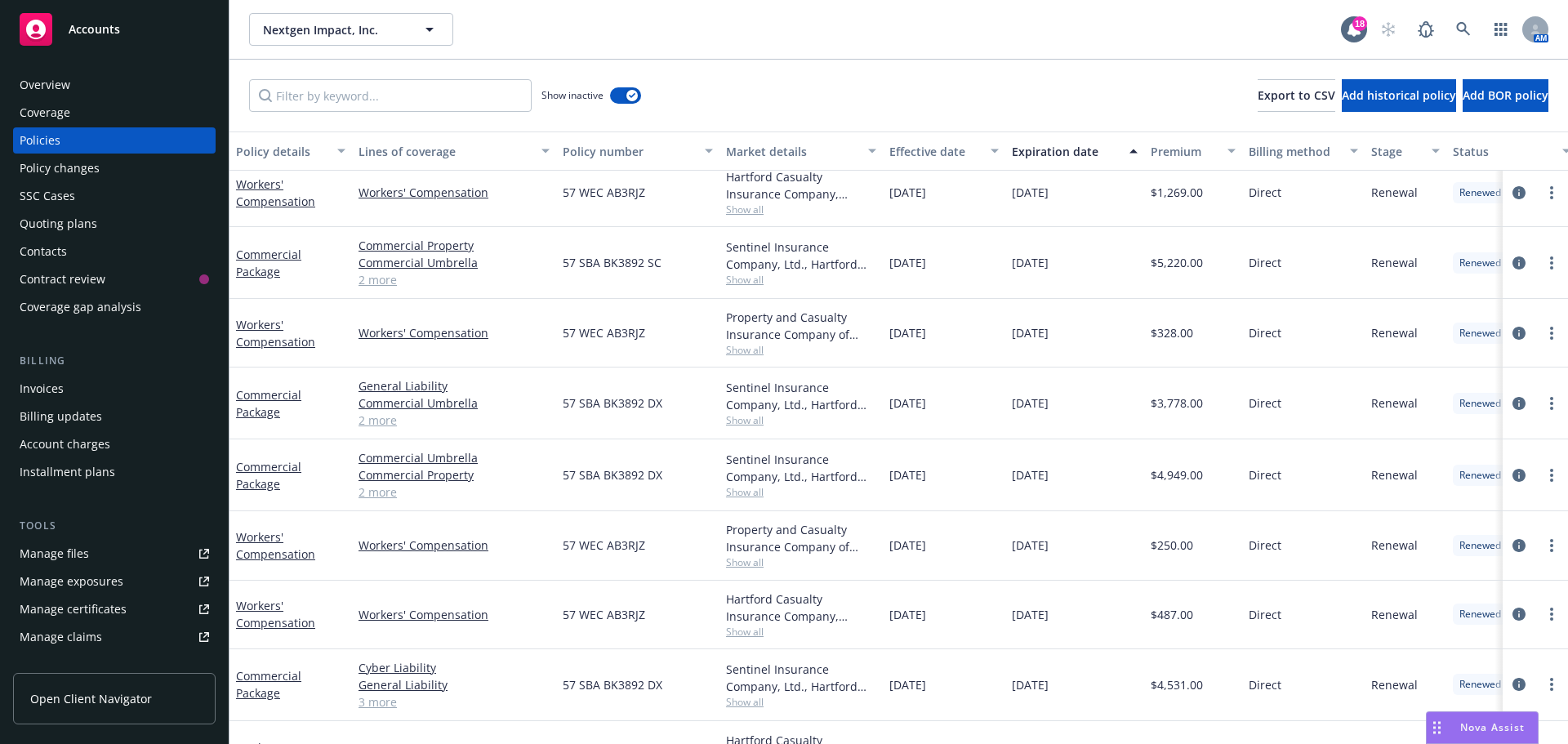
scroll to position [0, 0]
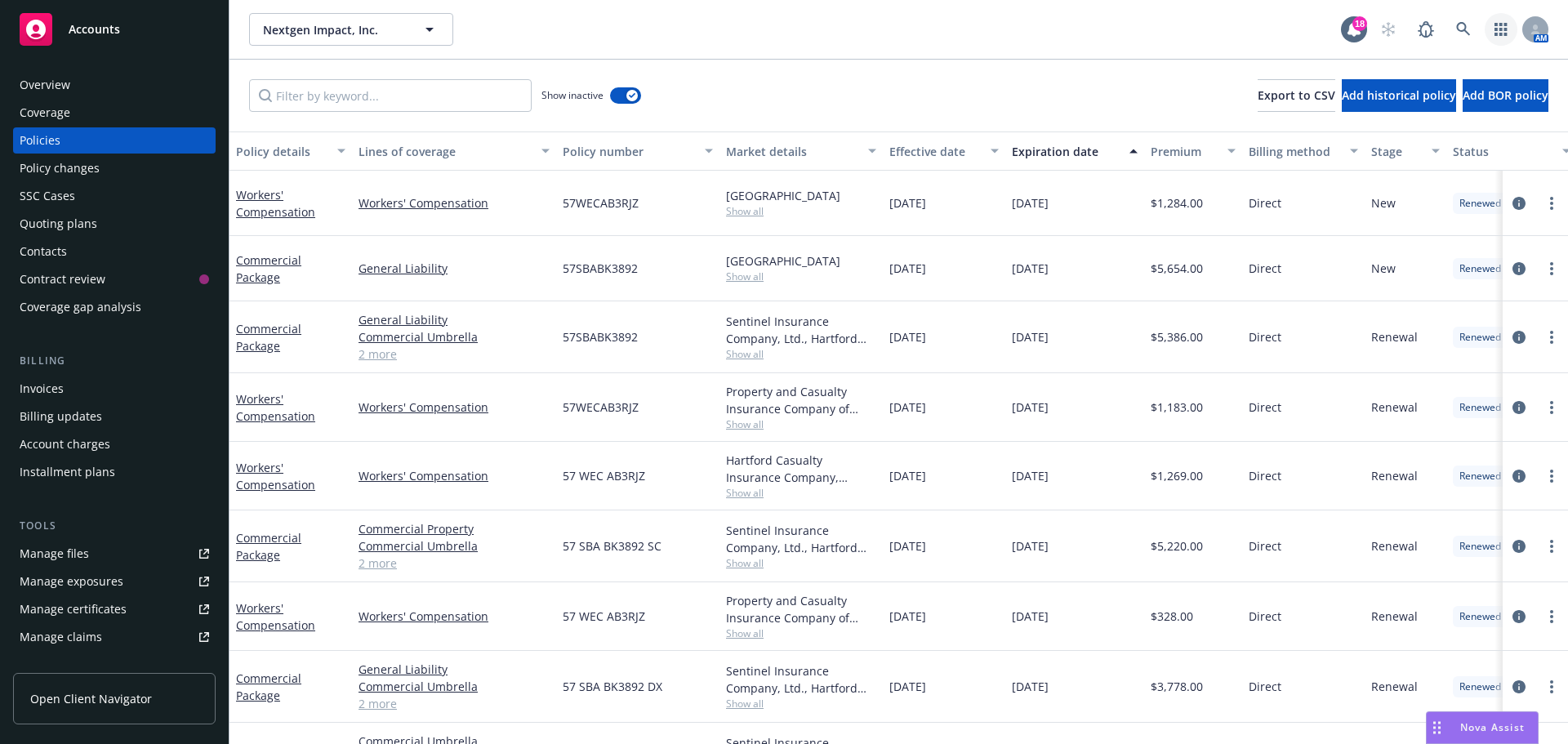
click at [1498, 20] on link "button" at bounding box center [1501, 29] width 33 height 33
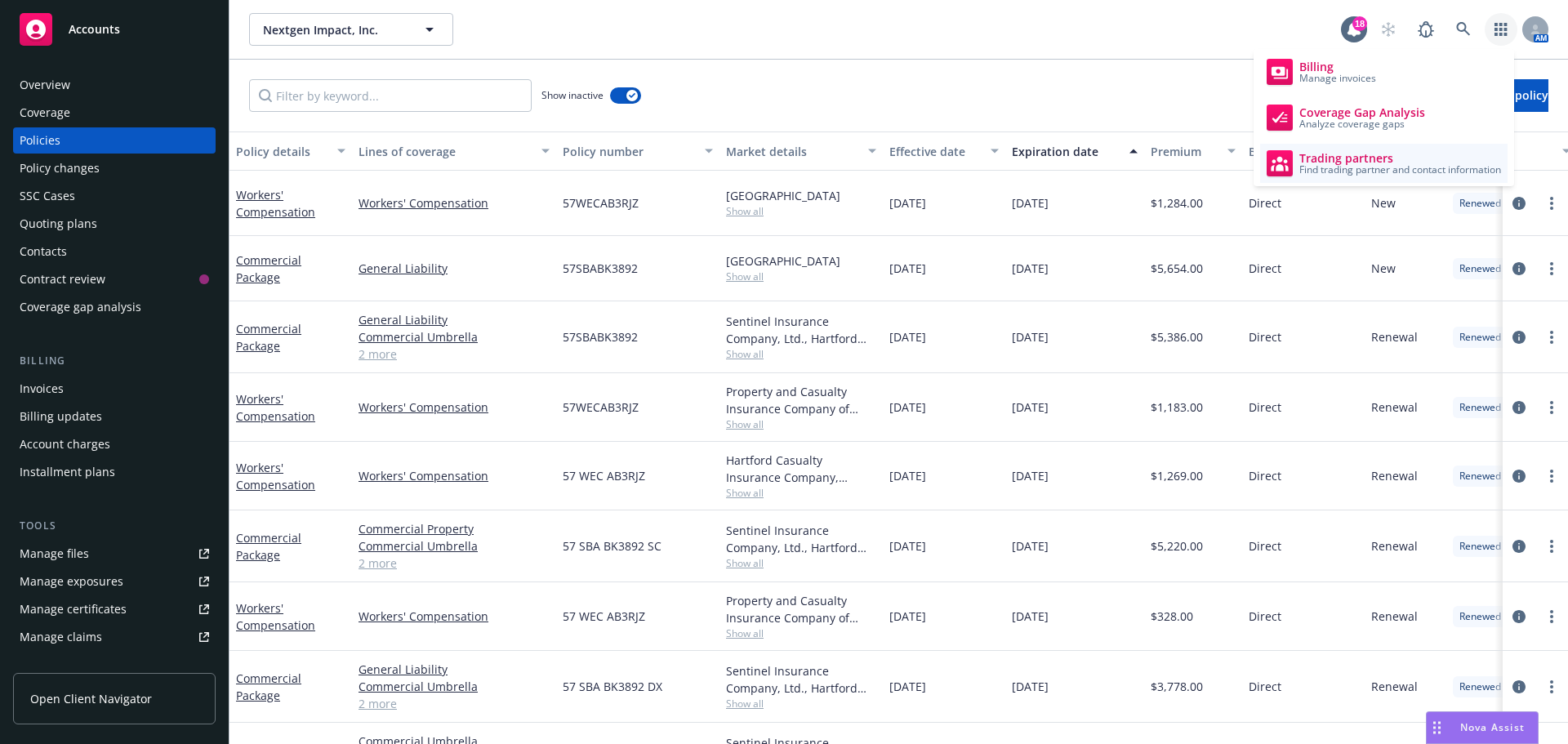
click at [1352, 160] on span "Trading partners" at bounding box center [1400, 158] width 202 height 13
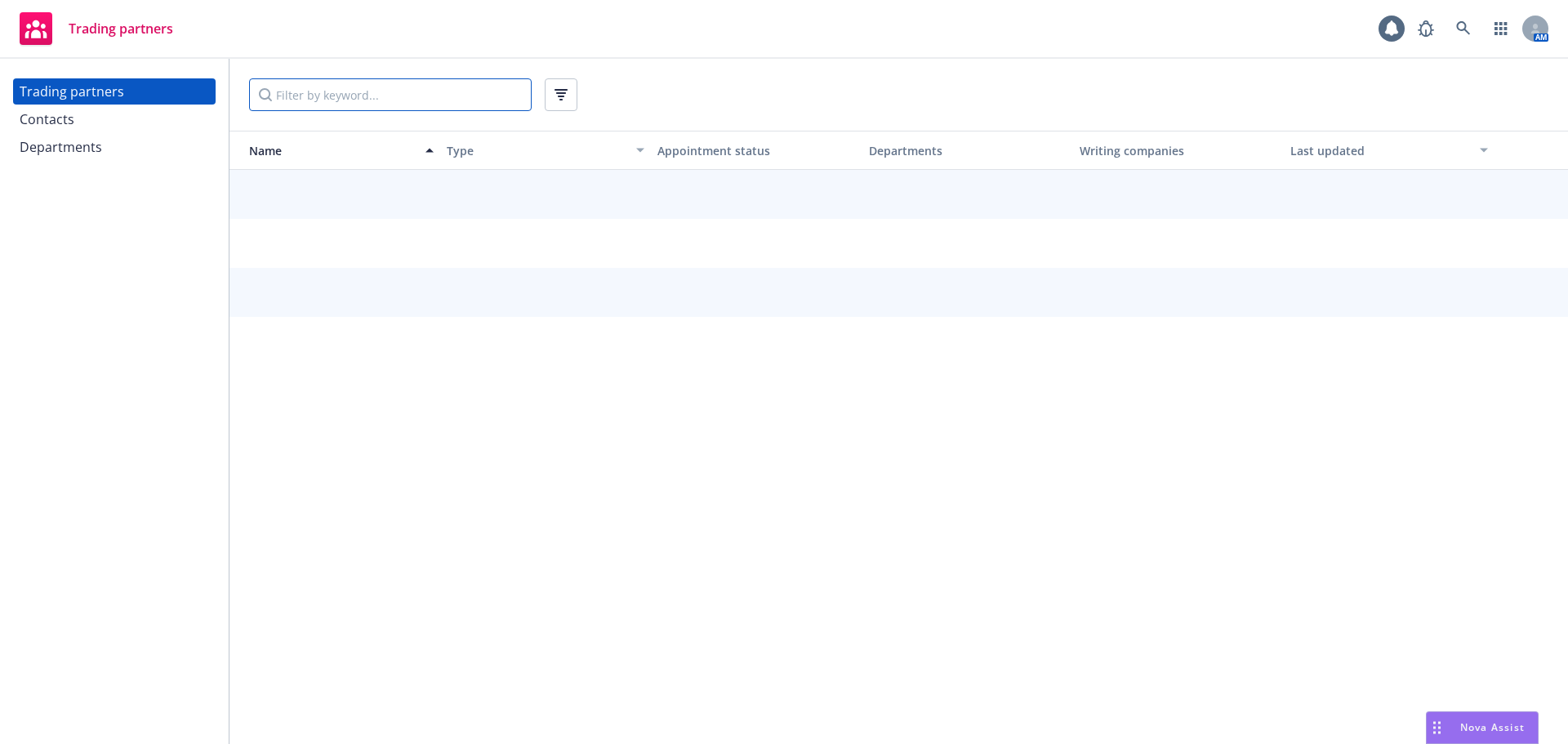
click at [307, 89] on input "Filter by keyword..." at bounding box center [390, 95] width 283 height 33
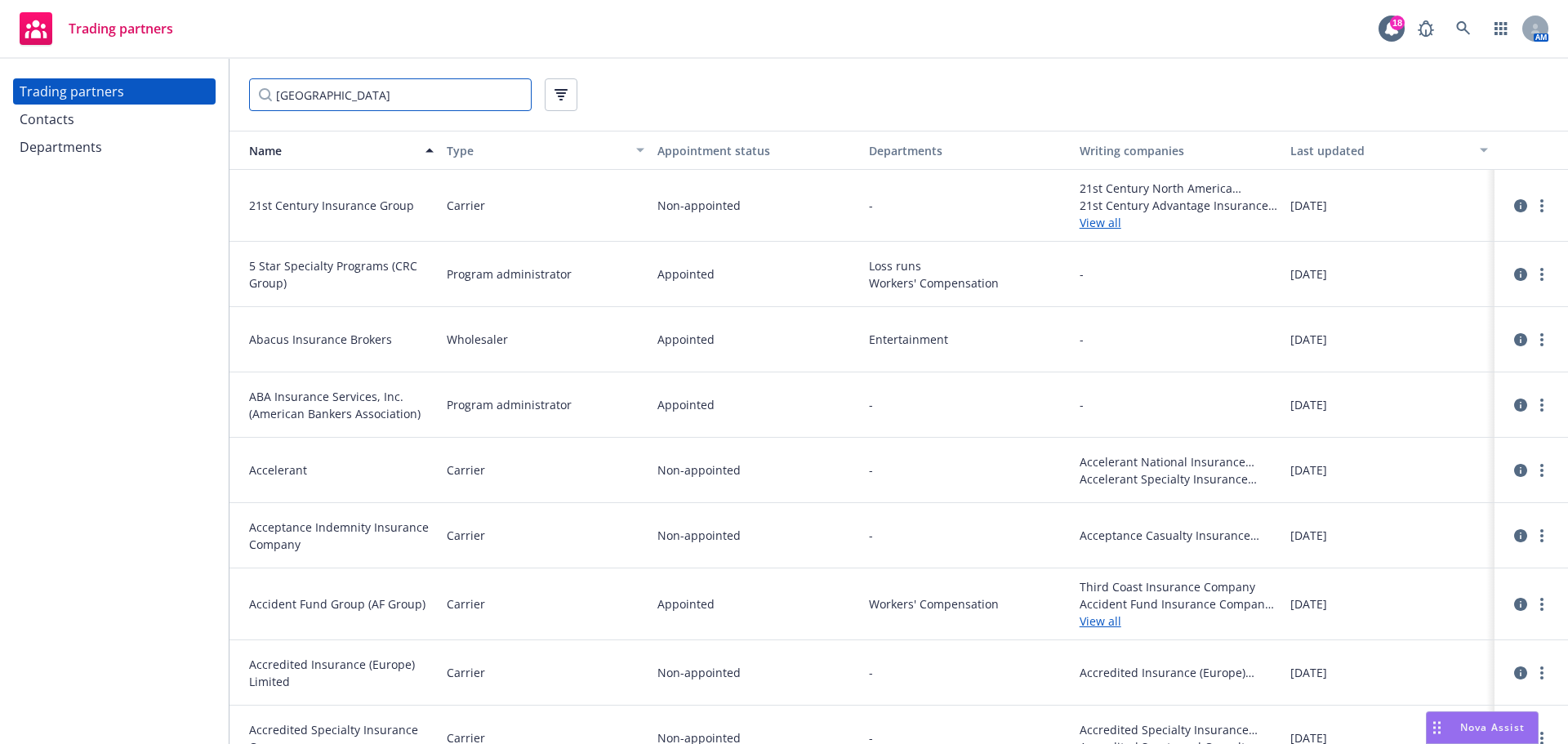
type input "[GEOGRAPHIC_DATA]"
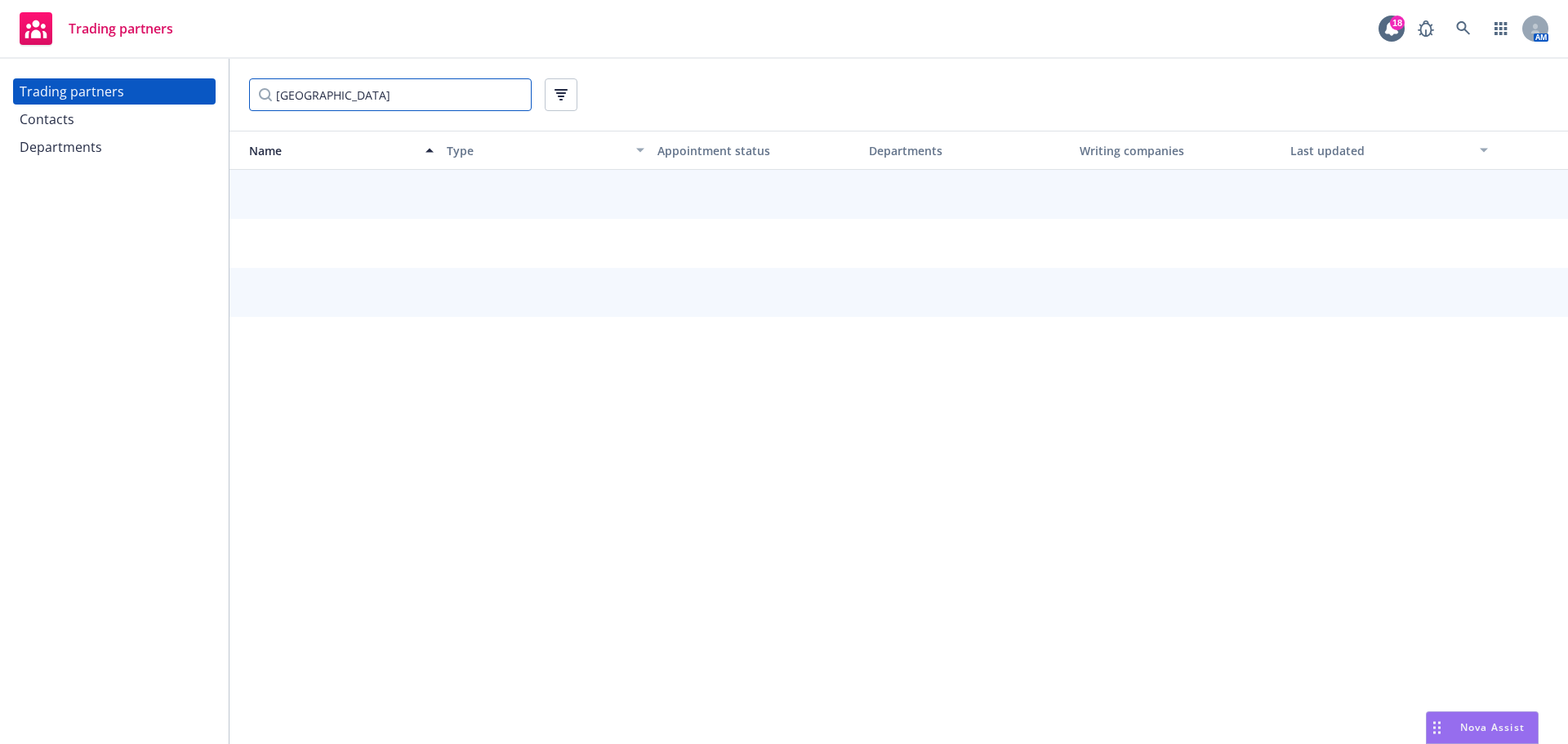
click at [399, 94] on input "[GEOGRAPHIC_DATA]" at bounding box center [390, 95] width 283 height 33
click at [107, 160] on div "Trading partners Contacts Departments" at bounding box center [114, 401] width 229 height 685
click at [113, 152] on div "Departments" at bounding box center [114, 147] width 189 height 26
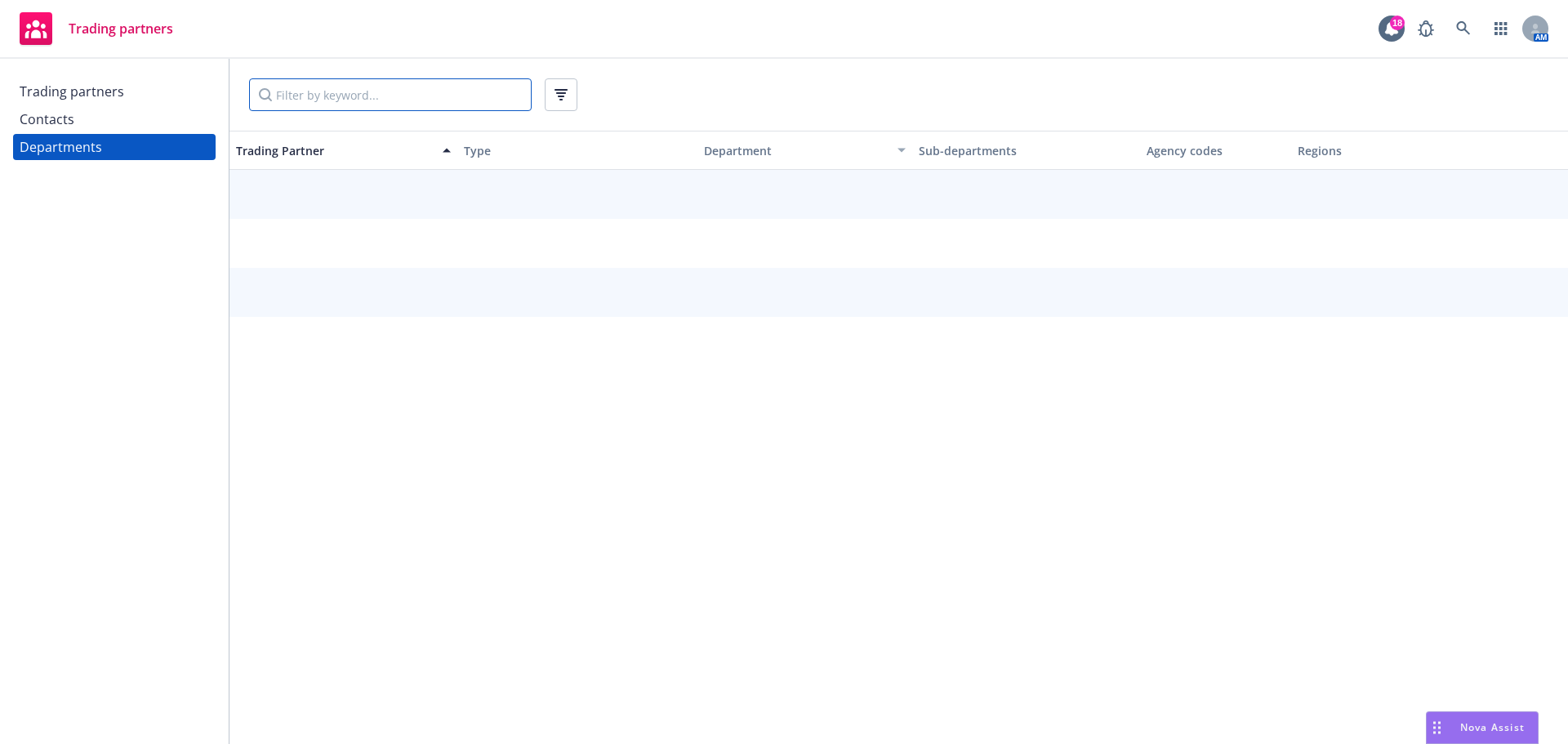
click at [386, 105] on input "Filter by keyword..." at bounding box center [390, 95] width 283 height 33
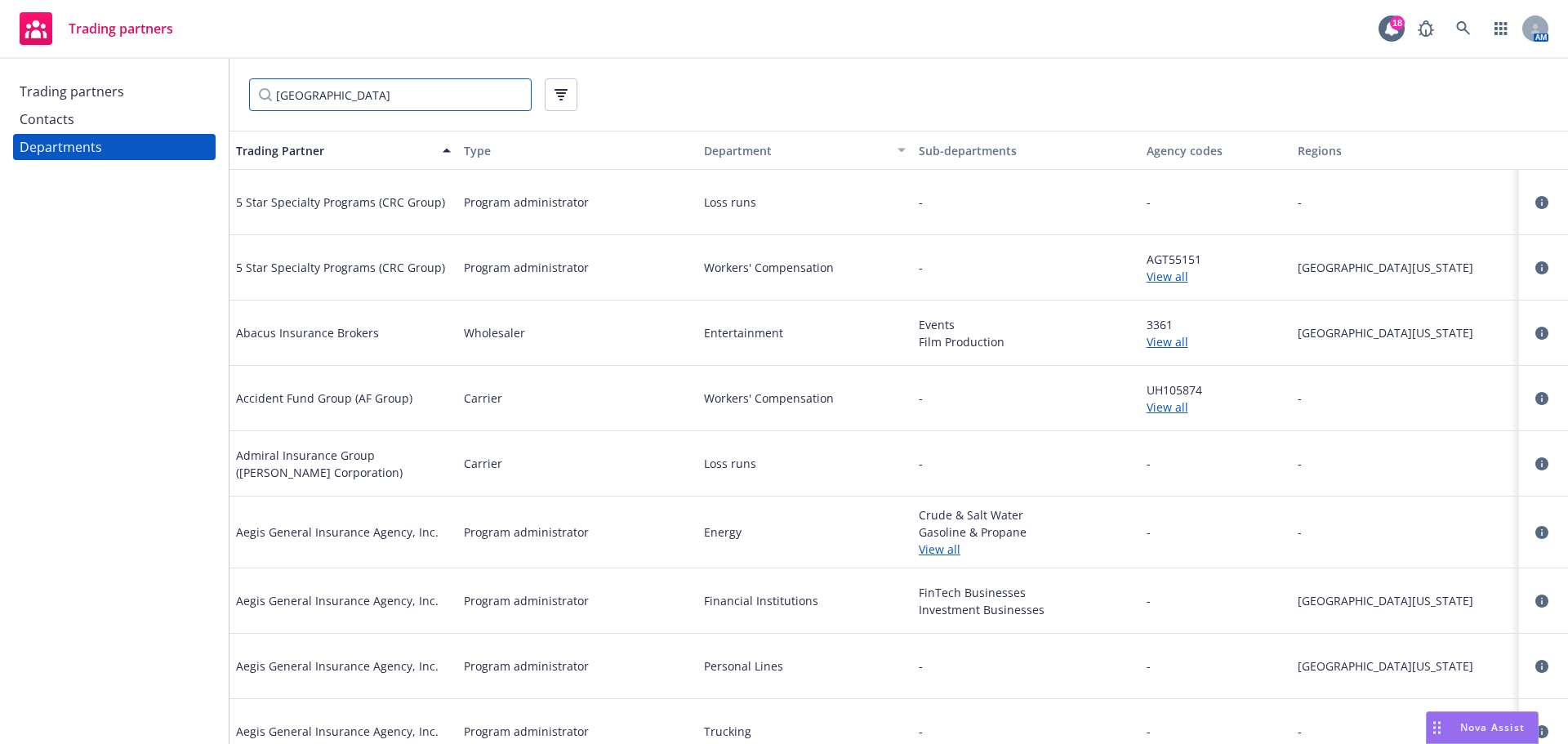
type input "[GEOGRAPHIC_DATA]"
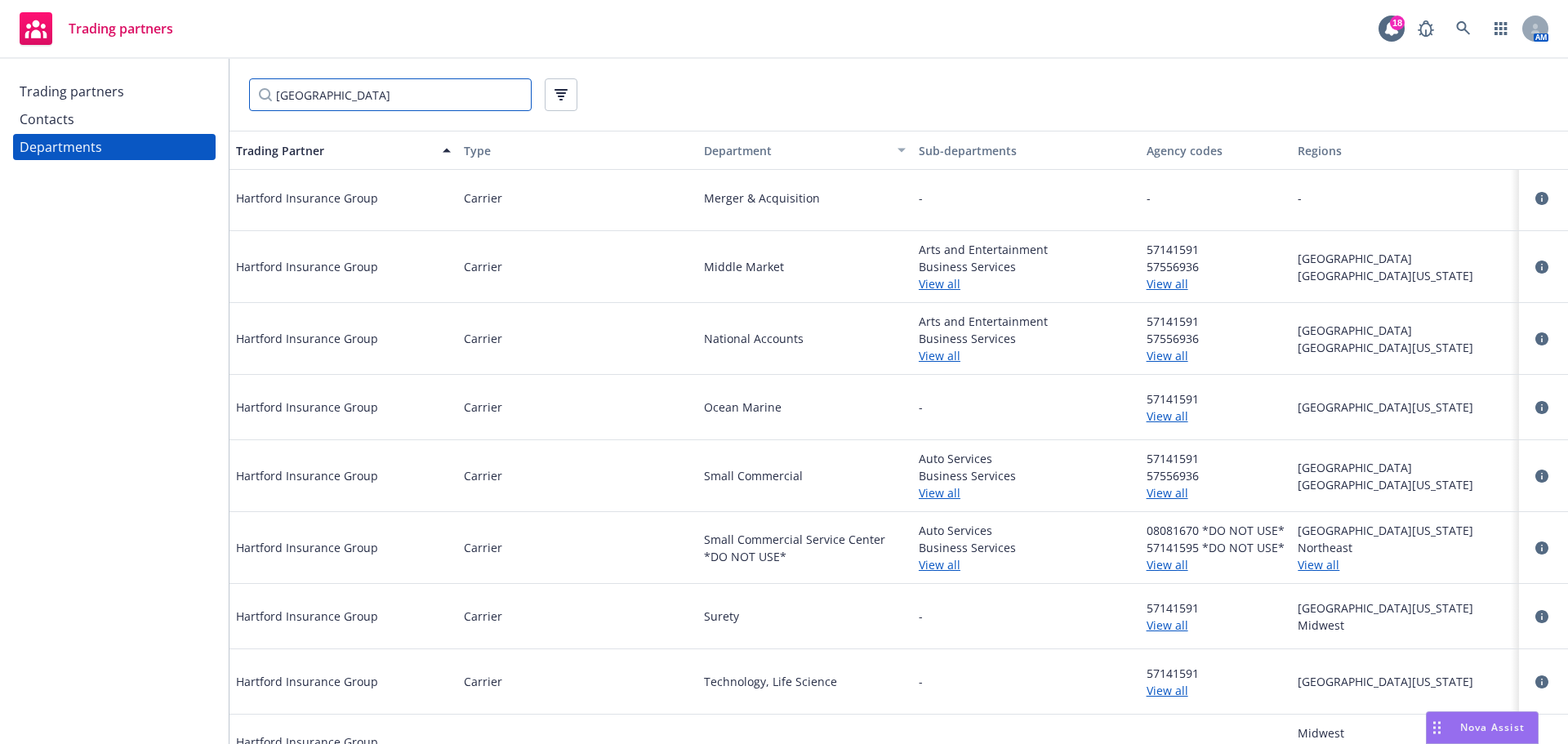
scroll to position [764, 0]
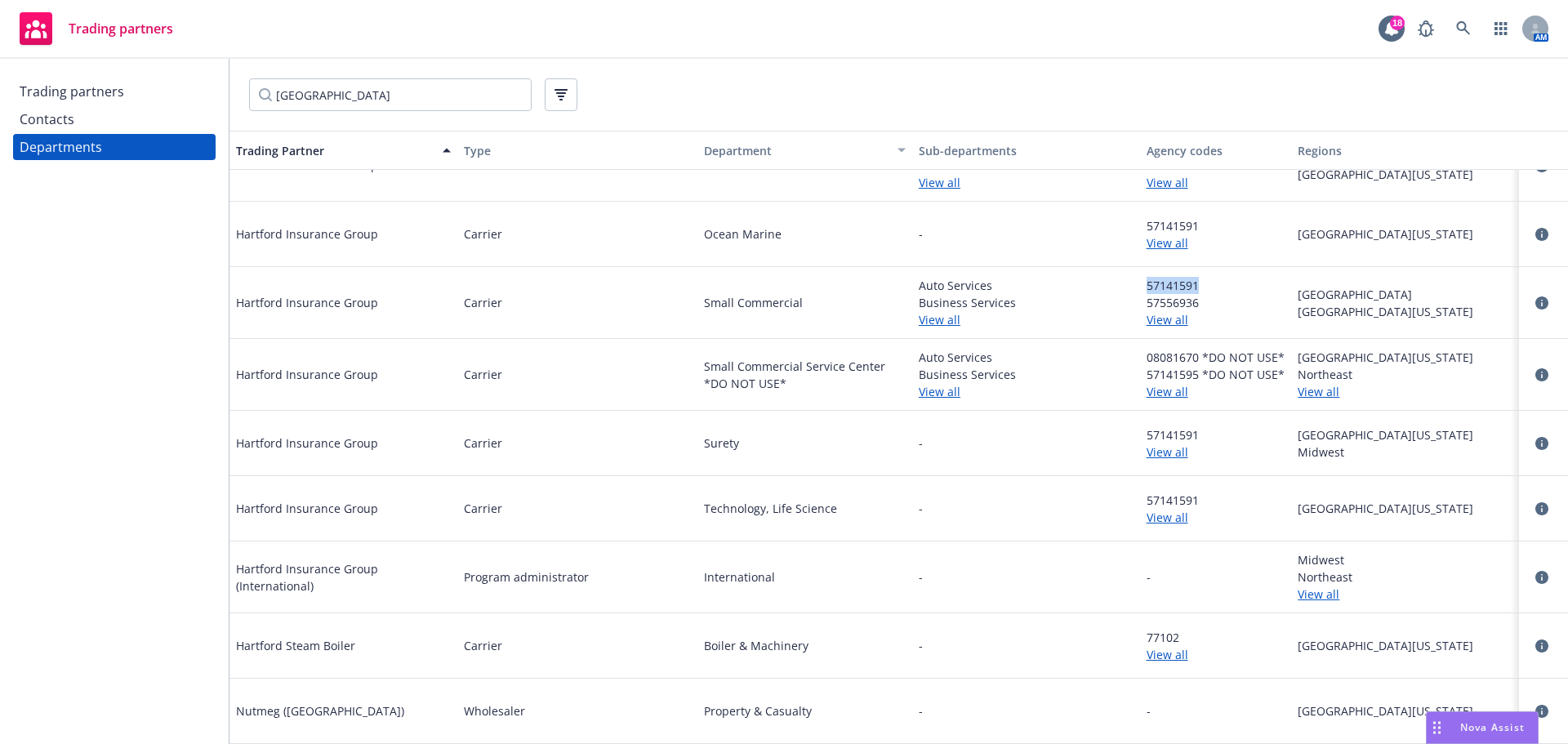
copy span "57141591"
drag, startPoint x: 1159, startPoint y: 287, endPoint x: 1135, endPoint y: 285, distance: 24.1
click at [1140, 285] on div "57141591 57556936 View all" at bounding box center [1216, 303] width 152 height 72
click at [1170, 311] on span "57556936" at bounding box center [1216, 302] width 139 height 17
click at [1173, 320] on link "View all" at bounding box center [1216, 320] width 139 height 17
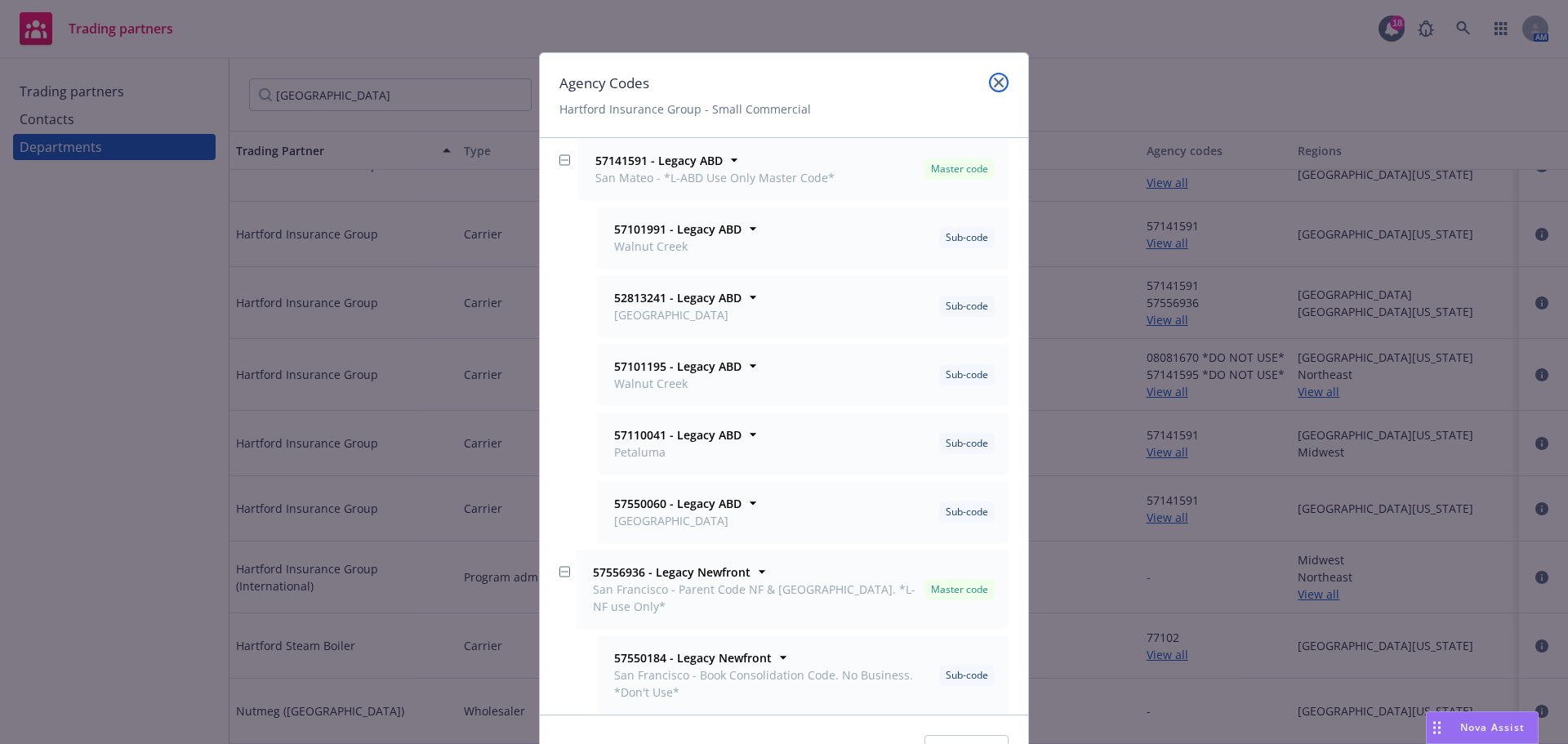
click at [993, 87] on icon "close" at bounding box center [998, 83] width 10 height 10
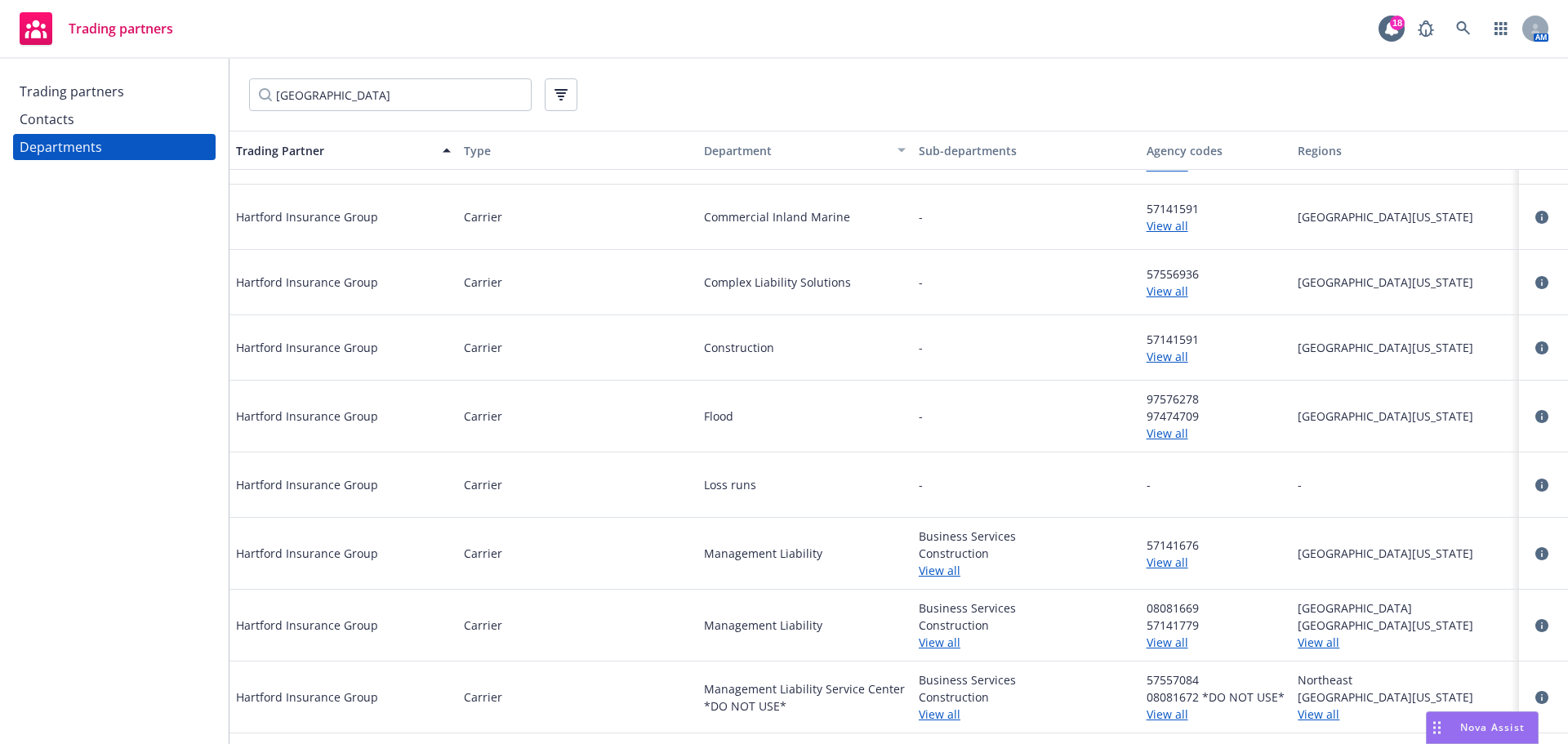
scroll to position [0, 0]
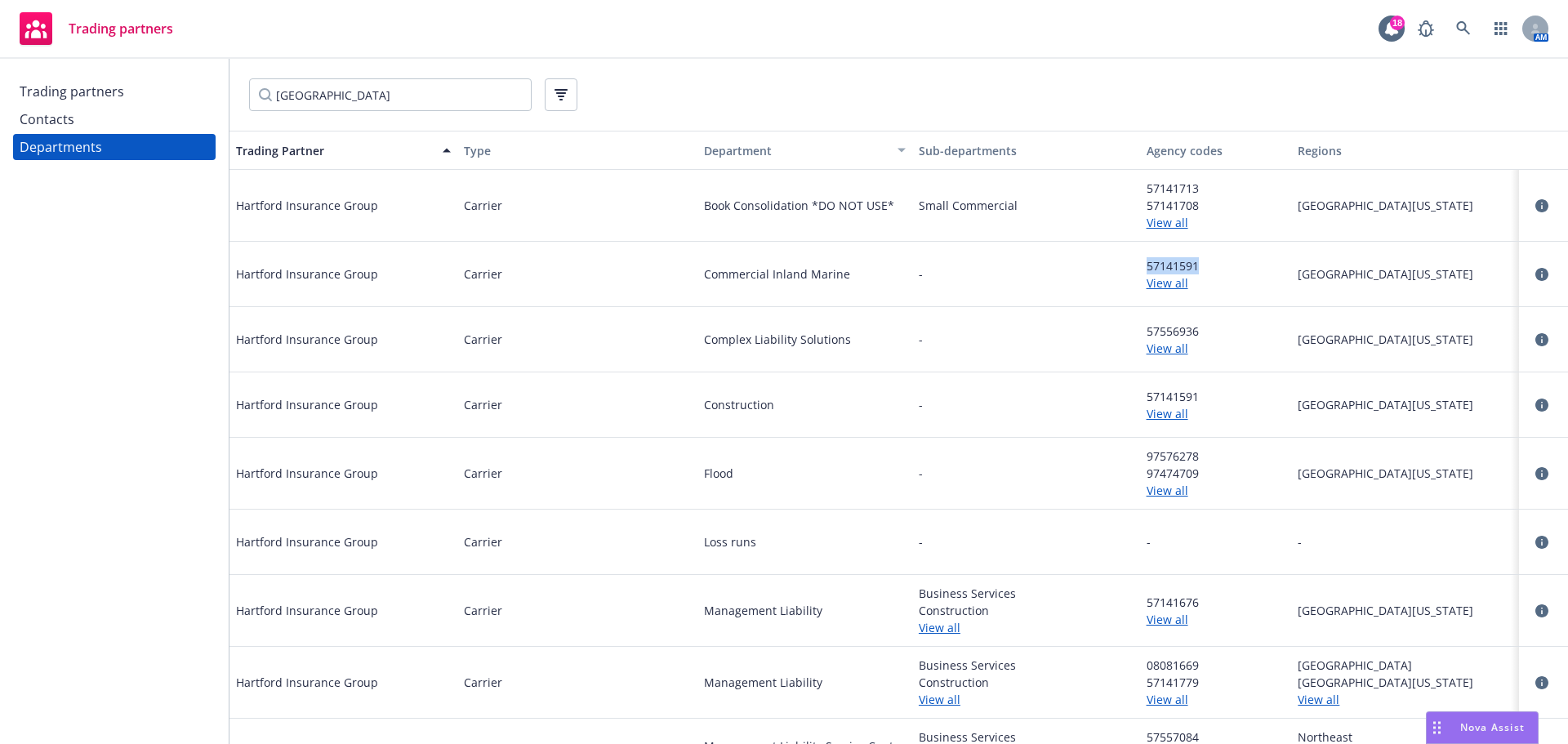
drag, startPoint x: 1192, startPoint y: 265, endPoint x: 1136, endPoint y: 267, distance: 56.0
click at [1140, 267] on div "57141591 View all" at bounding box center [1216, 274] width 152 height 66
copy span "57141591"
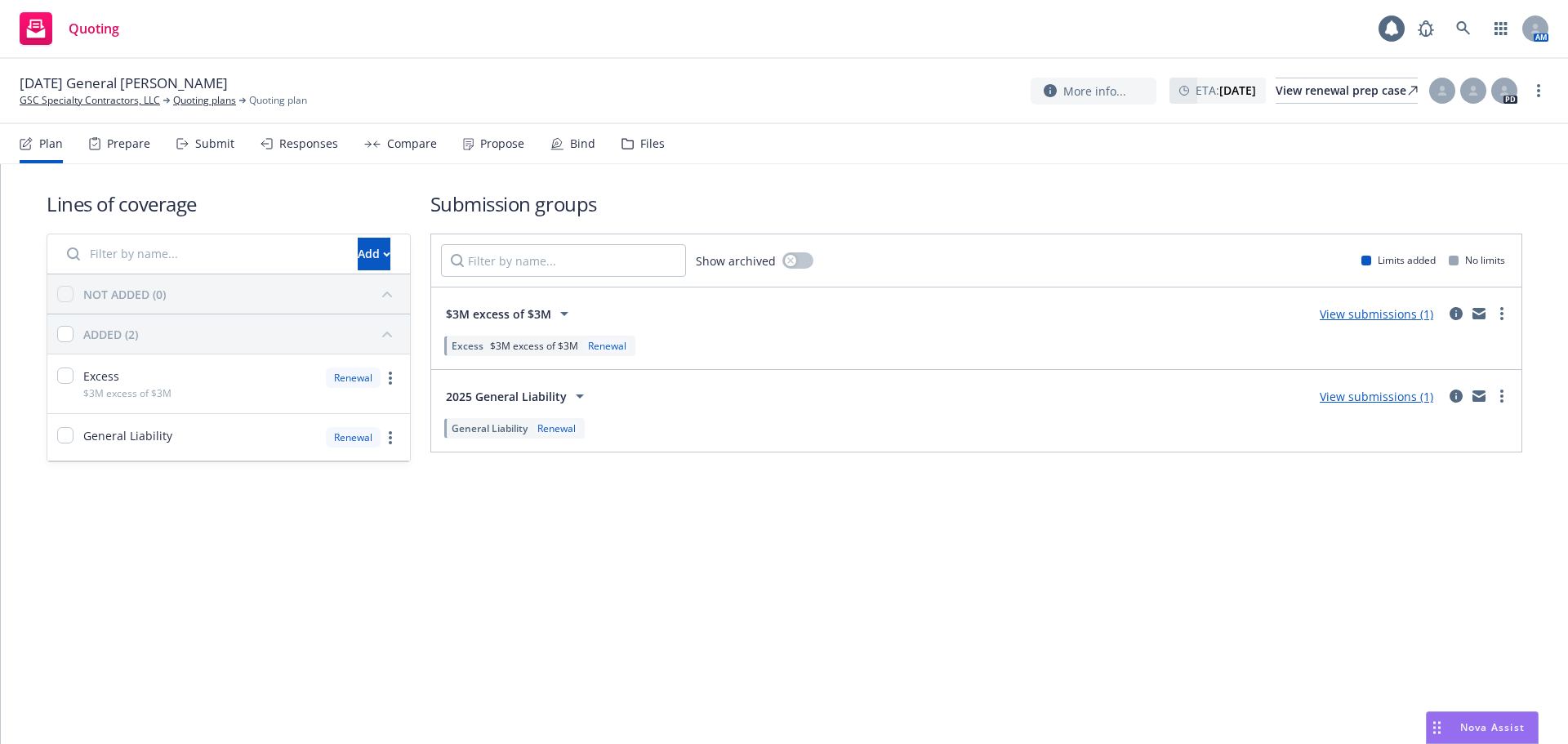
click at [480, 142] on div "Propose" at bounding box center [502, 143] width 44 height 13
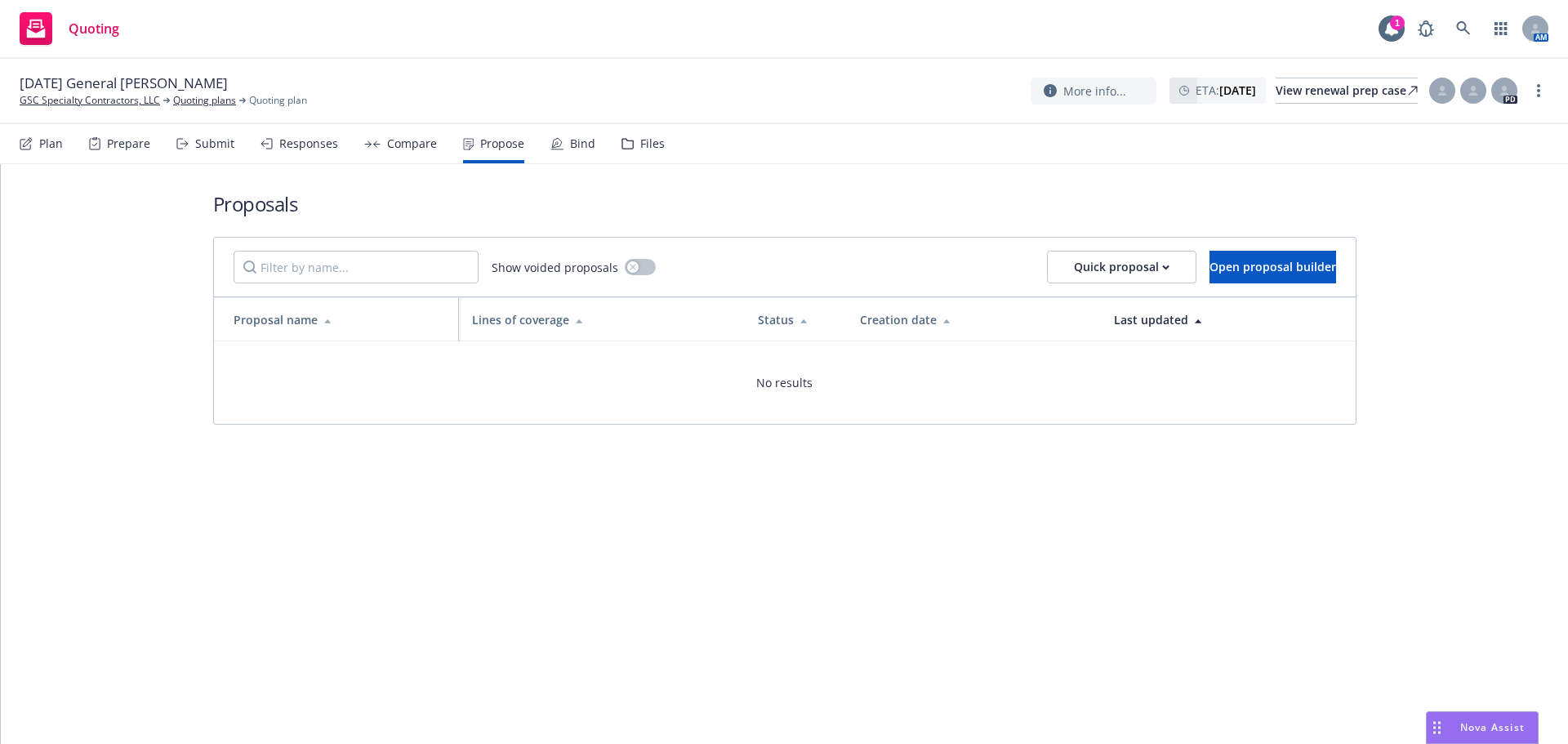
click at [193, 139] on div "Submit" at bounding box center [205, 143] width 58 height 39
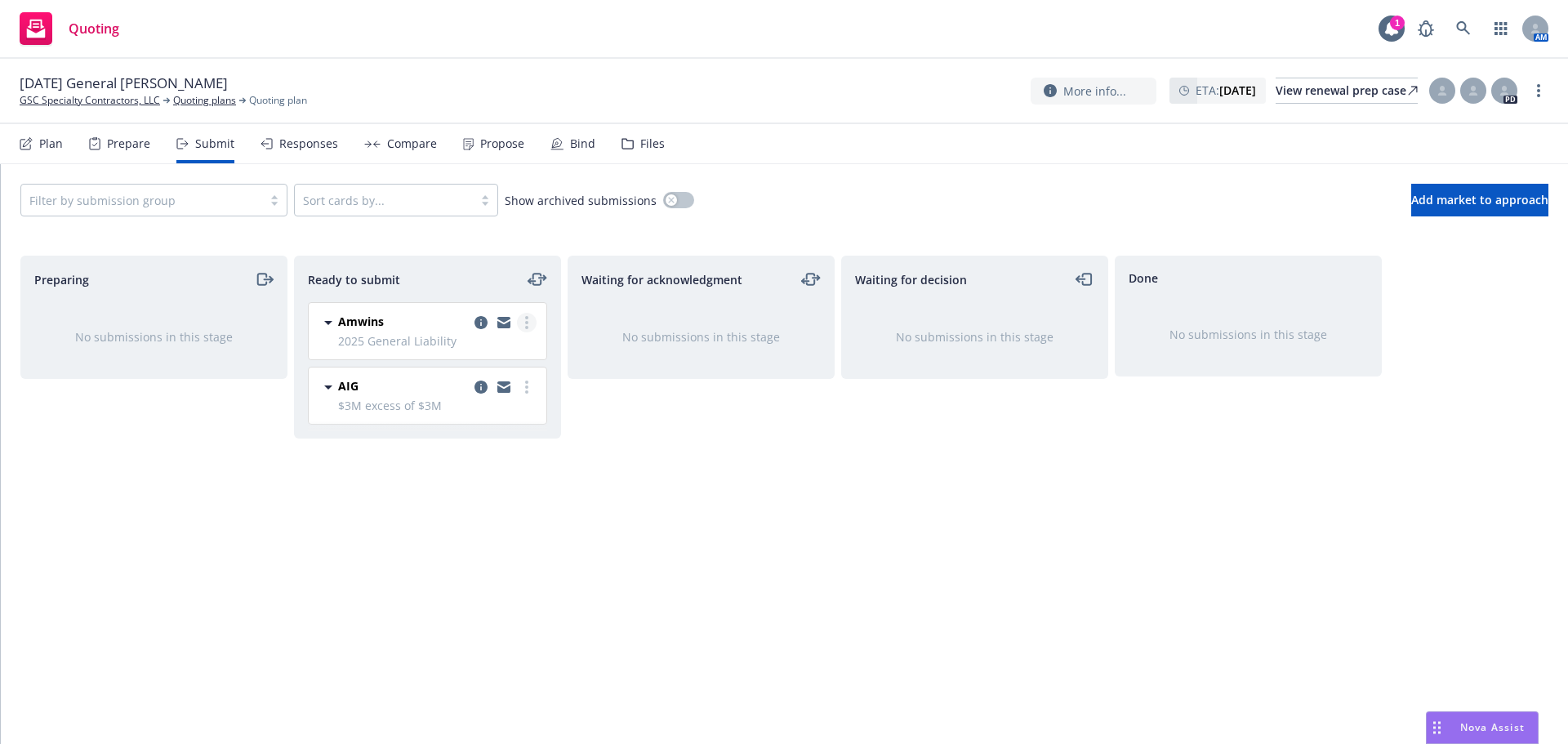
click at [531, 324] on link "more" at bounding box center [527, 323] width 20 height 20
click at [484, 493] on span "Add accepted decision" at bounding box center [453, 486] width 163 height 16
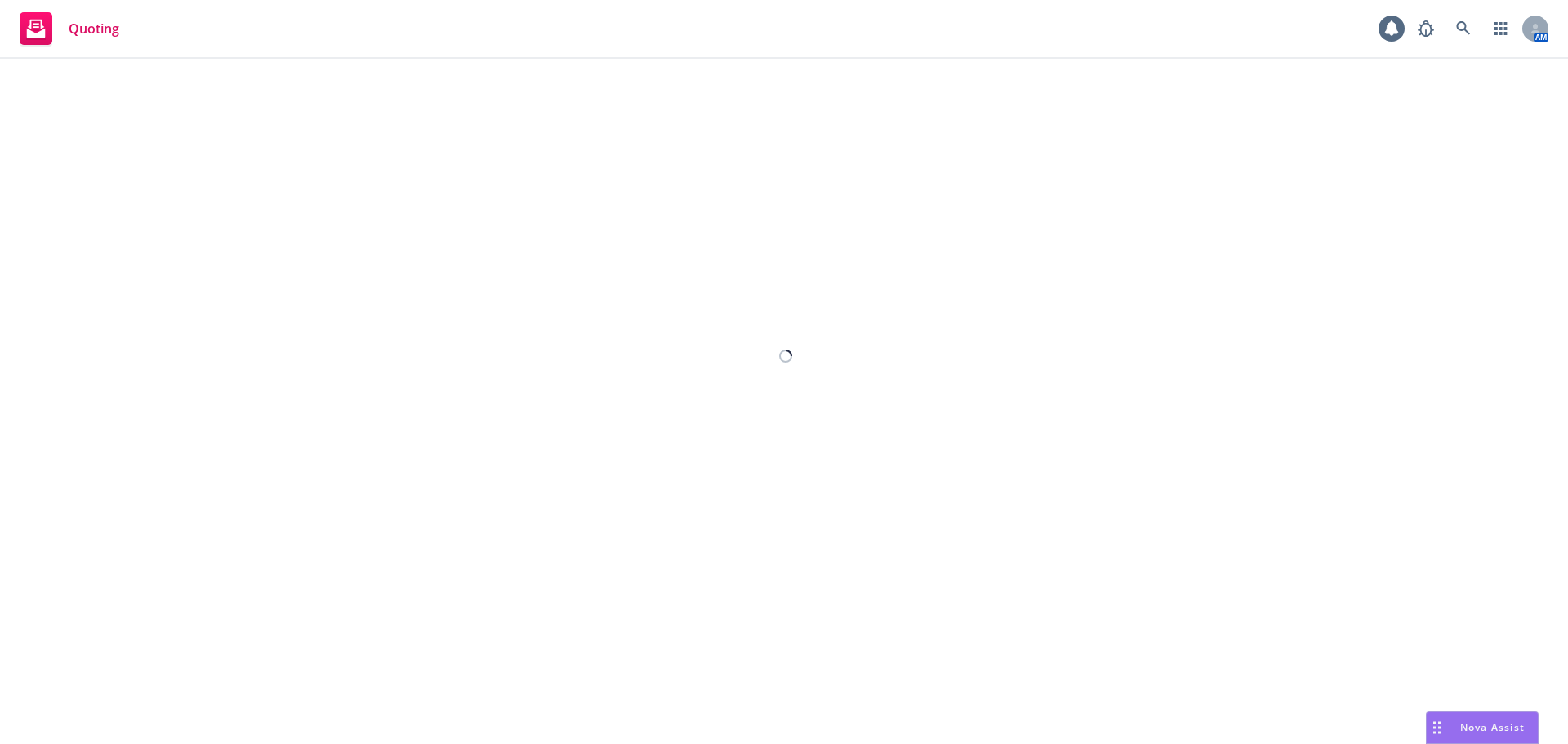
select select "12"
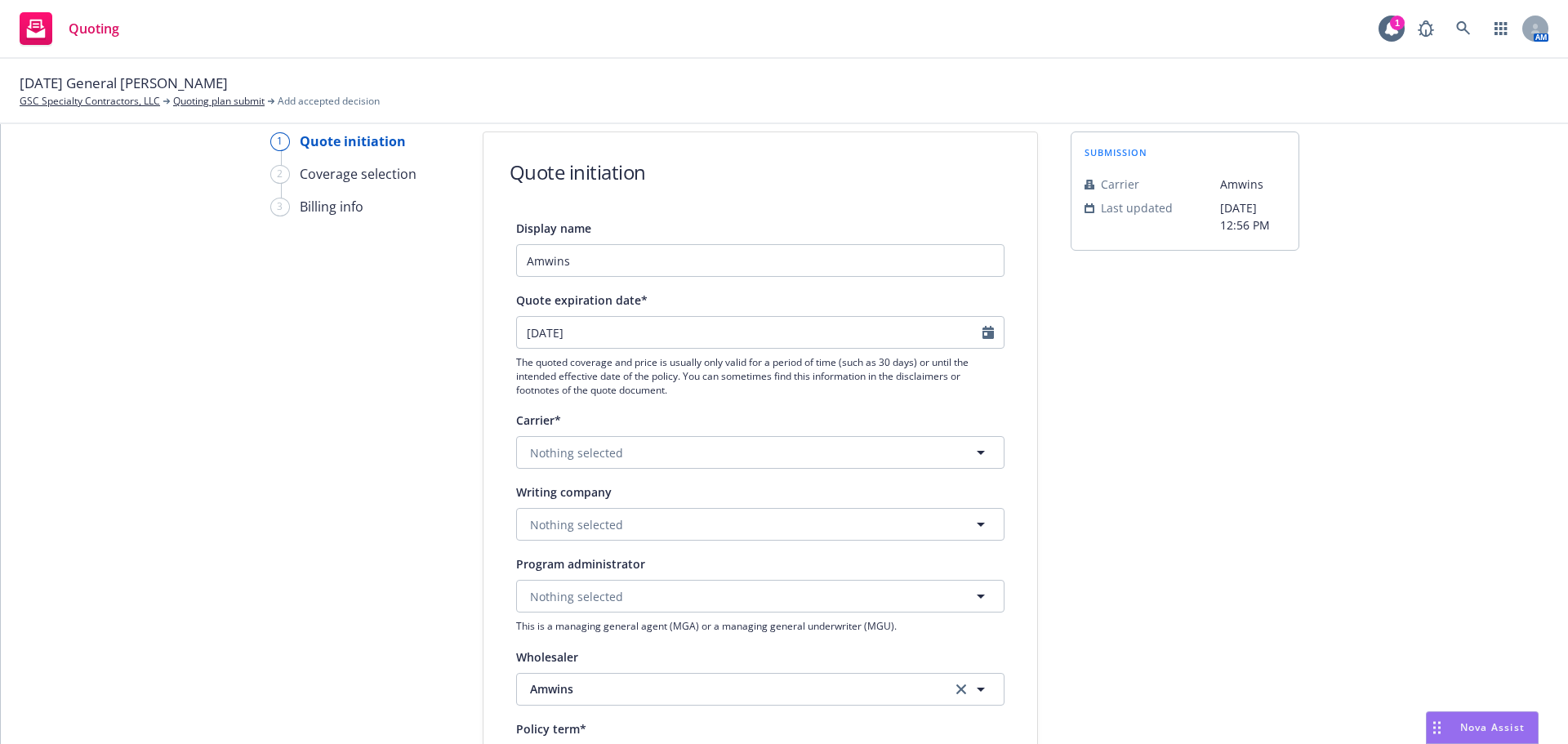
scroll to position [218, 0]
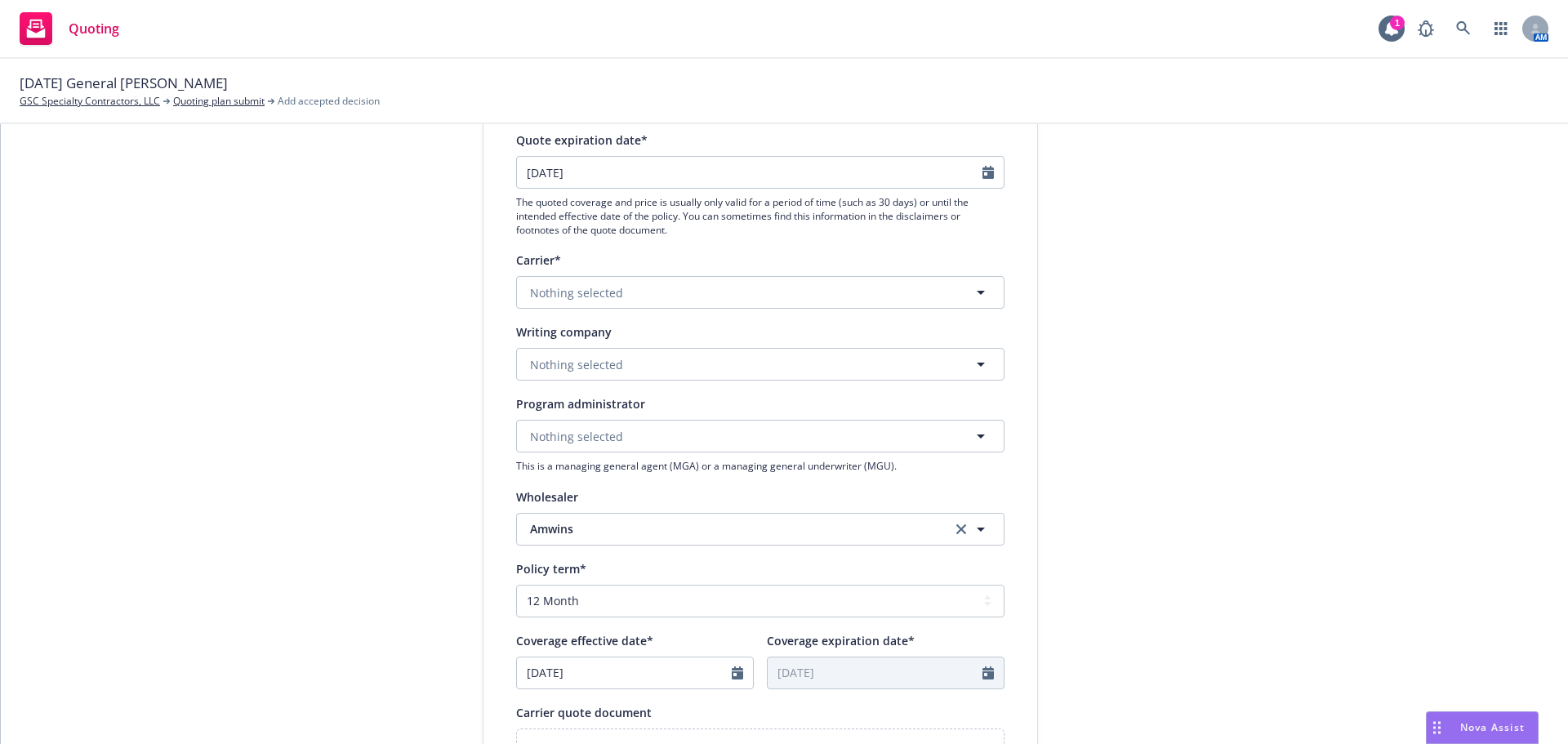
click at [980, 150] on div "Quote expiration date* 09/17/2025 The quoted coverage and price is usually only…" at bounding box center [761, 183] width 489 height 107
click at [982, 161] on div at bounding box center [993, 172] width 21 height 31
click at [970, 183] on input "09/17/2025" at bounding box center [750, 172] width 466 height 31
select select "9"
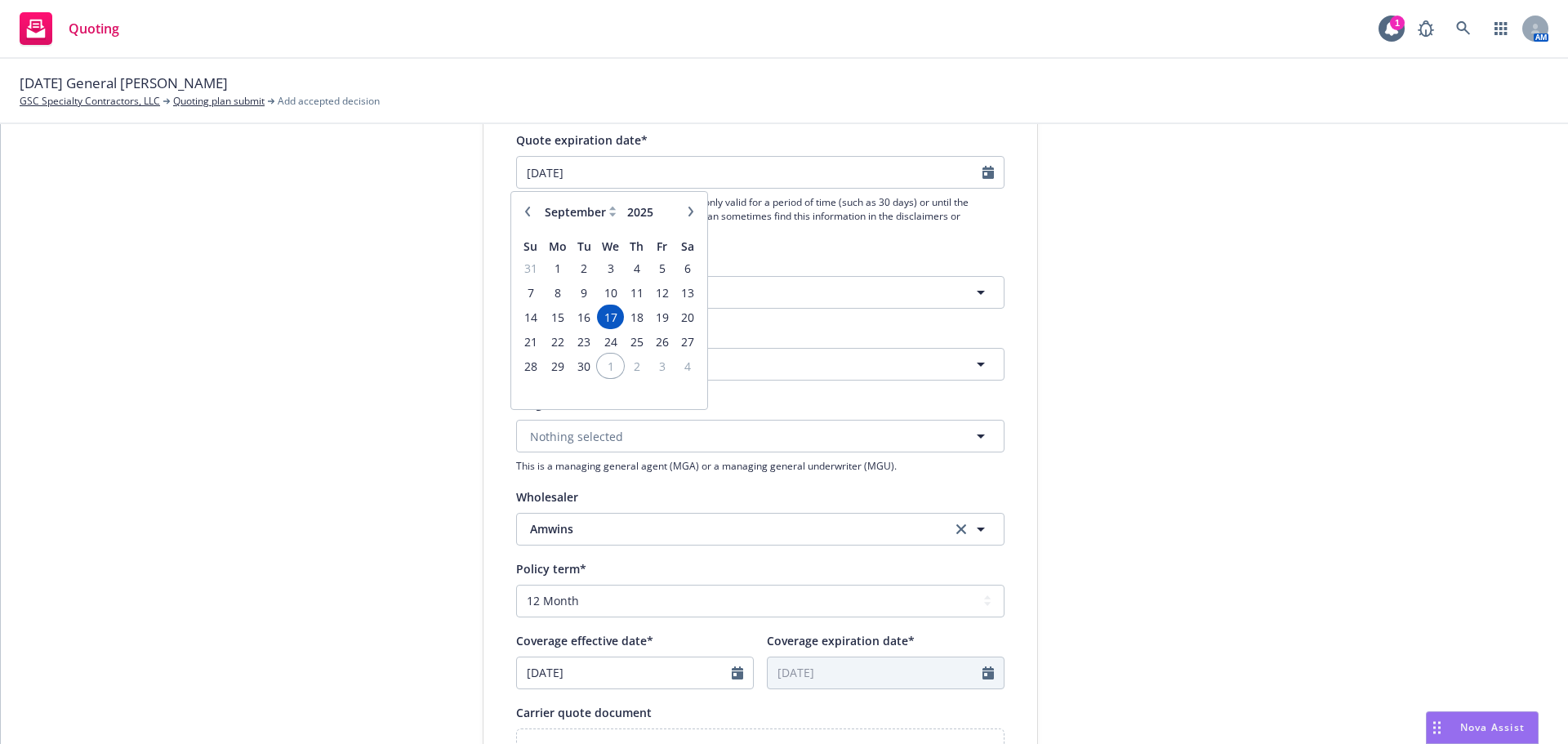
click at [603, 367] on span "1" at bounding box center [610, 365] width 24 height 20
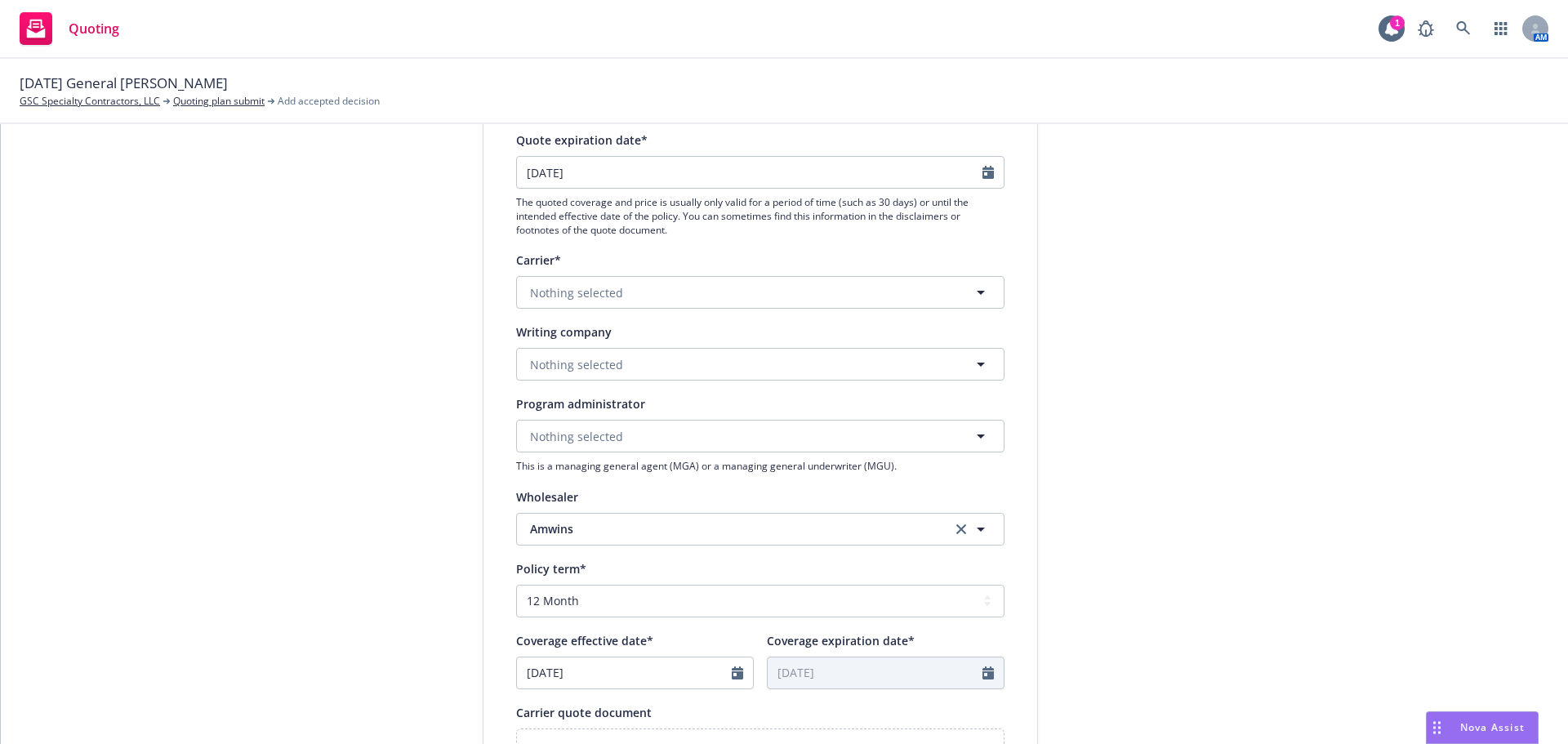
type input "10/01/2025"
click at [720, 293] on button "Nothing selected" at bounding box center [761, 293] width 489 height 33
click at [607, 350] on button "Nothing selected" at bounding box center [761, 364] width 489 height 33
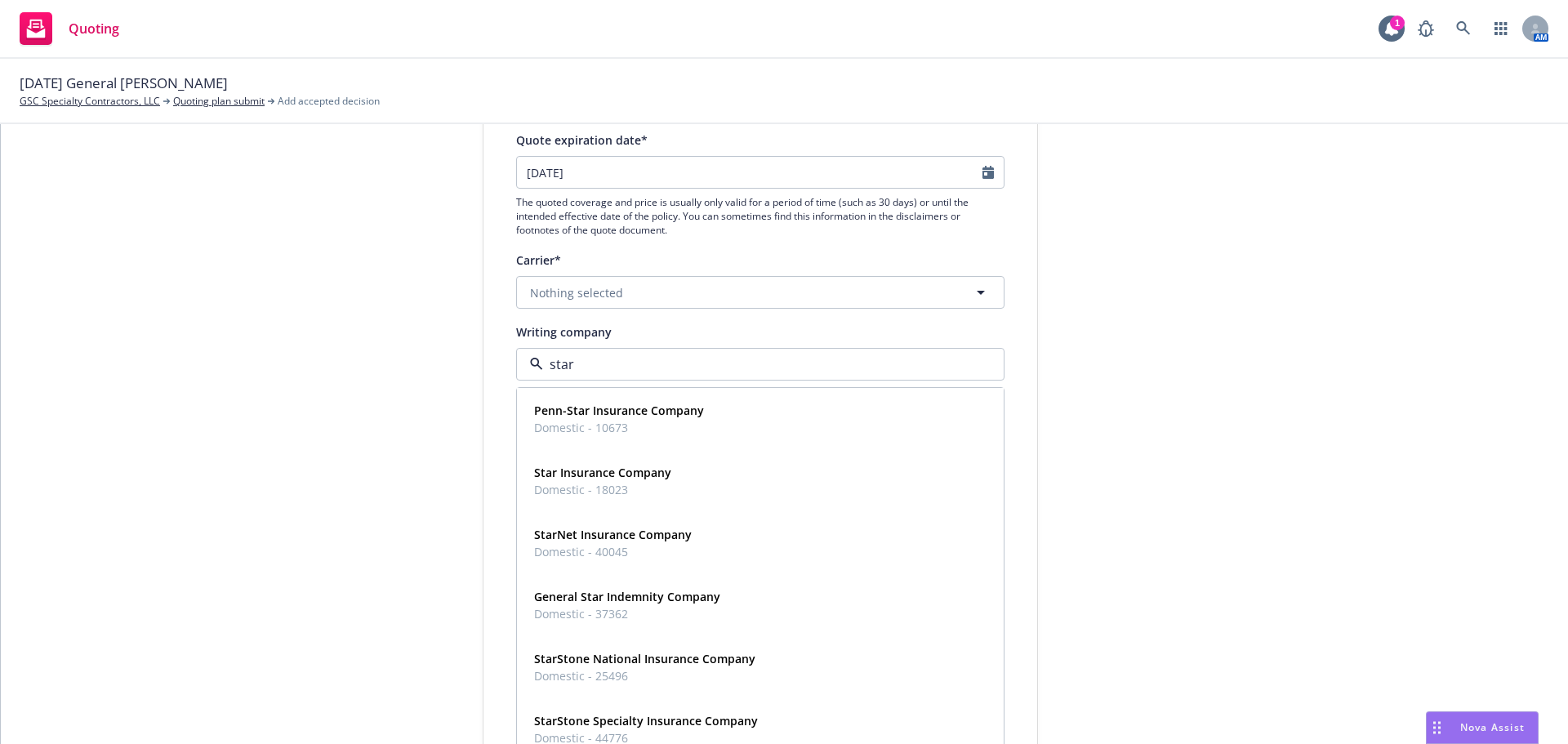
type input "stars"
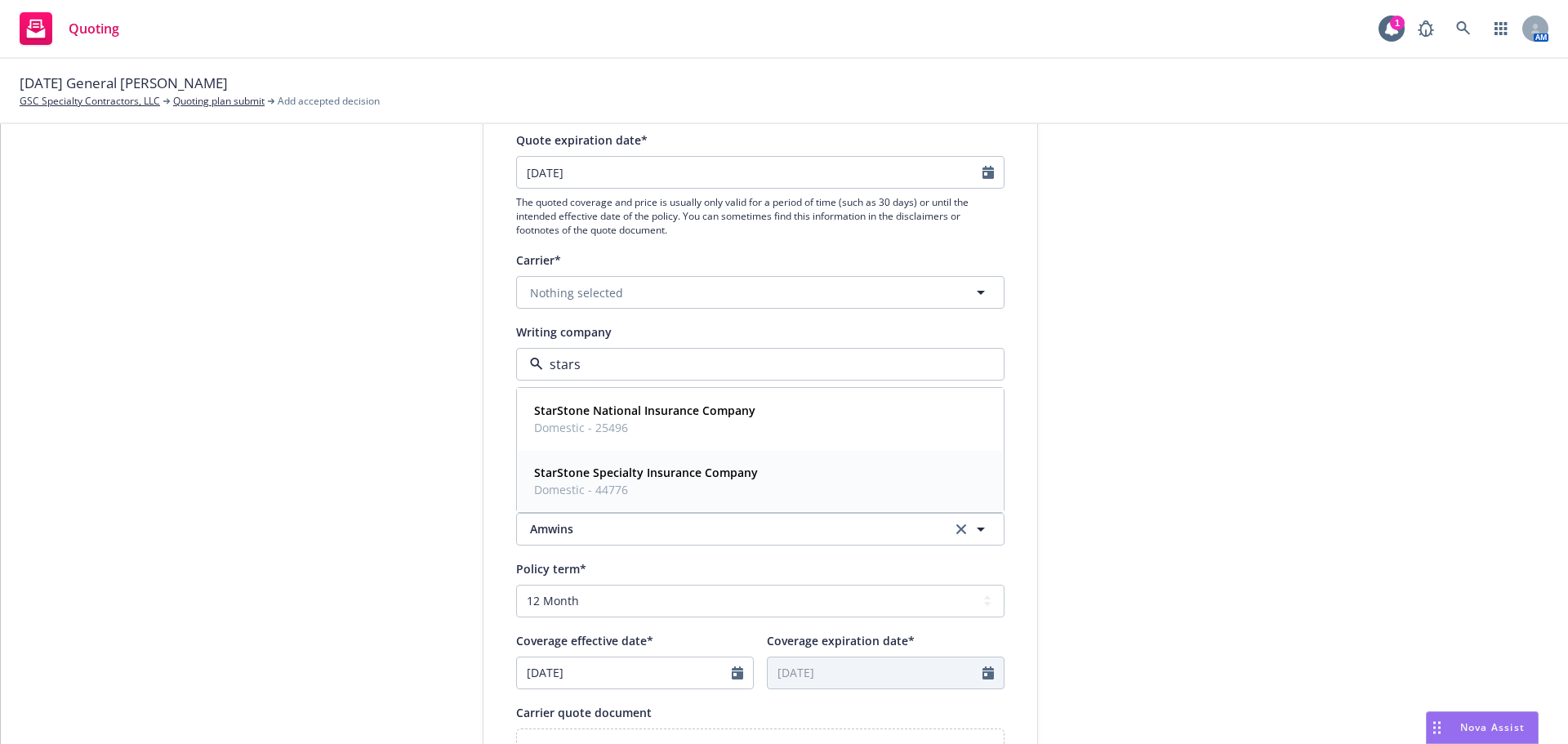
click at [722, 487] on span "Domestic - 44776" at bounding box center [645, 489] width 224 height 17
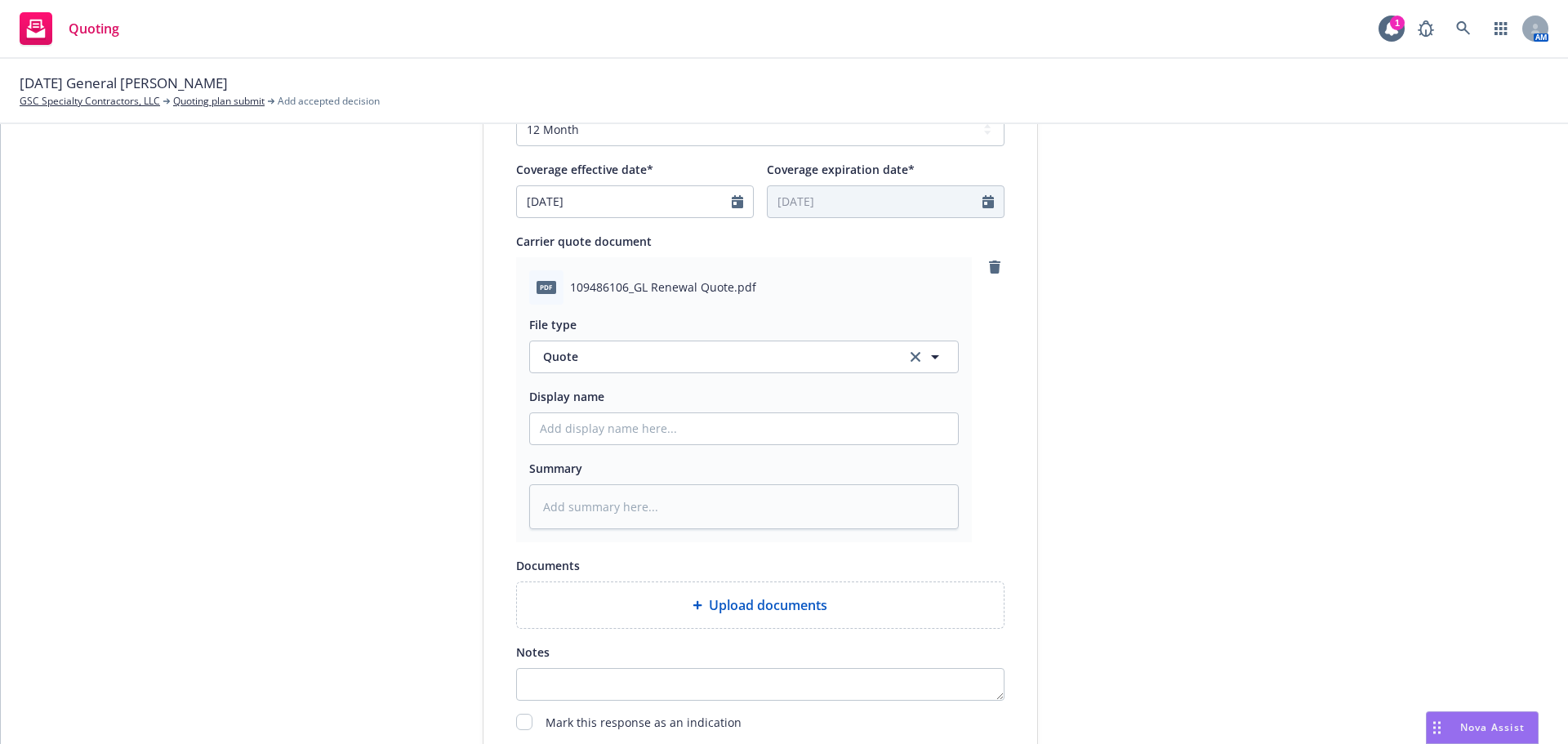
scroll to position [843, 0]
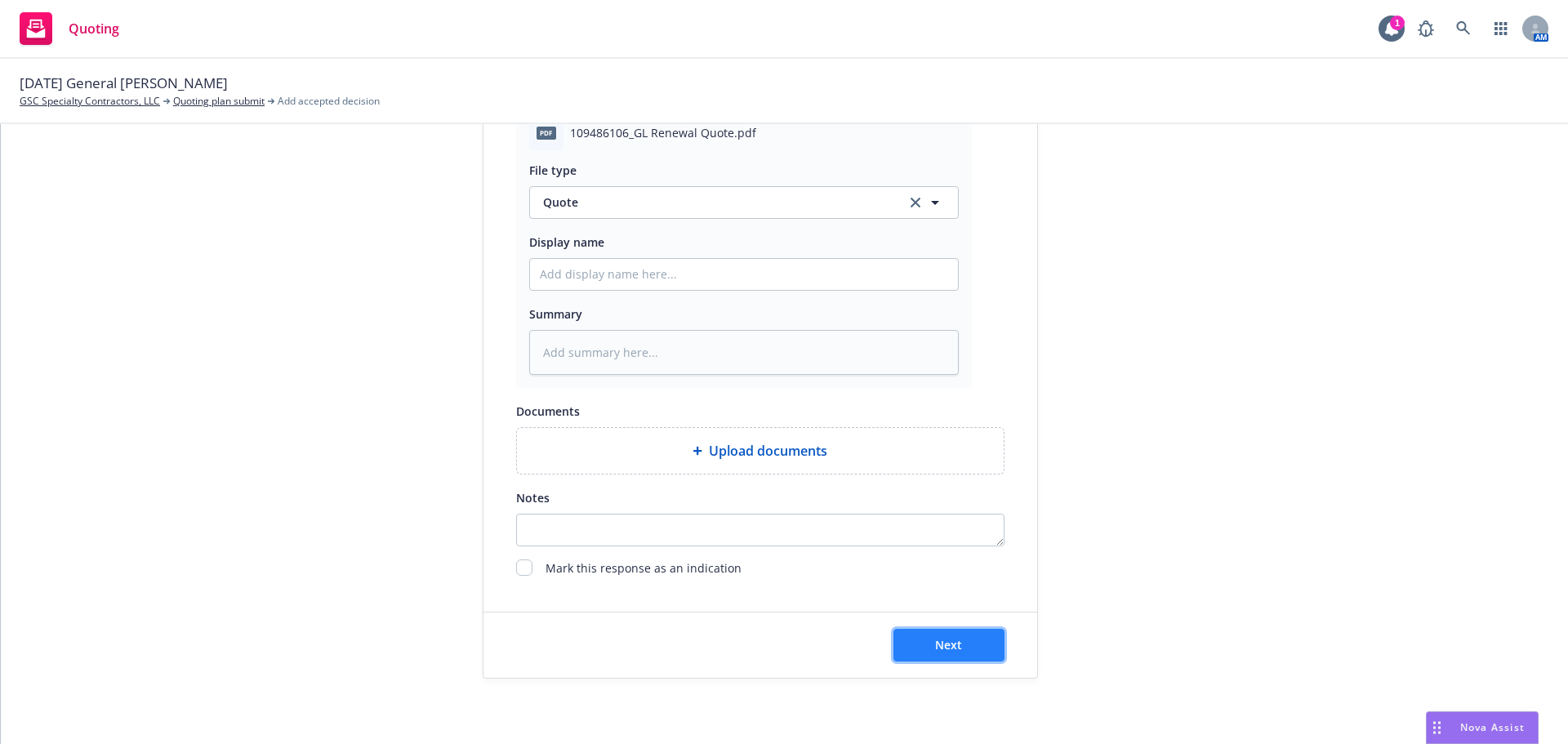
click at [927, 649] on button "Next" at bounding box center [948, 645] width 111 height 33
type textarea "x"
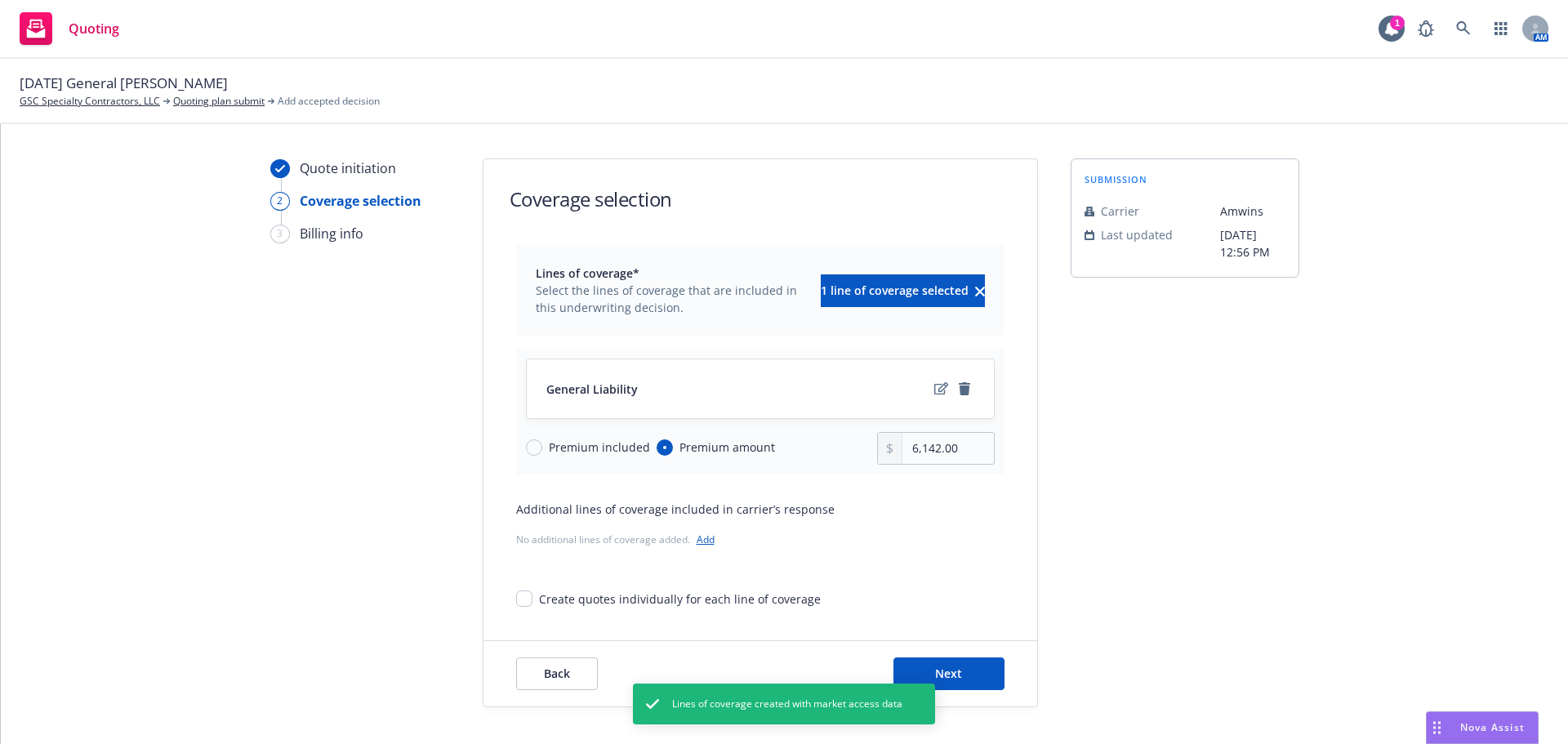
scroll to position [60, 0]
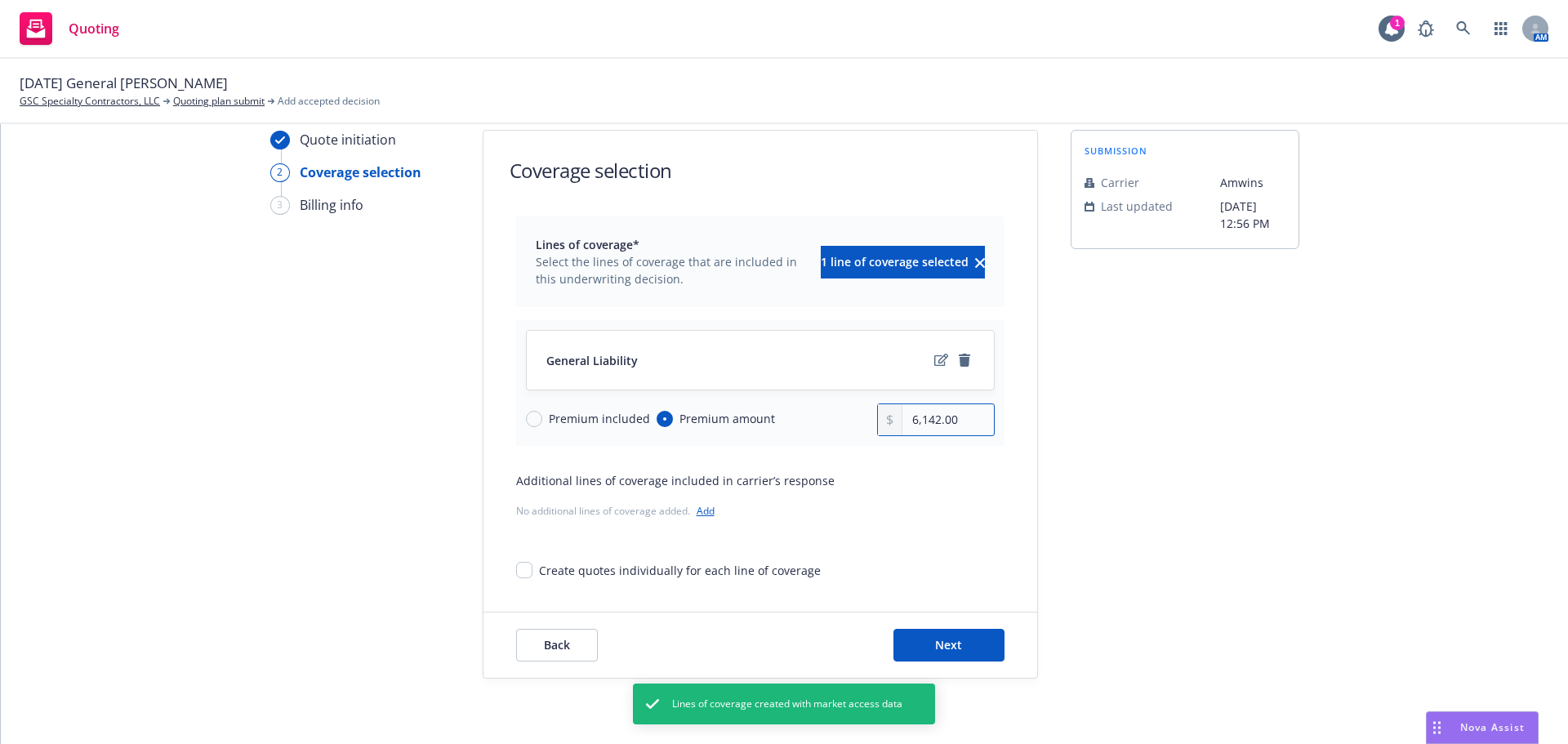
click at [937, 424] on input "6,142.00" at bounding box center [948, 420] width 91 height 31
click at [937, 424] on input "6,142.00" at bounding box center [948, 420] width 91 height 31
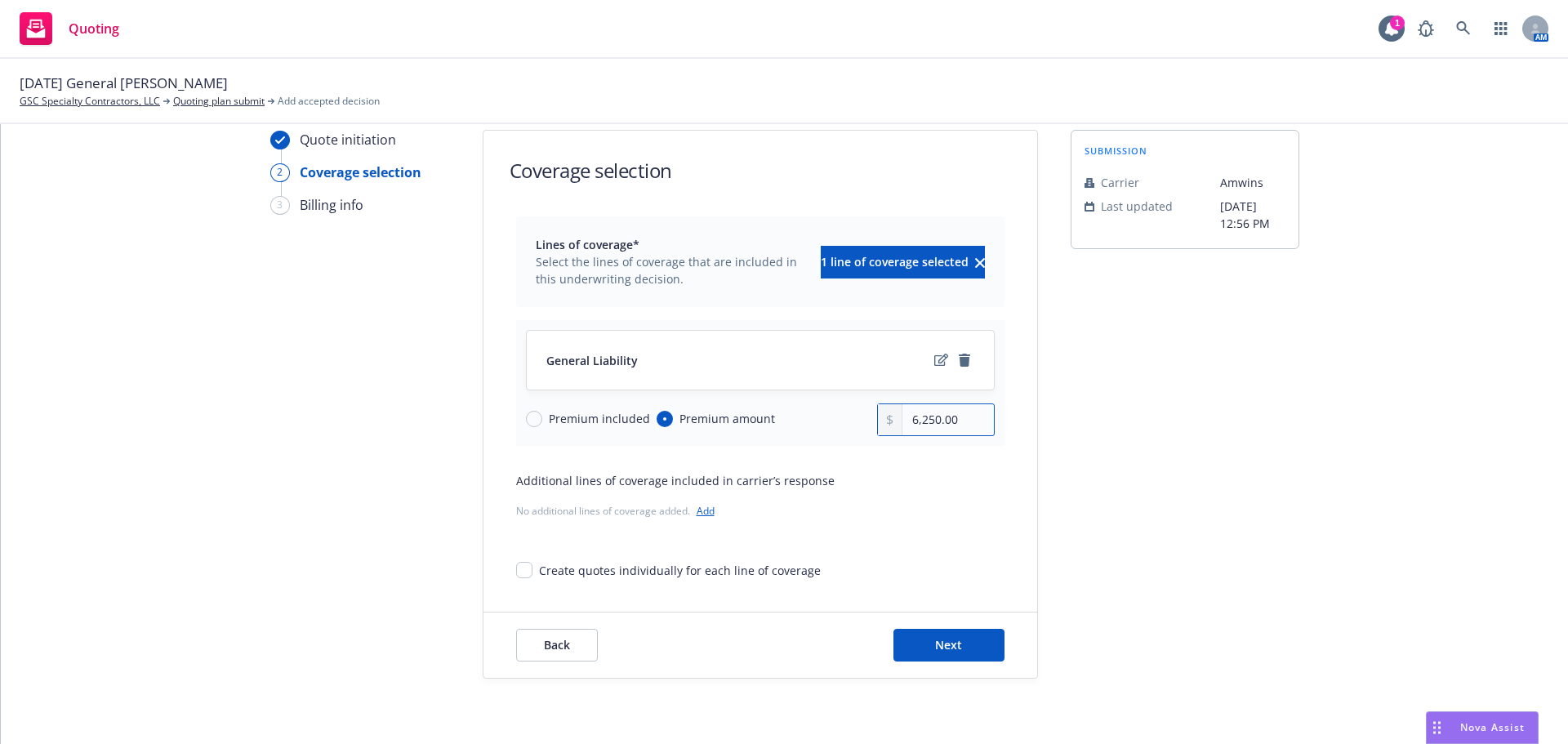
type input "6,250.00"
click at [940, 607] on form "Coverage selection Lines of coverage* Select the lines of coverage that are inc…" at bounding box center [760, 403] width 553 height 547
click at [955, 654] on button "Next" at bounding box center [948, 645] width 111 height 33
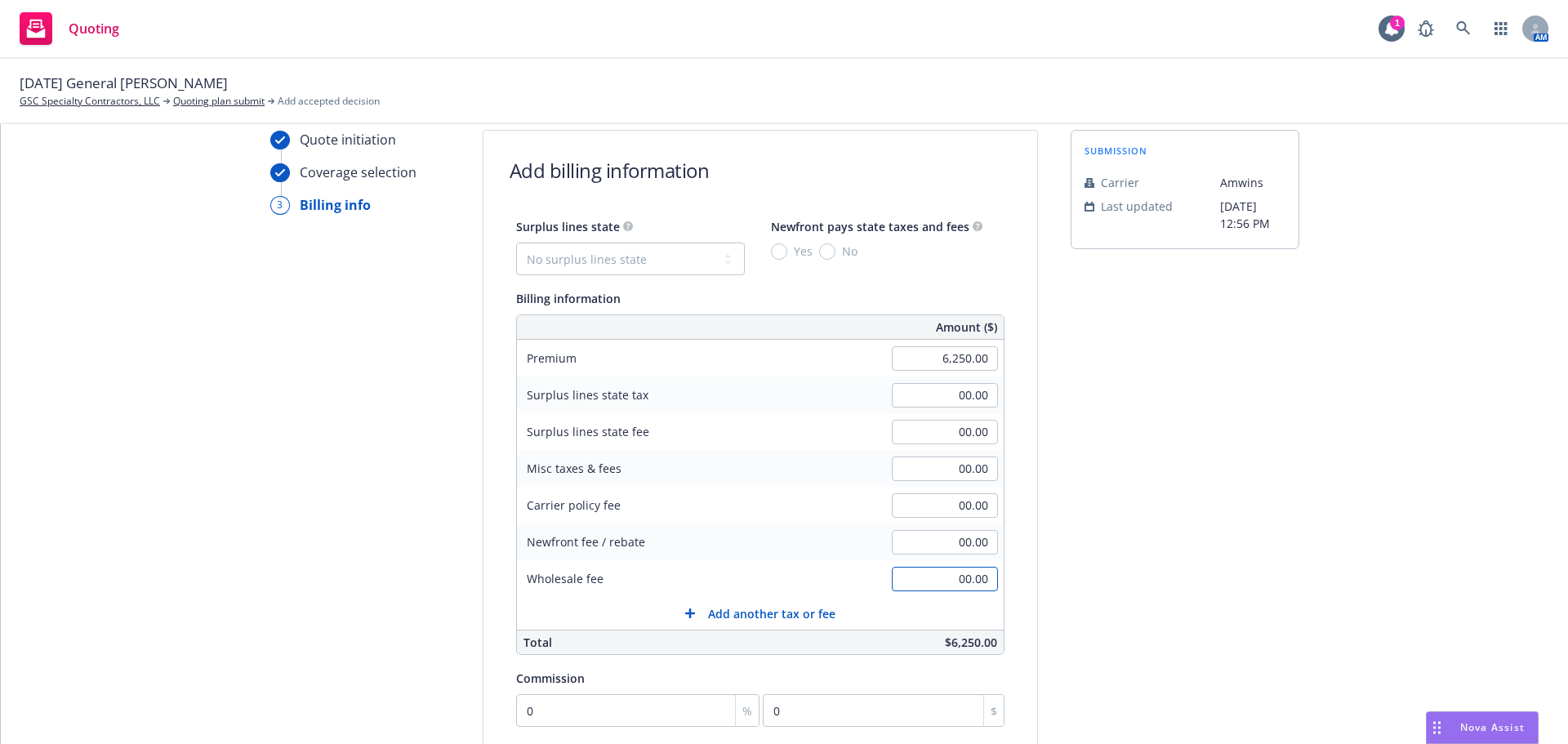
click at [963, 574] on input "00.00" at bounding box center [945, 578] width 107 height 25
type input "350.00"
click at [671, 273] on select "No surplus lines state Alaska Alabama Arkansas Arizona California Colorado Conn…" at bounding box center [630, 259] width 229 height 33
select select "CA"
click at [516, 243] on select "No surplus lines state Alaska Alabama Arkansas Arizona California Colorado Conn…" at bounding box center [630, 259] width 229 height 33
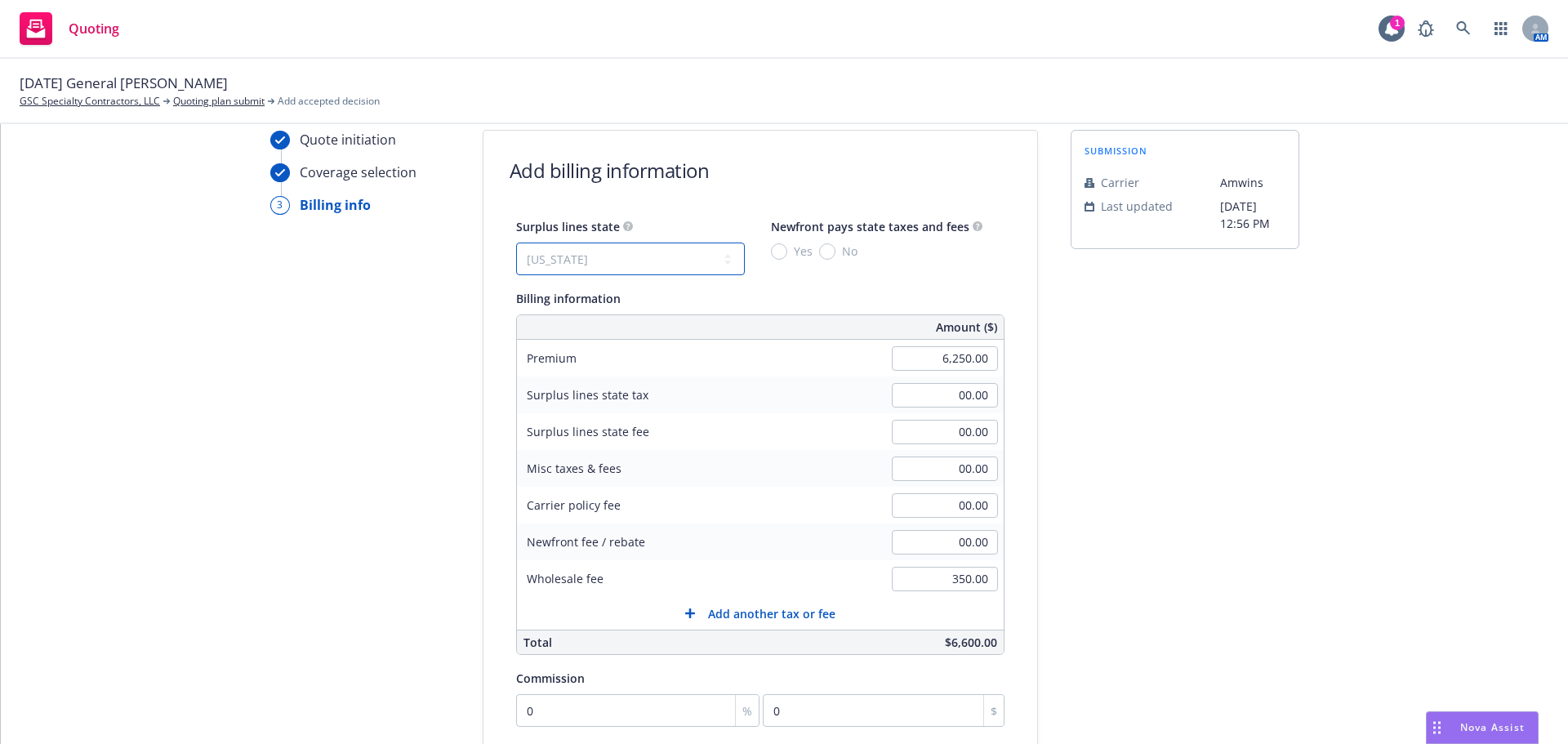
type input "187.50"
type input "11.25"
click at [636, 250] on select "No surplus lines state Alaska Alabama Arkansas Arizona California Colorado Conn…" at bounding box center [630, 259] width 229 height 33
select select "FL"
click at [516, 243] on select "No surplus lines state Alaska Alabama Arkansas Arizona California Colorado Conn…" at bounding box center [630, 259] width 229 height 33
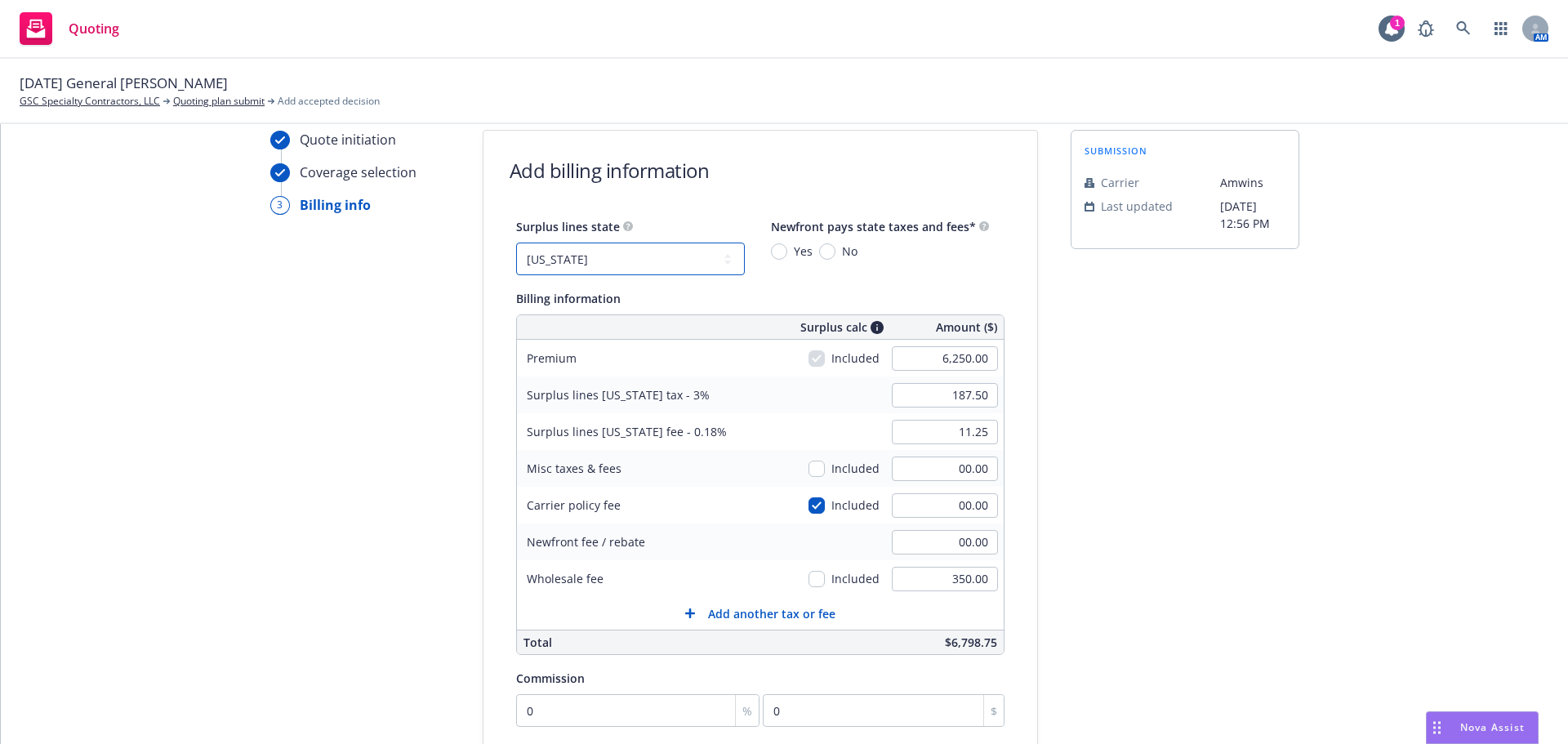
type input "308.75"
type input "3.75"
click at [808, 580] on input "checkbox" at bounding box center [816, 578] width 16 height 16
checkbox input "true"
type input "326.04"
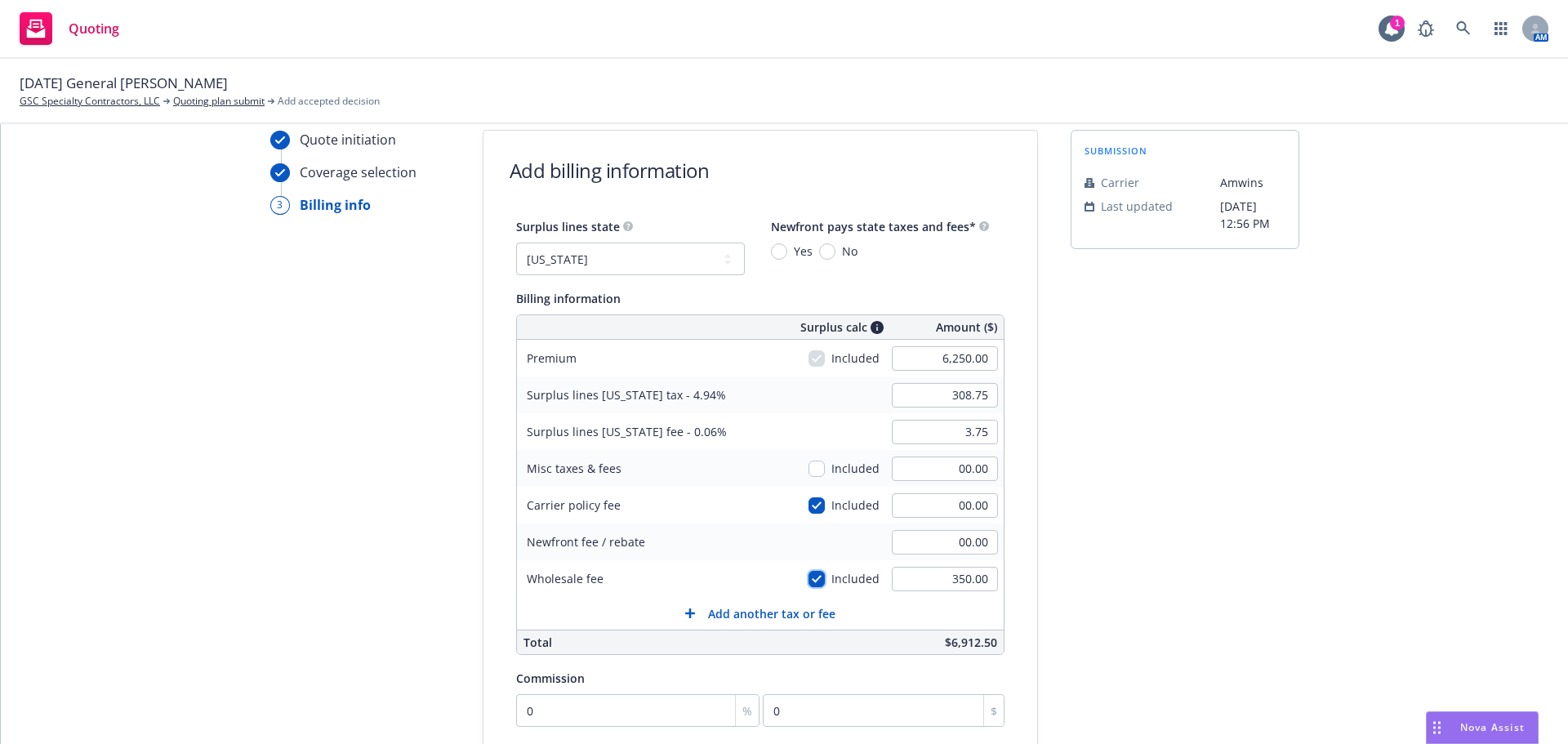
type input "3.96"
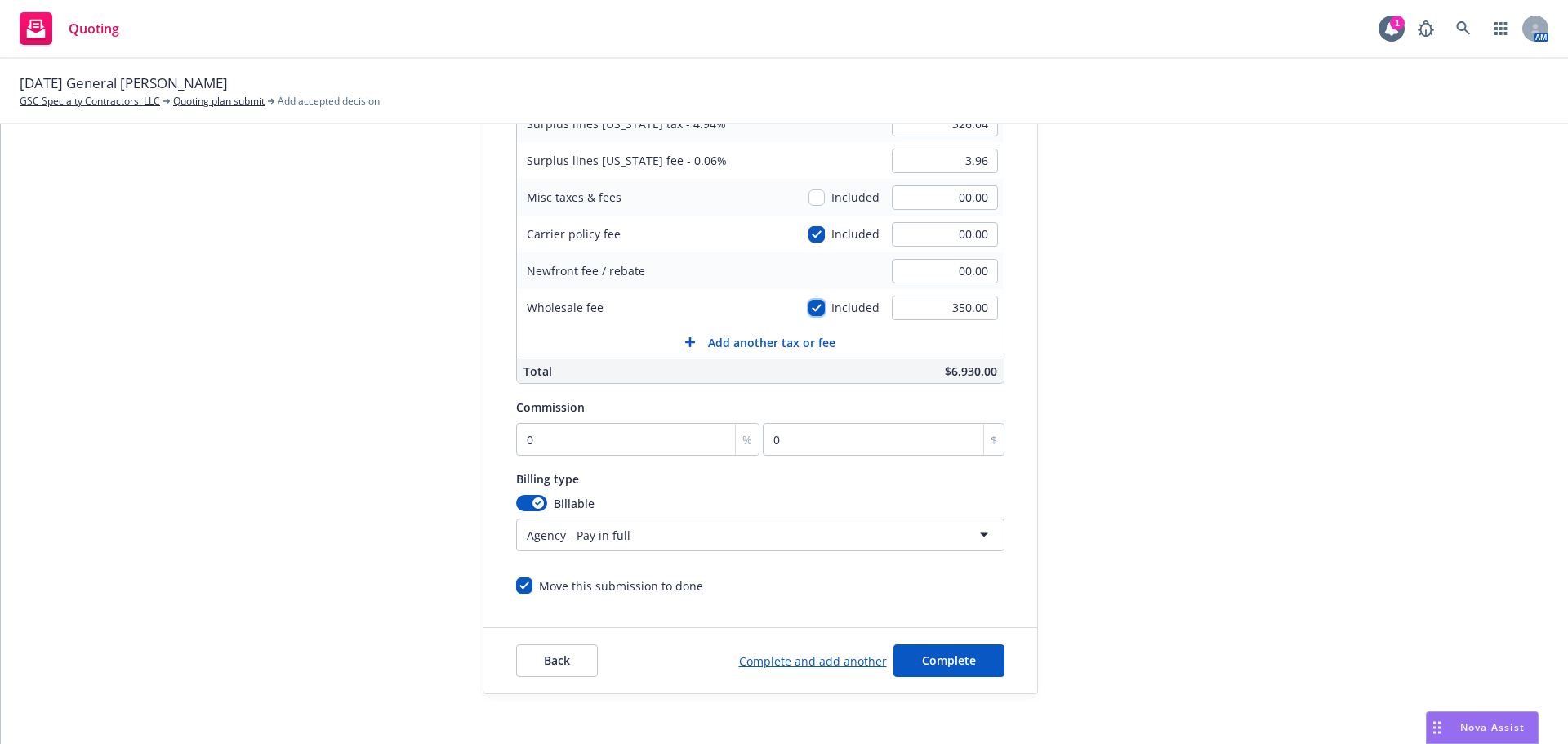
scroll to position [331, 0]
click at [595, 431] on input "0" at bounding box center [639, 438] width 244 height 33
click at [595, 430] on input "0" at bounding box center [639, 438] width 244 height 33
type input "1"
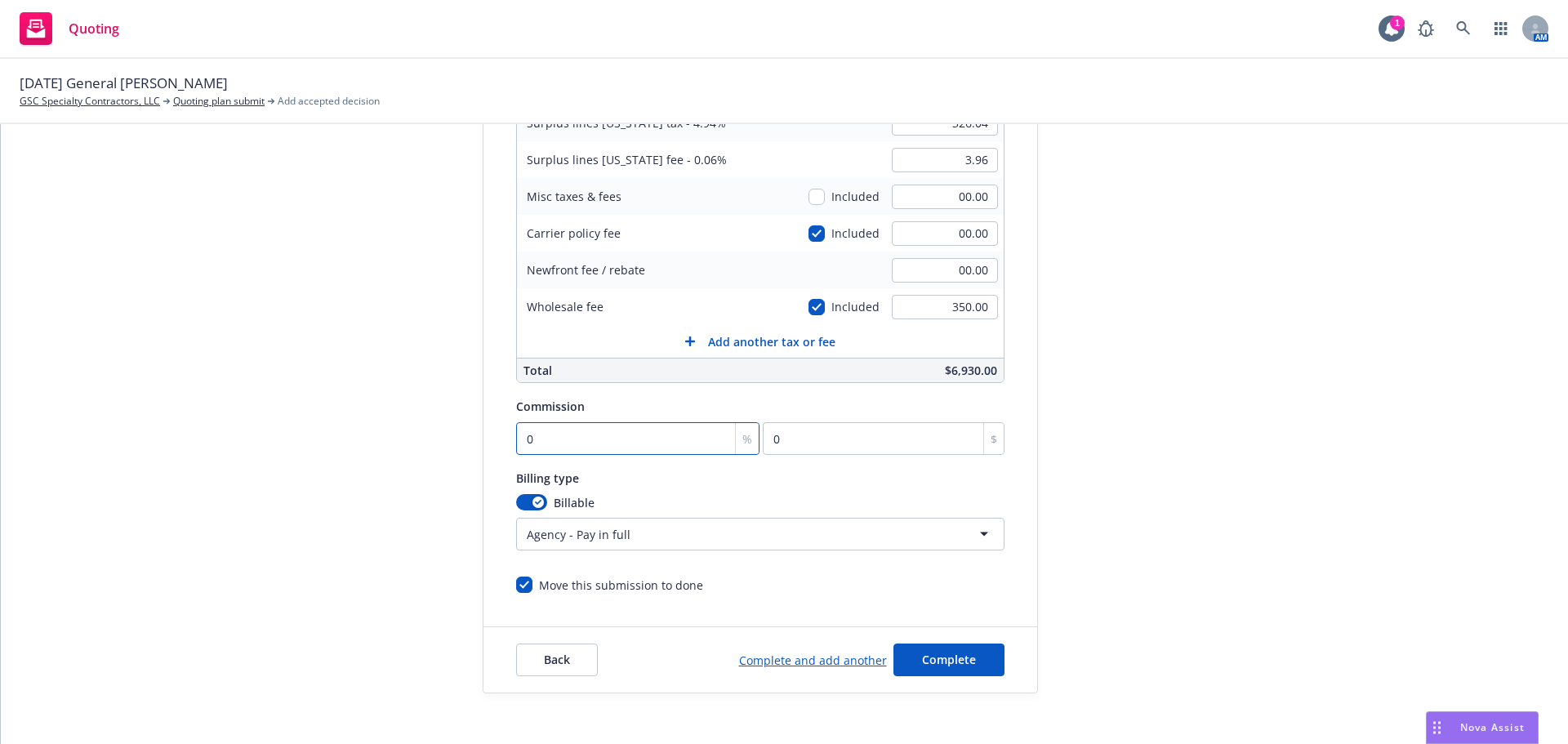
type input "62.5"
type input "10"
type input "625"
type input "10"
click at [950, 665] on span "Complete" at bounding box center [949, 659] width 54 height 16
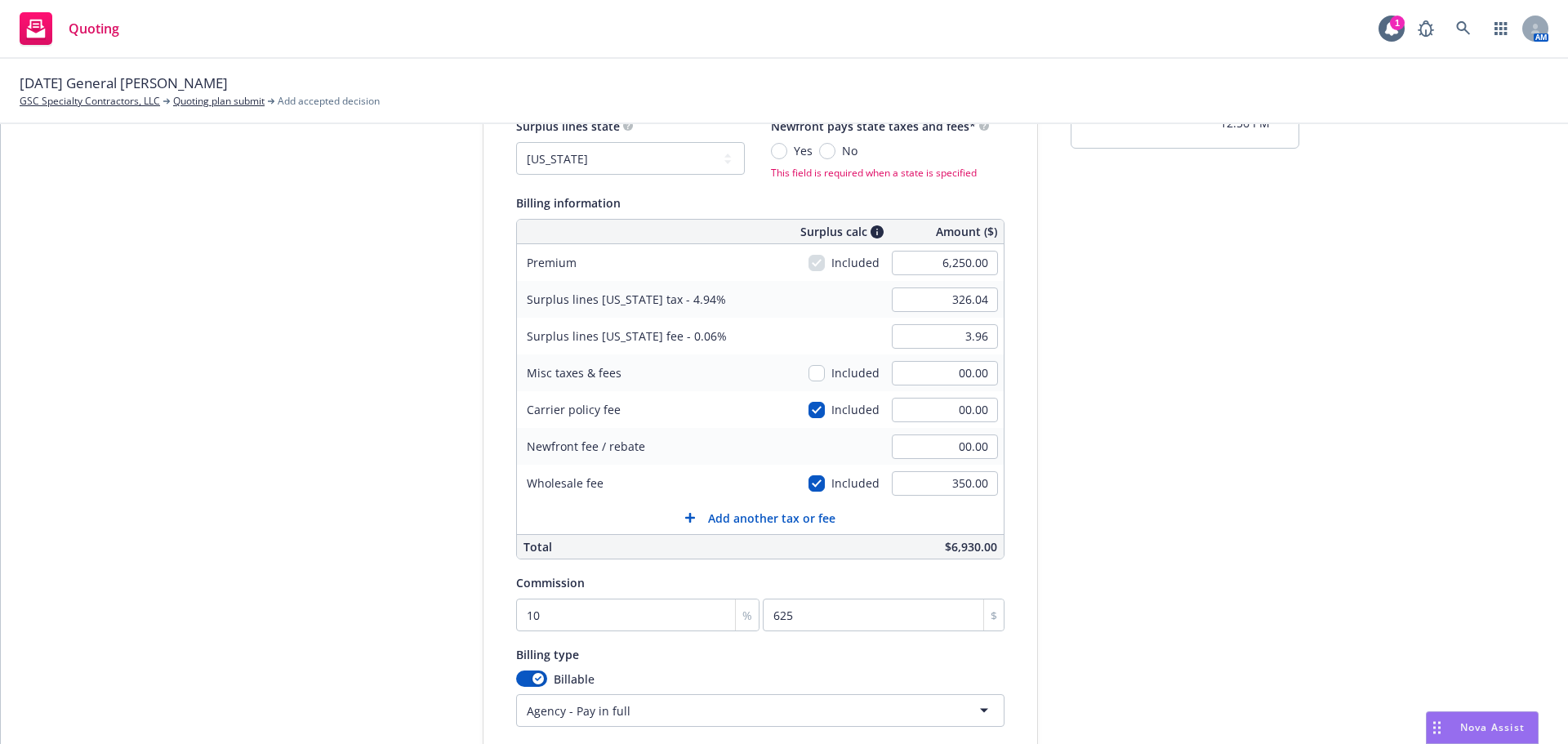
scroll to position [0, 0]
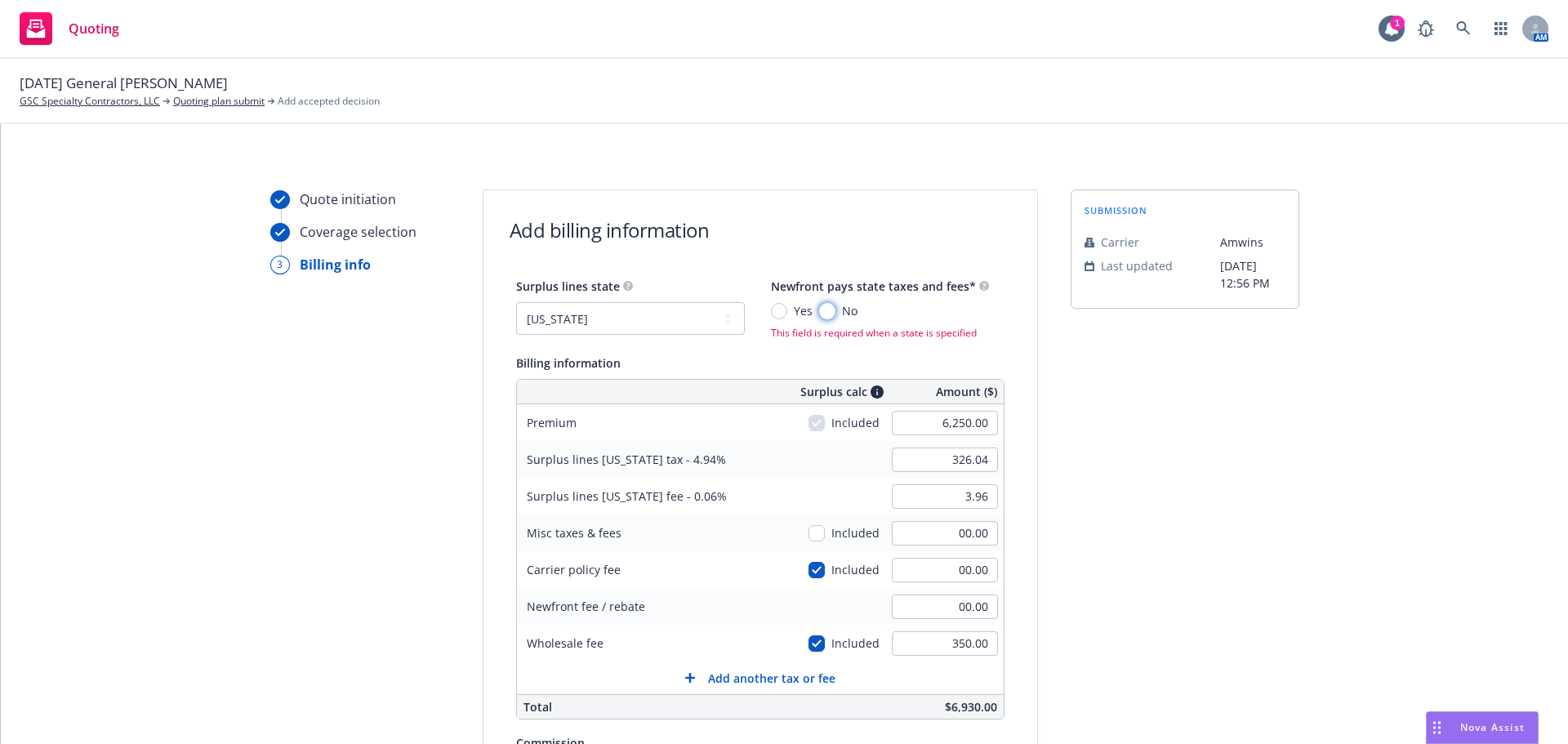
click at [819, 311] on input "No" at bounding box center [827, 311] width 16 height 16
radio input "true"
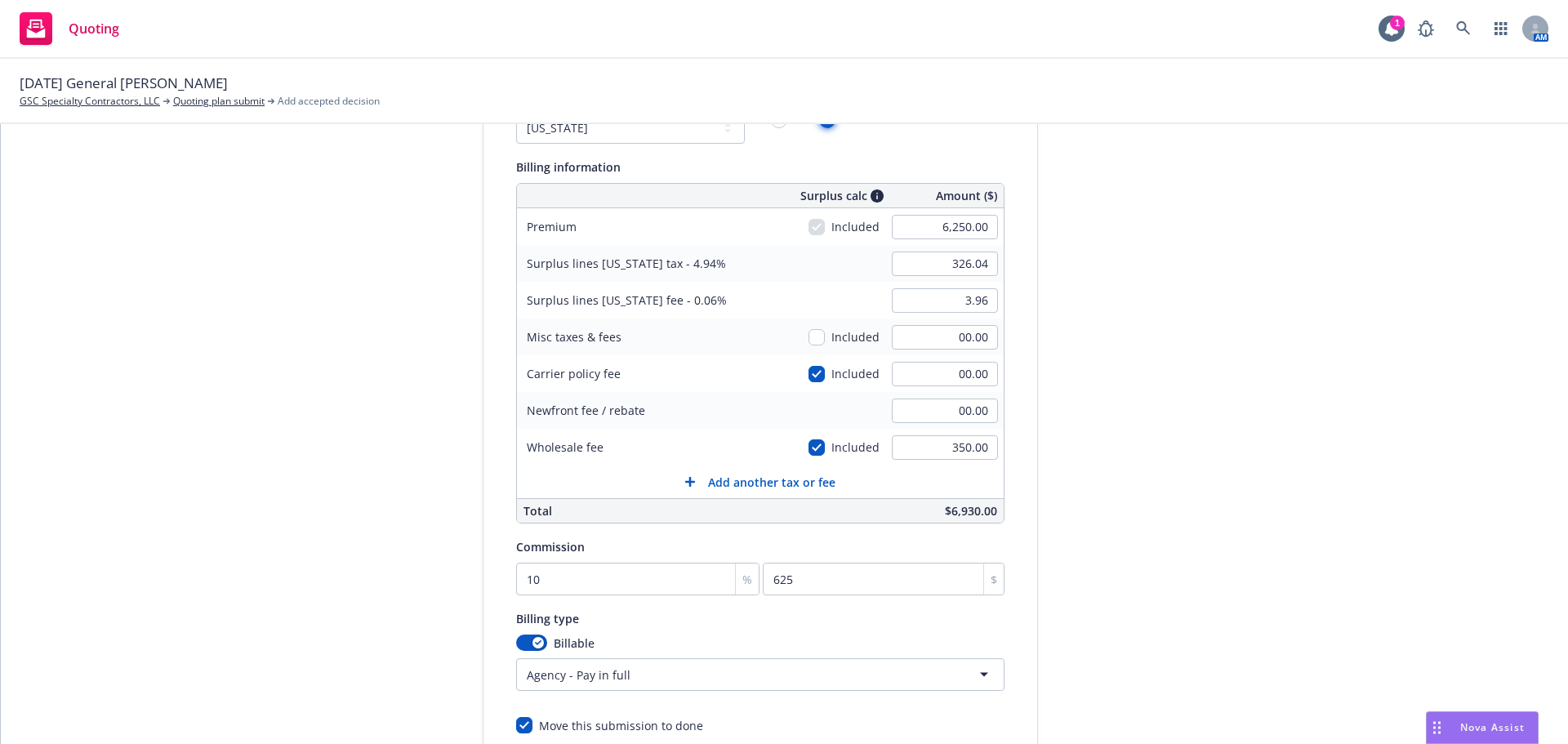
scroll to position [346, 0]
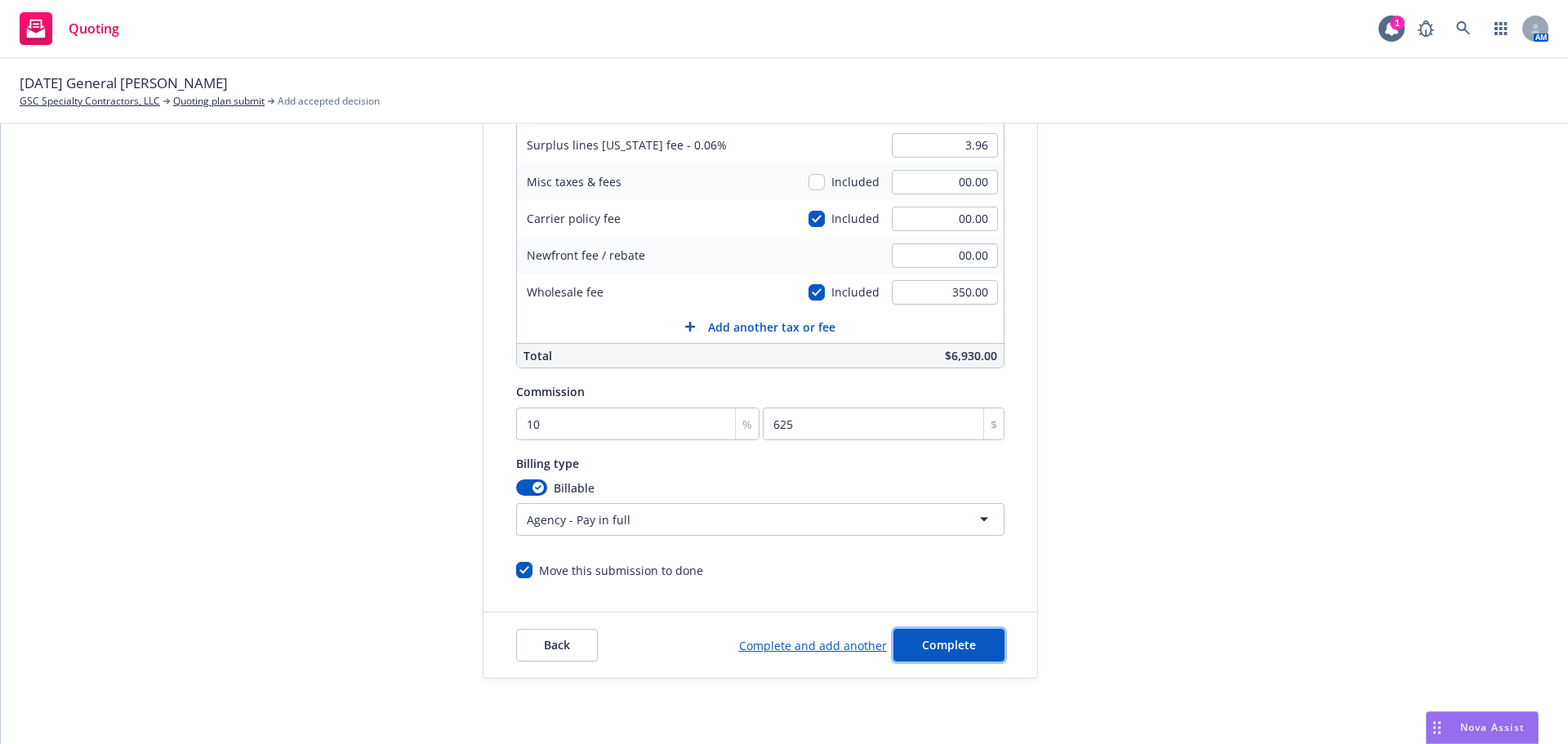
click at [968, 647] on button "Complete" at bounding box center [948, 645] width 111 height 33
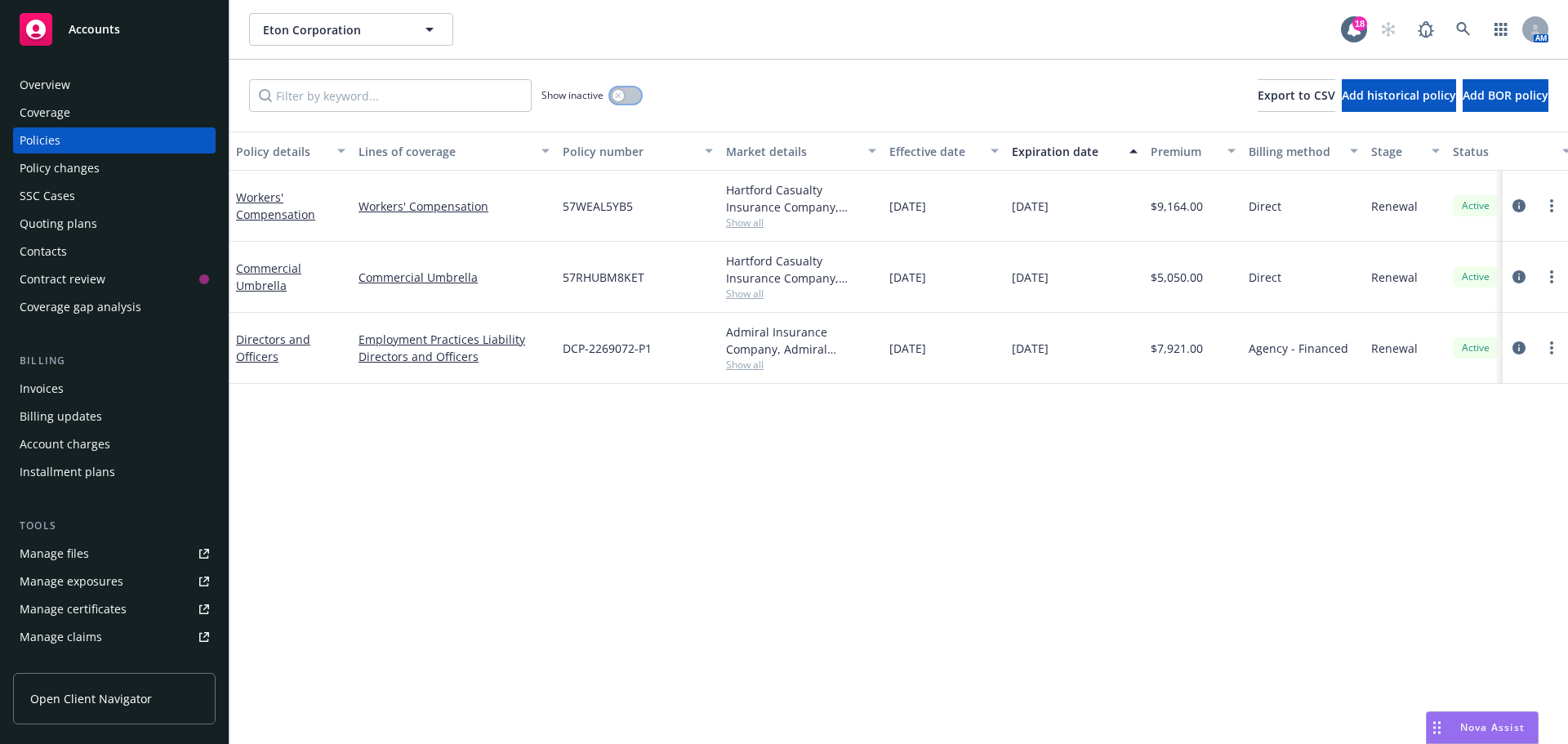
click at [634, 101] on button "button" at bounding box center [625, 96] width 31 height 16
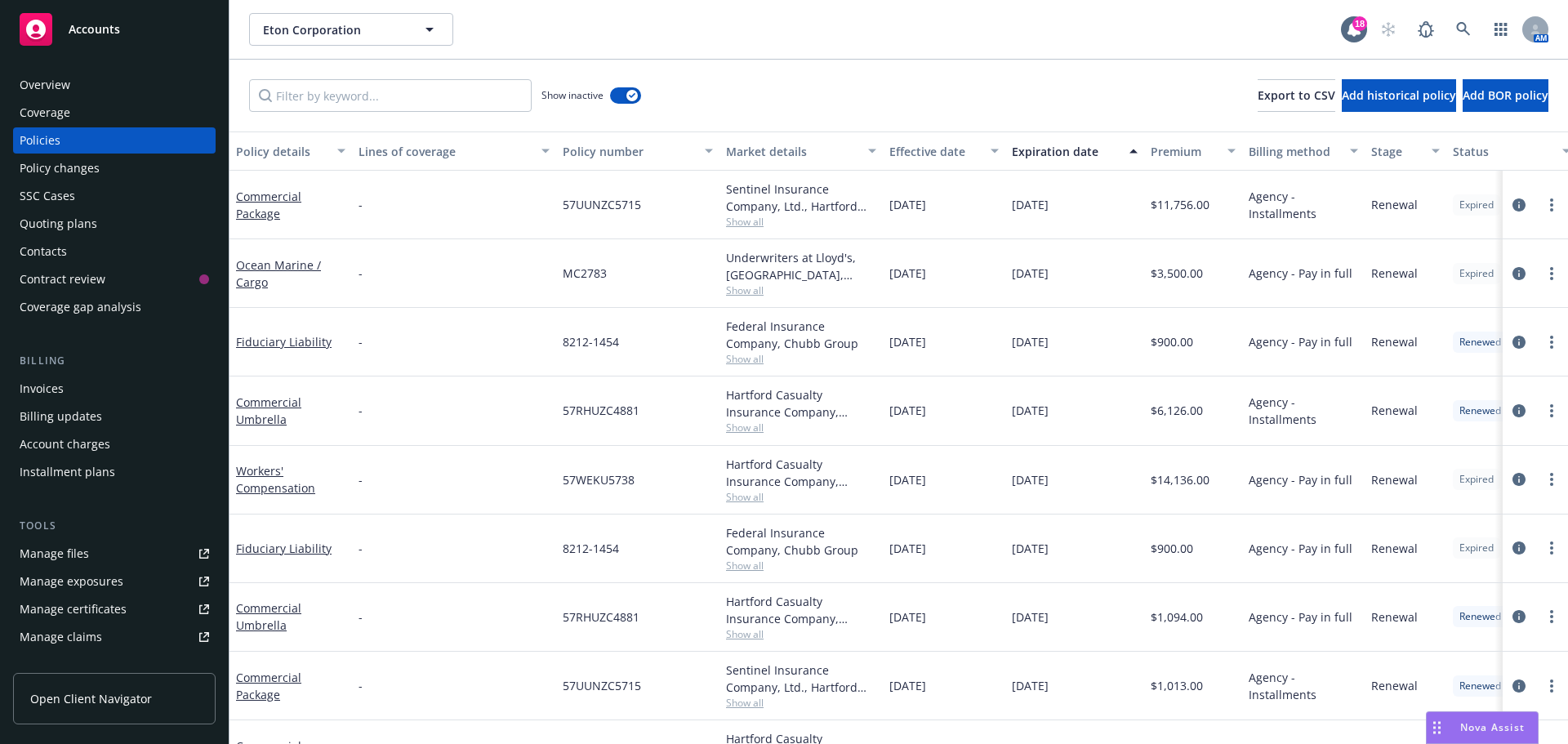
click at [609, 97] on div "Show inactive" at bounding box center [591, 96] width 100 height 33
click at [616, 97] on button "button" at bounding box center [625, 96] width 31 height 16
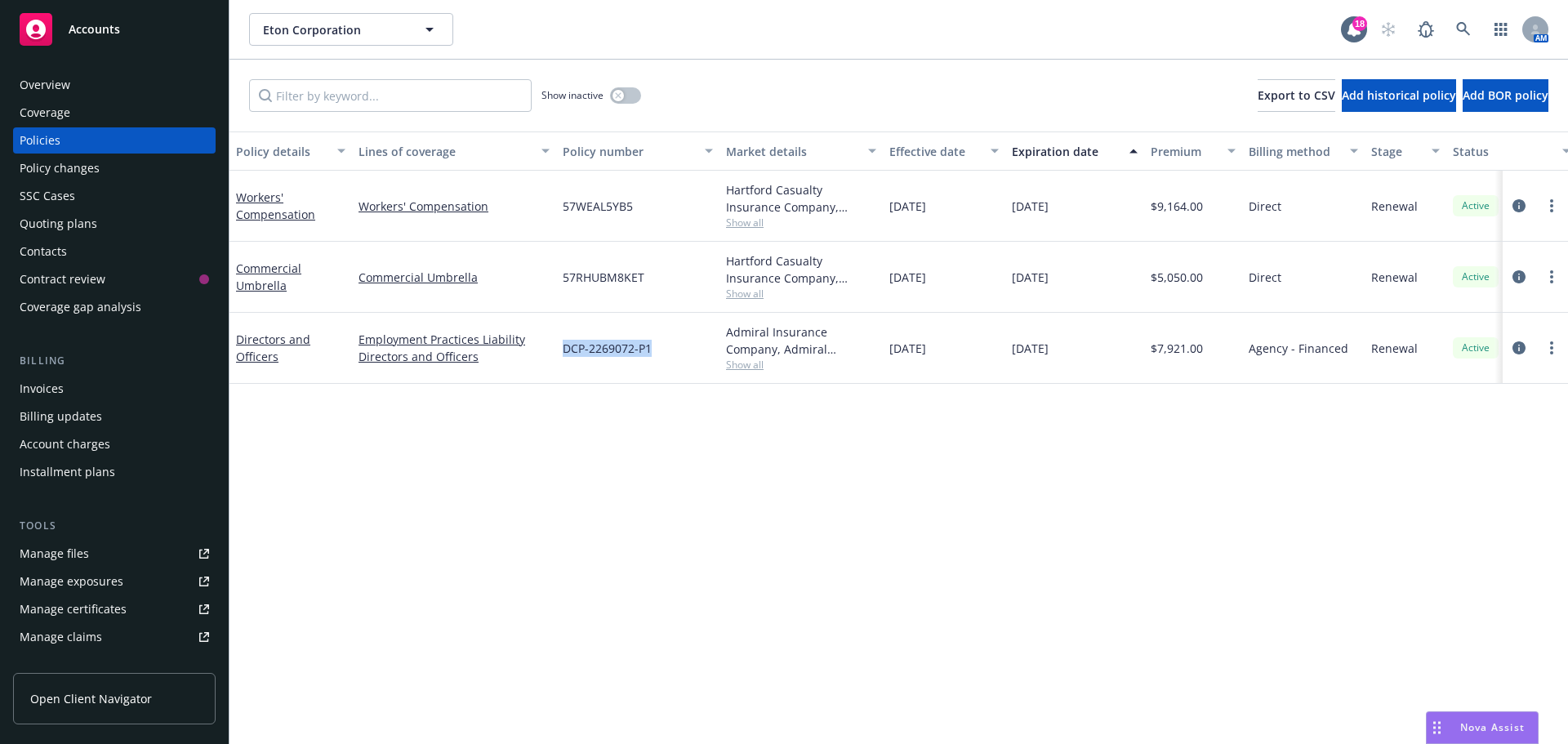
drag, startPoint x: 598, startPoint y: 349, endPoint x: 562, endPoint y: 349, distance: 36.0
click at [562, 349] on div "DCP-2269072-P1" at bounding box center [637, 348] width 163 height 71
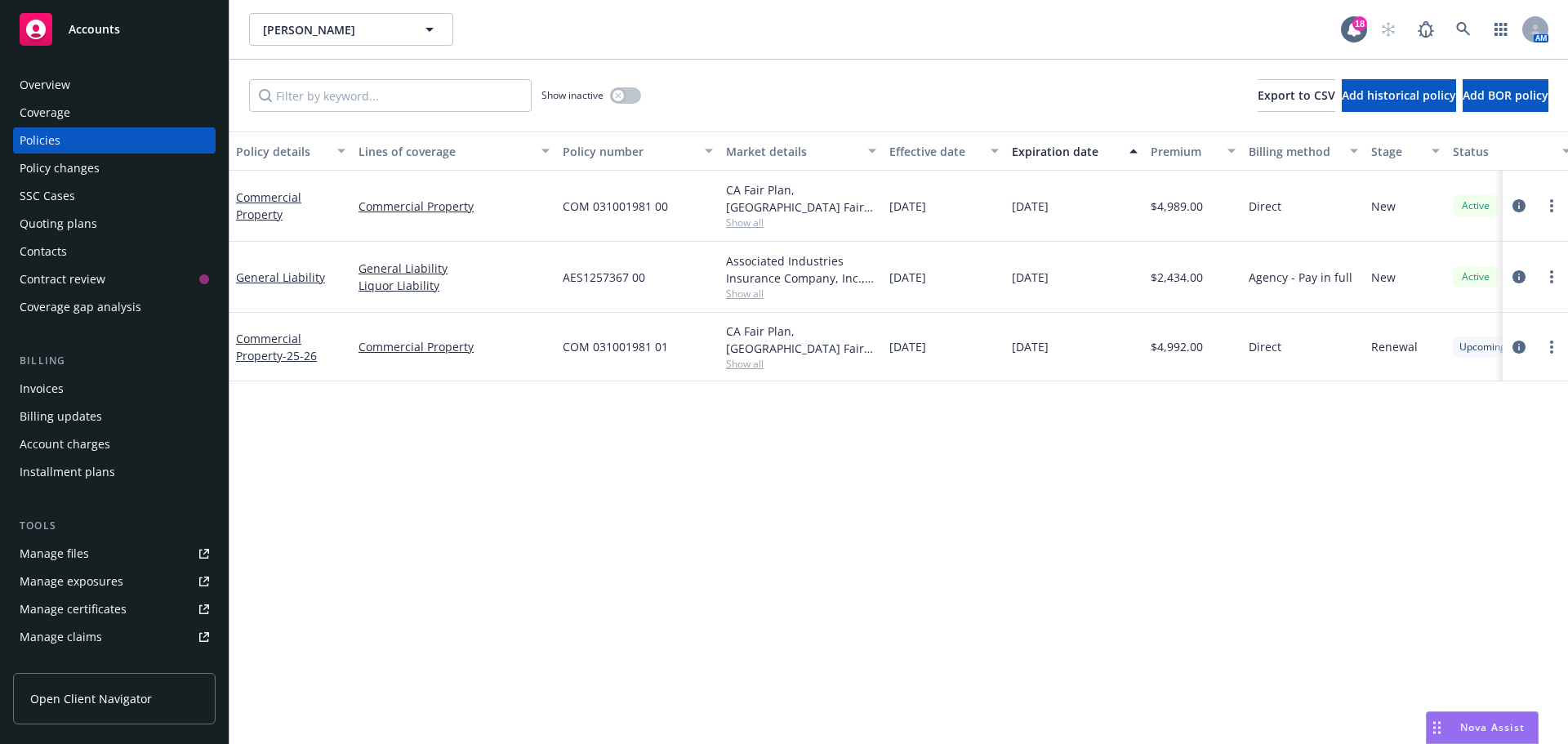
click at [1540, 344] on div at bounding box center [1535, 347] width 52 height 20
click at [1551, 345] on circle "more" at bounding box center [1552, 347] width 3 height 3
click at [1446, 569] on link "Copy logging email" at bounding box center [1465, 574] width 192 height 33
click at [132, 88] on div "Overview" at bounding box center [114, 85] width 189 height 26
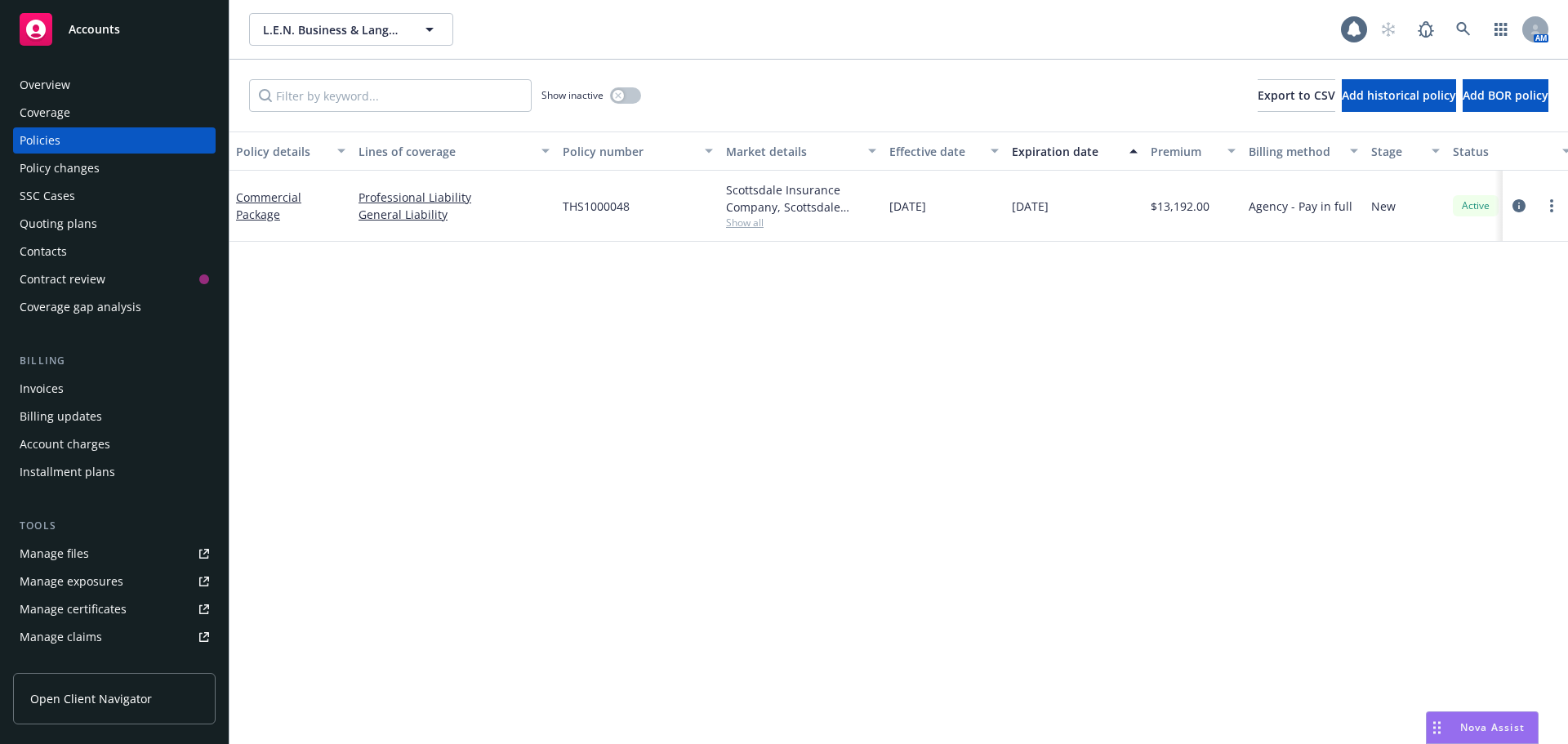
click at [107, 79] on div "Overview" at bounding box center [114, 85] width 189 height 26
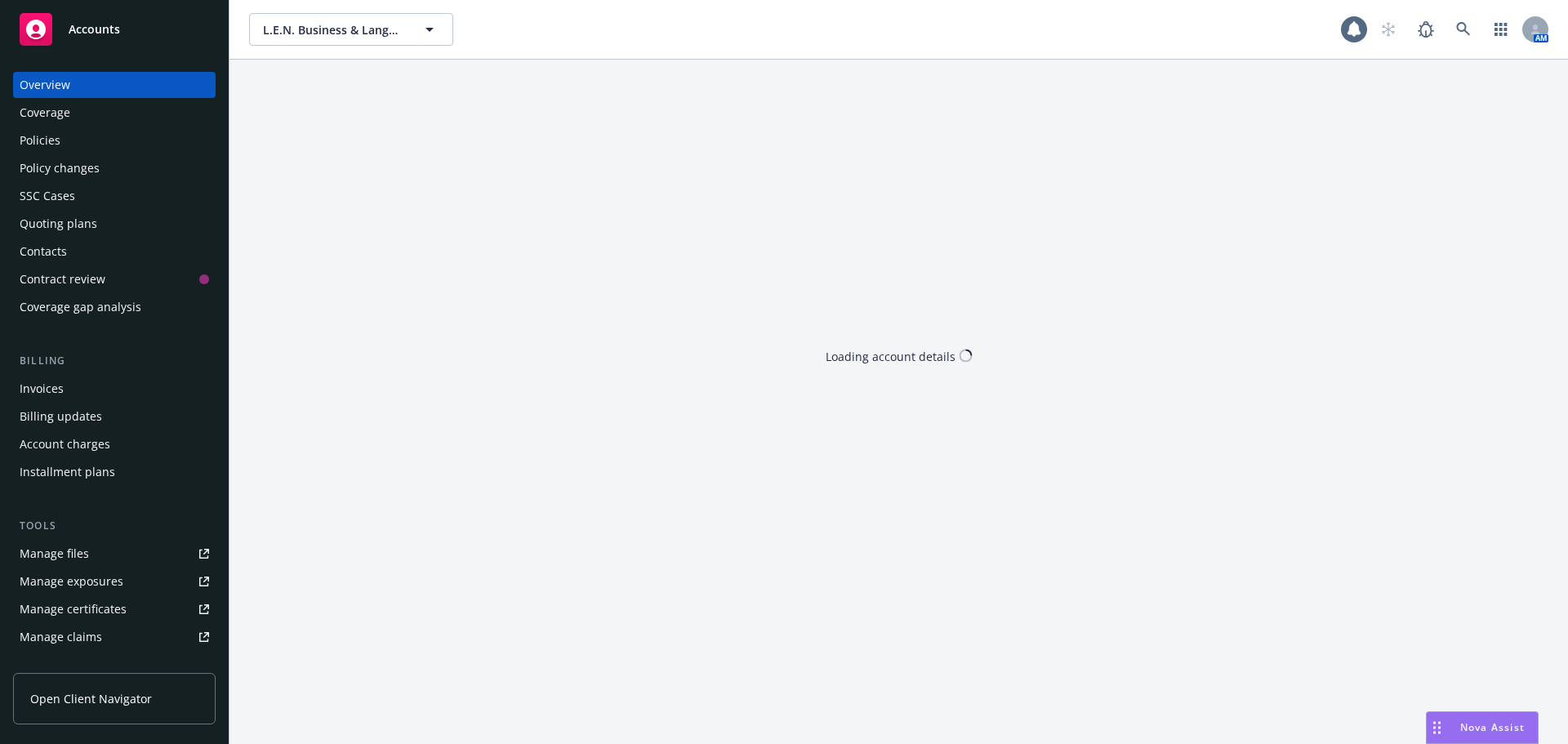
click at [107, 81] on div "Overview" at bounding box center [114, 85] width 189 height 26
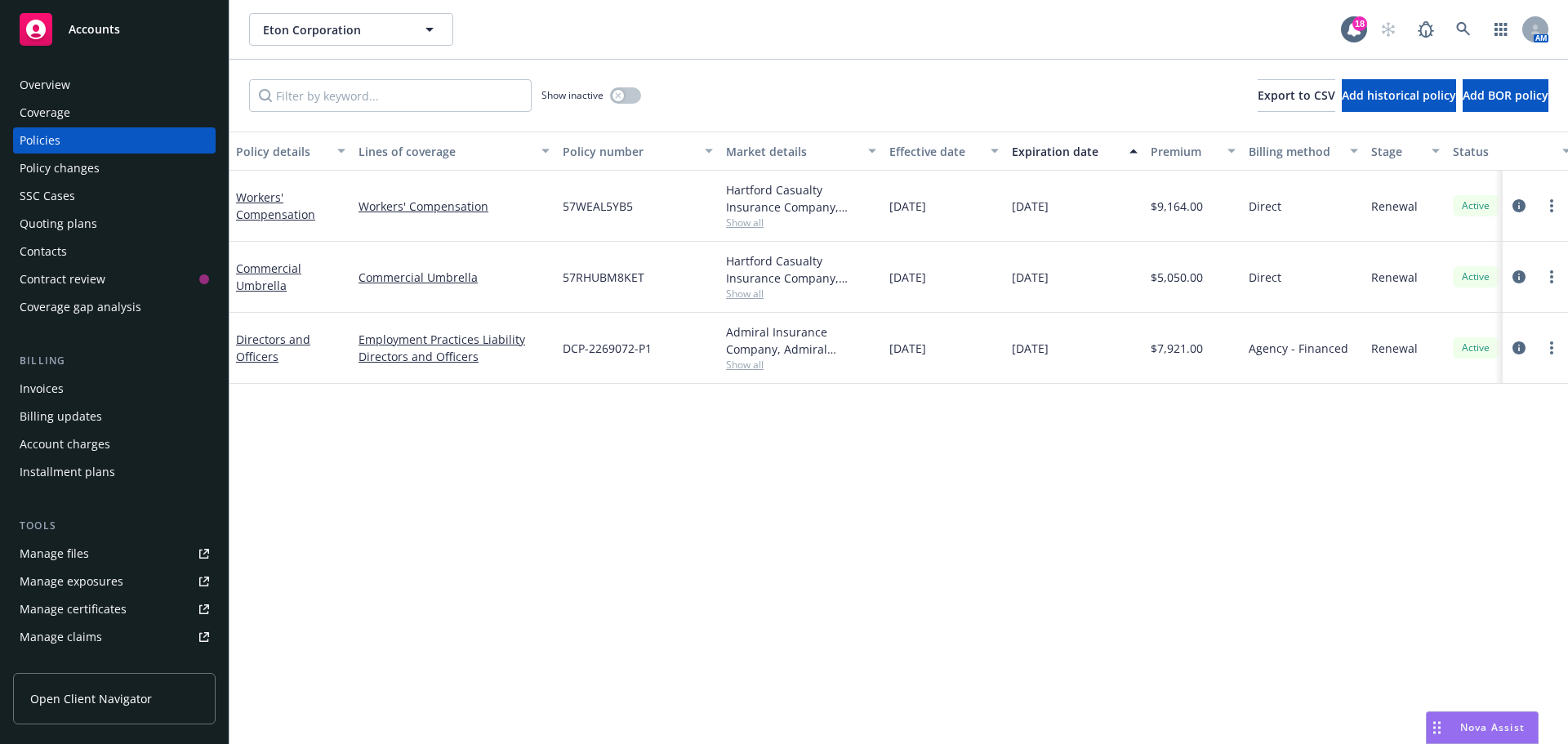
click at [736, 361] on span "Show all" at bounding box center [801, 364] width 150 height 14
click at [464, 541] on div "Policy details Lines of coverage Policy number Market details Effective date Ex…" at bounding box center [898, 437] width 1338 height 612
click at [105, 93] on div "Overview" at bounding box center [114, 85] width 189 height 26
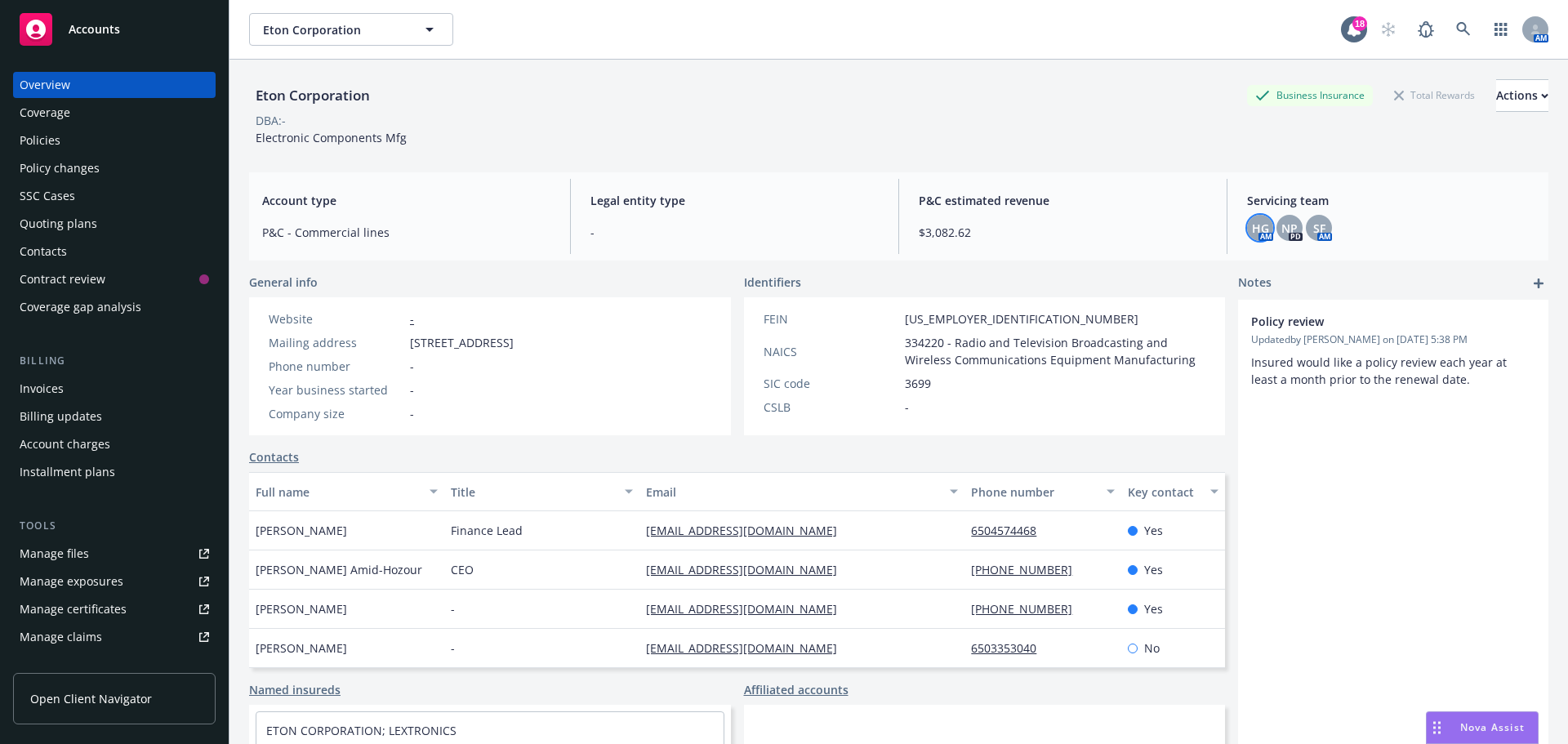
click at [1252, 222] on span "HG" at bounding box center [1260, 228] width 17 height 17
click at [1370, 273] on div "Eton Corporation Business Insurance Total Rewards Actions DBA: - Electronic Com…" at bounding box center [898, 422] width 1299 height 724
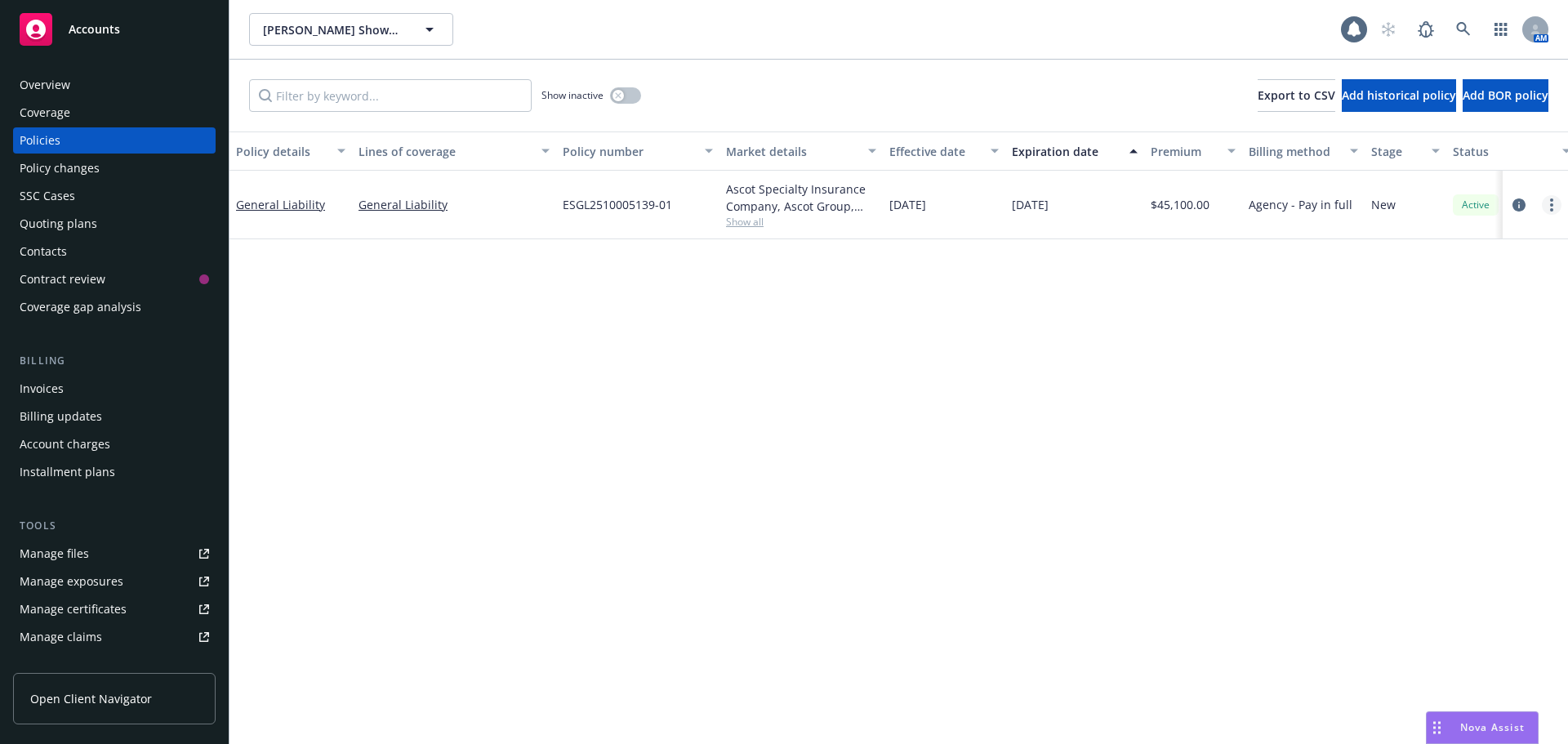
click at [1548, 204] on link "more" at bounding box center [1552, 205] width 20 height 20
click at [1461, 243] on link "Manage lines of coverage" at bounding box center [1465, 238] width 192 height 33
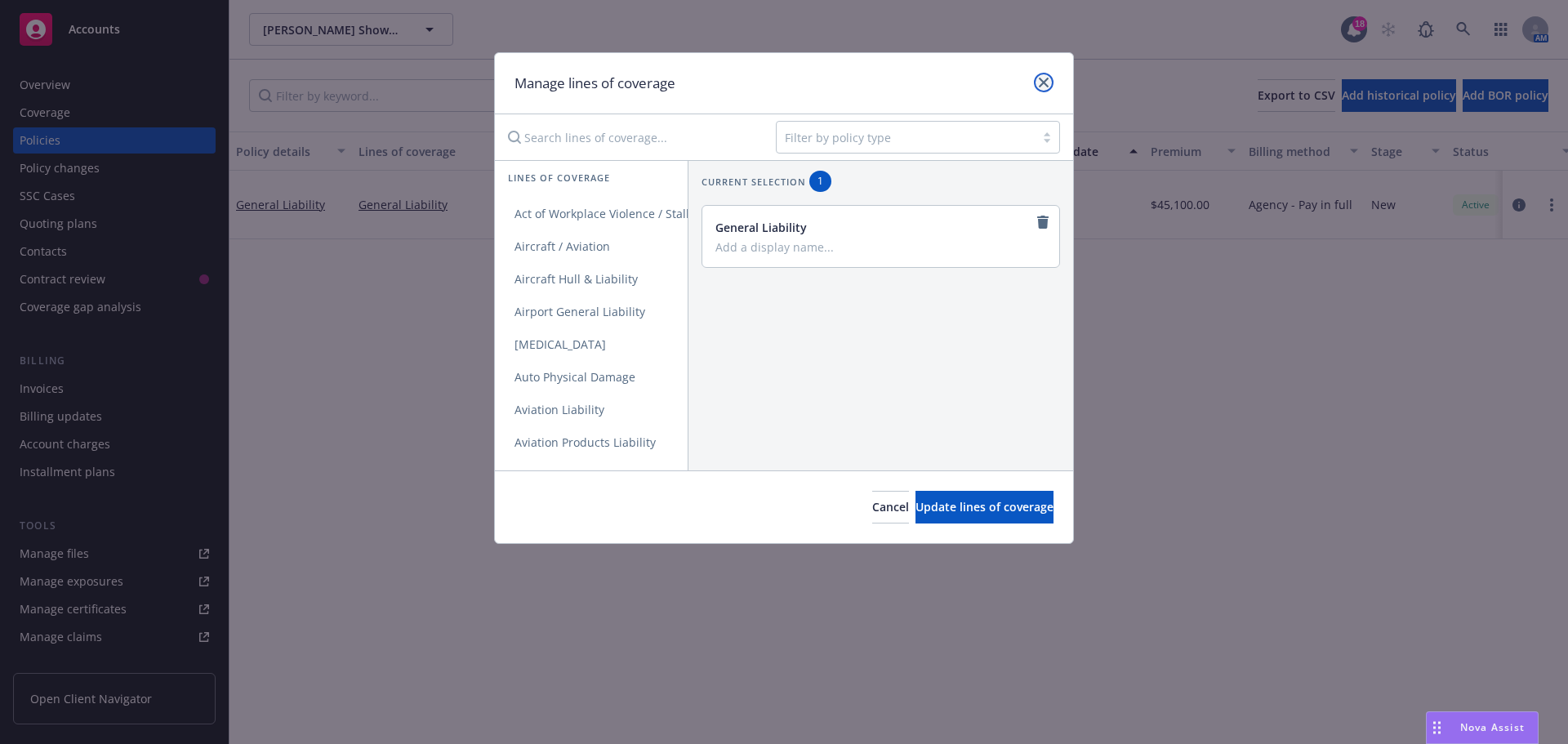
click at [1049, 84] on link "close" at bounding box center [1043, 83] width 20 height 20
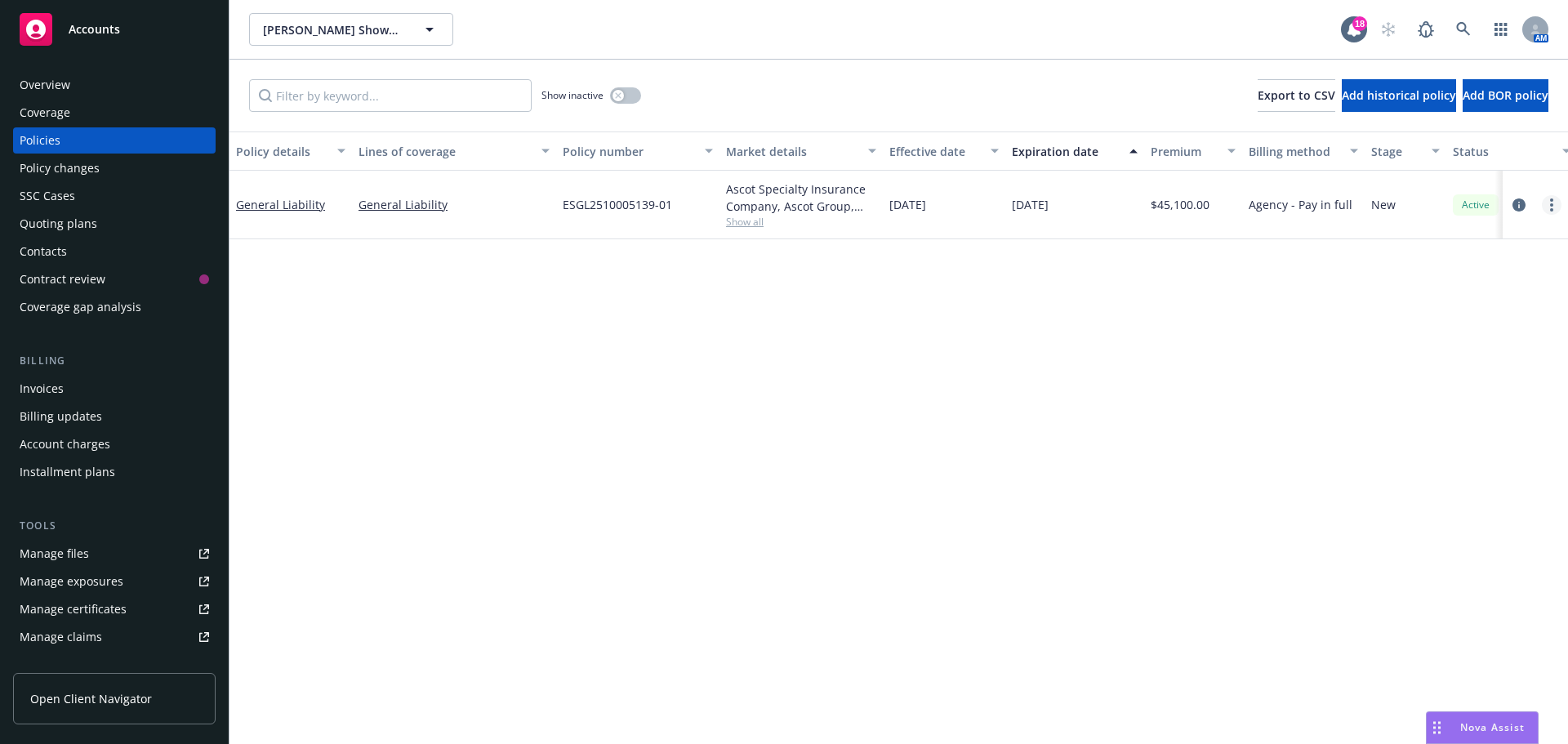
click at [1546, 201] on link "more" at bounding box center [1552, 205] width 20 height 20
click at [1464, 439] on link "Copy logging email" at bounding box center [1465, 434] width 192 height 33
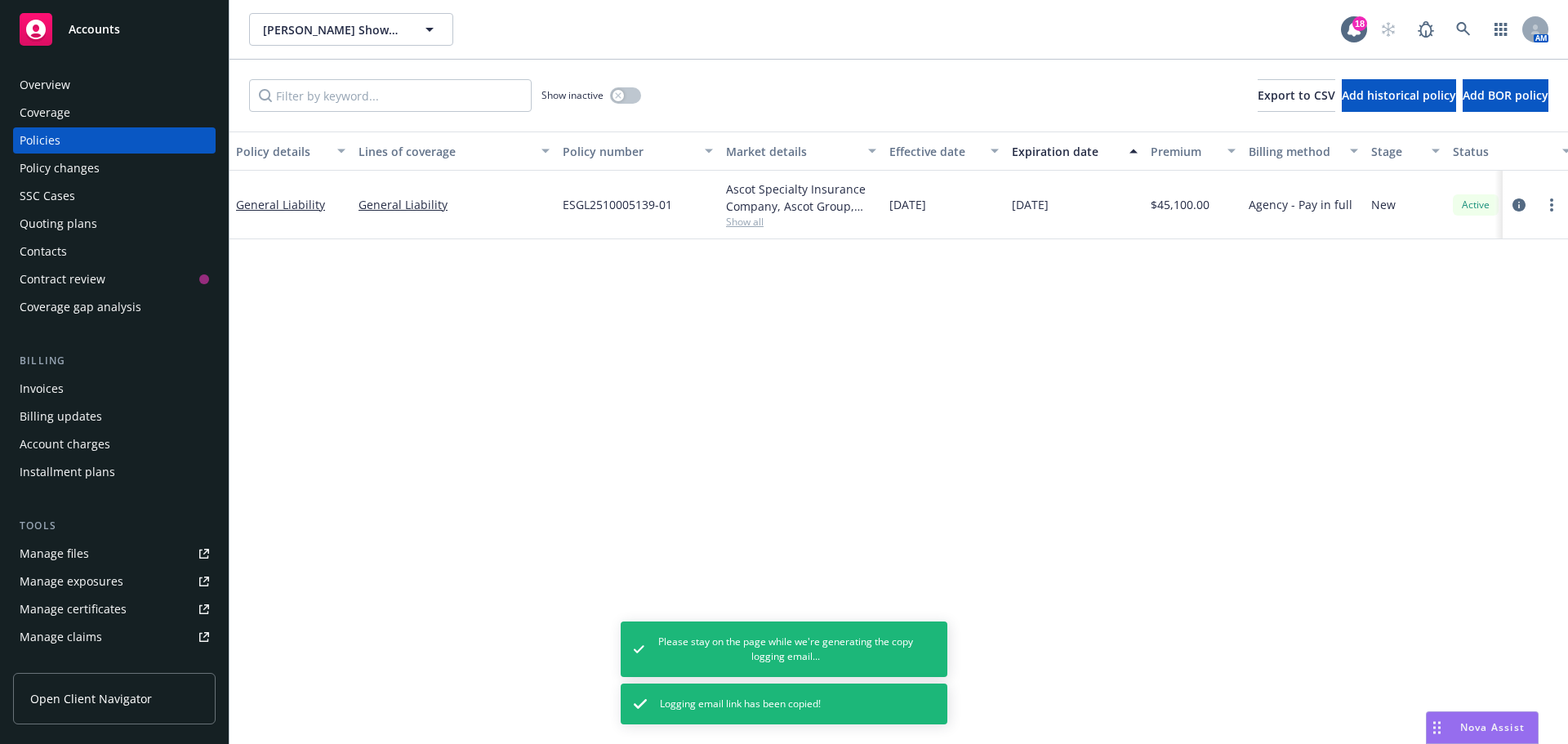
click at [94, 93] on div "Overview" at bounding box center [114, 85] width 189 height 26
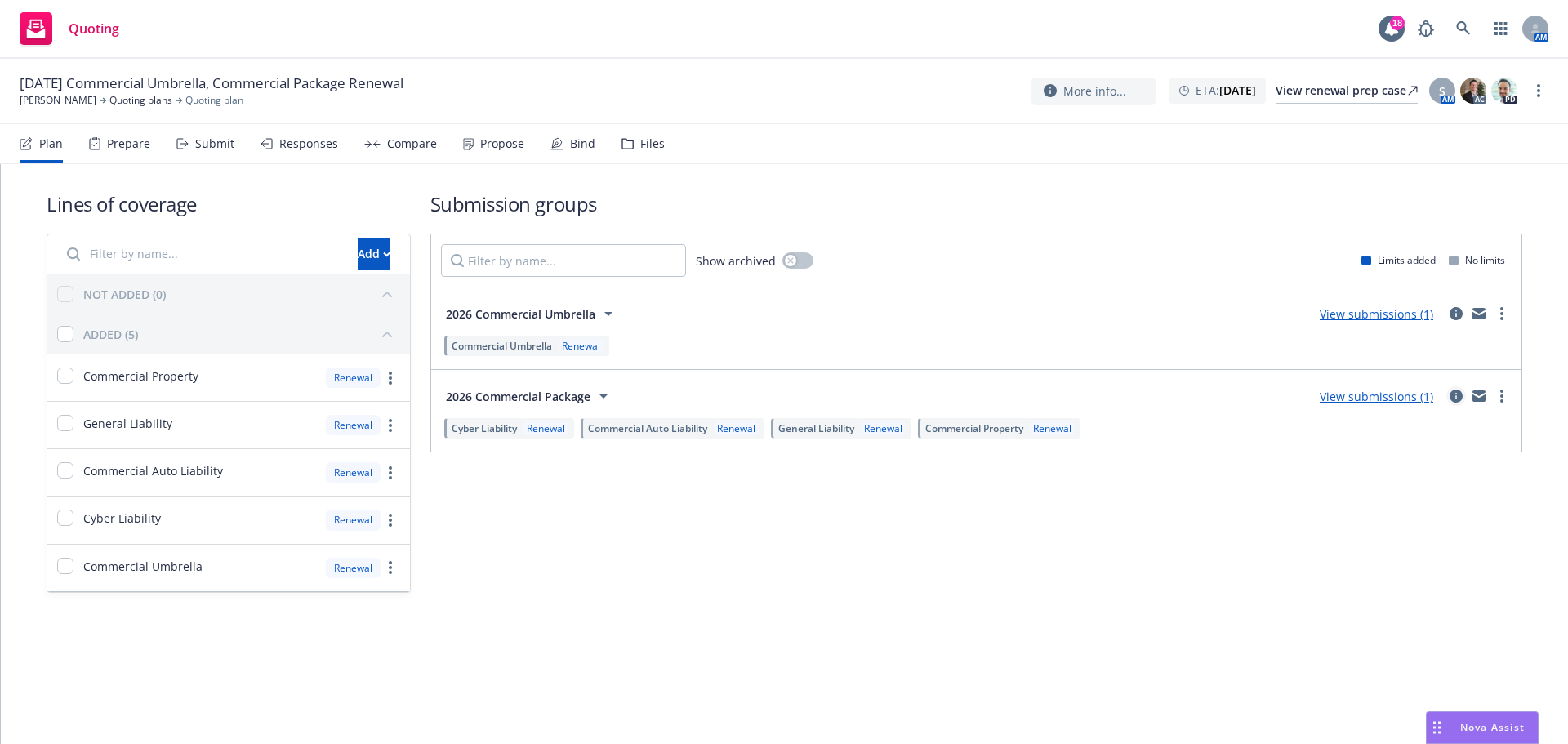
click at [1456, 397] on icon "circleInformation" at bounding box center [1456, 396] width 13 height 13
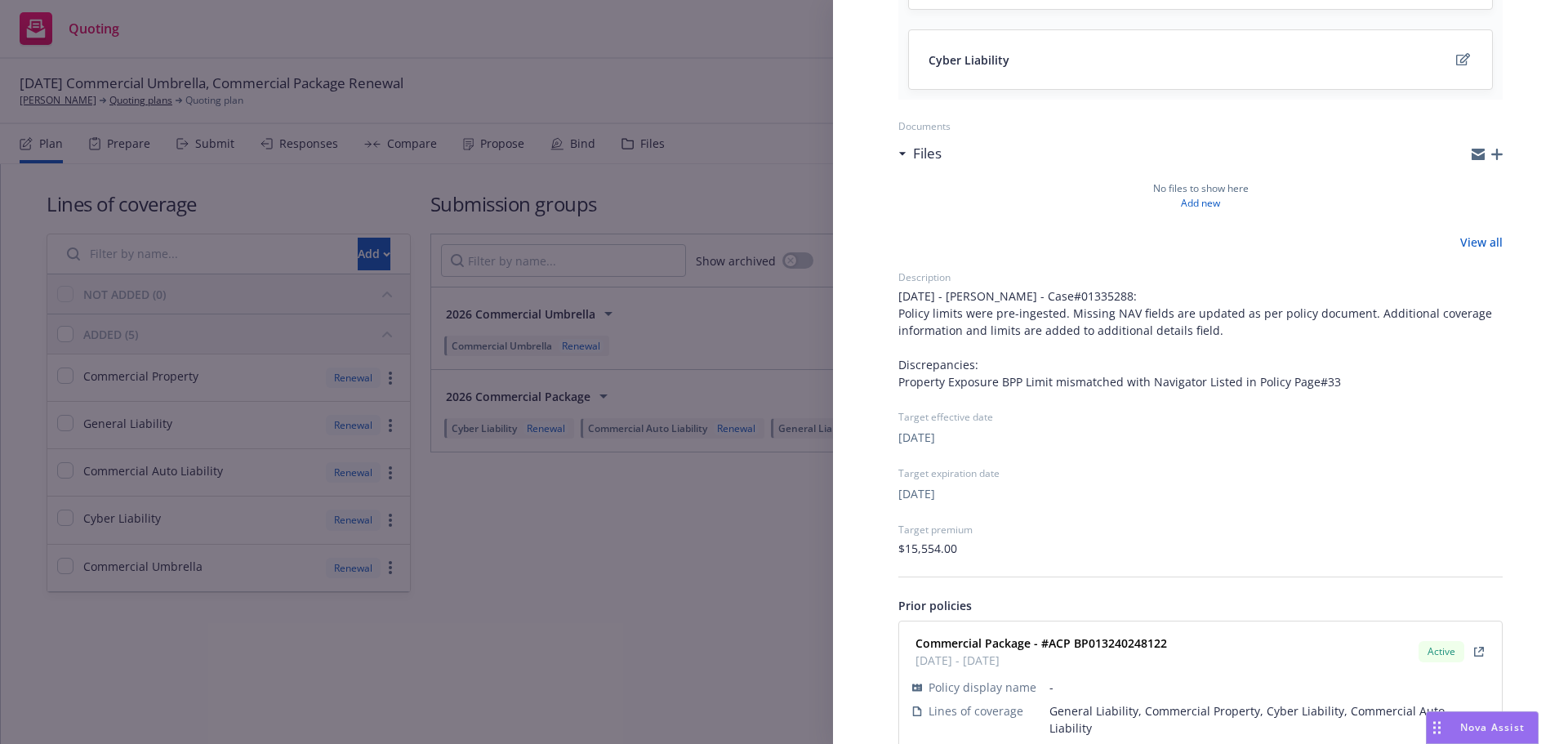
scroll to position [483, 0]
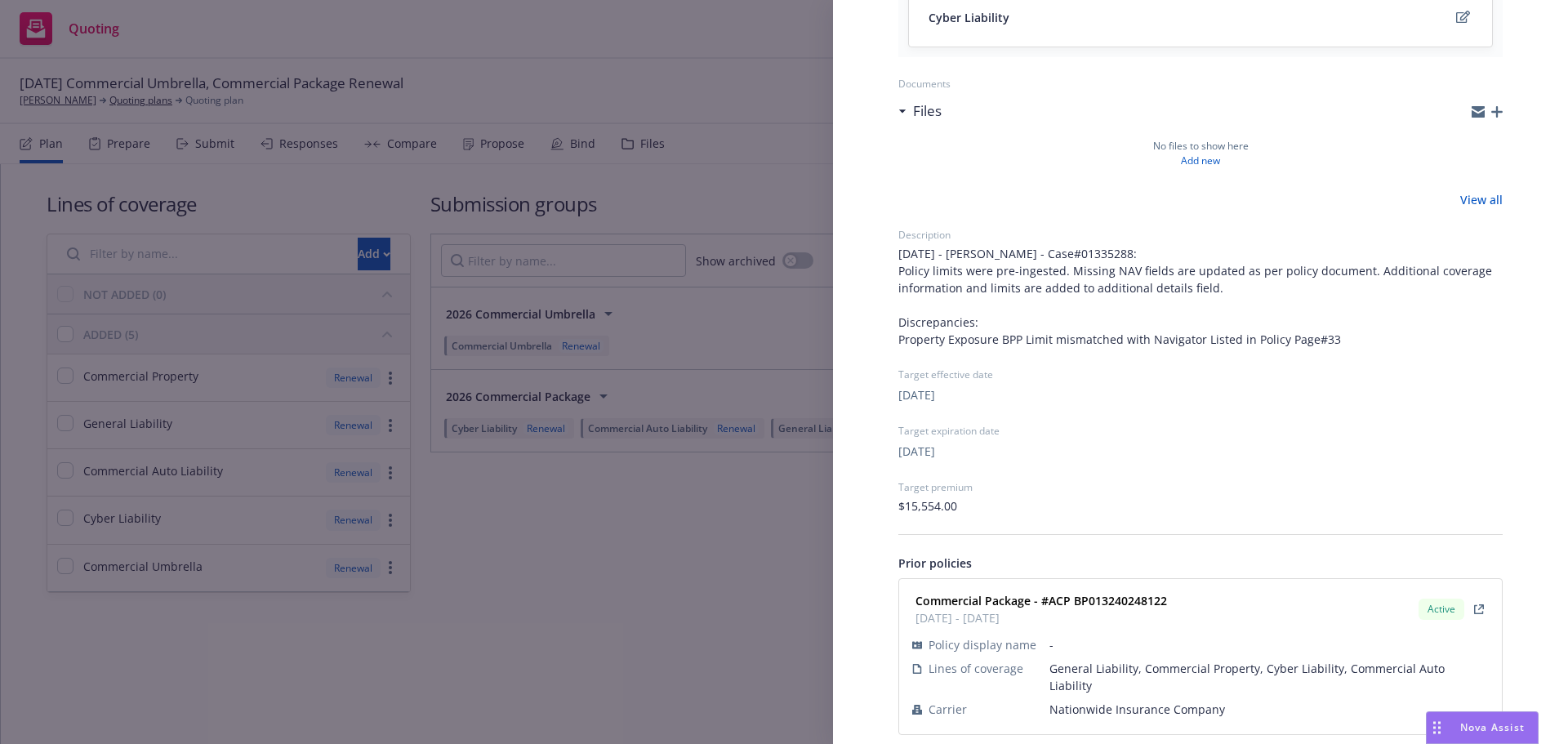
click at [1089, 701] on span "Nationwide Insurance Company" at bounding box center [1269, 709] width 439 height 17
copy span "Nationwide Insurance Company"
drag, startPoint x: 1163, startPoint y: 599, endPoint x: 1047, endPoint y: 601, distance: 116.0
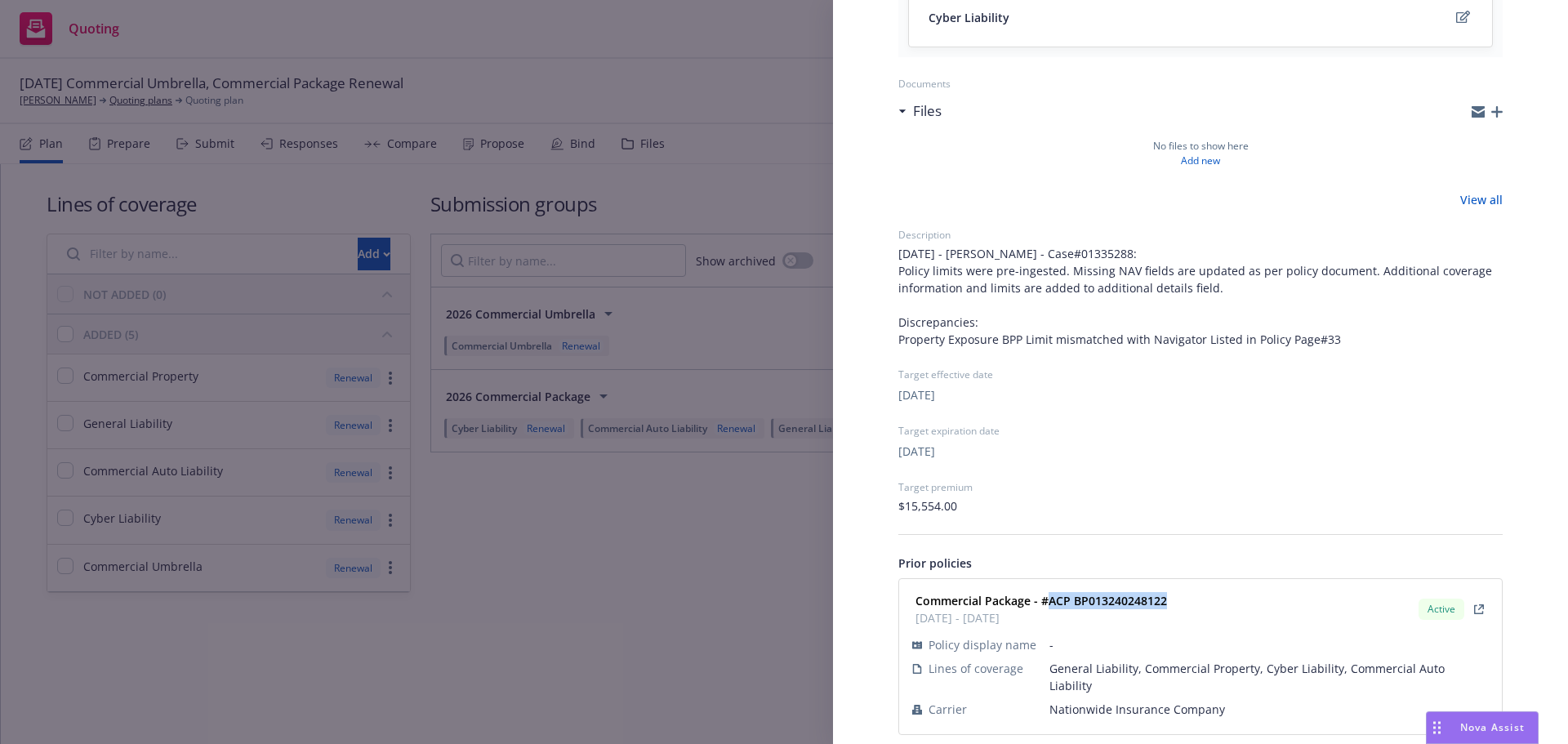
click at [1047, 601] on div "Commercial Package - #ACP BP013240248122 [DATE] - [DATE] Active" at bounding box center [1200, 609] width 583 height 41
copy strong "ACP BP013240248122"
click at [641, 599] on div "Submission group 2026 Commercial Package Last updated [DATE] 8:16 PM Lines of c…" at bounding box center [784, 372] width 1568 height 744
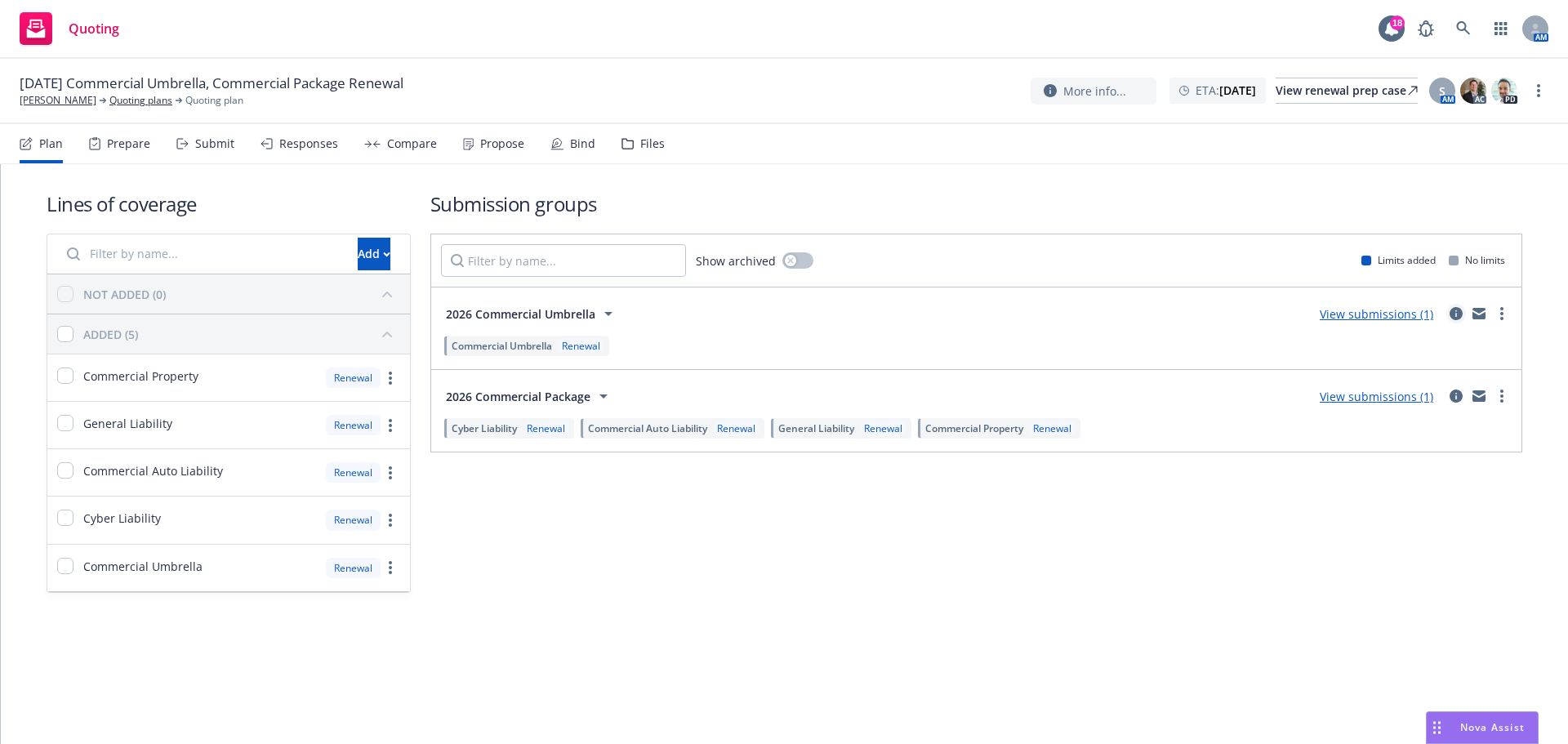
click at [1453, 312] on icon "circleInformation" at bounding box center [1456, 314] width 13 height 13
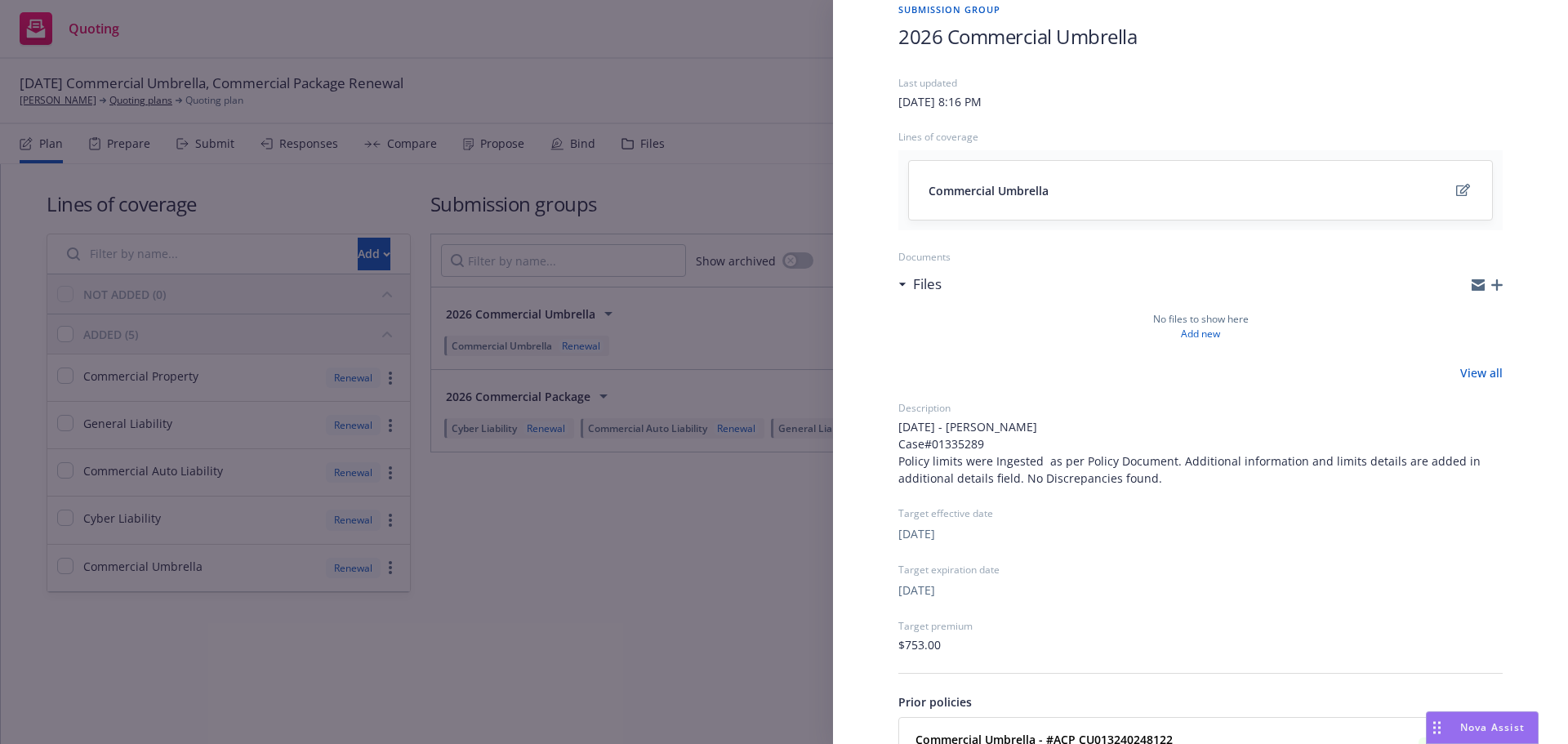
scroll to position [208, 0]
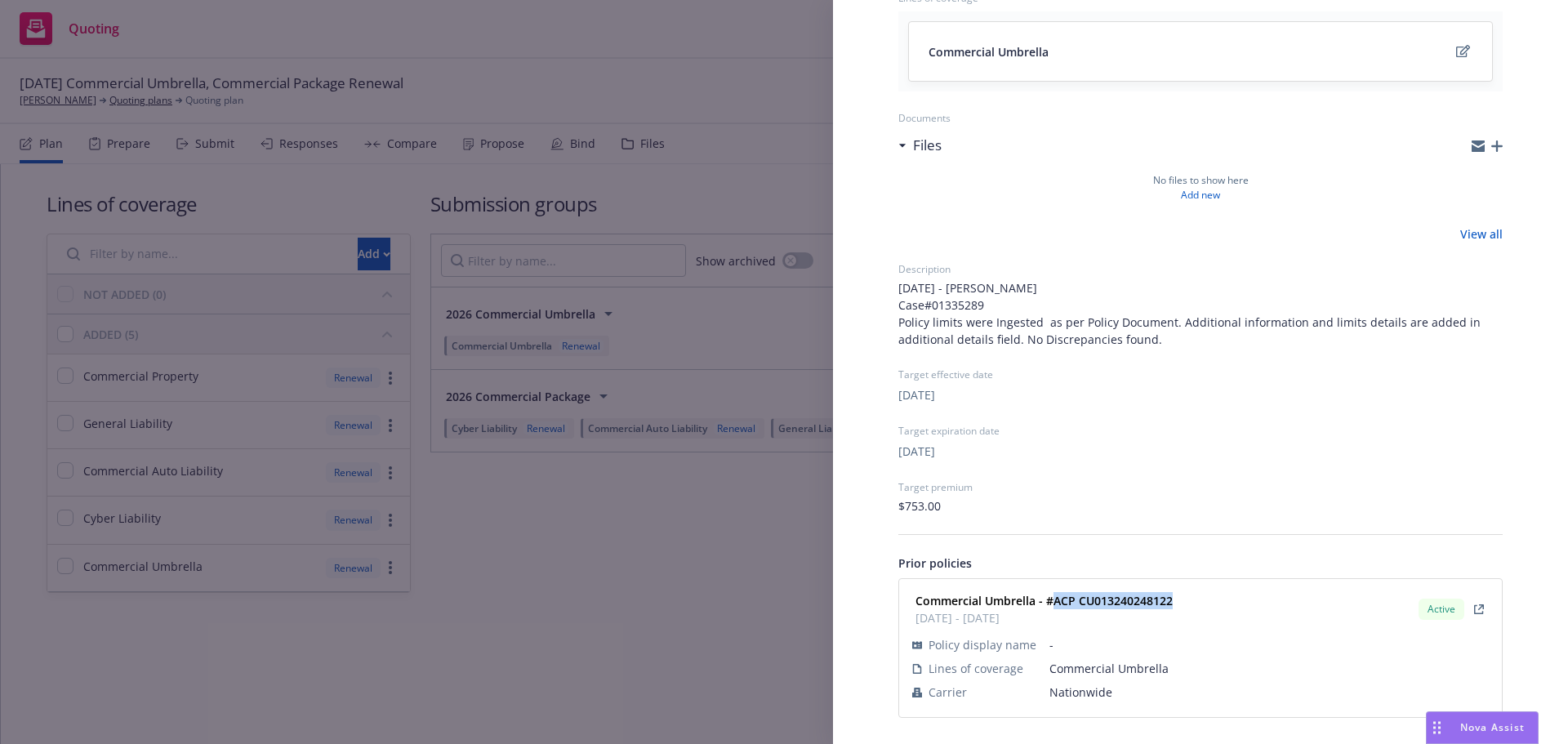
drag, startPoint x: 1137, startPoint y: 606, endPoint x: 1050, endPoint y: 602, distance: 87.1
click at [1050, 602] on div "Commercial Umbrella - #ACP CU013240248122 01/15/2025 - 01/15/2026 Active" at bounding box center [1200, 609] width 583 height 41
copy strong "ACP CU013240248122"
click at [493, 497] on div "Submission group 2026 Commercial Umbrella Last updated Sunday, August 17, 2025 …" at bounding box center [784, 372] width 1568 height 744
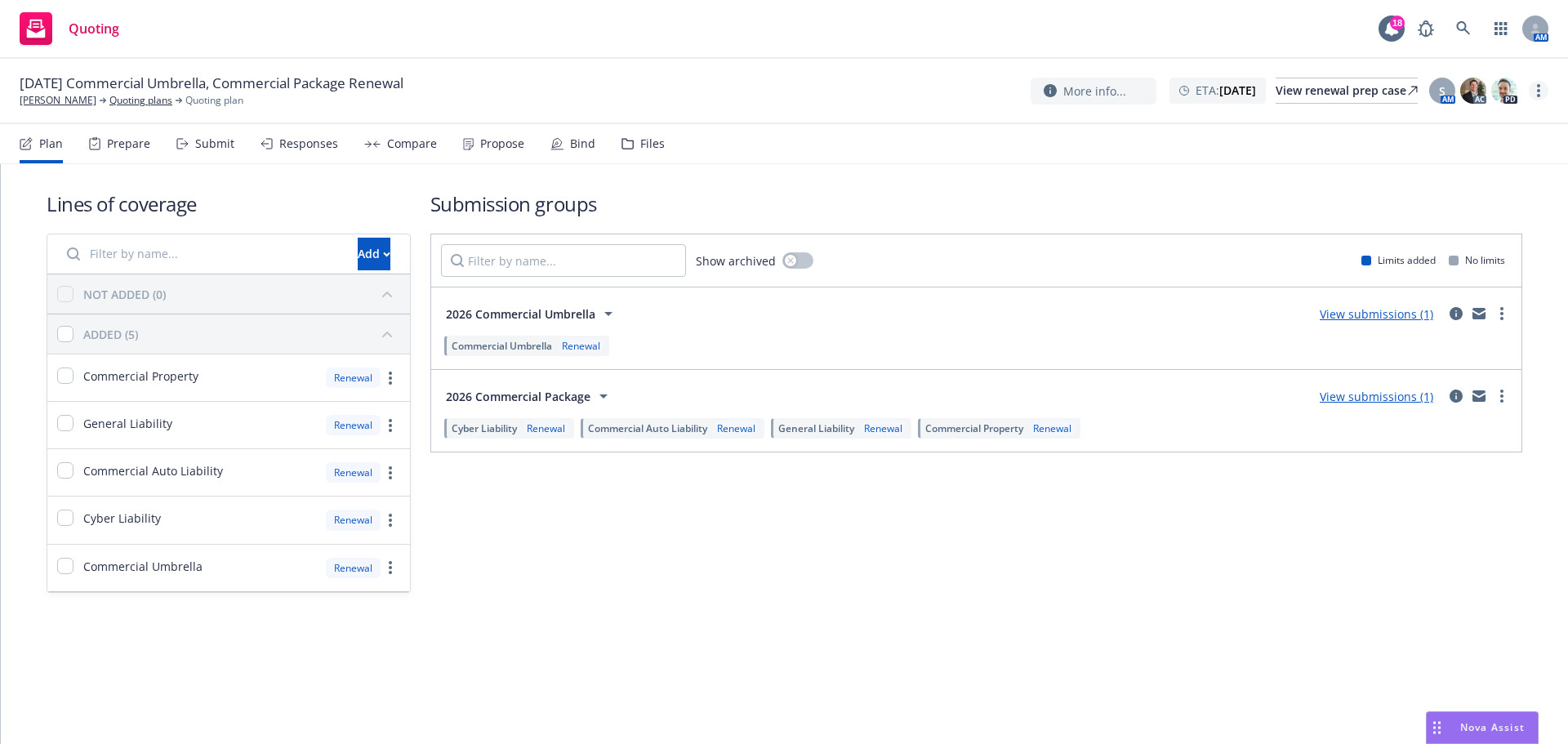
click at [1541, 87] on link "more" at bounding box center [1538, 91] width 20 height 20
click at [1461, 218] on link "Archive quoting plan" at bounding box center [1457, 222] width 182 height 33
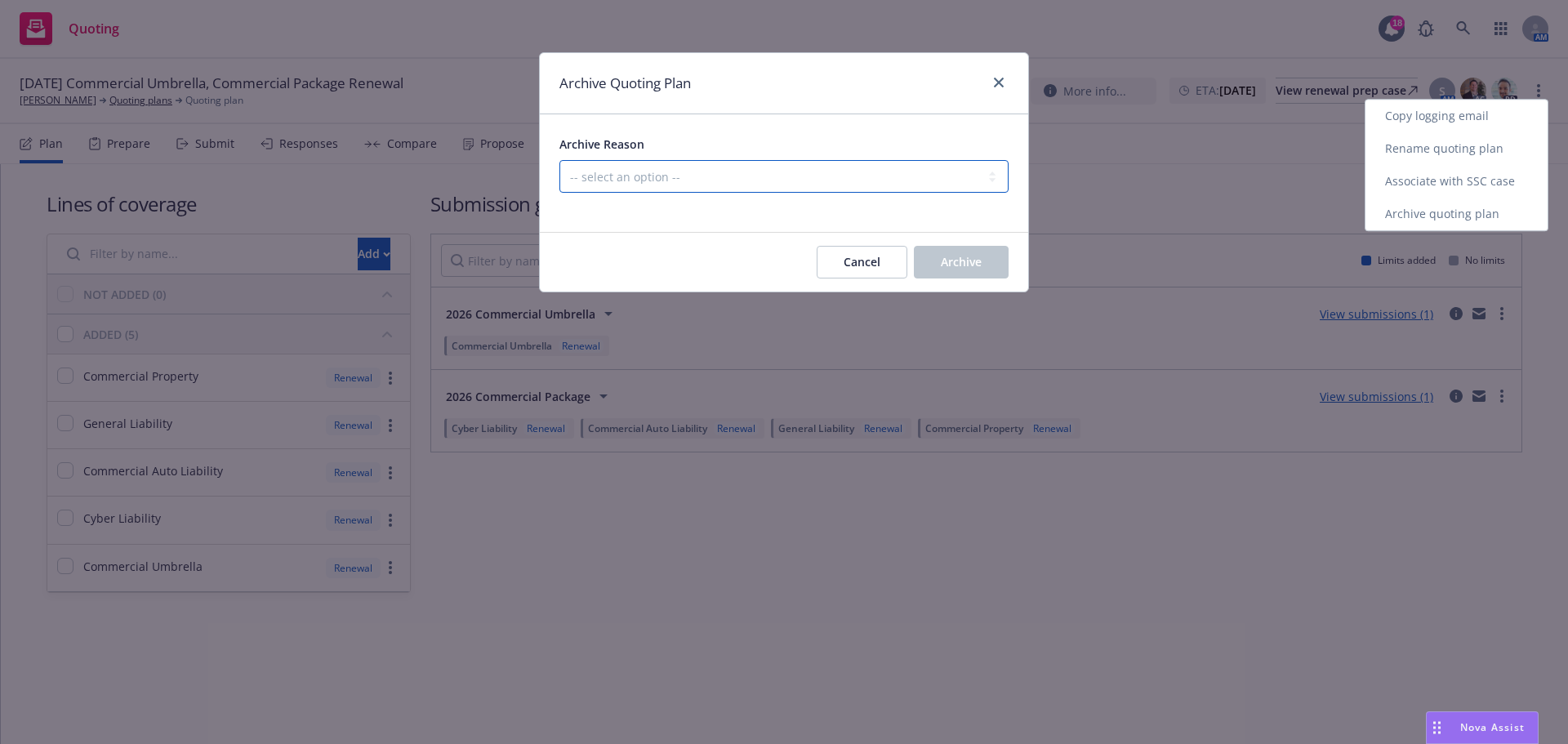
click at [775, 173] on select "-- select an option -- All policies in this renewal plan are auto-renewed Creat…" at bounding box center [784, 176] width 449 height 33
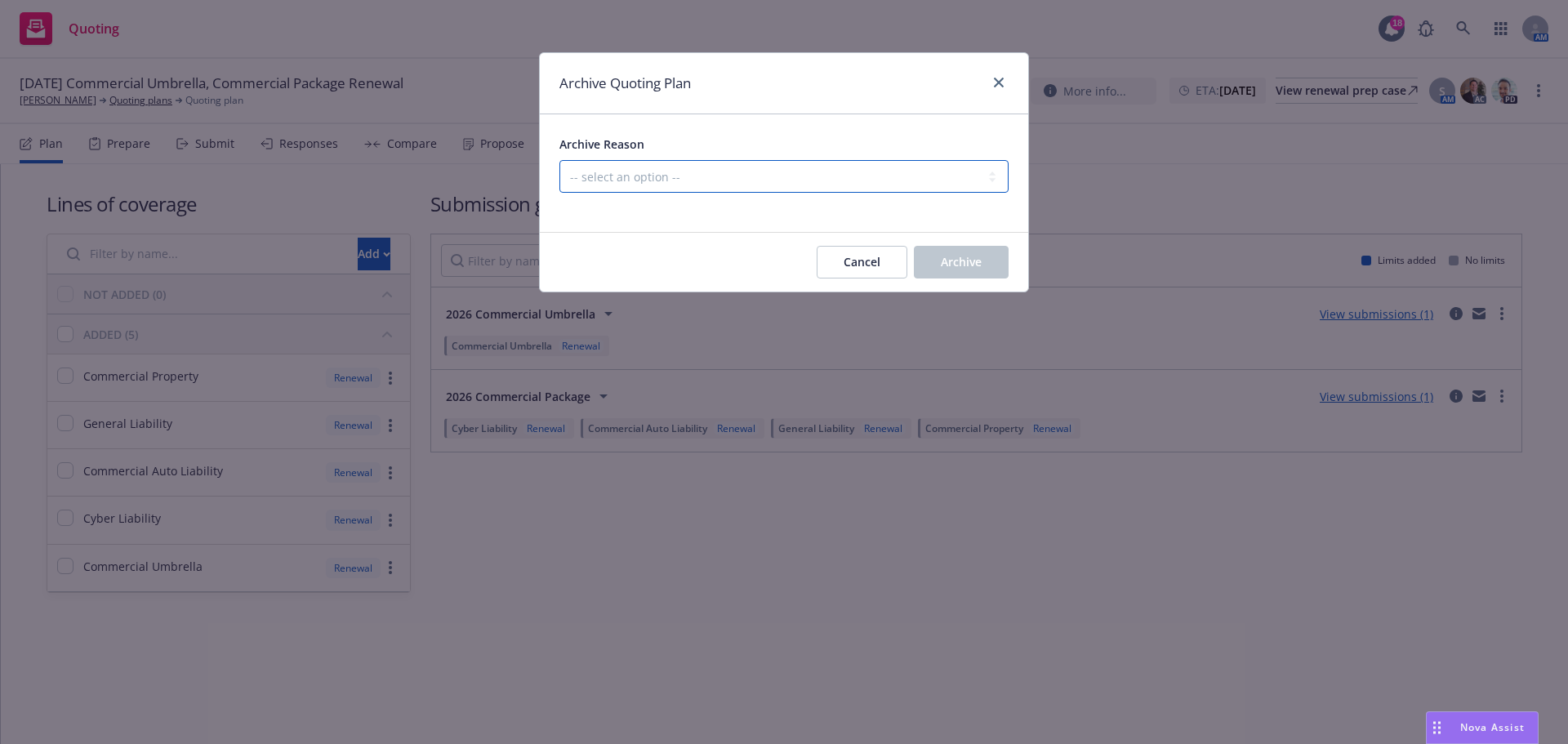
select select "ARCHIVED_RENEWAL_POLICY_AUTO_RENEWED"
click at [559, 160] on select "-- select an option -- All policies in this renewal plan are auto-renewed Creat…" at bounding box center [784, 176] width 449 height 33
click at [939, 252] on button "Archive" at bounding box center [961, 262] width 95 height 33
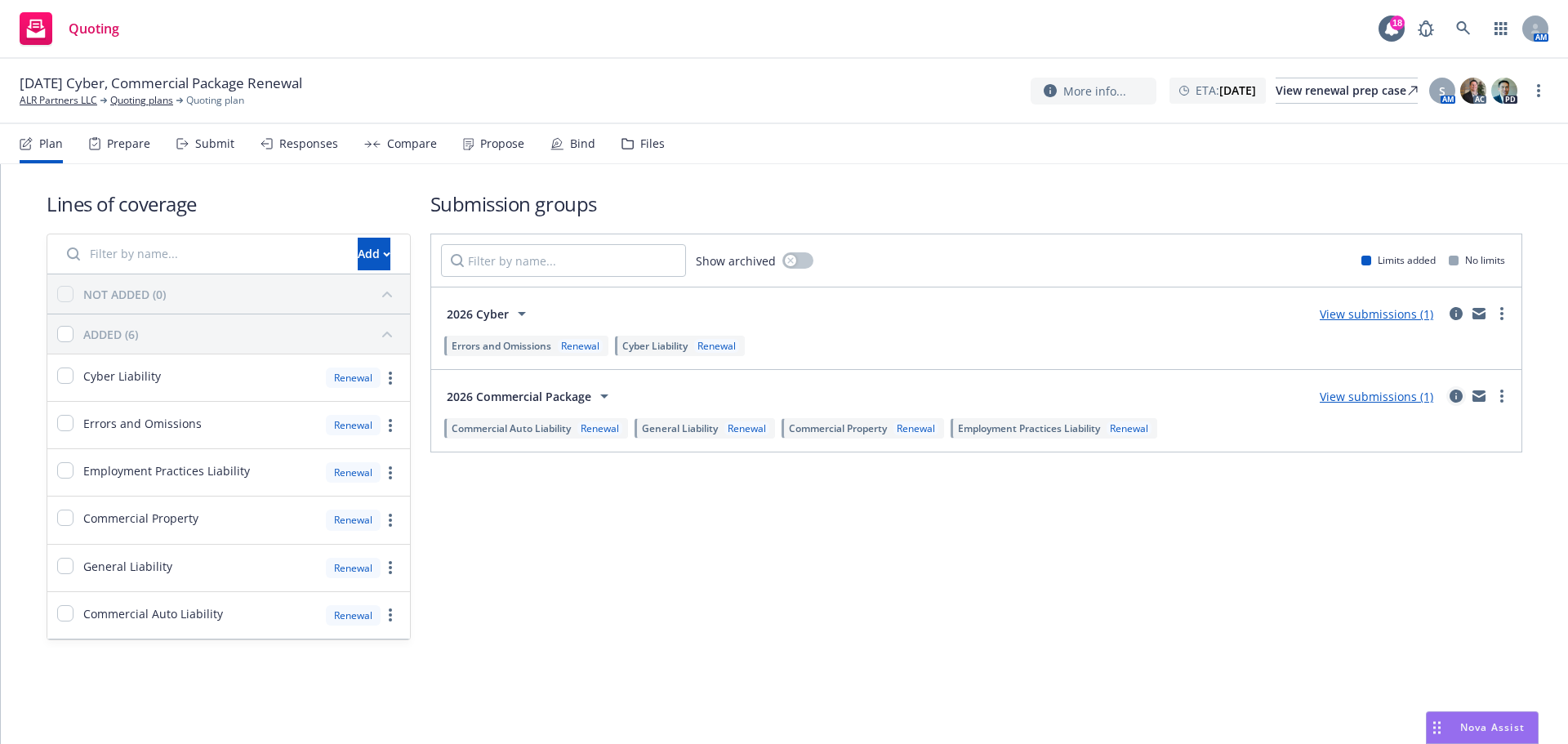
click at [1452, 399] on icon "circleInformation" at bounding box center [1456, 396] width 13 height 13
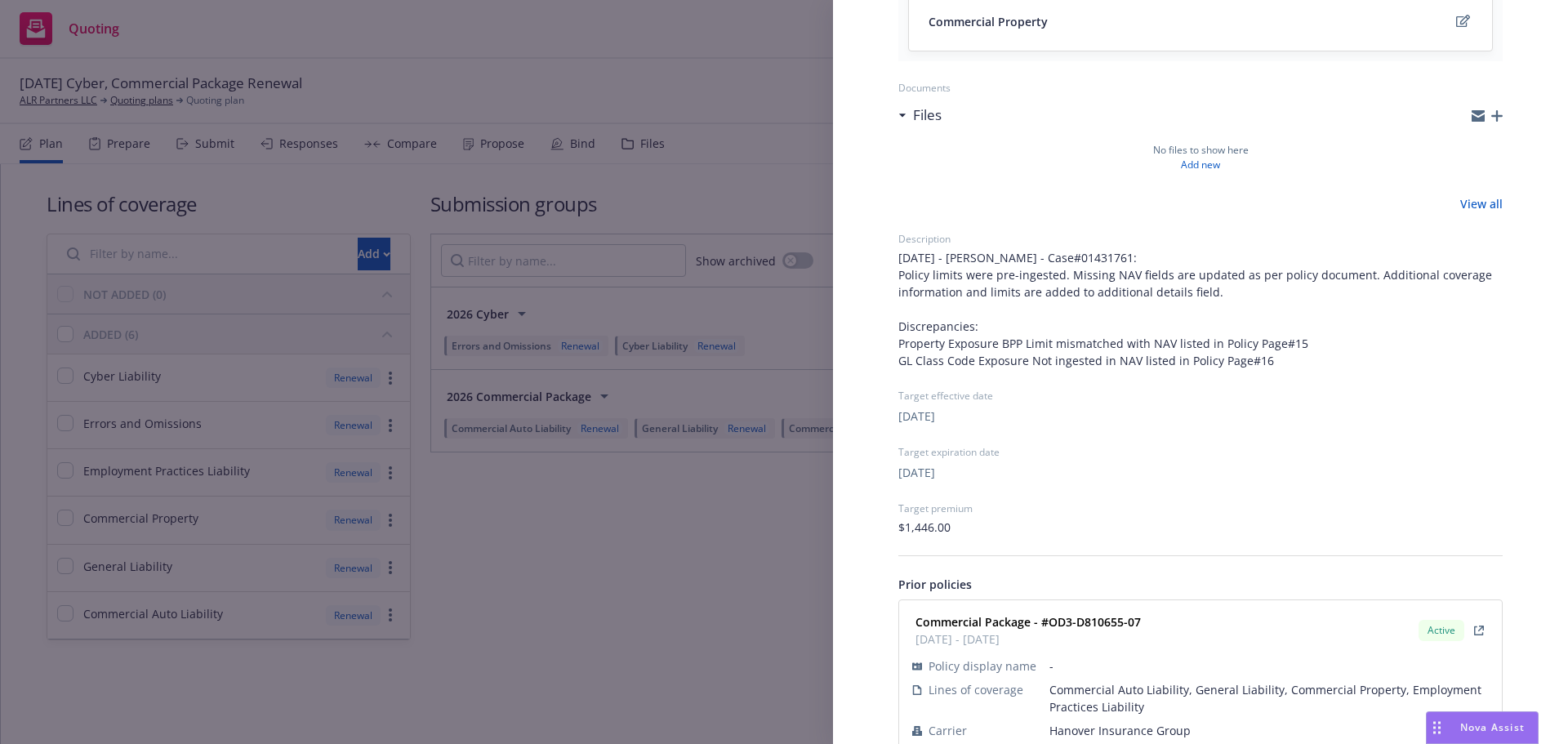
scroll to position [517, 0]
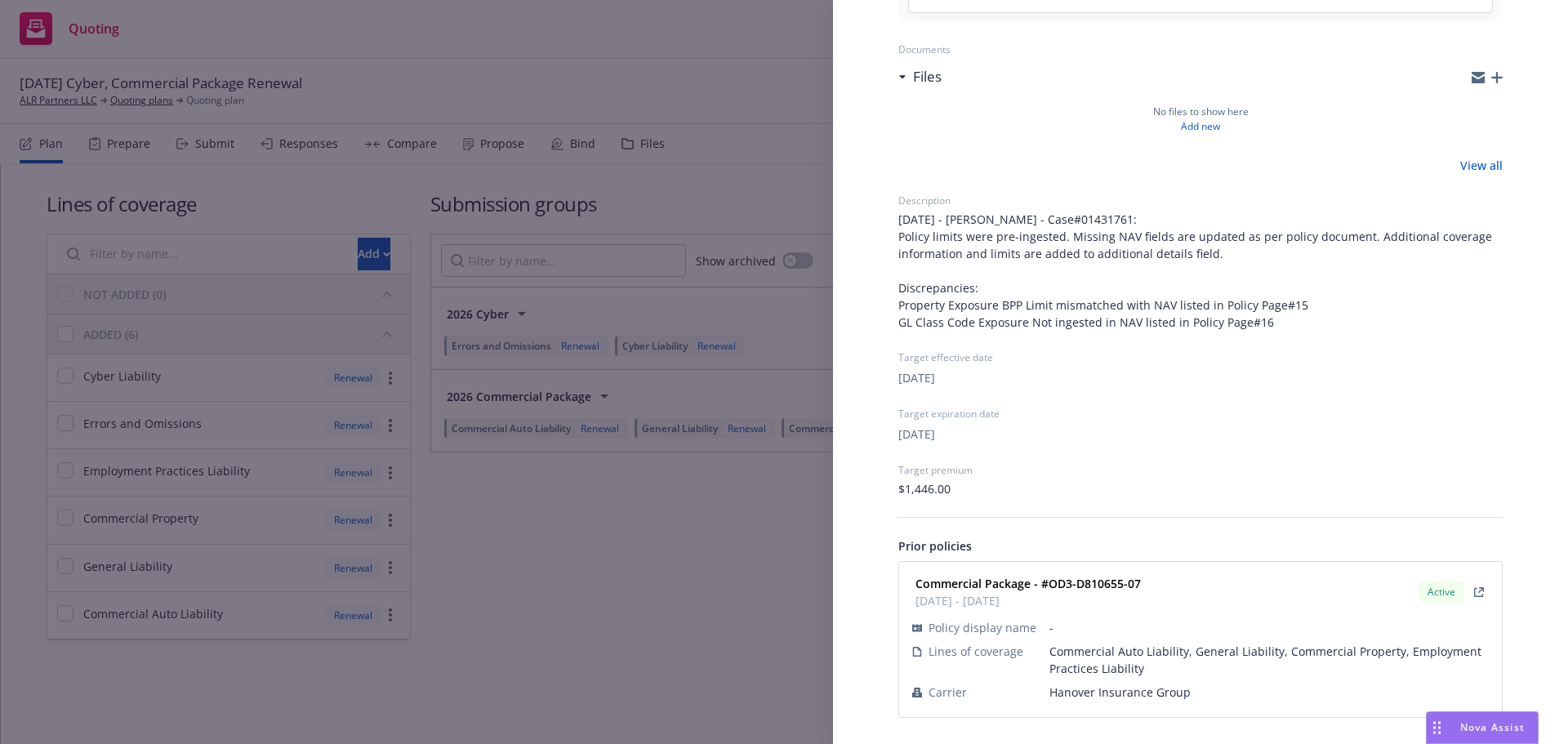
click at [1120, 696] on span "Hanover Insurance Group" at bounding box center [1269, 692] width 439 height 17
copy span "Hanover Insurance Group"
click at [360, 358] on div "Submission group 2026 Commercial Package Last updated [DATE] 8:15 PM Lines of c…" at bounding box center [784, 372] width 1568 height 744
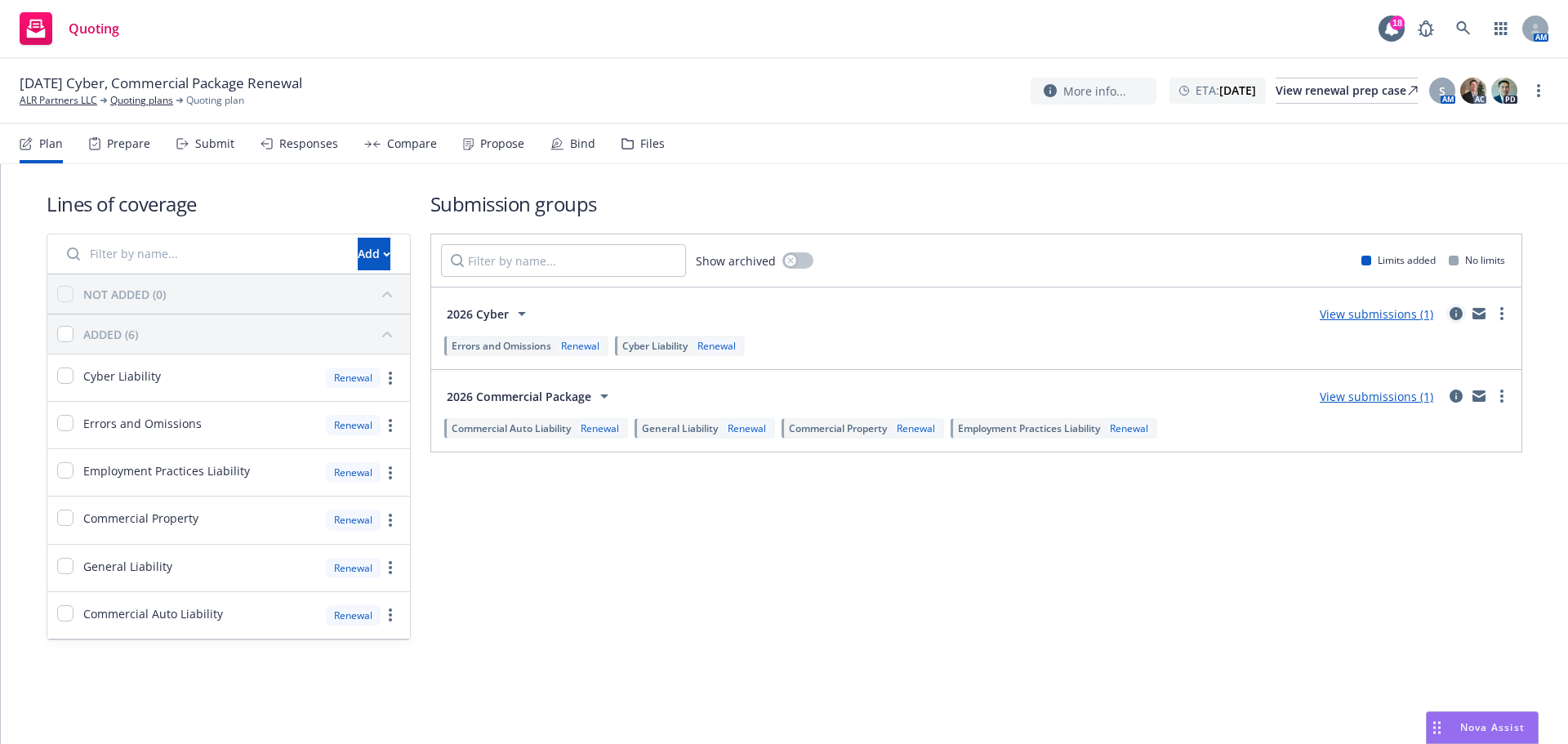
click at [1452, 311] on icon "circleInformation" at bounding box center [1456, 314] width 13 height 13
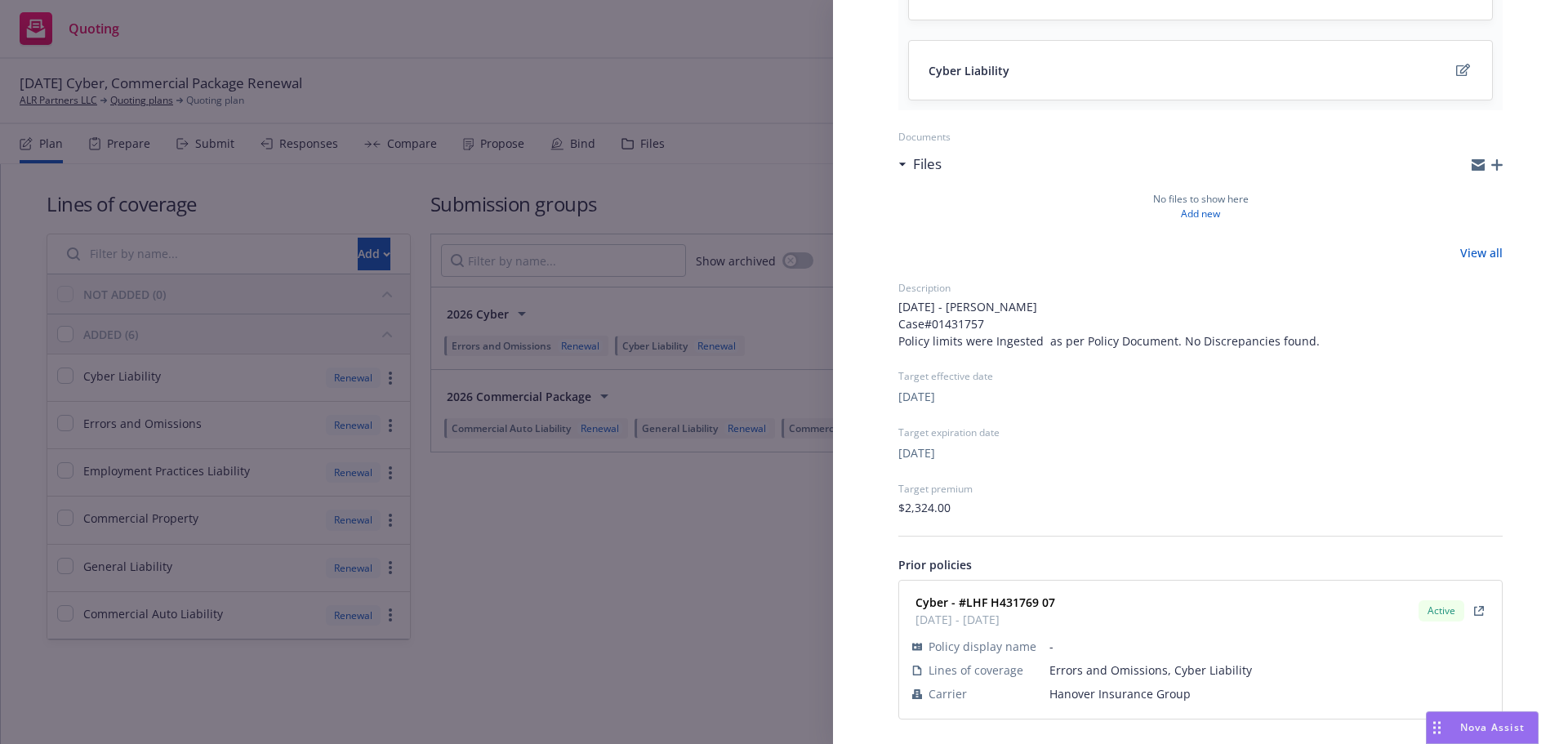
scroll to position [271, 0]
drag, startPoint x: 1121, startPoint y: 696, endPoint x: 1039, endPoint y: 692, distance: 82.1
click at [1039, 692] on tr "Carrier Hanover Insurance Group" at bounding box center [1200, 692] width 576 height 24
click at [1052, 691] on span "Hanover Insurance Group" at bounding box center [1269, 692] width 439 height 17
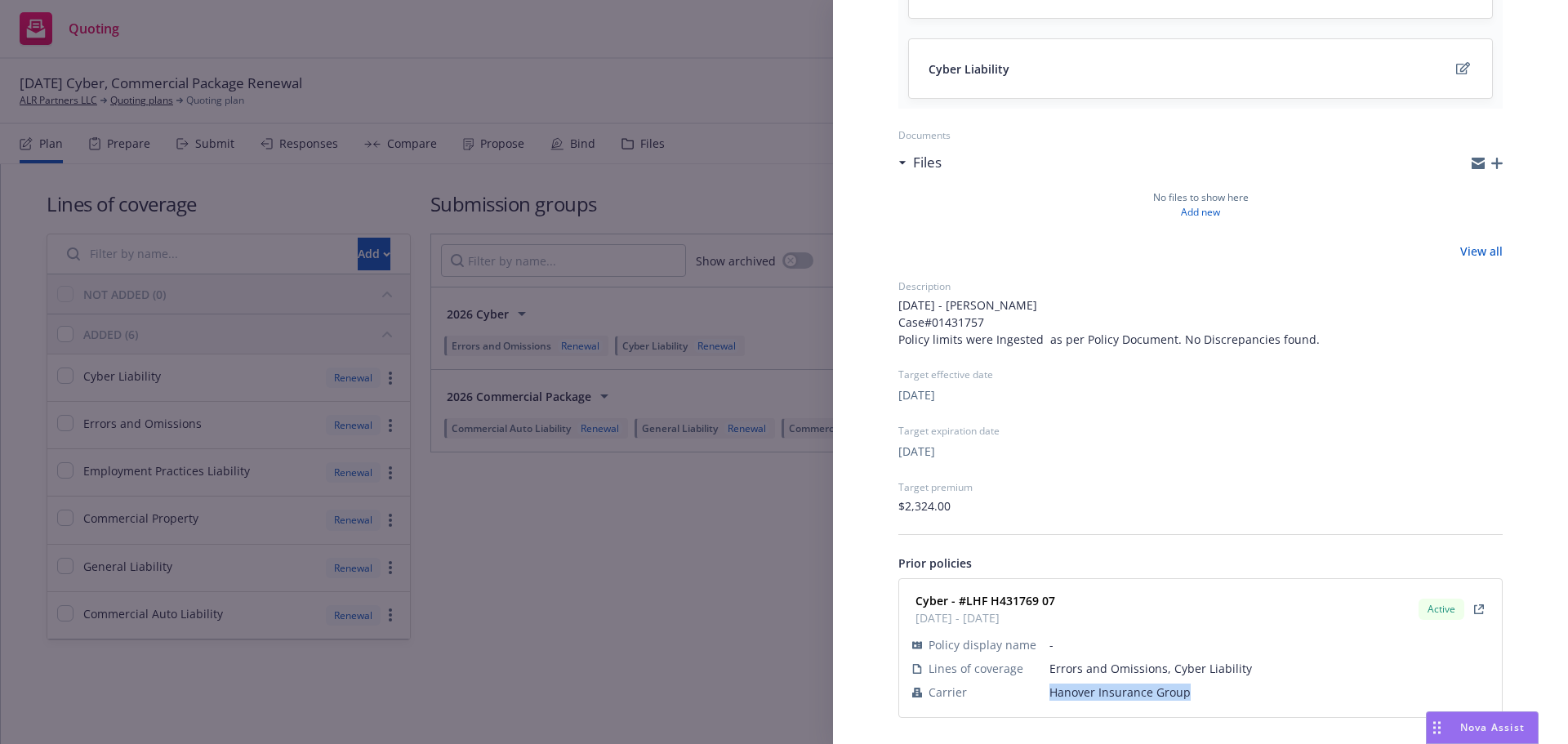
click at [1052, 691] on span "Hanover Insurance Group" at bounding box center [1269, 692] width 439 height 17
drag, startPoint x: 1050, startPoint y: 603, endPoint x: 966, endPoint y: 602, distance: 84.0
click at [966, 602] on strong "Cyber - #LHF H431769 07" at bounding box center [985, 600] width 139 height 16
copy strong "LHF H431769 07"
click at [568, 539] on div "Submission group 2026 Cyber Last updated Sunday, August 17, 2025 at 8:15 PM Lin…" at bounding box center [784, 372] width 1568 height 744
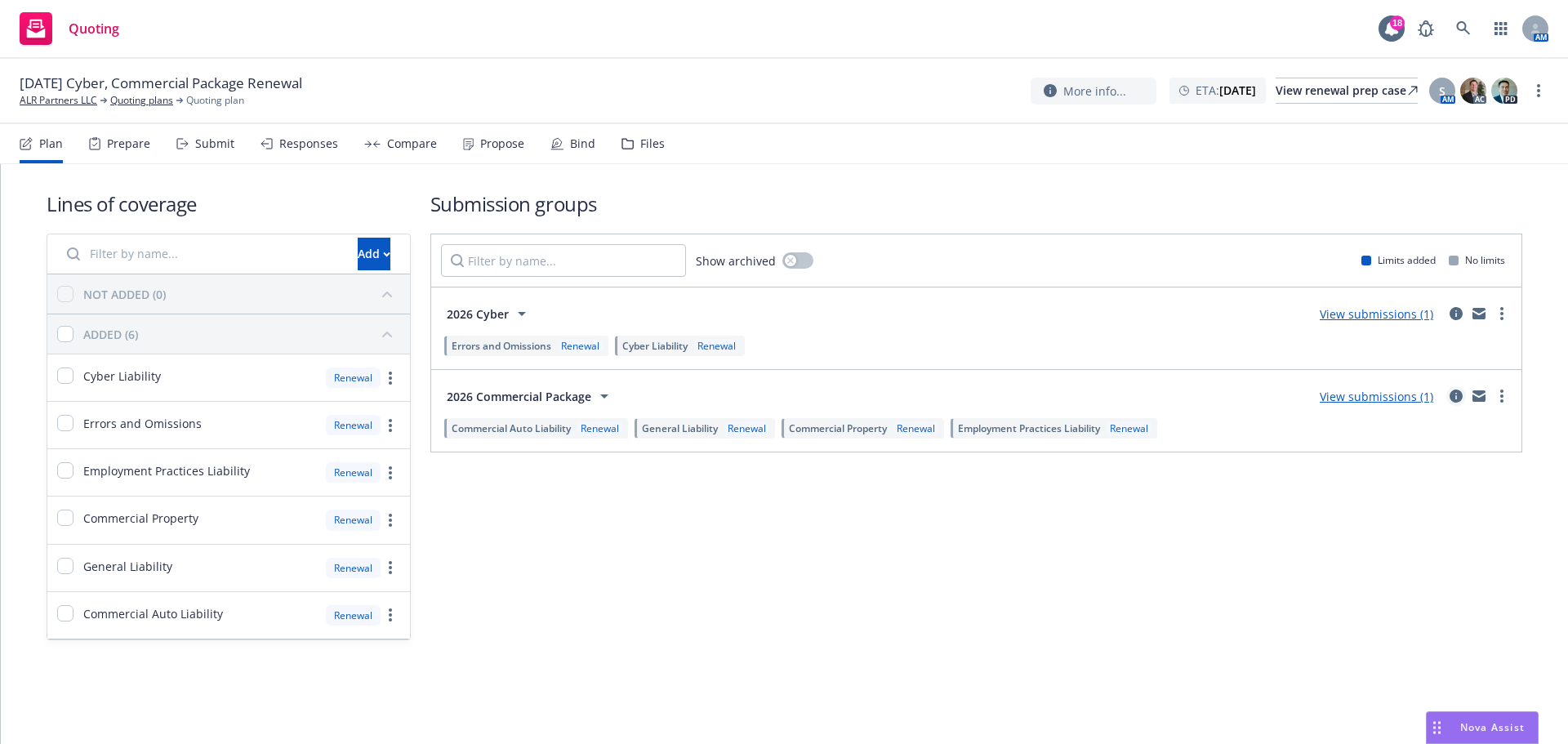
click at [1461, 390] on icon "circleInformation" at bounding box center [1456, 396] width 13 height 13
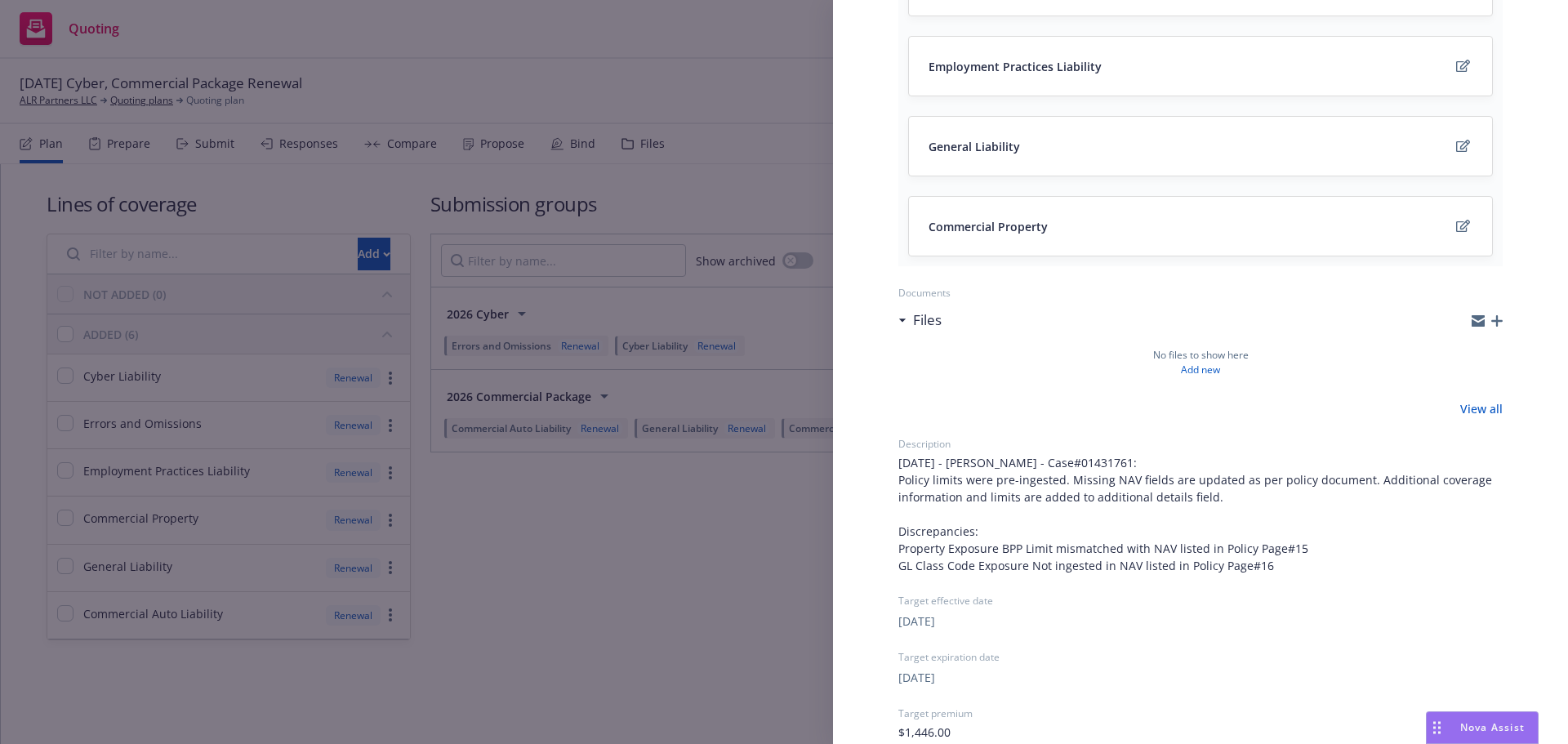
scroll to position [490, 0]
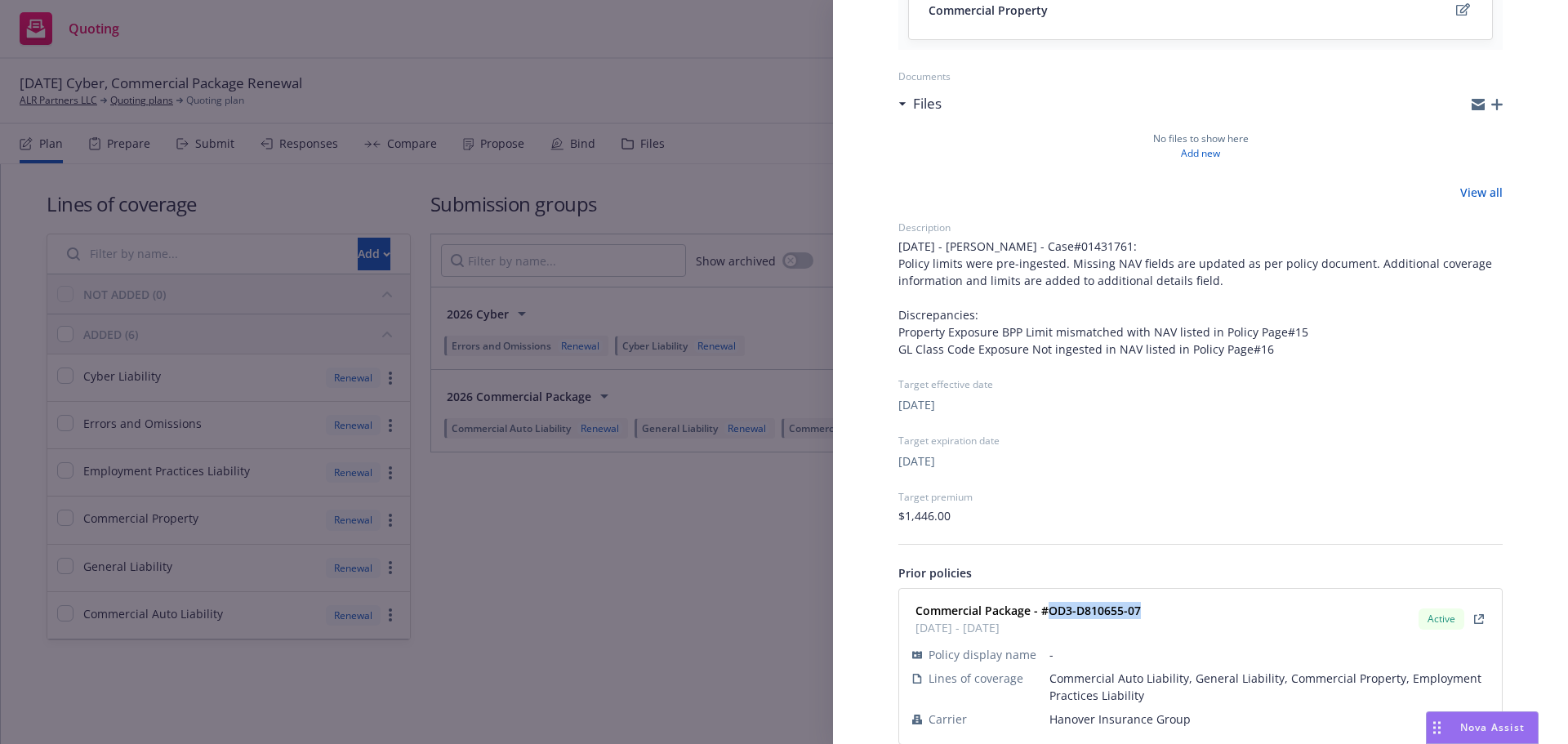
drag, startPoint x: 1159, startPoint y: 612, endPoint x: 1048, endPoint y: 610, distance: 111.0
click at [1048, 610] on div "Commercial Package - #OD3-D810655-07 01/15/2025 - 01/15/2026 Active" at bounding box center [1200, 619] width 583 height 41
copy strong "OD3-D810655-07"
drag, startPoint x: 437, startPoint y: 332, endPoint x: 481, endPoint y: 307, distance: 50.6
click at [442, 329] on div "Submission group 2026 Commercial Package Last updated Sunday, August 17, 2025 a…" at bounding box center [784, 372] width 1568 height 744
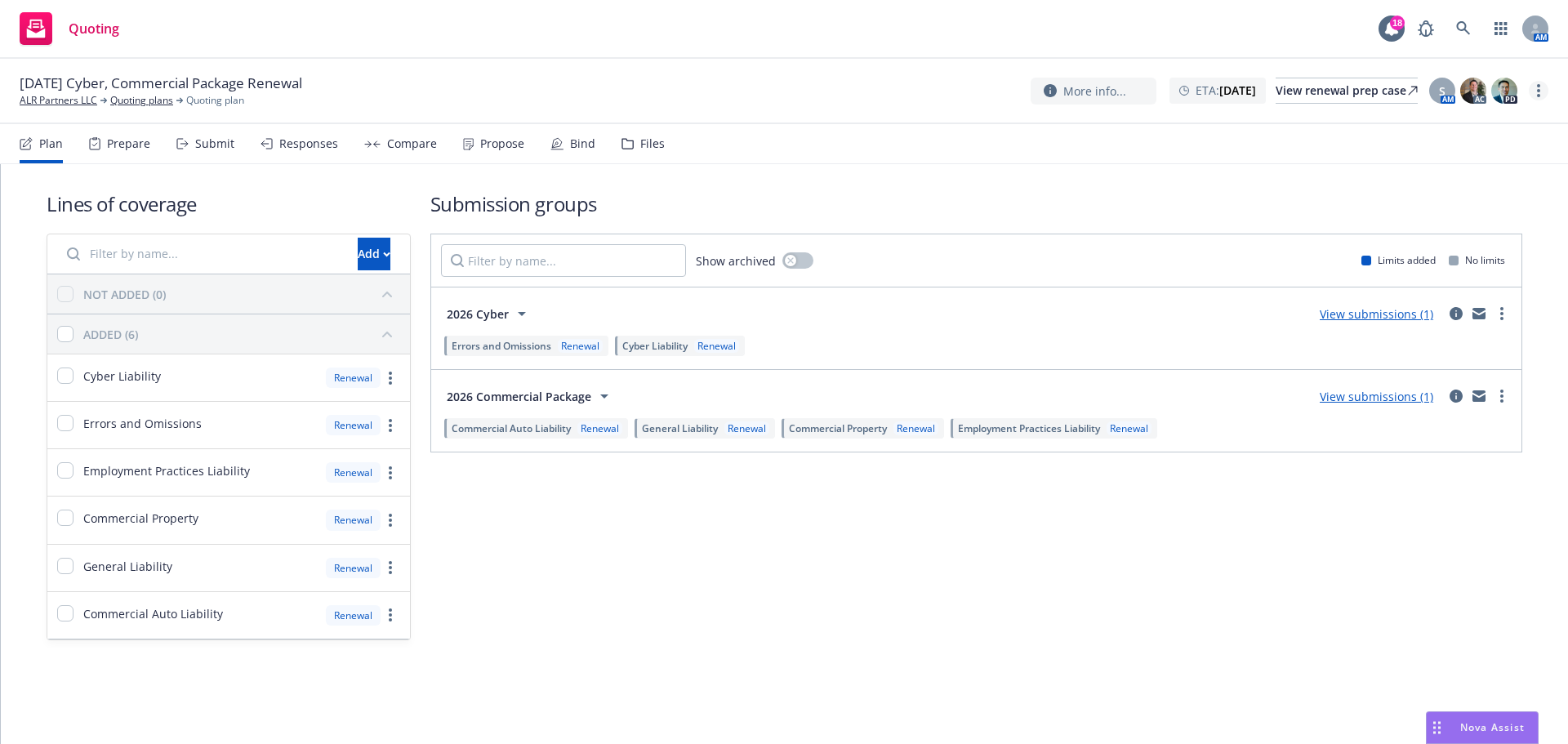
click at [1530, 85] on link "more" at bounding box center [1538, 91] width 20 height 20
click at [1467, 243] on link "Archive quoting plan" at bounding box center [1457, 255] width 182 height 33
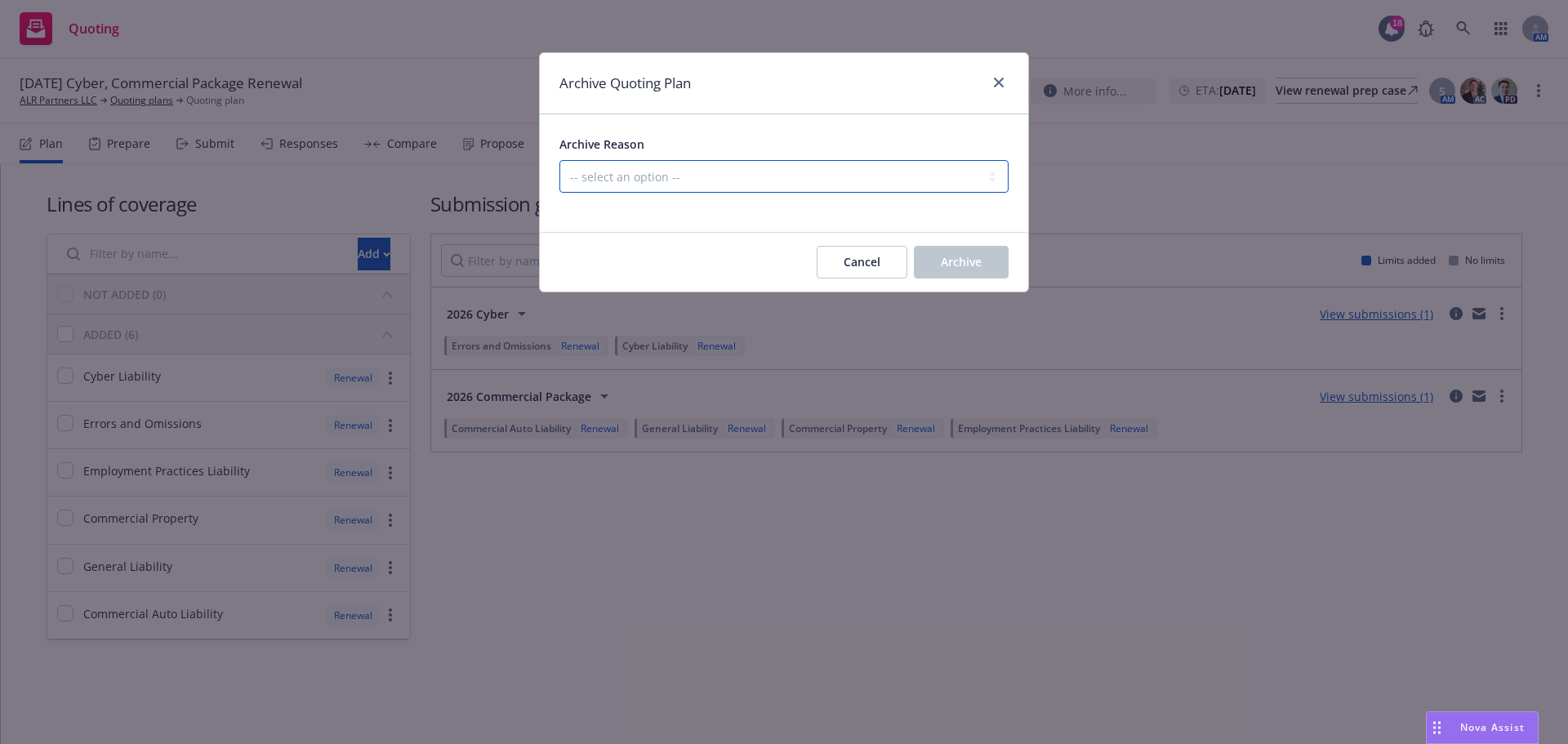
click at [880, 192] on select "-- select an option -- All policies in this renewal plan are auto-renewed Creat…" at bounding box center [784, 176] width 449 height 33
select select "ARCHIVED_RENEWAL_POLICY_AUTO_RENEWED"
click at [559, 160] on select "-- select an option -- All policies in this renewal plan are auto-renewed Creat…" at bounding box center [784, 176] width 449 height 33
click at [965, 264] on span "Archive" at bounding box center [961, 261] width 41 height 16
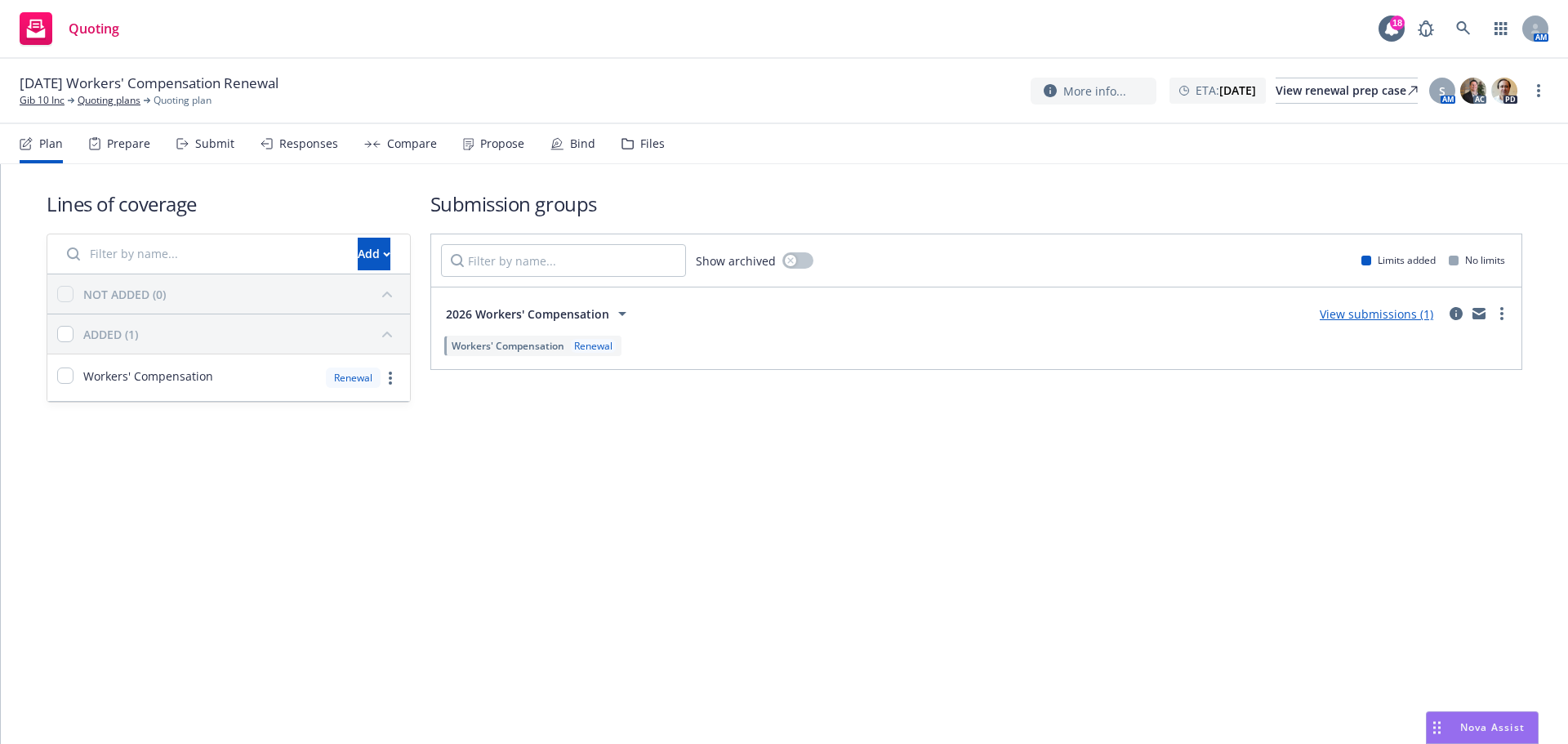
click at [1466, 314] on div "View submissions (1)" at bounding box center [1411, 314] width 202 height 20
click at [1463, 315] on link "circleInformation" at bounding box center [1456, 314] width 20 height 20
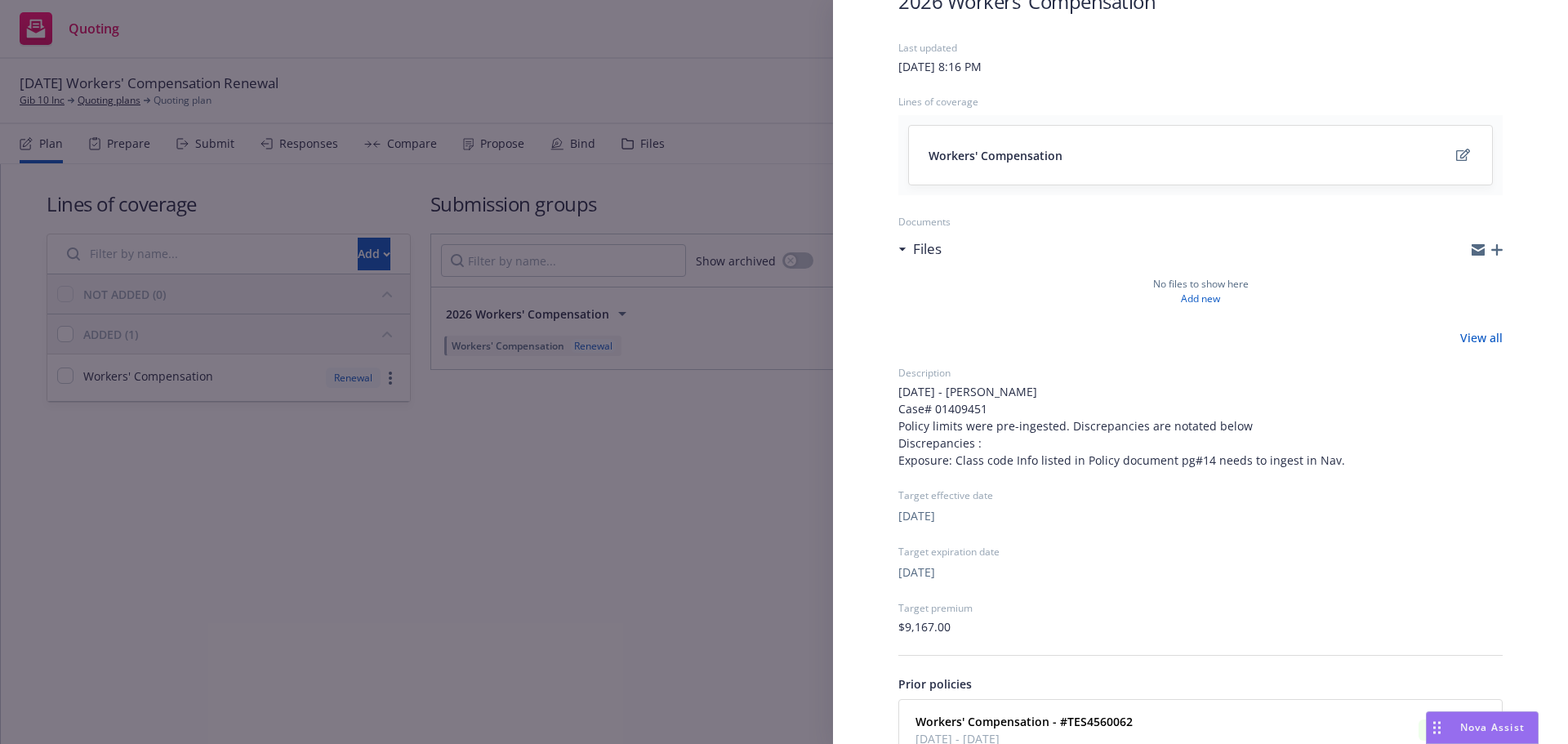
scroll to position [225, 0]
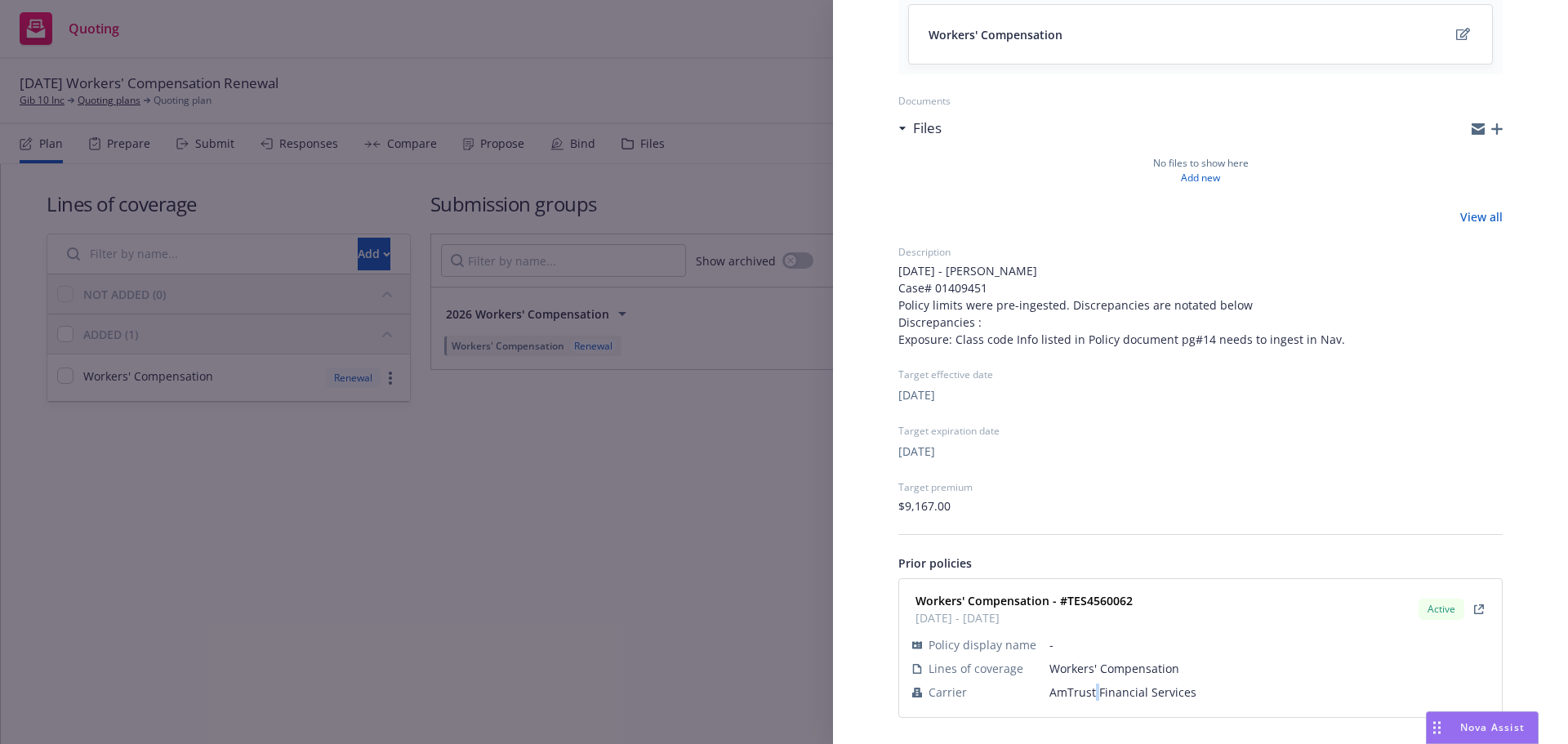
click at [1093, 692] on span "AmTrust Financial Services" at bounding box center [1269, 692] width 439 height 17
copy span "AmTrust Financial Services"
click at [1096, 595] on strong "Workers' Compensation - #TES4560062" at bounding box center [1024, 600] width 217 height 16
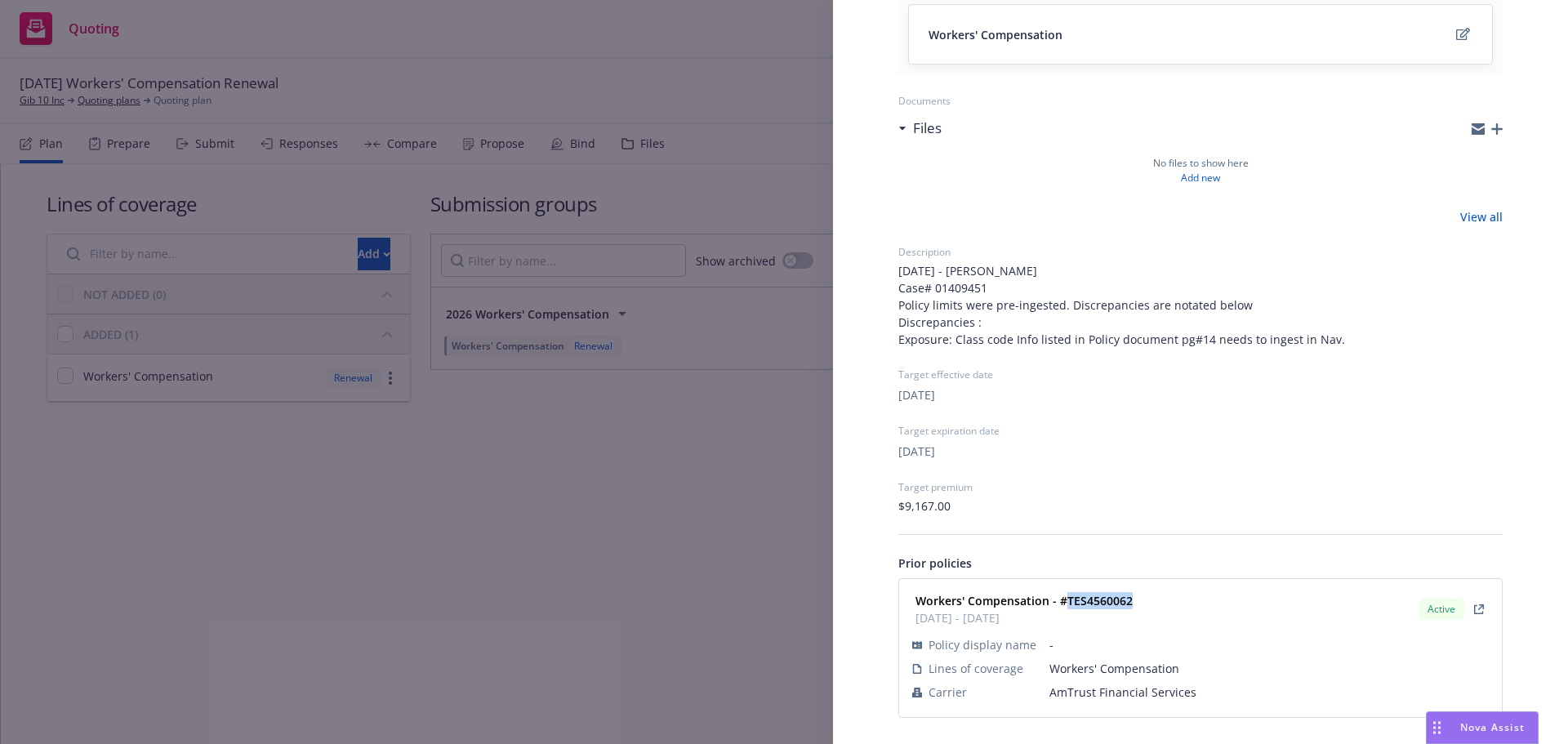
click at [1096, 595] on strong "Workers' Compensation - #TES4560062" at bounding box center [1024, 600] width 217 height 16
copy strong "TES4560062"
drag, startPoint x: 625, startPoint y: 534, endPoint x: 589, endPoint y: 494, distance: 53.8
click at [621, 531] on div "Submission group 2026 Workers' Compensation Last updated Sunday, August 17, 202…" at bounding box center [784, 372] width 1568 height 744
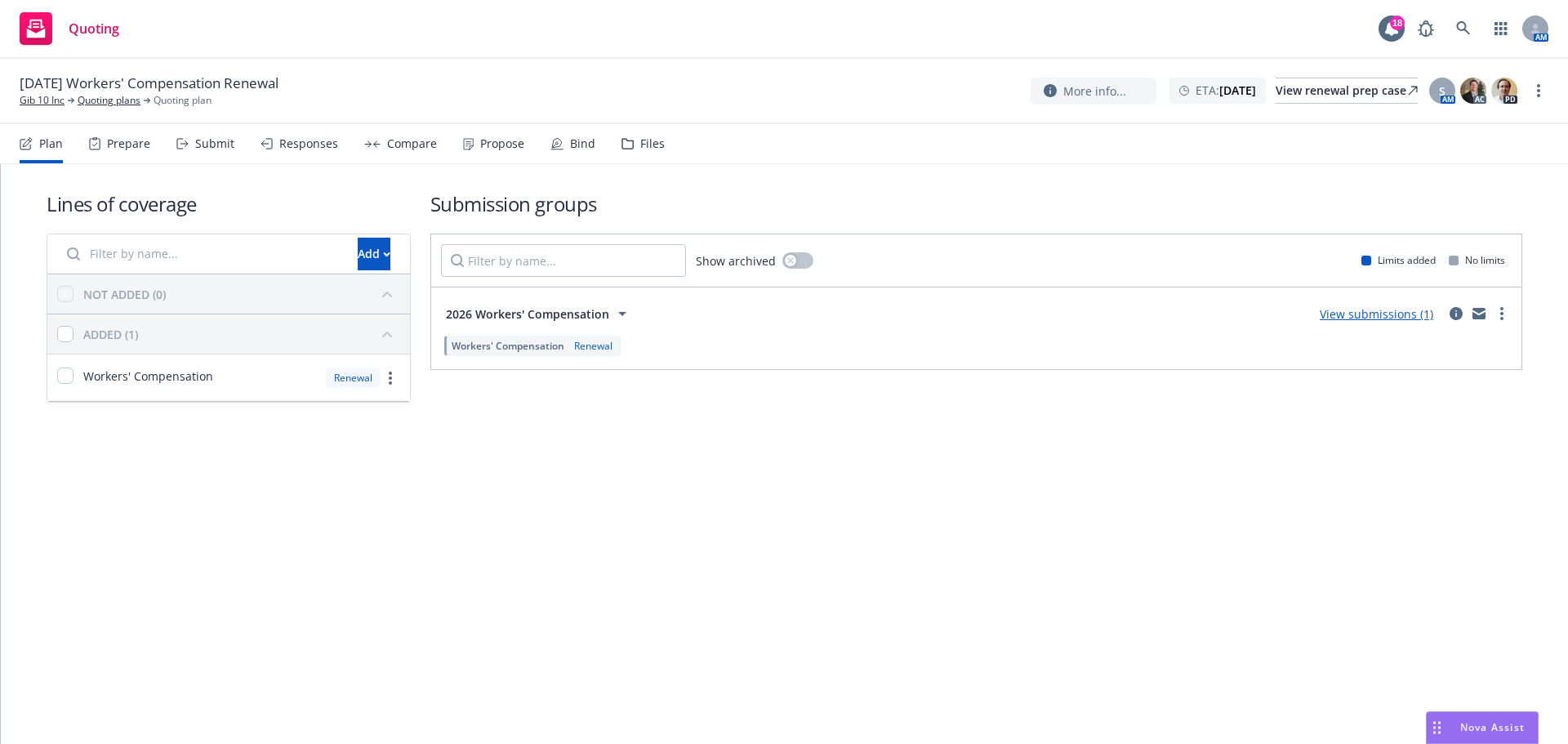
click at [223, 134] on div "Submit" at bounding box center [205, 143] width 58 height 39
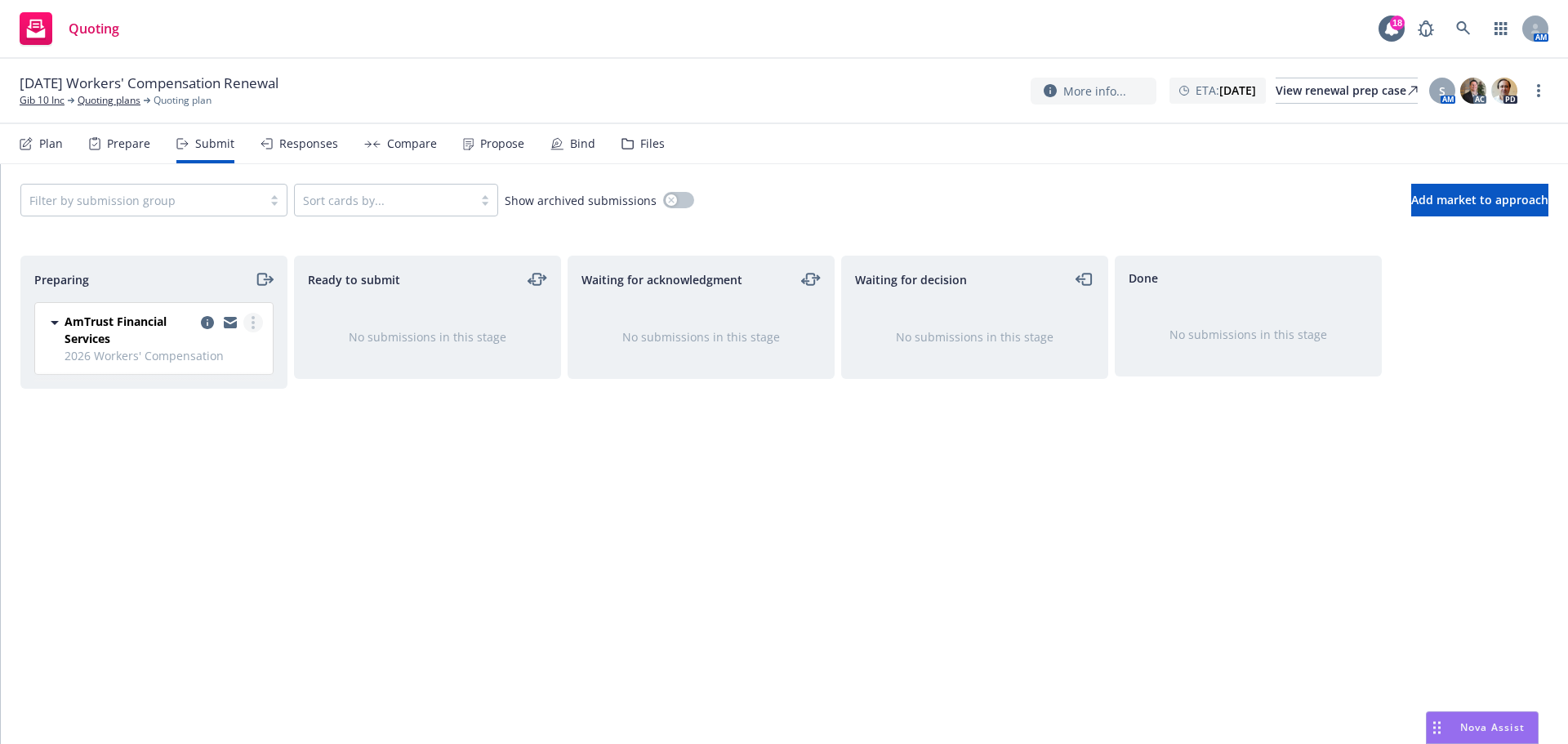
click at [257, 327] on link "more" at bounding box center [253, 323] width 20 height 20
click at [239, 349] on span "Complete preparation" at bounding box center [179, 356] width 160 height 16
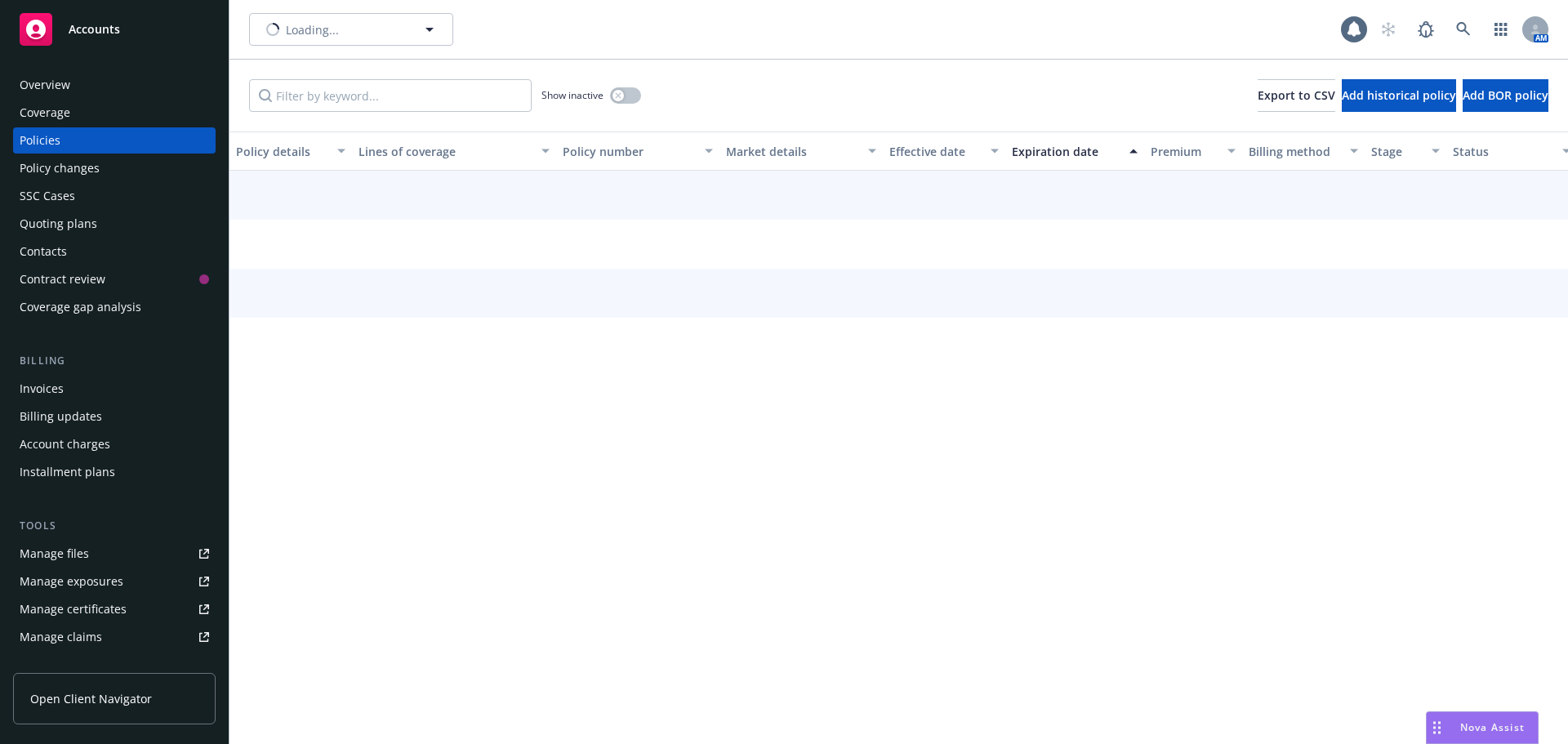
click at [116, 89] on div "Overview" at bounding box center [114, 85] width 189 height 26
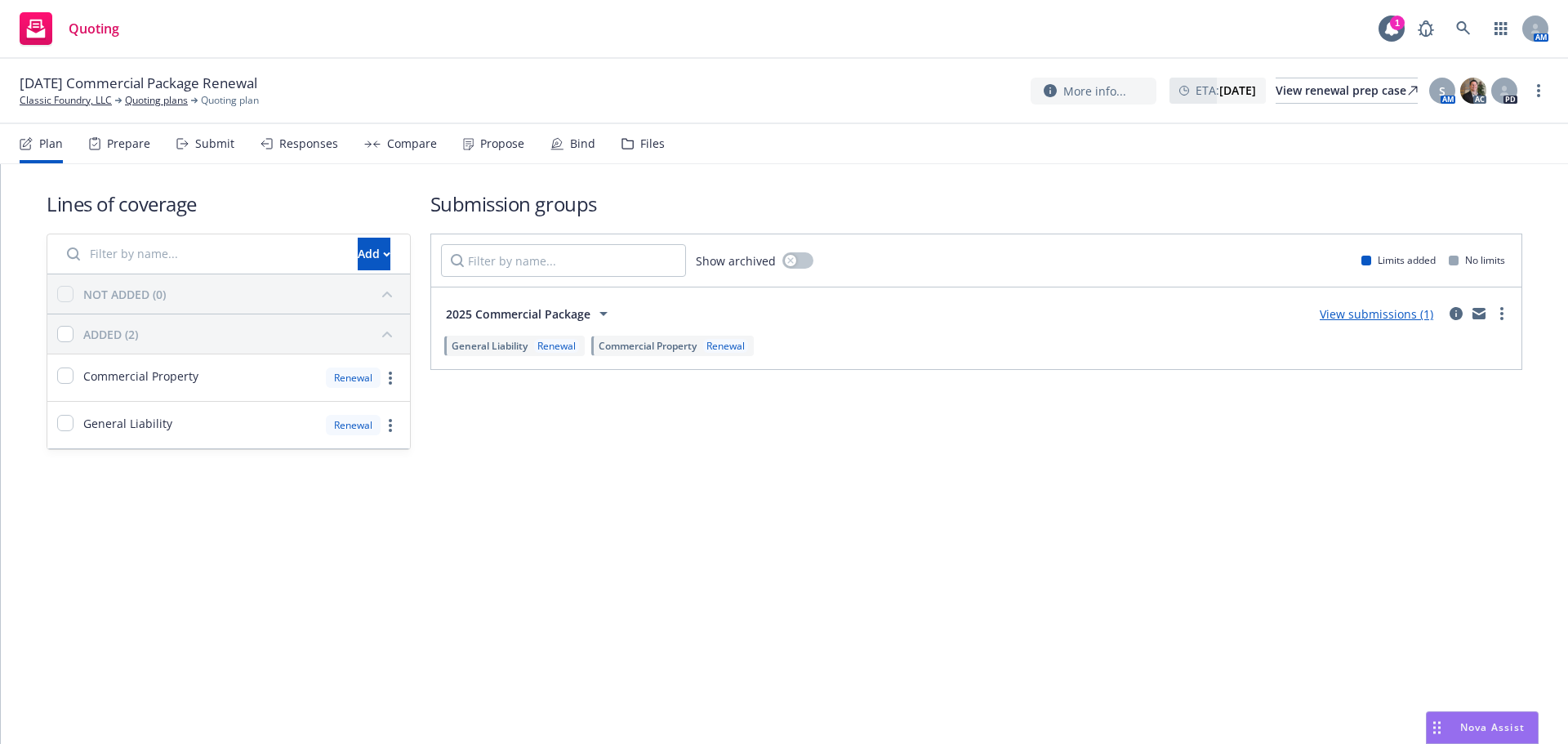
click at [466, 147] on icon at bounding box center [468, 143] width 11 height 12
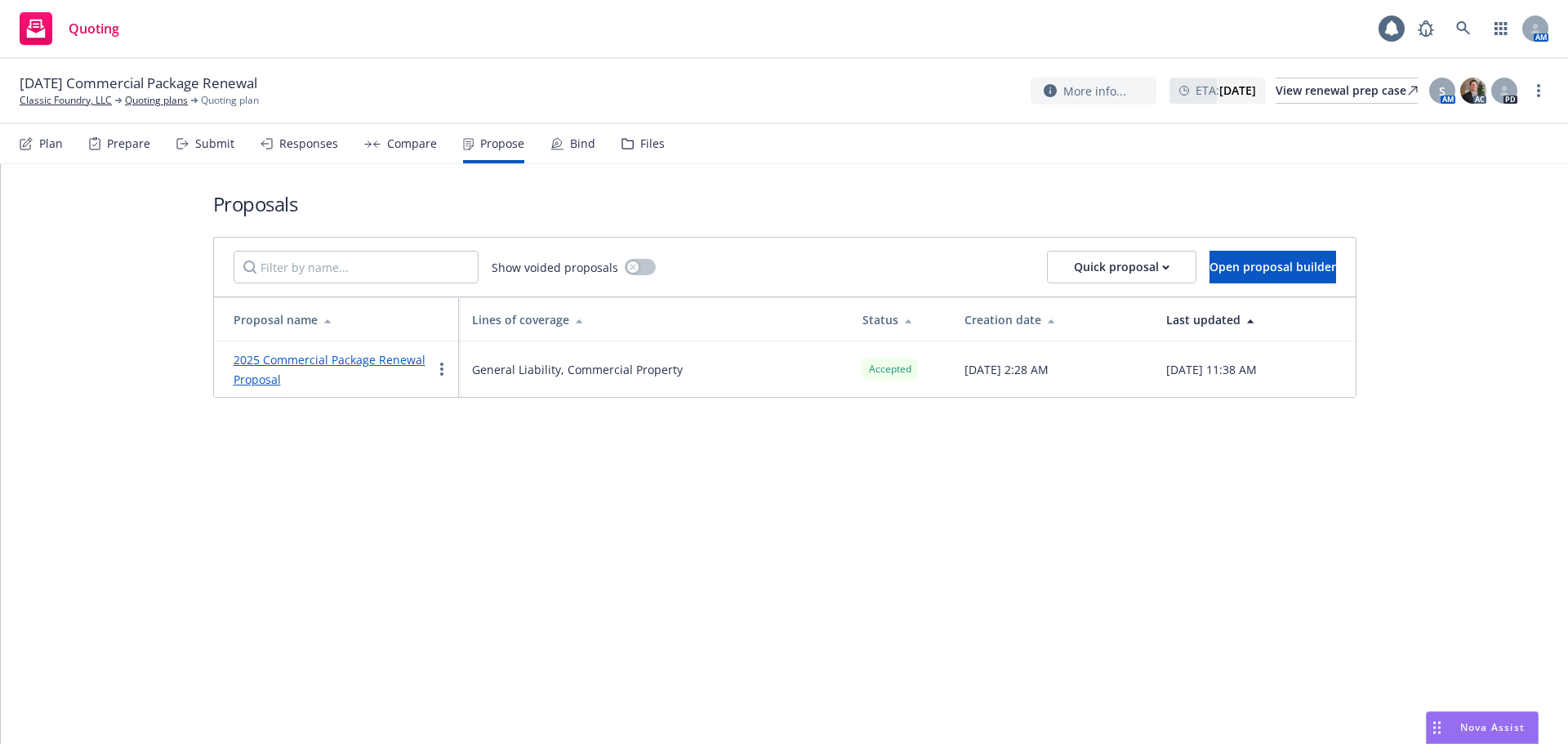
click at [327, 358] on link "2025 Commercial Package Renewal Proposal" at bounding box center [330, 369] width 192 height 35
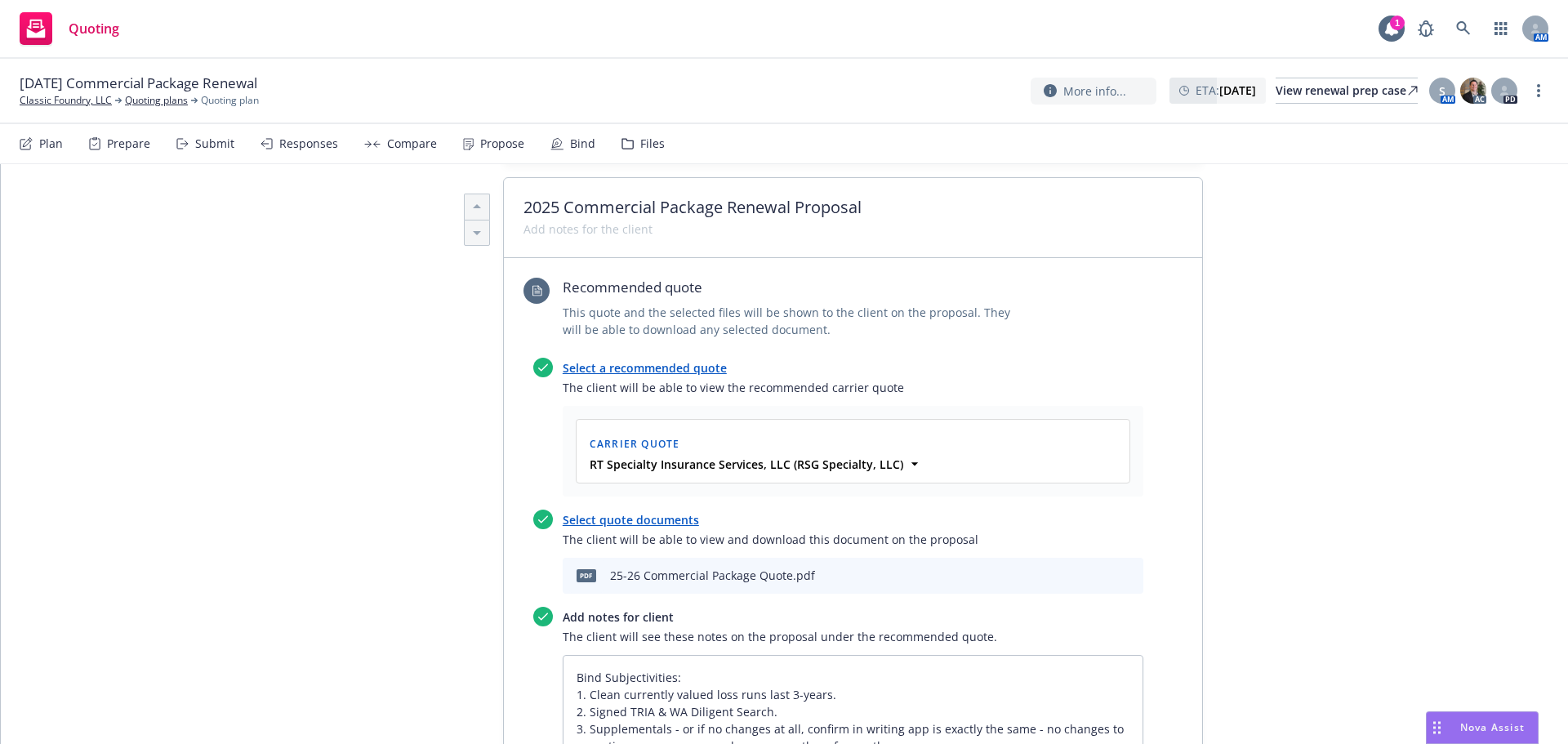
scroll to position [761, 0]
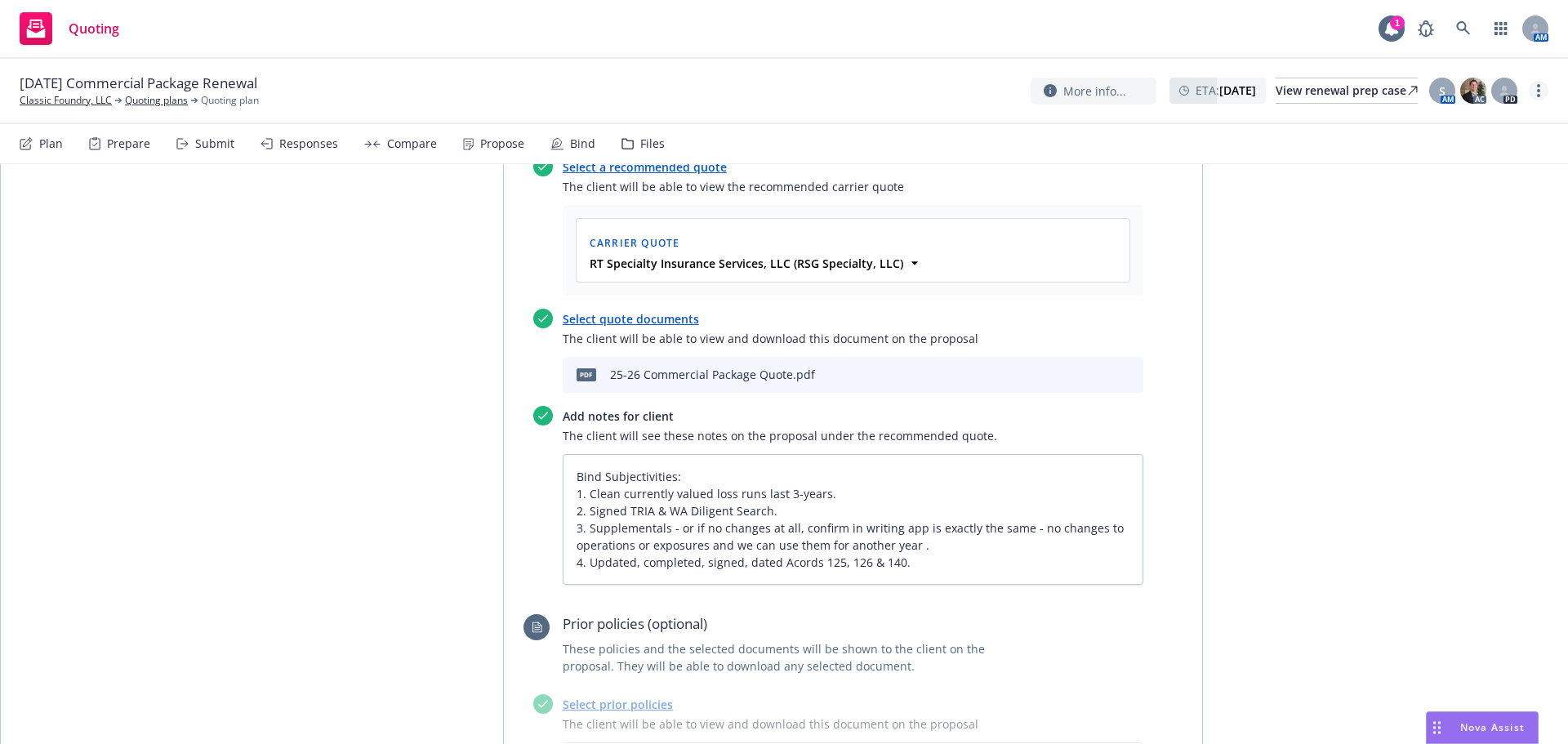
click at [1534, 87] on link "more" at bounding box center [1538, 91] width 20 height 20
click at [1465, 123] on link "Copy logging email" at bounding box center [1457, 124] width 182 height 33
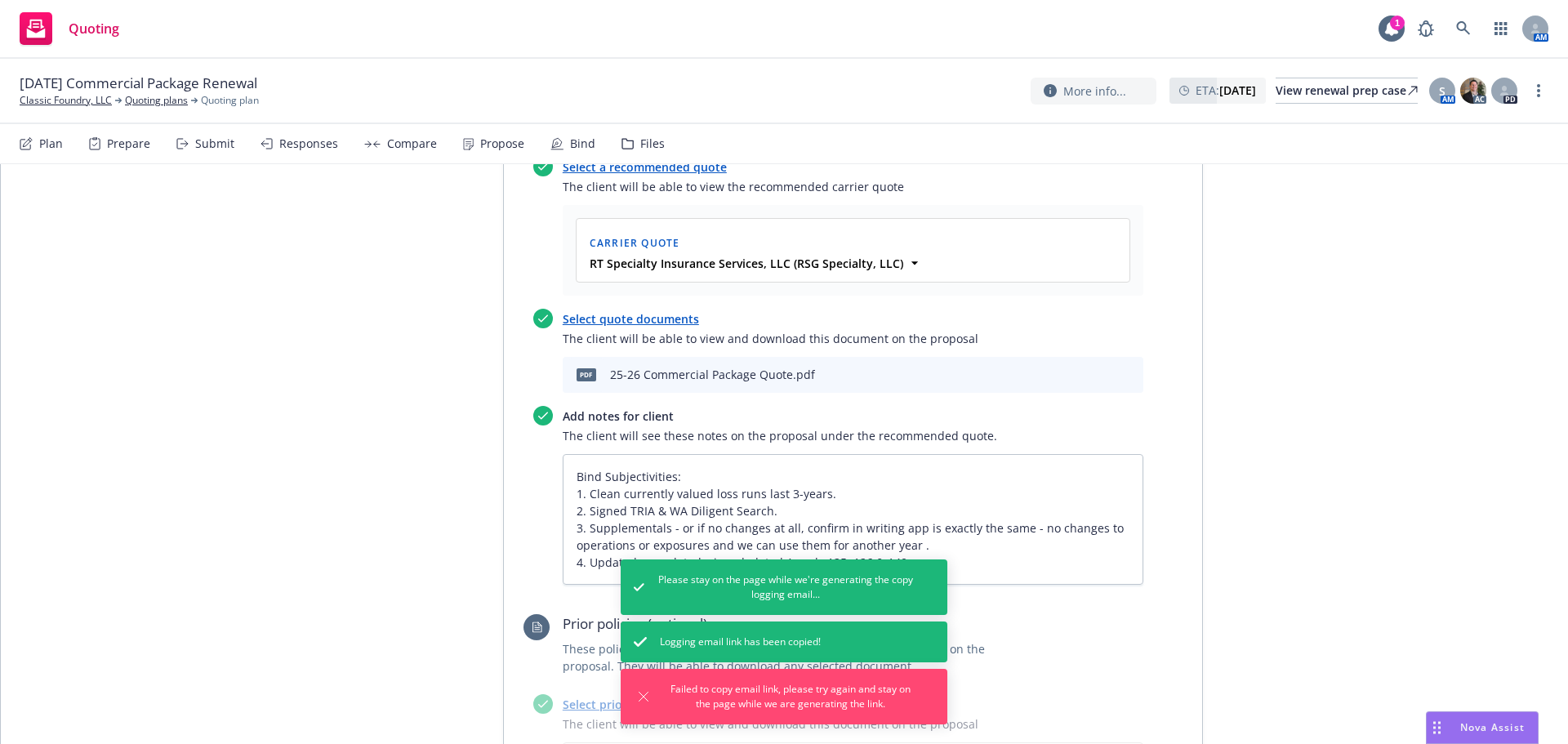
click at [1539, 76] on div "More info... ETA : [DATE] View renewal prep case S AM AC PD" at bounding box center [1289, 91] width 518 height 29
click at [1538, 87] on circle "more" at bounding box center [1538, 86] width 3 height 3
click at [1475, 120] on link "Copy logging email" at bounding box center [1457, 124] width 182 height 33
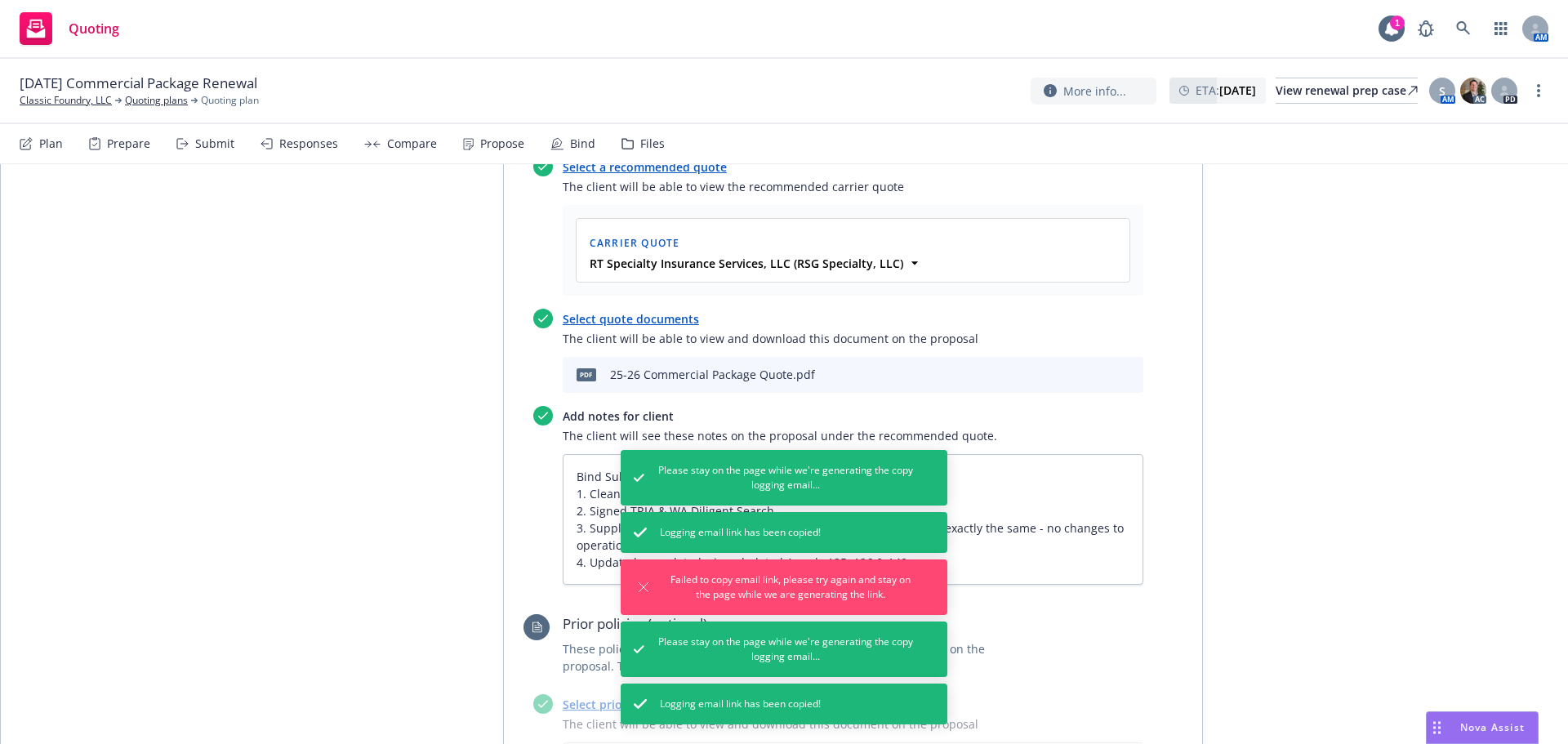
type textarea "x"
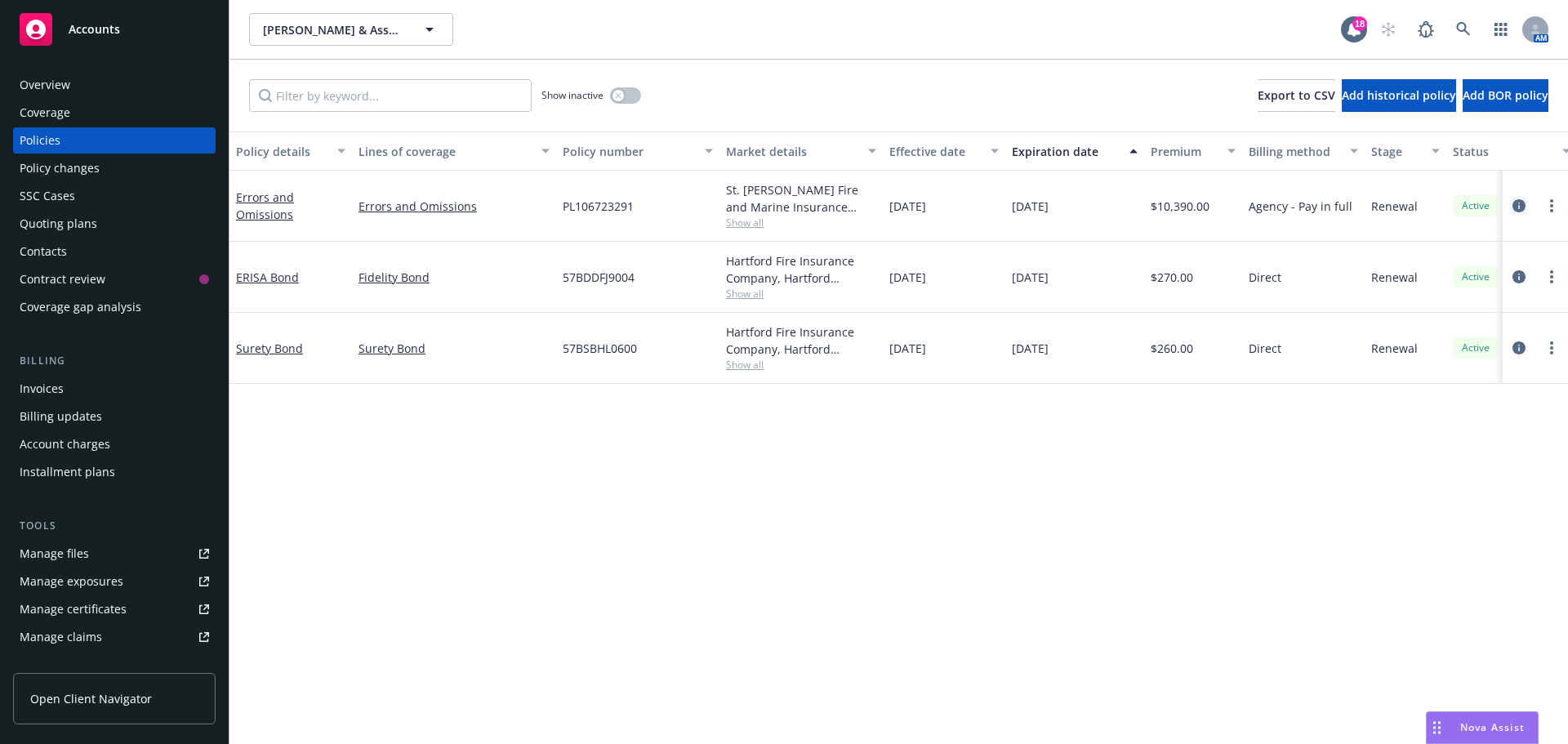
click at [1517, 196] on link "circleInformation" at bounding box center [1519, 206] width 20 height 20
click at [1517, 201] on div "Robert C. Placak & Associates, Inc. Robert C. Placak & Associates, Inc. 18 AM S…" at bounding box center [898, 372] width 1338 height 744
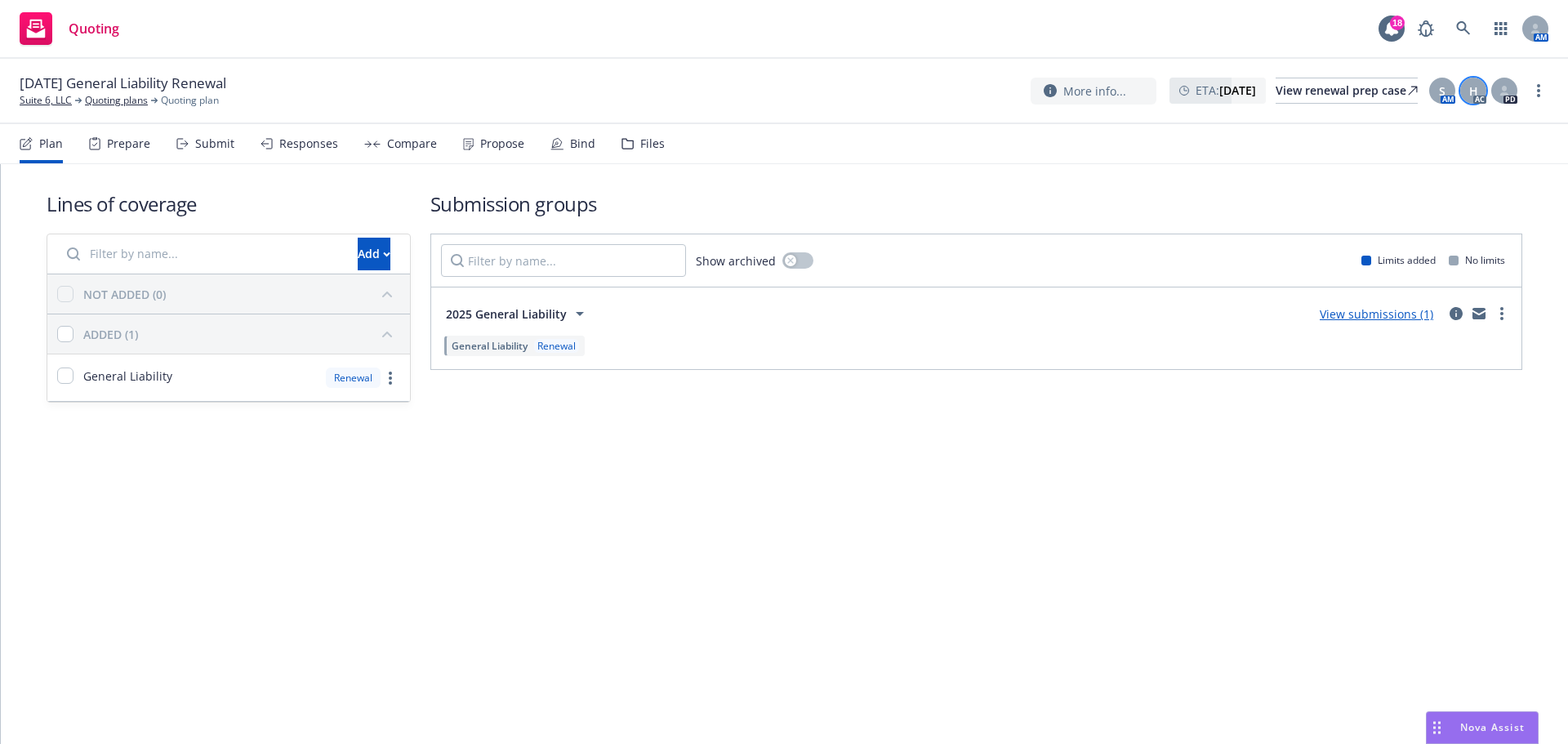
click at [1476, 93] on span "H" at bounding box center [1473, 91] width 9 height 17
click at [498, 144] on div "Propose" at bounding box center [502, 143] width 44 height 13
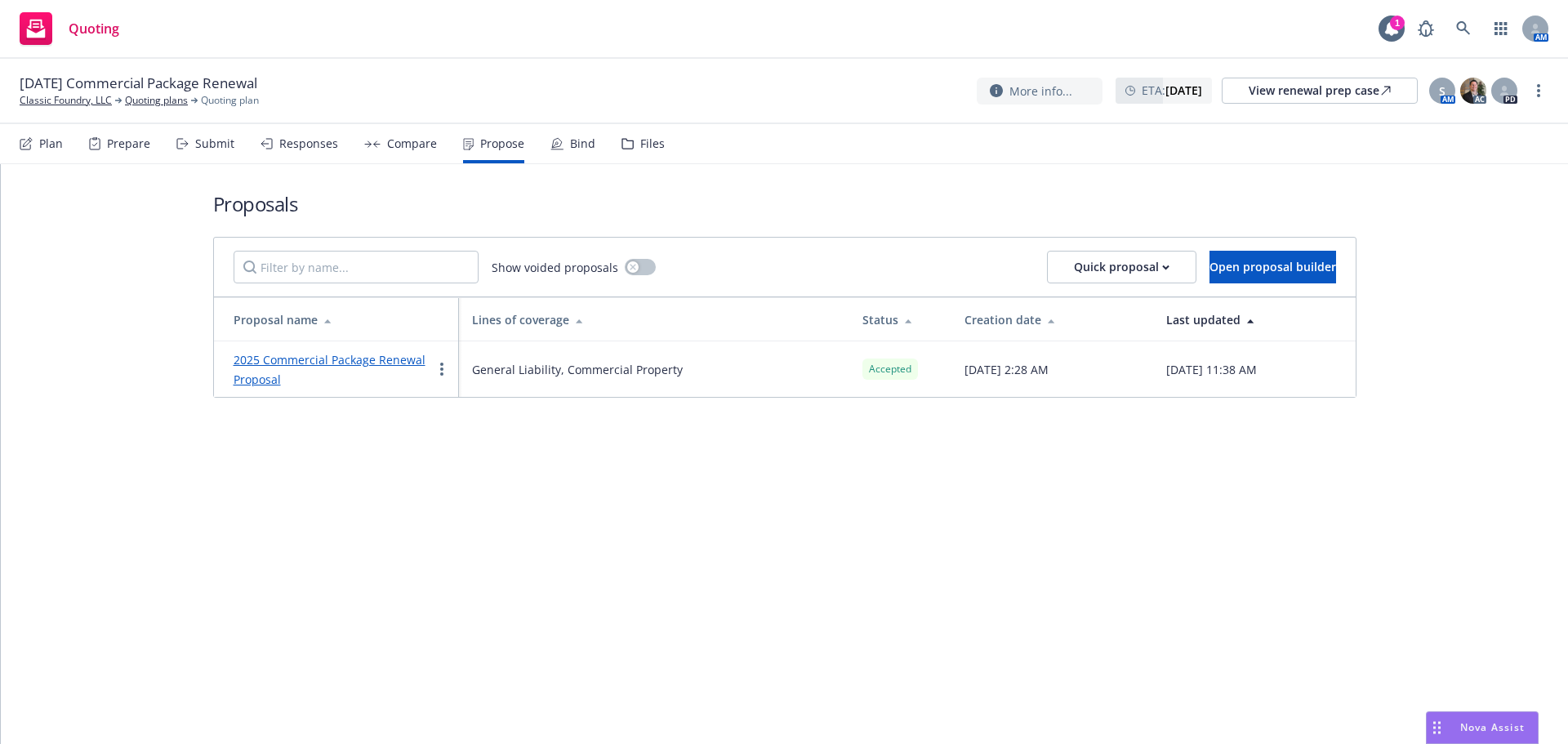
click at [347, 360] on link "2025 Commercial Package Renewal Proposal" at bounding box center [330, 369] width 192 height 35
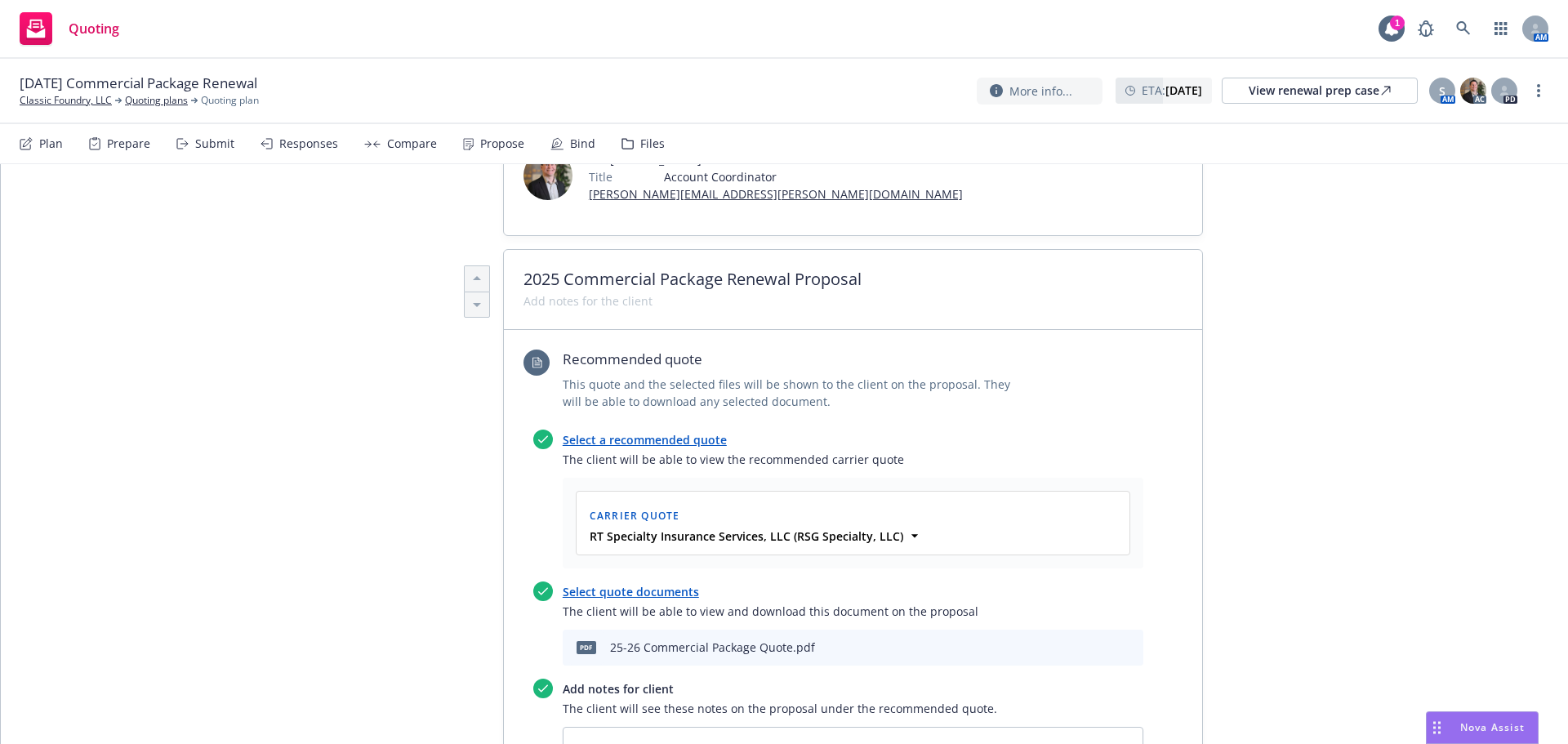
scroll to position [653, 0]
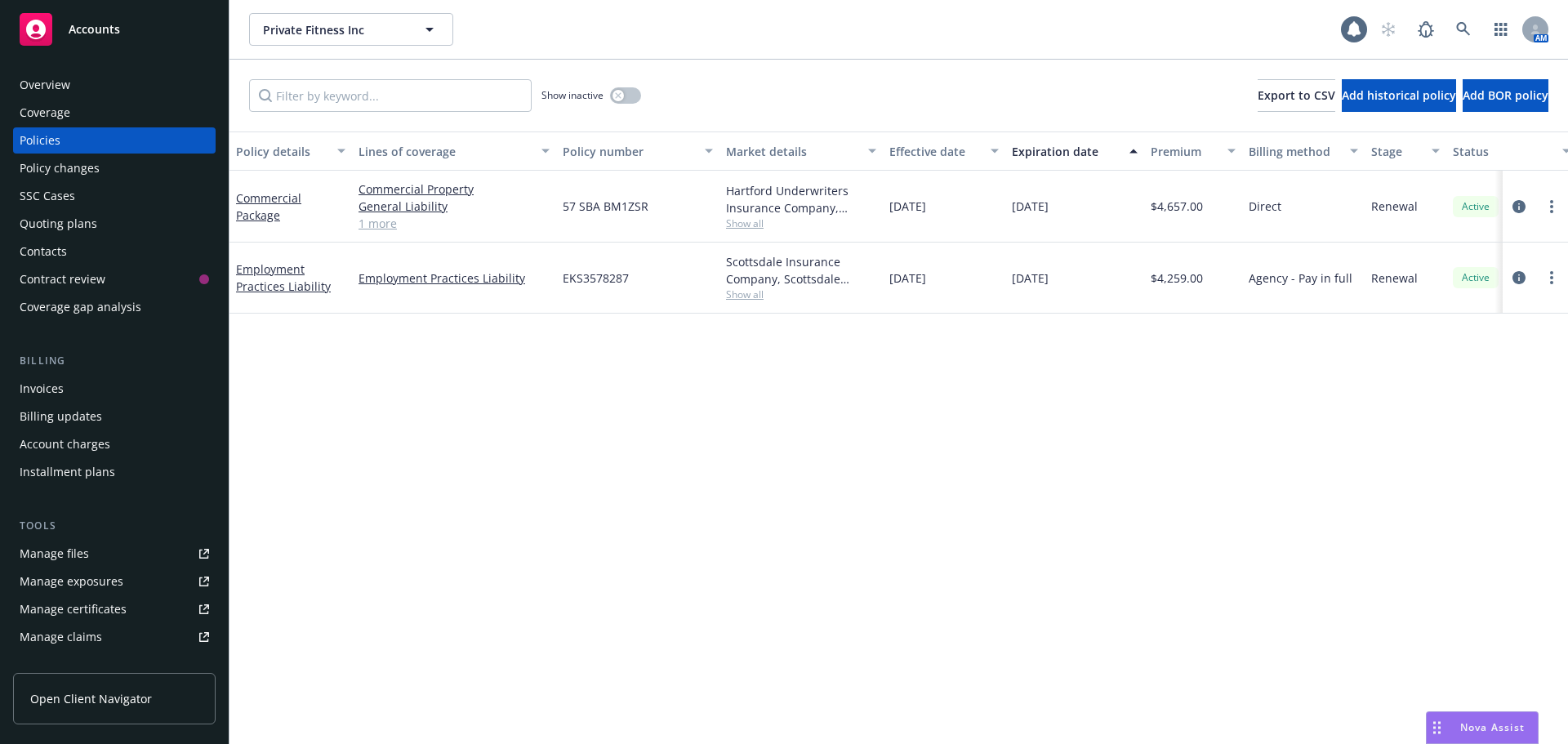
click at [111, 383] on div "Invoices" at bounding box center [114, 388] width 189 height 26
